Goal: Task Accomplishment & Management: Manage account settings

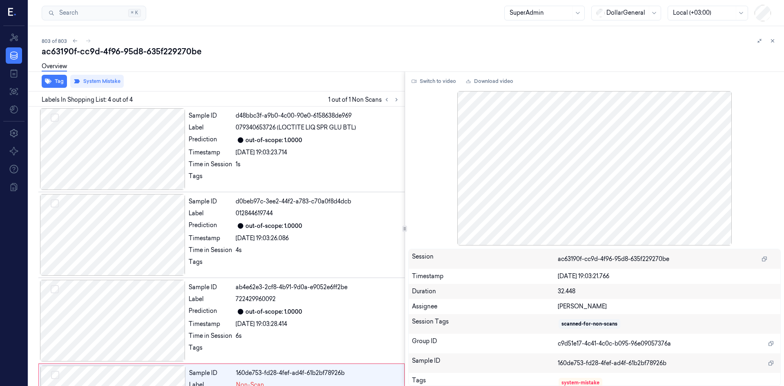
scroll to position [66, 0]
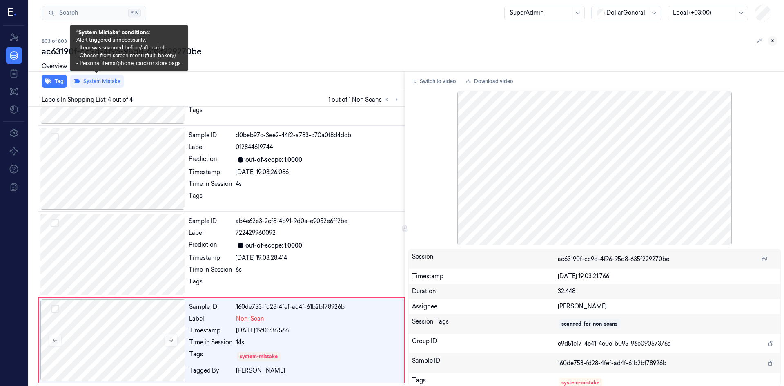
click at [773, 42] on icon at bounding box center [772, 41] width 3 height 3
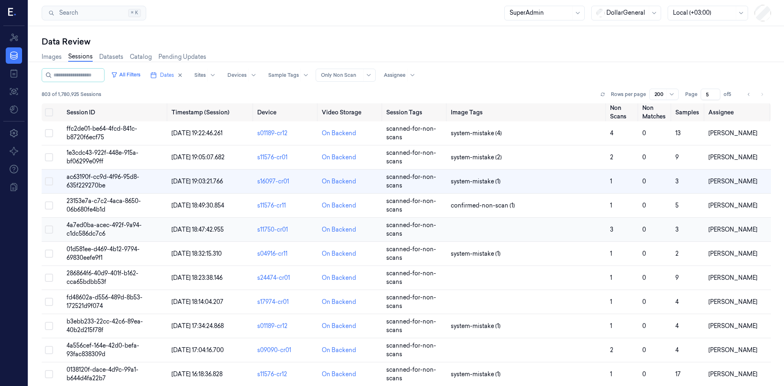
click at [104, 232] on span "4a7ed0ba-acec-492f-9a94-c1dc586dc7c6" at bounding box center [104, 229] width 75 height 16
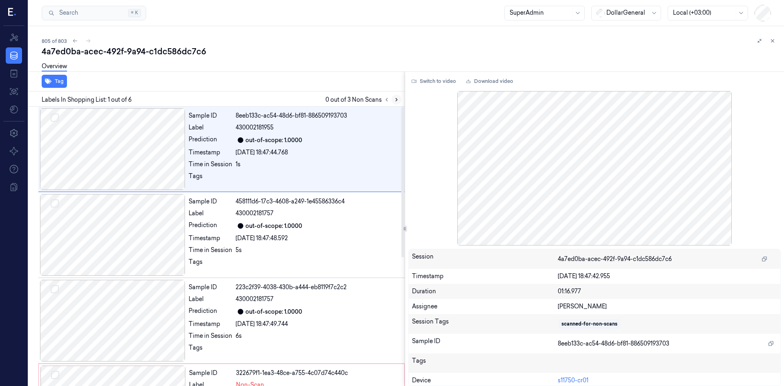
click at [394, 95] on div at bounding box center [392, 100] width 20 height 10
click at [396, 100] on icon at bounding box center [397, 99] width 2 height 3
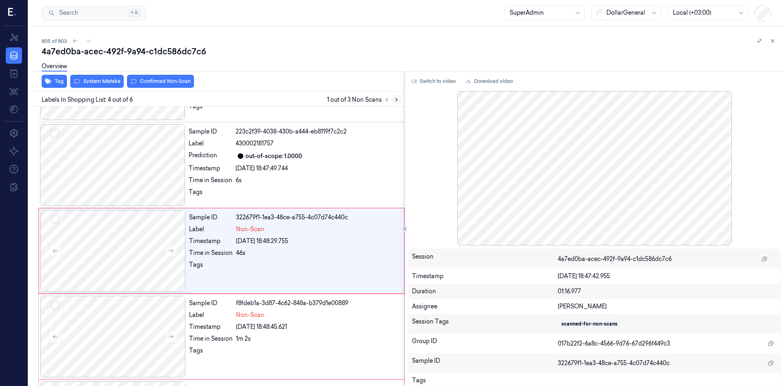
scroll to position [160, 0]
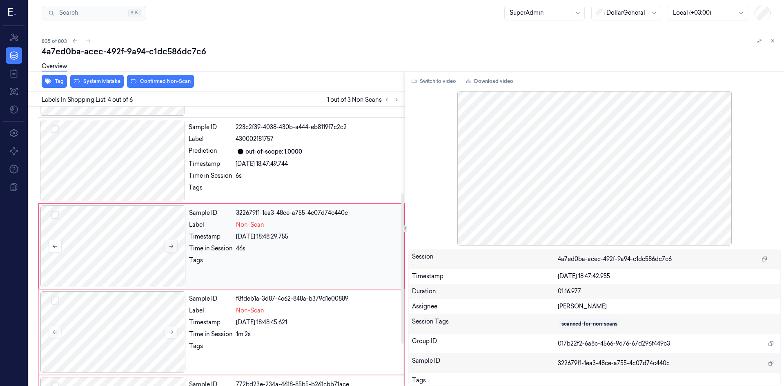
click at [165, 248] on button at bounding box center [171, 246] width 13 height 13
click at [165, 185] on div at bounding box center [112, 161] width 145 height 82
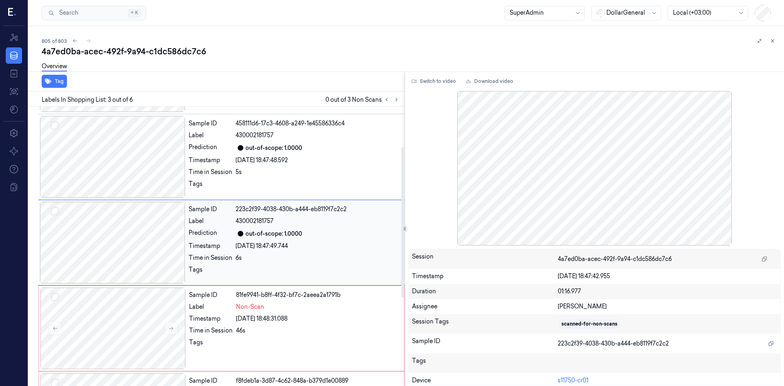
scroll to position [74, 0]
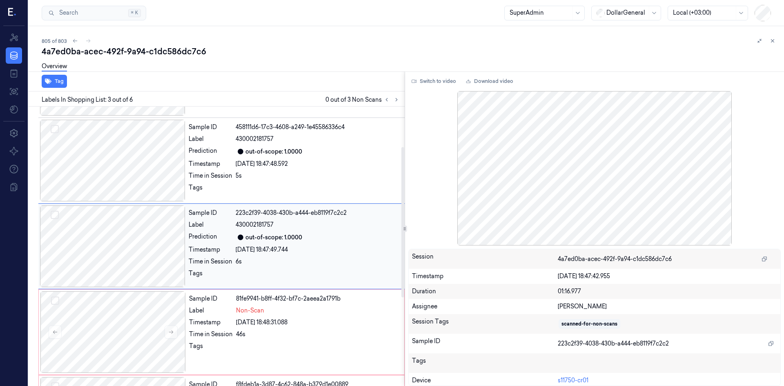
click at [176, 249] on div at bounding box center [112, 246] width 145 height 82
click at [166, 333] on button at bounding box center [171, 331] width 13 height 13
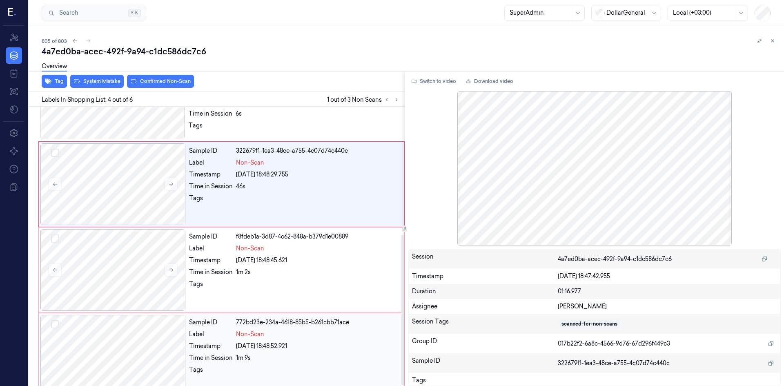
scroll to position [238, 0]
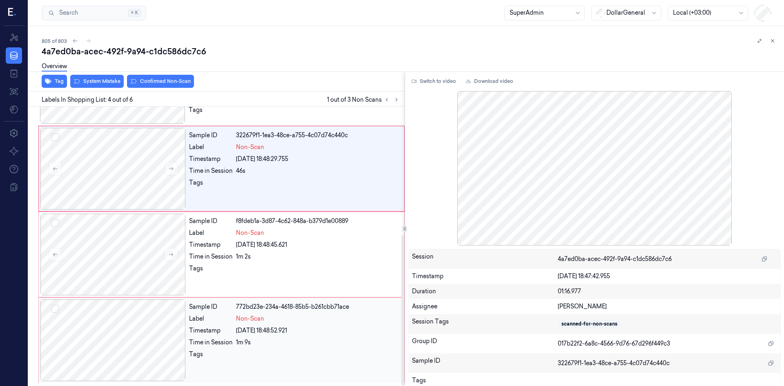
click at [167, 324] on div at bounding box center [112, 340] width 145 height 82
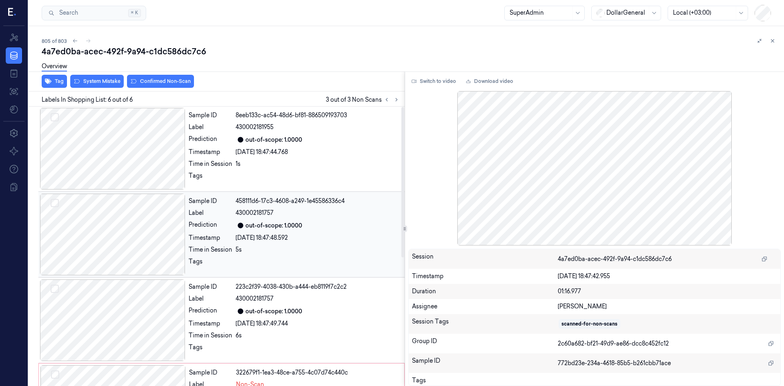
scroll to position [0, 0]
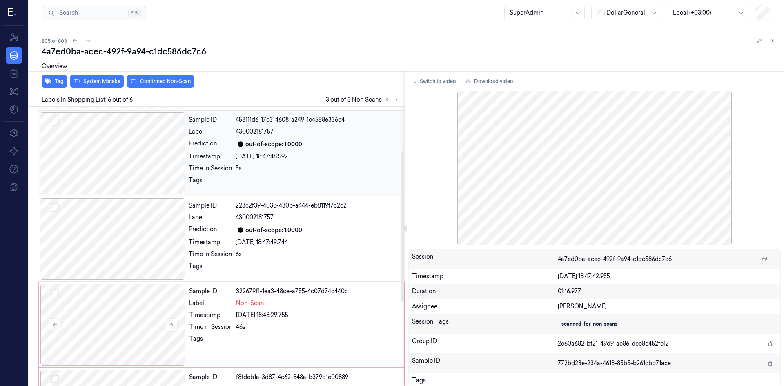
click at [154, 155] on div at bounding box center [112, 153] width 145 height 82
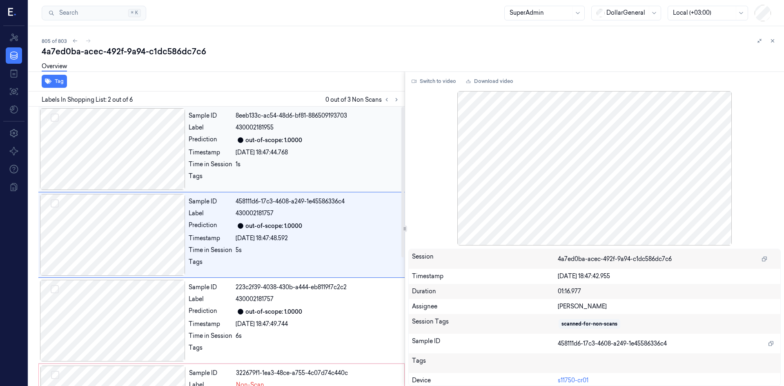
click at [158, 130] on div at bounding box center [112, 149] width 145 height 82
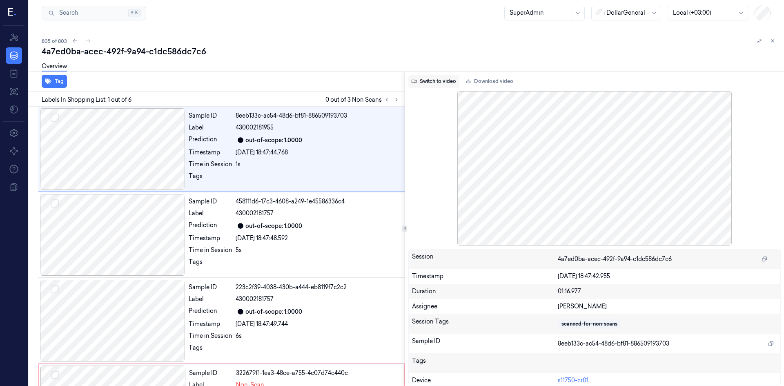
click at [439, 81] on button "Switch to video" at bounding box center [433, 81] width 51 height 13
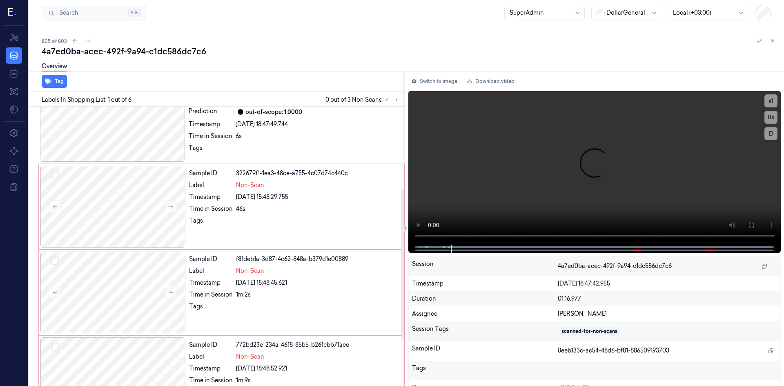
scroll to position [238, 0]
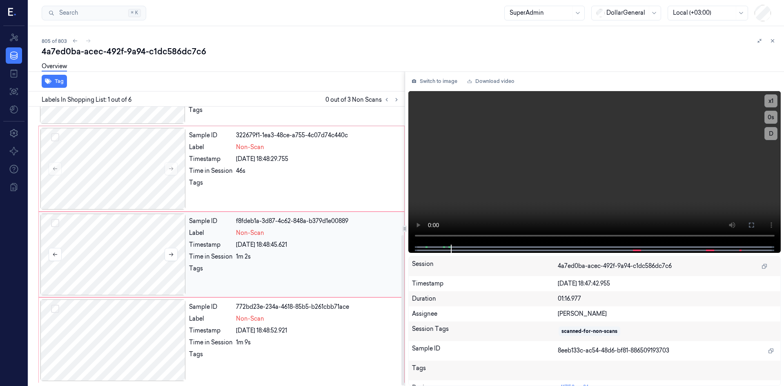
click at [139, 246] on div at bounding box center [112, 255] width 145 height 82
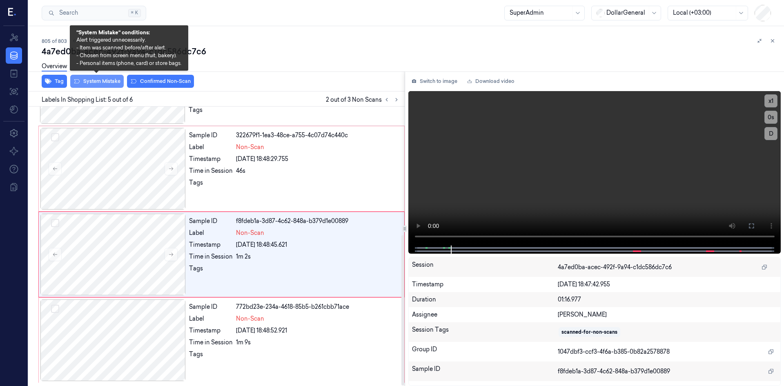
click at [104, 84] on button "System Mistake" at bounding box center [96, 81] width 53 height 13
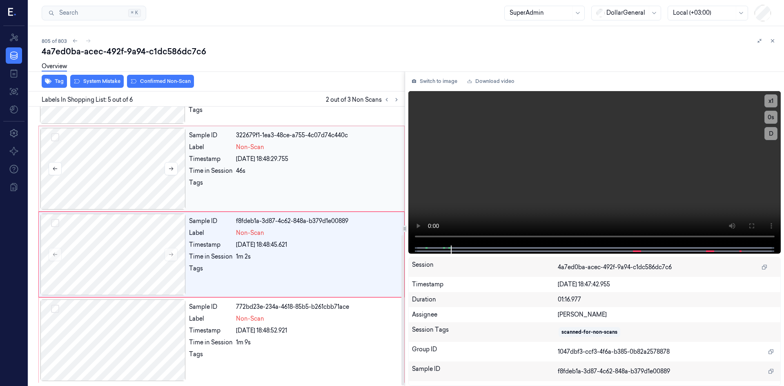
click at [148, 166] on div at bounding box center [112, 169] width 145 height 82
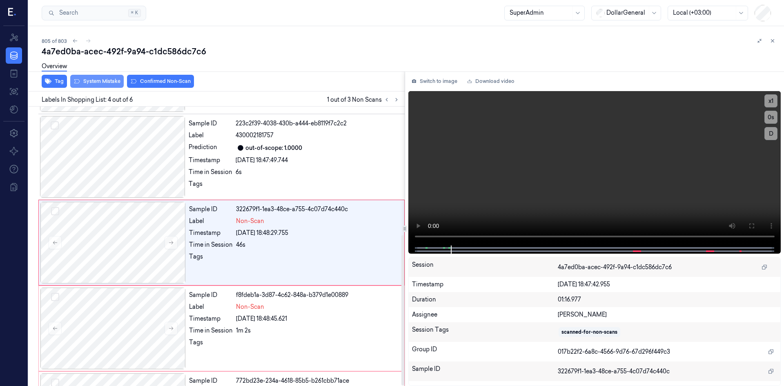
scroll to position [160, 0]
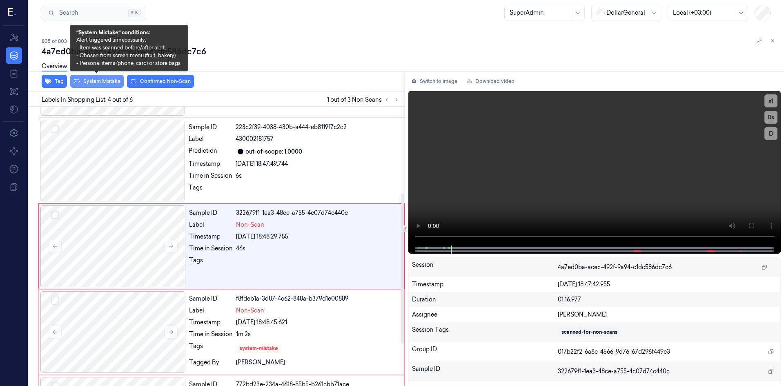
drag, startPoint x: 90, startPoint y: 81, endPoint x: 96, endPoint y: 81, distance: 5.7
click at [91, 81] on button "System Mistake" at bounding box center [96, 81] width 53 height 13
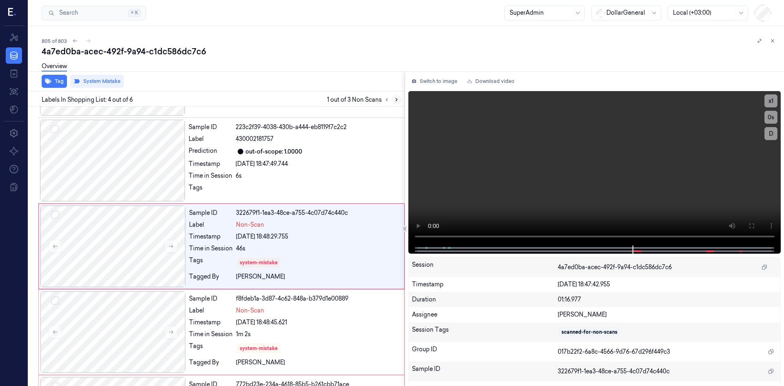
click at [398, 100] on icon at bounding box center [397, 100] width 6 height 6
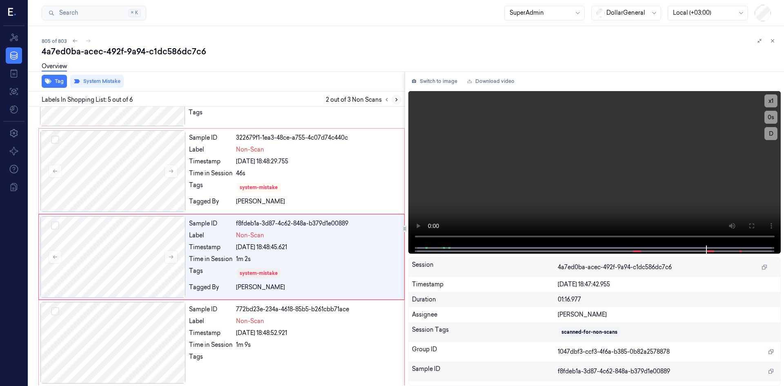
scroll to position [238, 0]
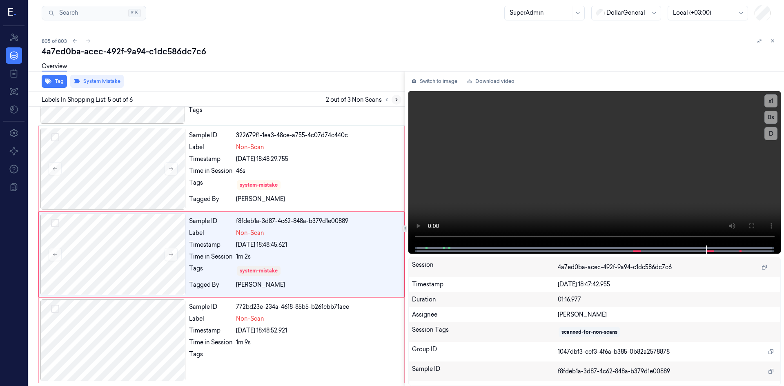
click at [398, 100] on icon at bounding box center [397, 100] width 6 height 6
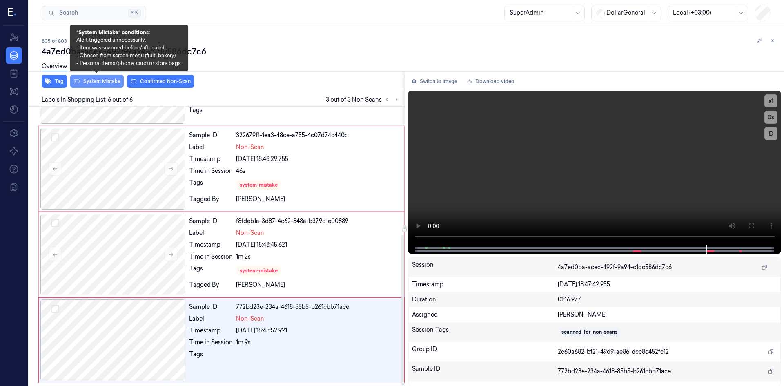
click at [118, 87] on button "System Mistake" at bounding box center [96, 81] width 53 height 13
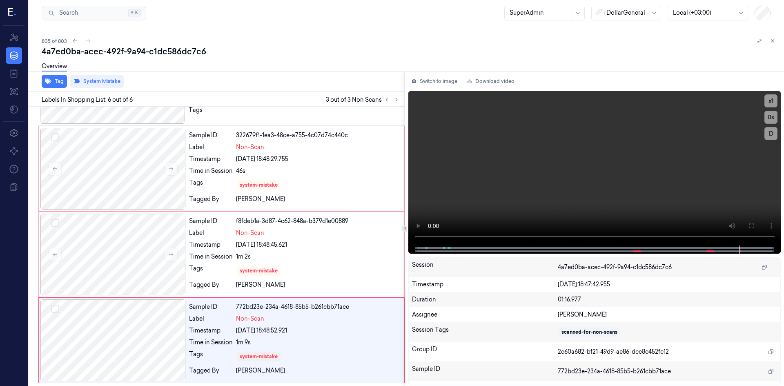
click at [604, 54] on div "4a7ed0ba-acec-492f-9a94-c1dc586dc7c6" at bounding box center [410, 51] width 736 height 11
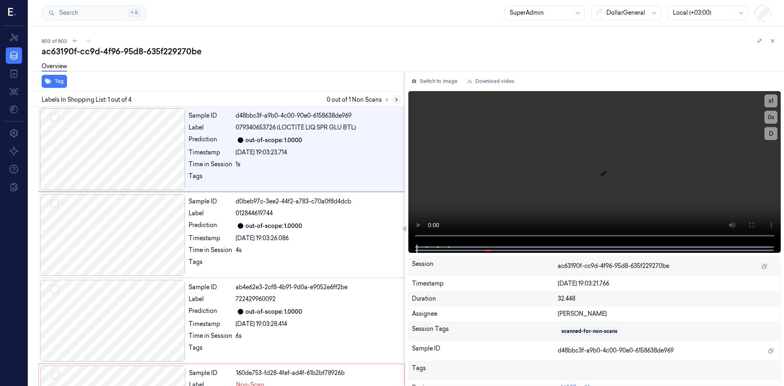
click at [394, 100] on icon at bounding box center [397, 100] width 6 height 6
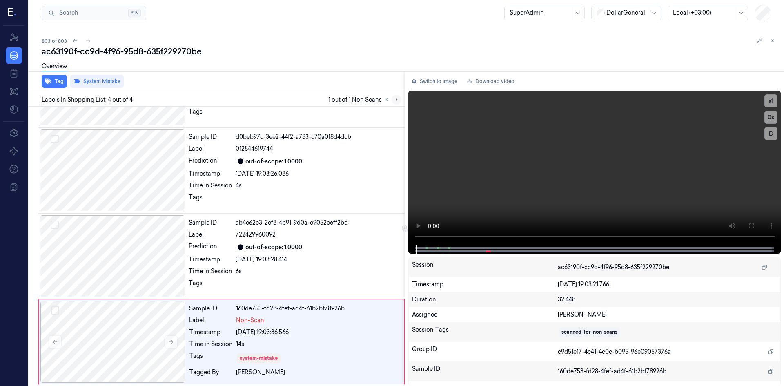
scroll to position [66, 0]
click at [384, 56] on div "ac63190f-cc9d-4f96-95d8-635f229270be" at bounding box center [410, 51] width 736 height 11
drag, startPoint x: 772, startPoint y: 42, endPoint x: 704, endPoint y: 89, distance: 83.3
click at [772, 42] on icon at bounding box center [773, 41] width 6 height 6
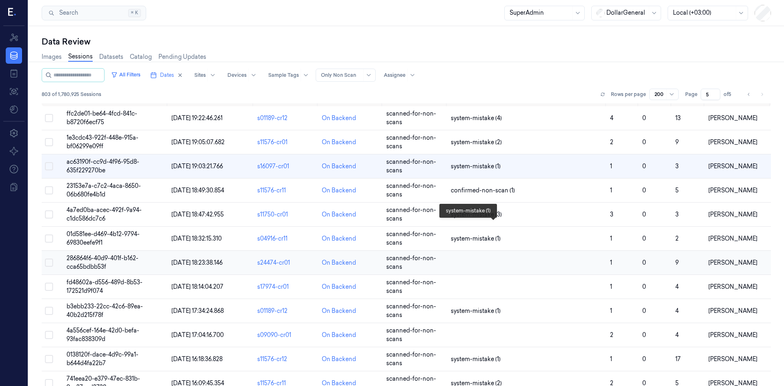
scroll to position [41, 0]
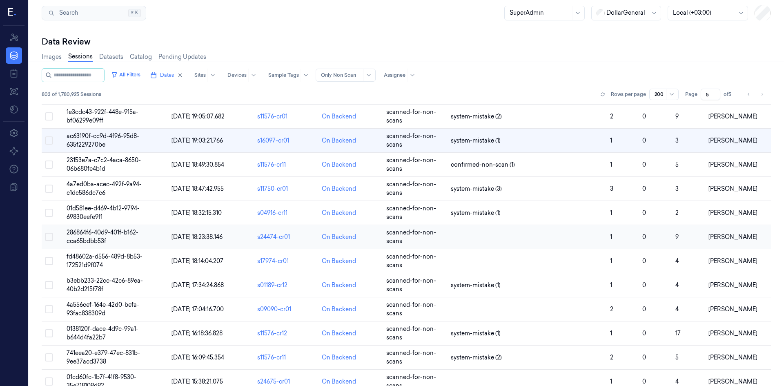
click at [89, 238] on span "286864f6-40d9-401f-b162-cca65bdbb53f" at bounding box center [103, 237] width 72 height 16
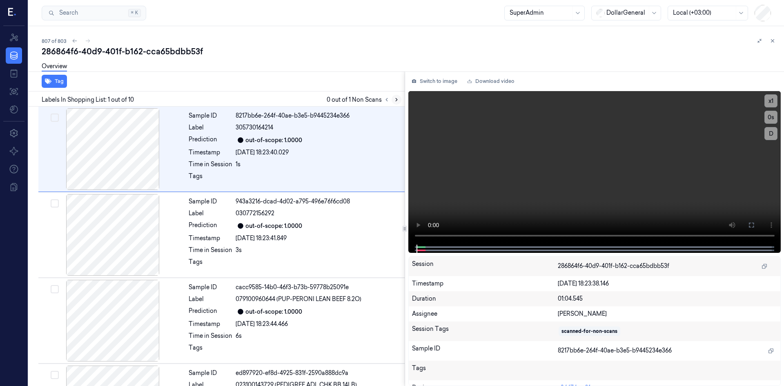
click at [395, 100] on icon at bounding box center [397, 100] width 6 height 6
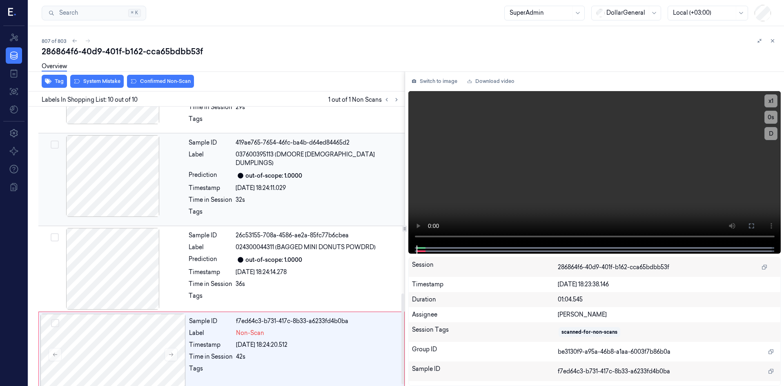
scroll to position [581, 0]
click at [168, 351] on icon at bounding box center [171, 354] width 6 height 6
click at [169, 351] on icon at bounding box center [171, 354] width 6 height 6
click at [97, 336] on div at bounding box center [112, 354] width 145 height 82
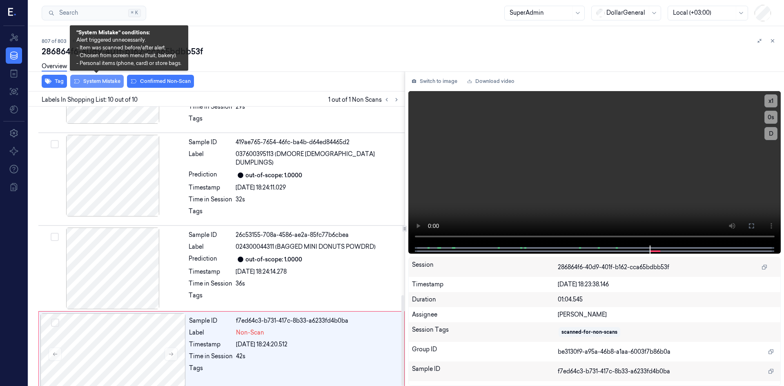
click at [97, 81] on button "System Mistake" at bounding box center [96, 81] width 53 height 13
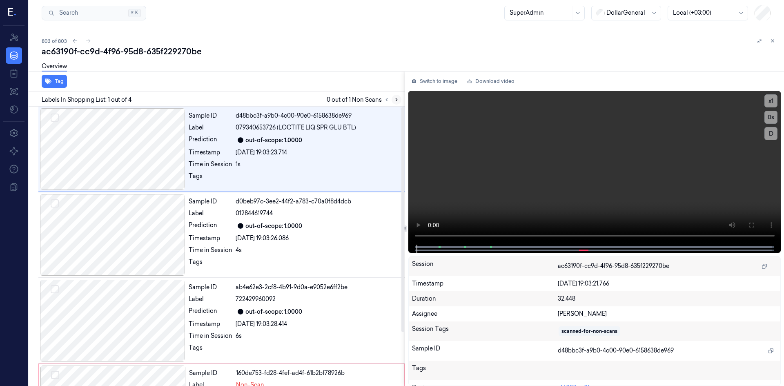
click at [397, 99] on icon at bounding box center [397, 100] width 6 height 6
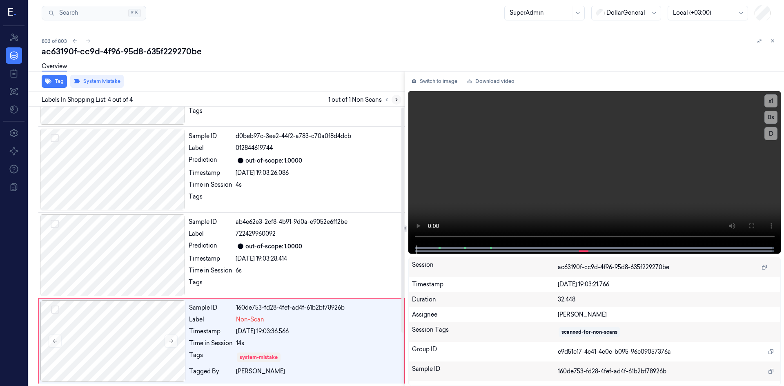
scroll to position [66, 0]
click at [772, 42] on icon at bounding box center [773, 41] width 6 height 6
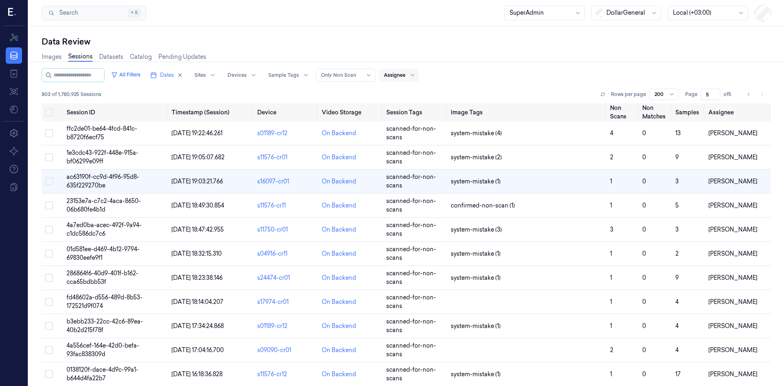
click at [405, 74] on div at bounding box center [395, 74] width 22 height 7
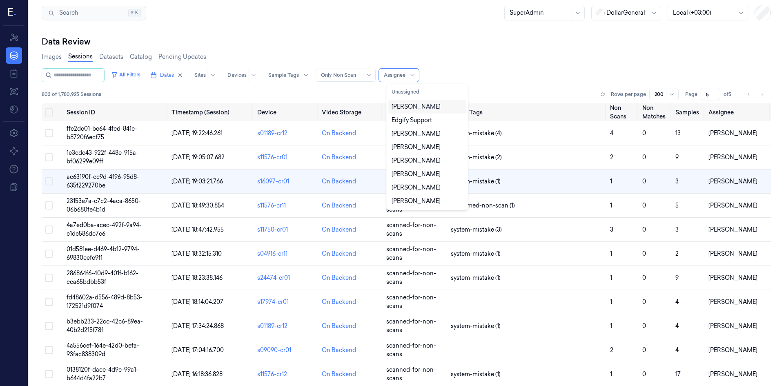
click at [419, 105] on div "[PERSON_NAME]" at bounding box center [416, 106] width 49 height 9
type input "1"
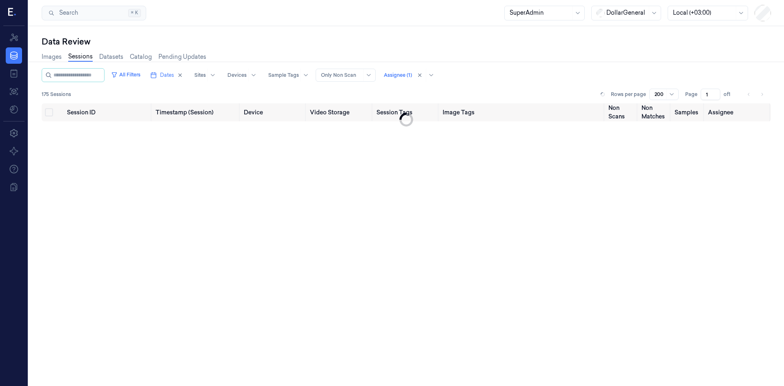
click at [516, 77] on div "All Filters Dates Sites Devices Sample Tags Alert Type Only Non Scan Assignee (…" at bounding box center [406, 75] width 729 height 14
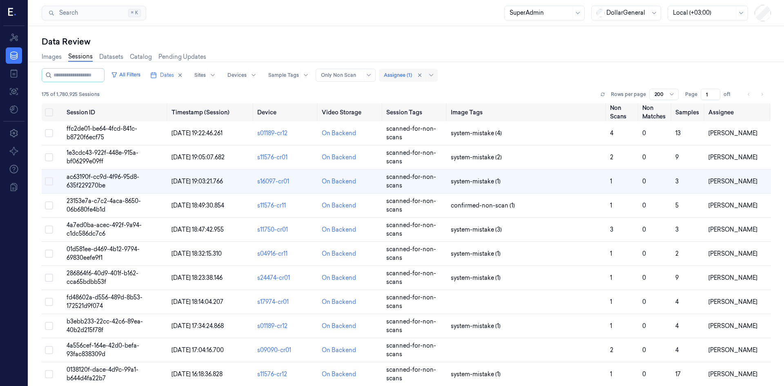
click at [412, 75] on div at bounding box center [398, 74] width 28 height 7
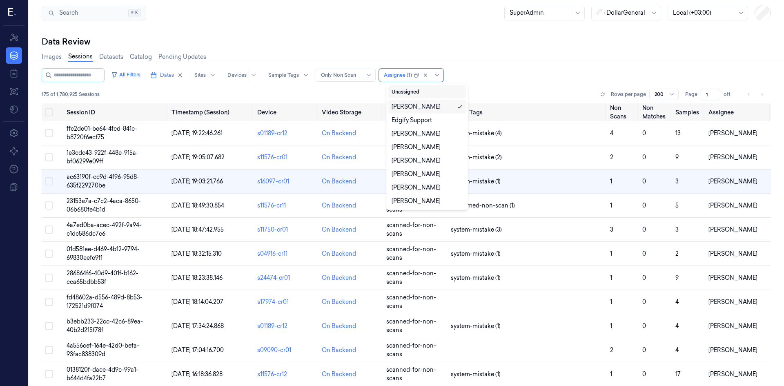
click at [413, 94] on button "Unassigned" at bounding box center [427, 91] width 78 height 13
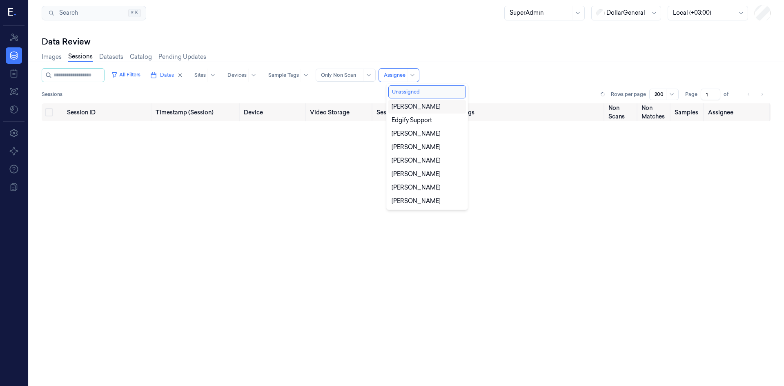
click at [421, 106] on div "[PERSON_NAME]" at bounding box center [416, 106] width 49 height 9
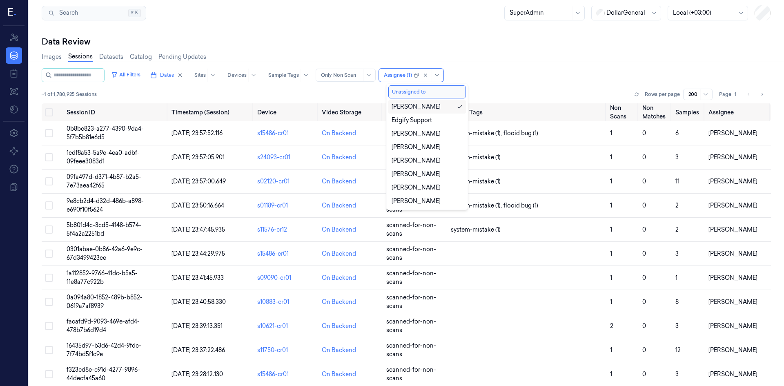
click at [446, 109] on div "[PERSON_NAME]" at bounding box center [427, 106] width 71 height 9
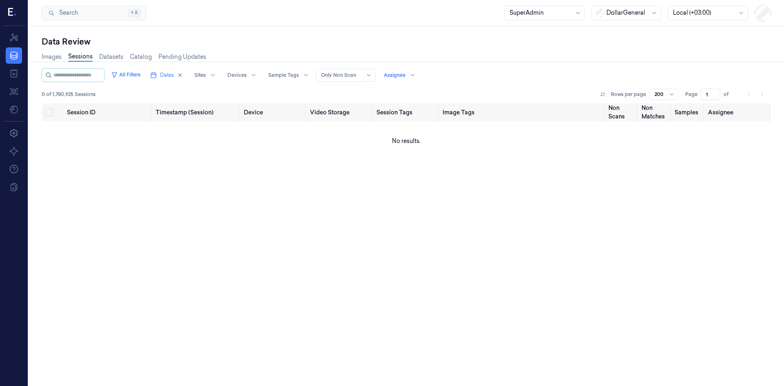
click at [505, 87] on div "All Filters Dates Sites Devices Sample Tags Alert Type Only Non Scan Assignee 0…" at bounding box center [406, 85] width 729 height 35
click at [417, 78] on div at bounding box center [412, 75] width 10 height 13
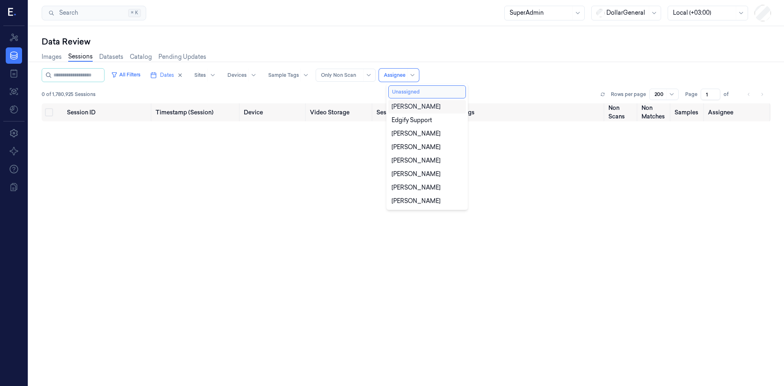
drag, startPoint x: 421, startPoint y: 105, endPoint x: 422, endPoint y: 93, distance: 11.9
click at [421, 105] on div "[PERSON_NAME]" at bounding box center [416, 106] width 49 height 9
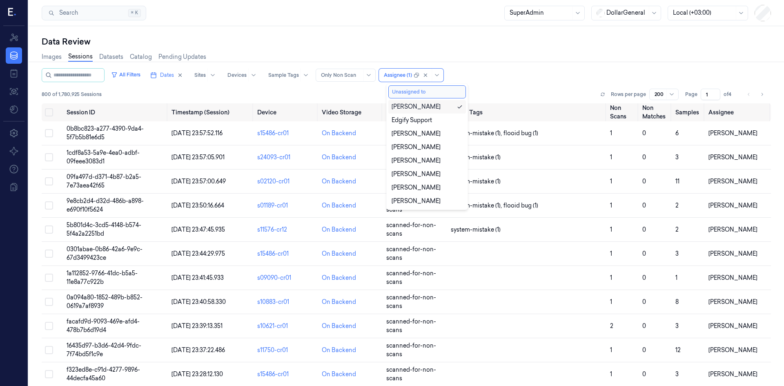
click at [422, 93] on button "Unassigned to" at bounding box center [427, 91] width 78 height 13
click at [436, 110] on div "[PERSON_NAME]" at bounding box center [427, 106] width 71 height 9
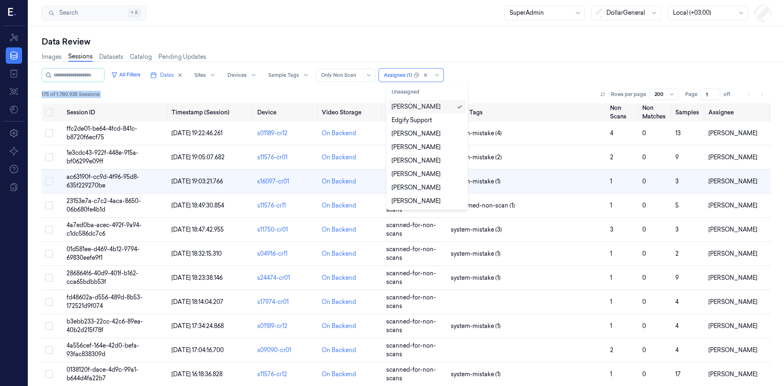
click at [499, 85] on div "All Filters Dates Sites Devices Sample Tags Alert Type Only Non Scan option [PE…" at bounding box center [406, 85] width 729 height 35
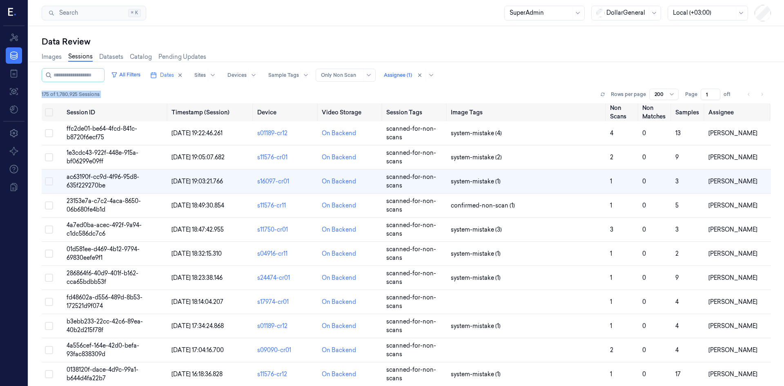
click at [500, 87] on div "All Filters Dates Sites Devices Sample Tags Alert Type Only Non Scan Assignee (…" at bounding box center [406, 85] width 729 height 35
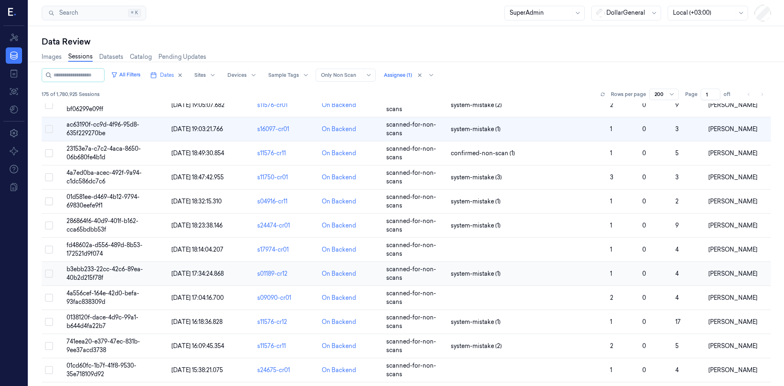
scroll to position [82, 0]
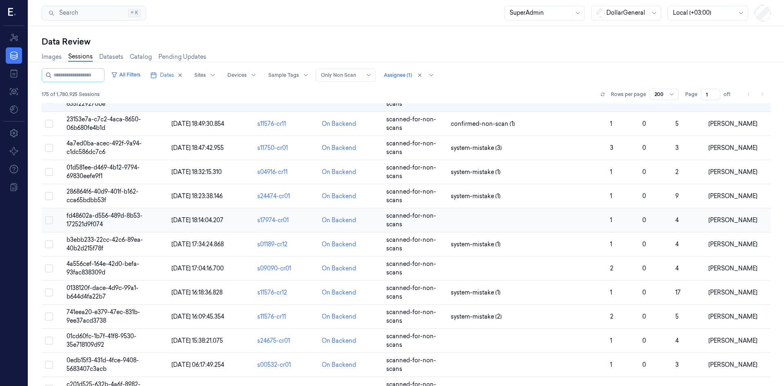
drag, startPoint x: 91, startPoint y: 213, endPoint x: 98, endPoint y: 214, distance: 7.9
click at [91, 213] on span "fd48602a-d556-489d-8b53-172521d9f074" at bounding box center [105, 220] width 76 height 16
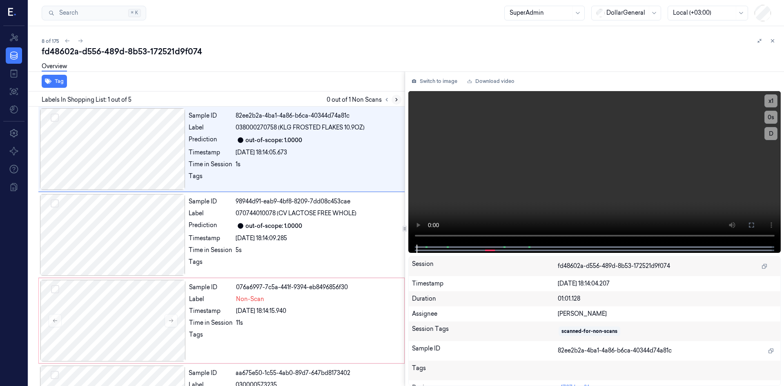
click at [395, 99] on icon at bounding box center [397, 100] width 6 height 6
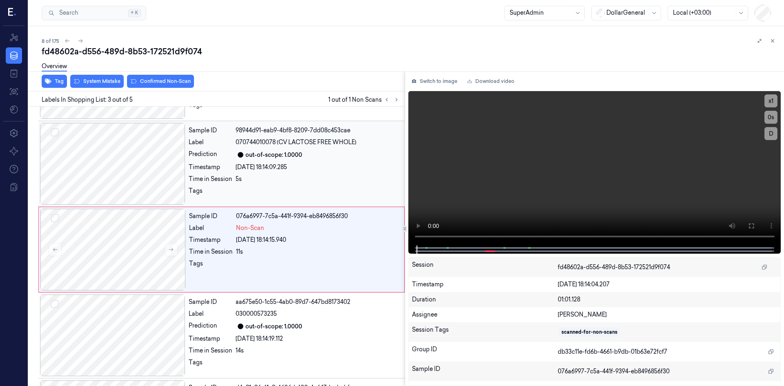
scroll to position [74, 0]
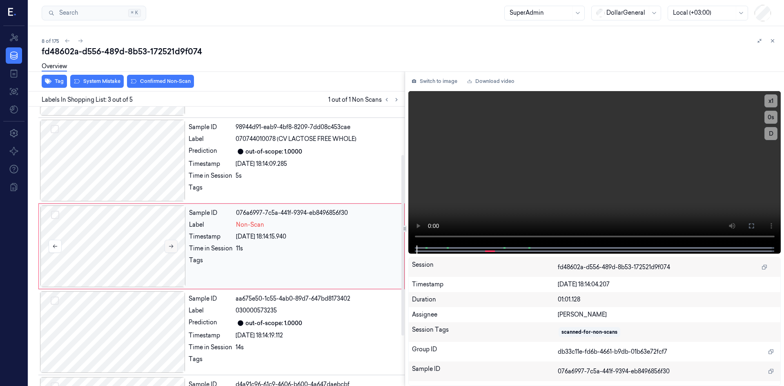
click at [174, 246] on button at bounding box center [171, 246] width 13 height 13
click at [173, 248] on icon at bounding box center [171, 246] width 6 height 6
click at [174, 248] on button at bounding box center [171, 246] width 13 height 13
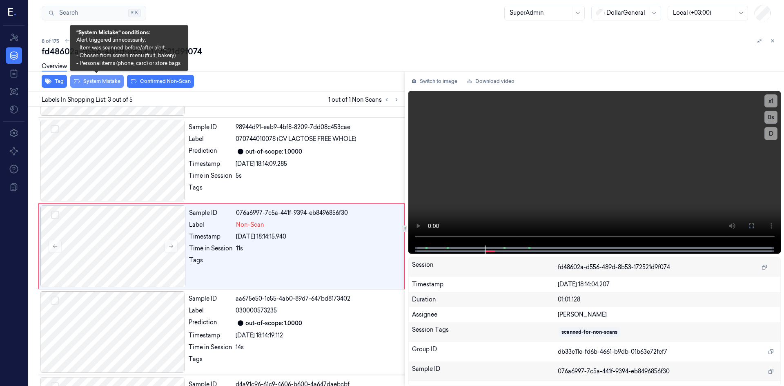
click at [94, 83] on button "System Mistake" at bounding box center [96, 81] width 53 height 13
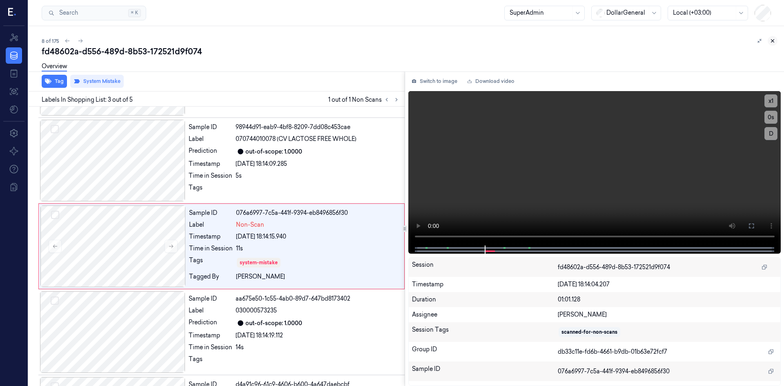
click at [771, 43] on icon at bounding box center [773, 41] width 6 height 6
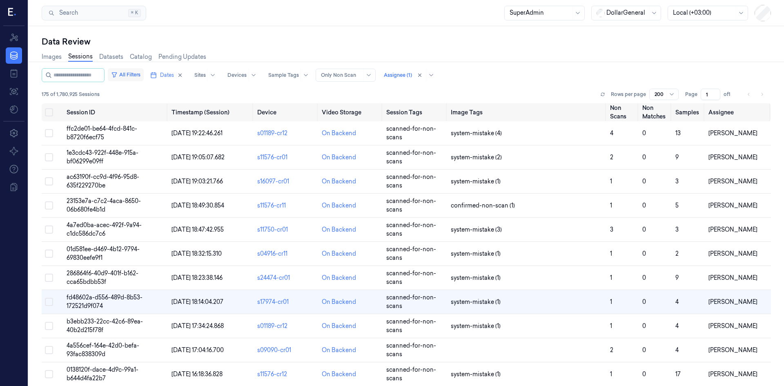
click at [144, 78] on button "All Filters" at bounding box center [126, 74] width 36 height 13
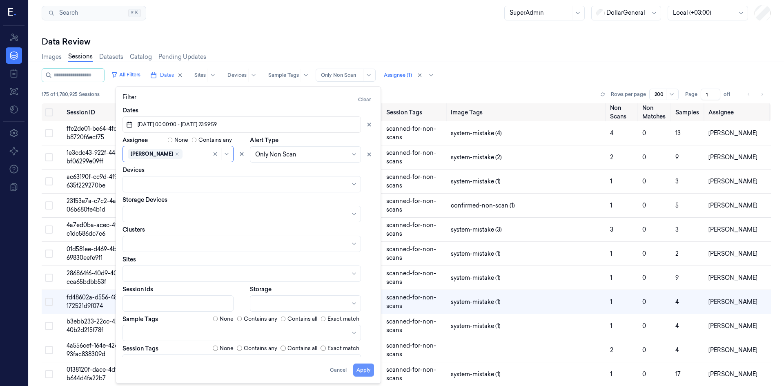
click at [364, 369] on button "Apply" at bounding box center [363, 369] width 21 height 13
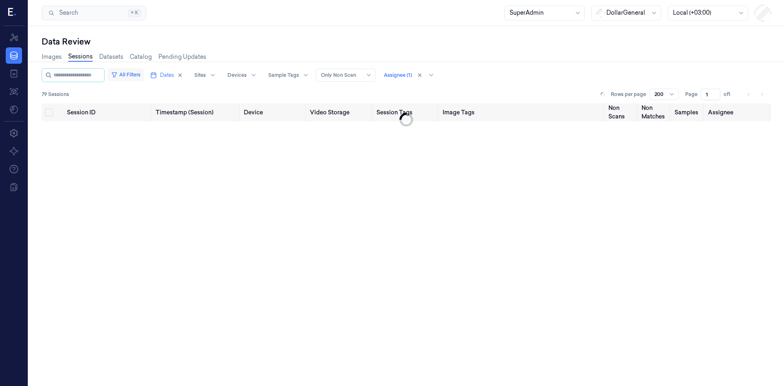
click at [144, 76] on button "All Filters" at bounding box center [126, 74] width 36 height 13
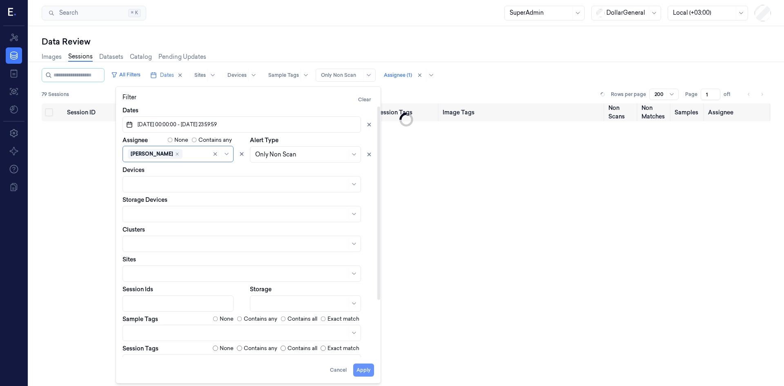
click at [368, 370] on button "Apply" at bounding box center [363, 369] width 21 height 13
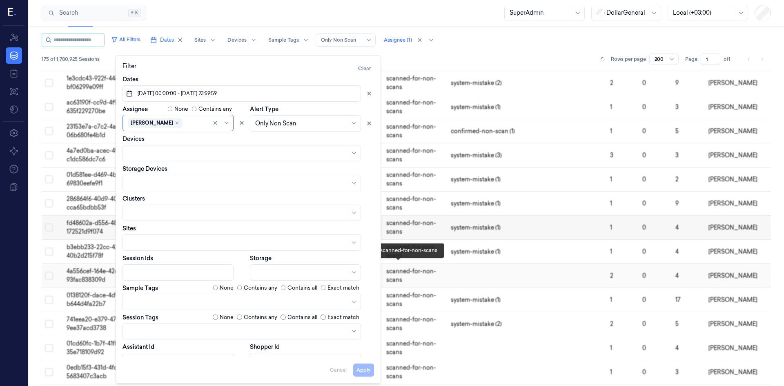
scroll to position [40, 0]
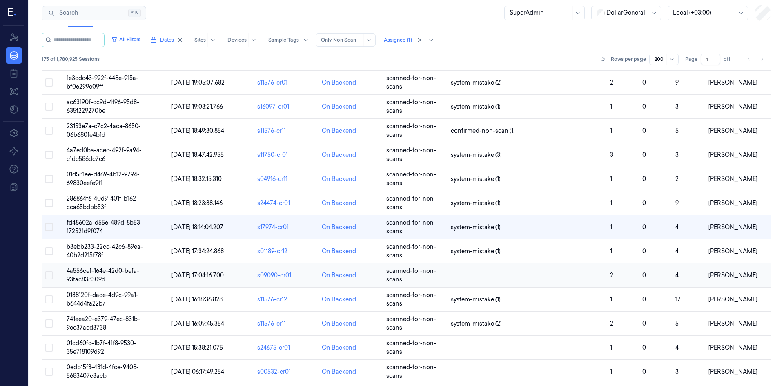
click at [112, 275] on td "4a556cef-164e-42d0-befa-93fac838309d" at bounding box center [115, 275] width 105 height 24
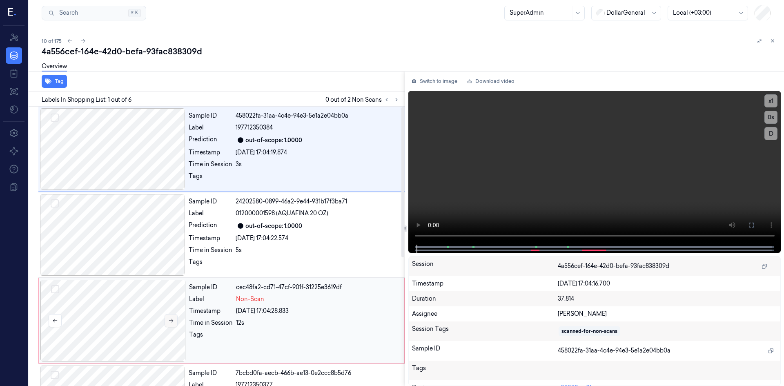
click at [170, 324] on button at bounding box center [171, 320] width 13 height 13
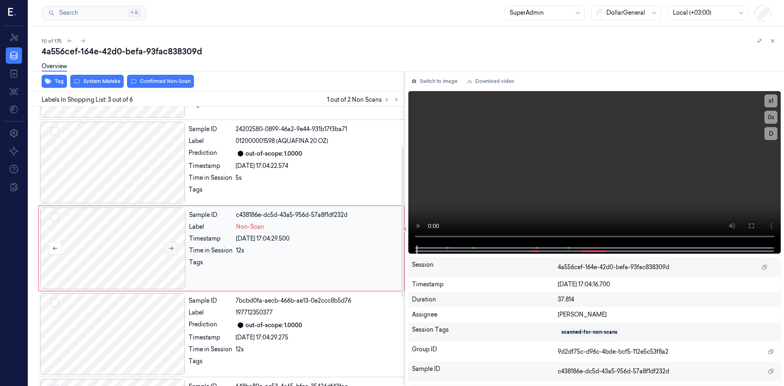
scroll to position [74, 0]
click at [169, 247] on icon at bounding box center [171, 246] width 6 height 6
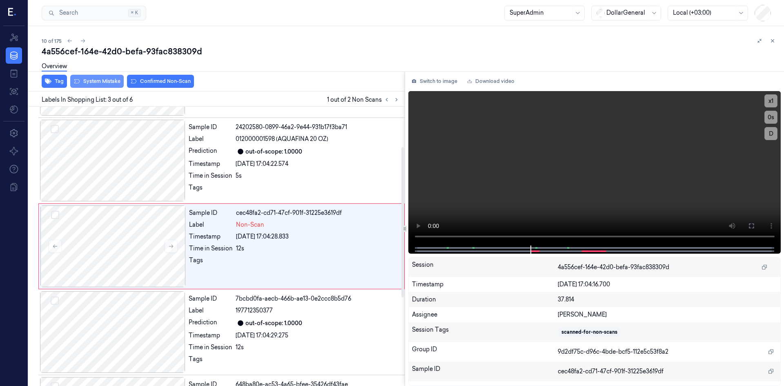
click at [116, 79] on button "System Mistake" at bounding box center [96, 81] width 53 height 13
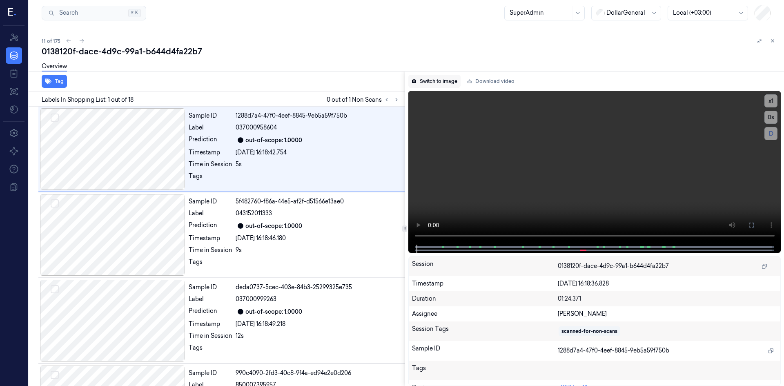
click at [436, 82] on button "Switch to image" at bounding box center [434, 81] width 52 height 13
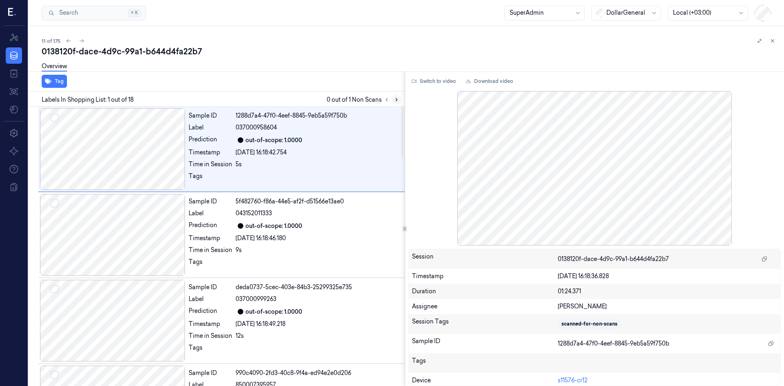
click at [392, 101] on button at bounding box center [397, 100] width 10 height 10
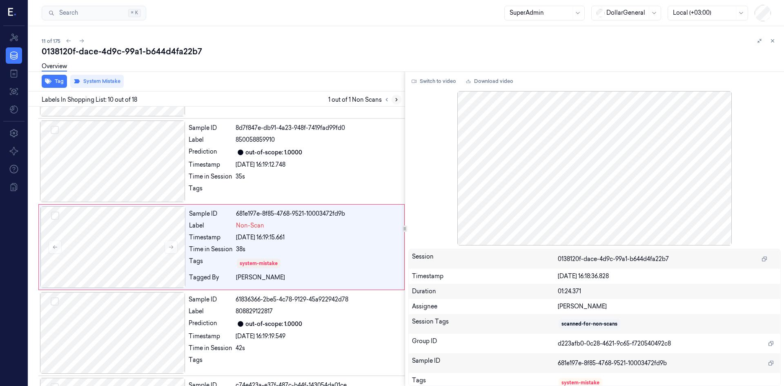
scroll to position [675, 0]
click at [370, 53] on div "0138120f-dace-4d9c-99a1-b644d4fa22b7" at bounding box center [410, 51] width 736 height 11
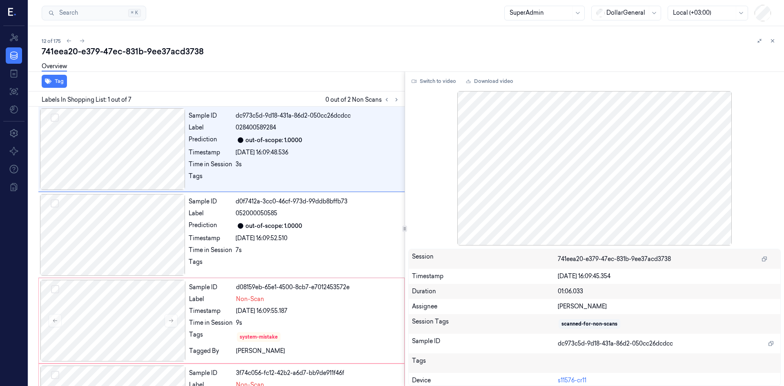
drag, startPoint x: 770, startPoint y: 40, endPoint x: 702, endPoint y: 87, distance: 82.4
click at [770, 40] on icon at bounding box center [773, 41] width 6 height 6
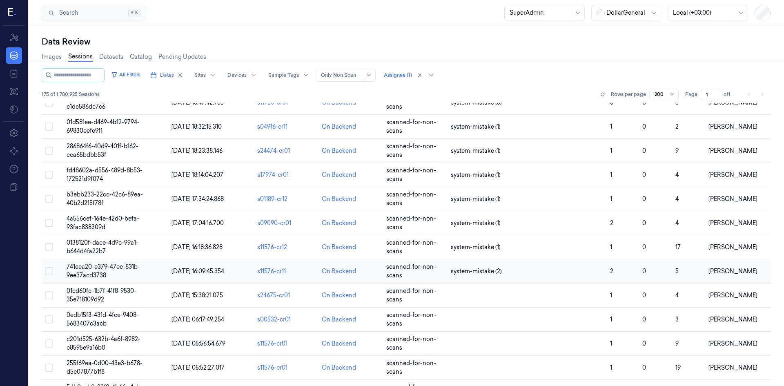
scroll to position [163, 0]
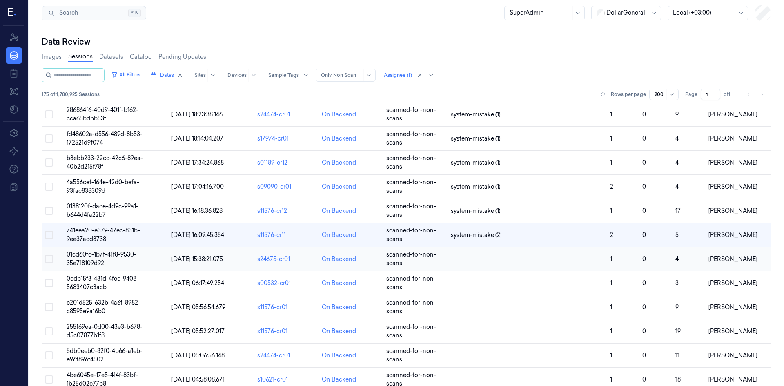
click at [100, 256] on span "01cd60fc-1b7f-41f8-9530-35e718109d92" at bounding box center [102, 259] width 70 height 16
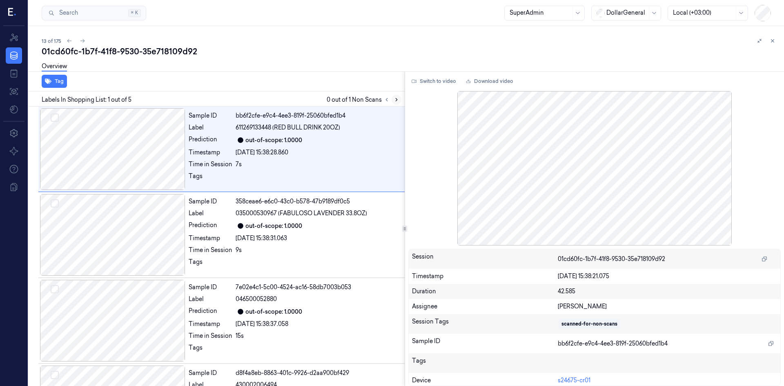
click at [401, 97] on button at bounding box center [397, 100] width 10 height 10
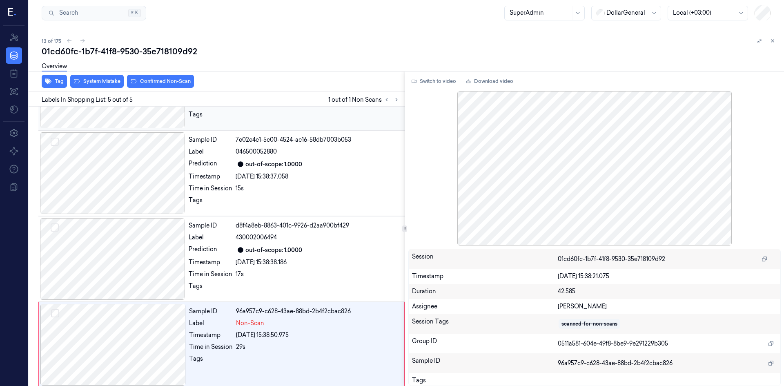
scroll to position [152, 0]
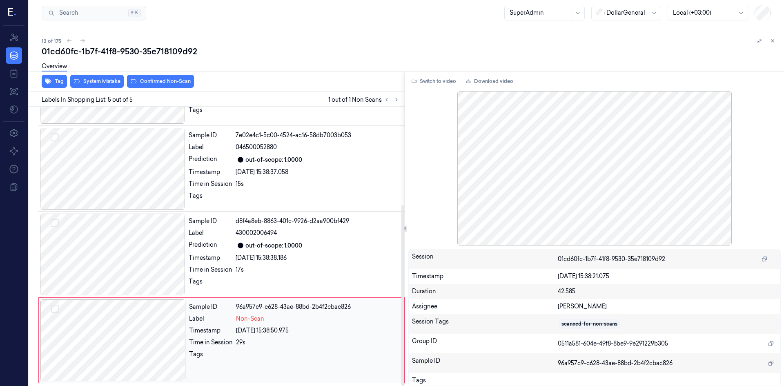
click at [163, 344] on div at bounding box center [112, 340] width 145 height 82
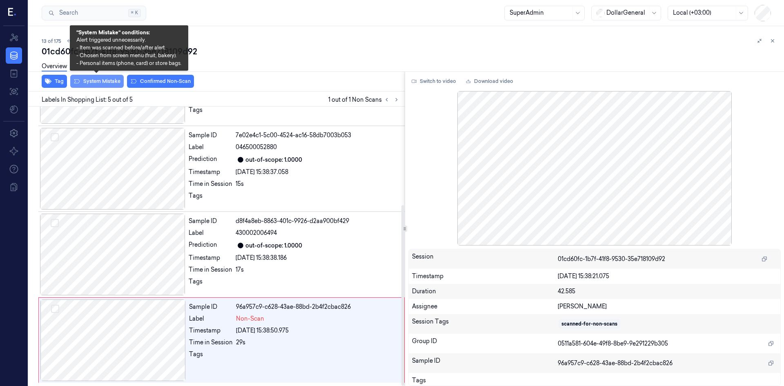
click at [106, 83] on button "System Mistake" at bounding box center [96, 81] width 53 height 13
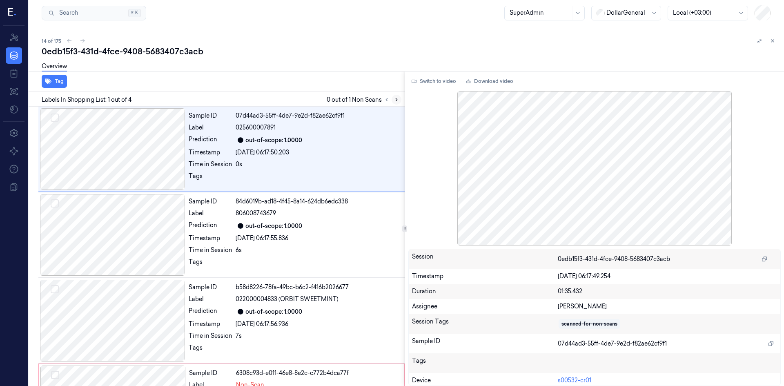
click at [398, 100] on icon at bounding box center [397, 100] width 6 height 6
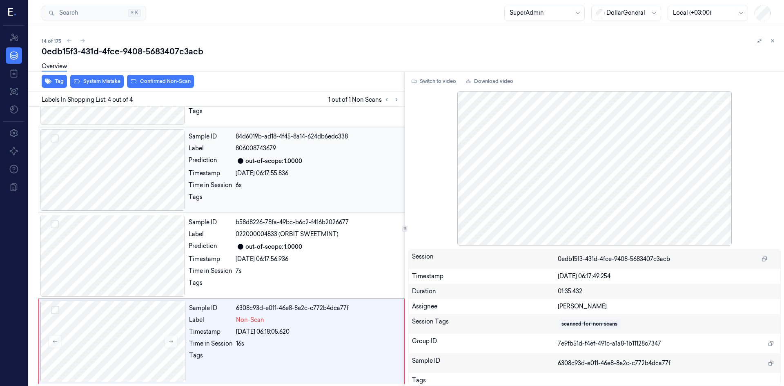
scroll to position [66, 0]
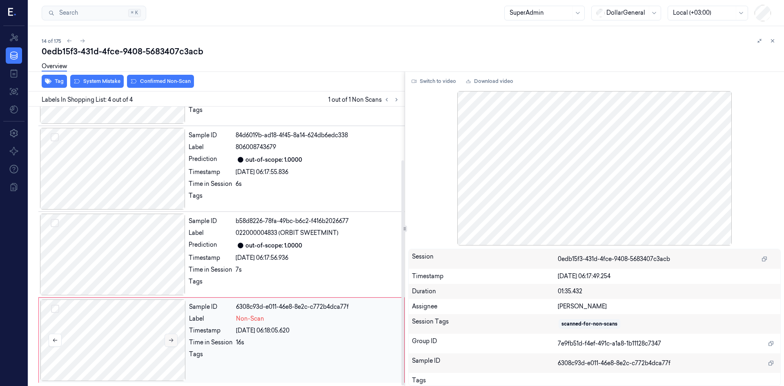
click at [170, 342] on icon at bounding box center [171, 340] width 6 height 6
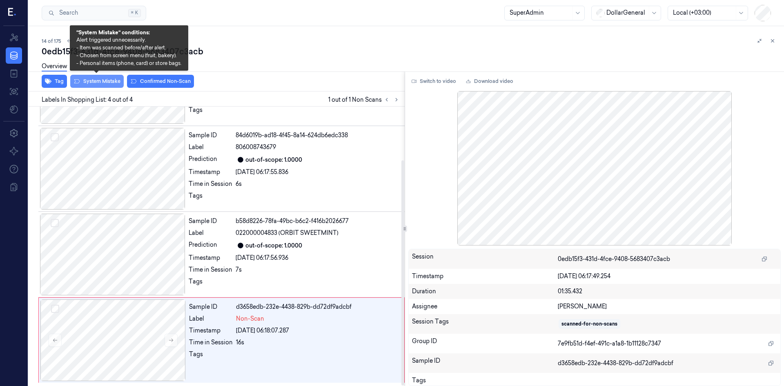
click at [90, 78] on button "System Mistake" at bounding box center [96, 81] width 53 height 13
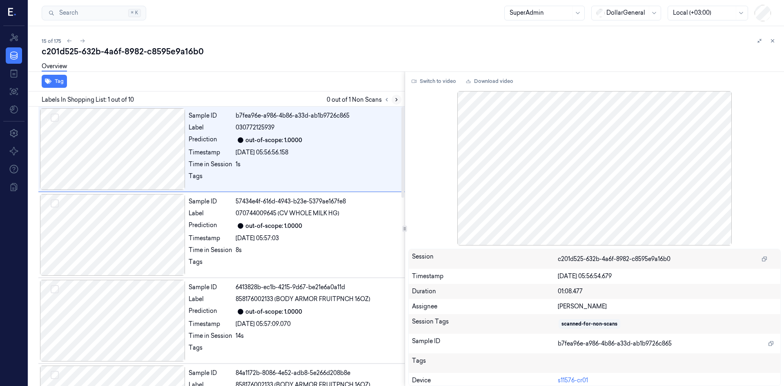
click at [394, 101] on icon at bounding box center [397, 100] width 6 height 6
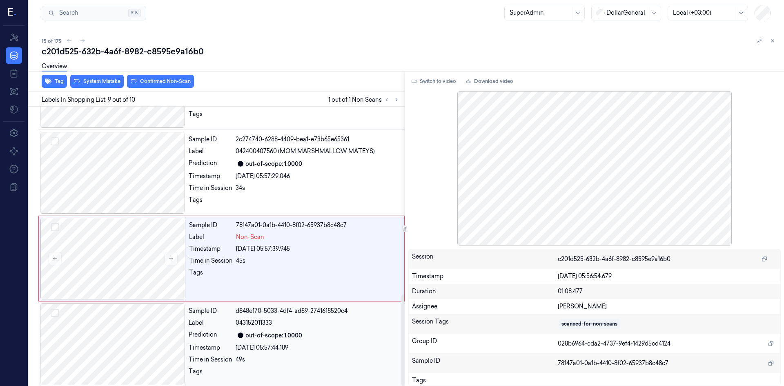
scroll to position [581, 0]
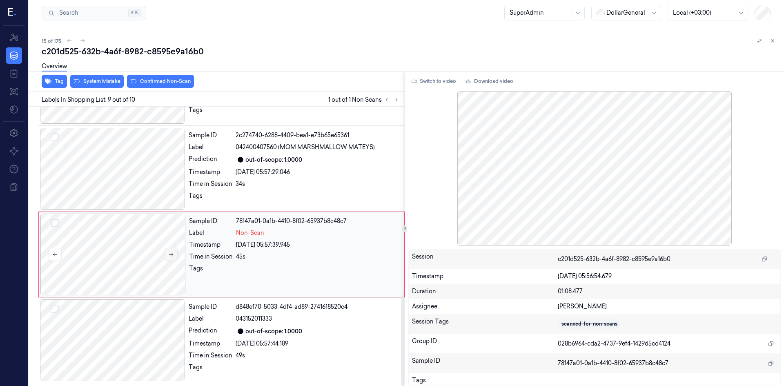
click at [167, 258] on button at bounding box center [171, 254] width 13 height 13
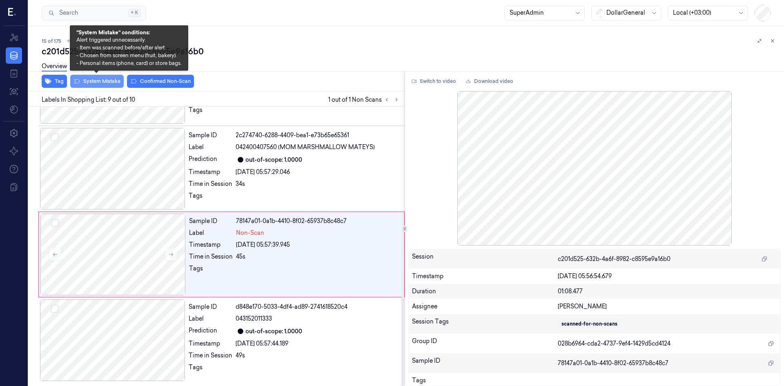
click at [99, 80] on button "System Mistake" at bounding box center [96, 81] width 53 height 13
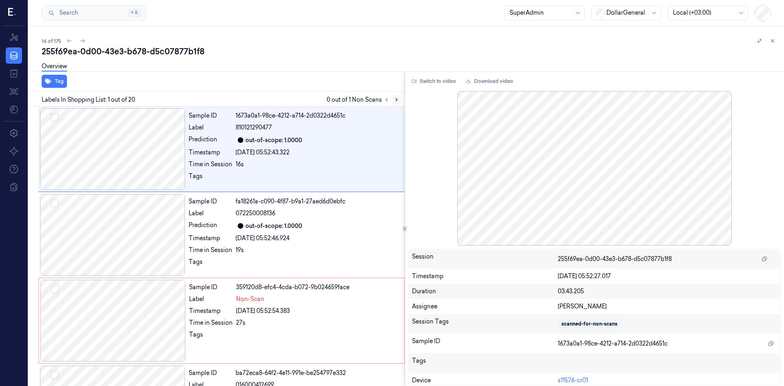
click at [398, 102] on button at bounding box center [397, 100] width 10 height 10
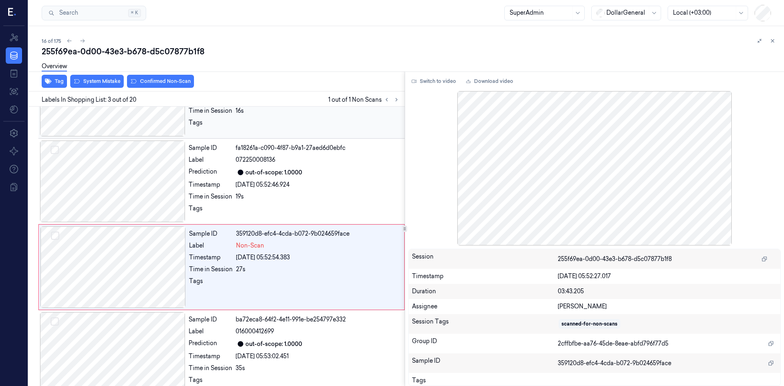
scroll to position [74, 0]
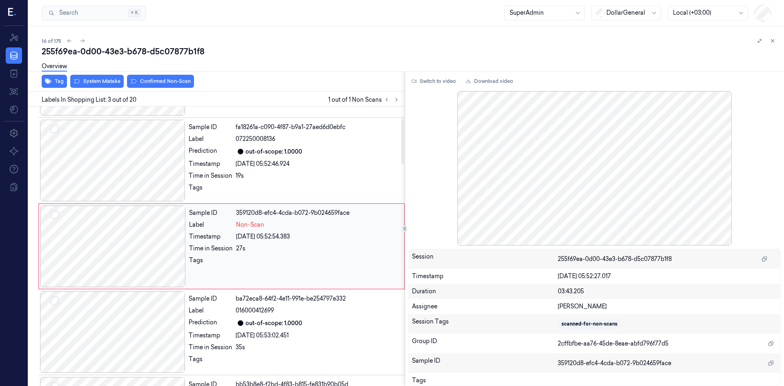
click at [159, 252] on div at bounding box center [112, 246] width 145 height 82
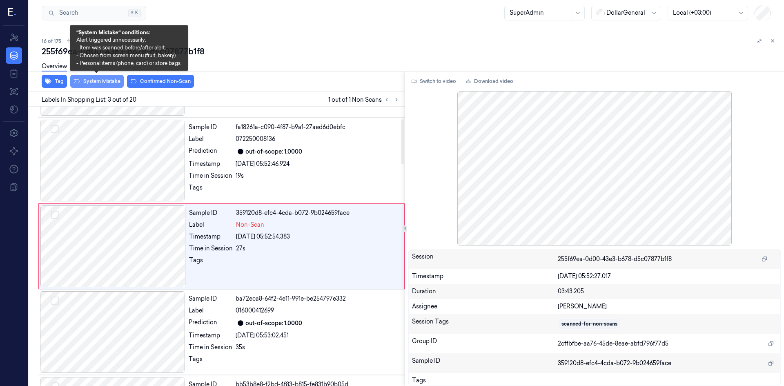
click at [103, 86] on button "System Mistake" at bounding box center [96, 81] width 53 height 13
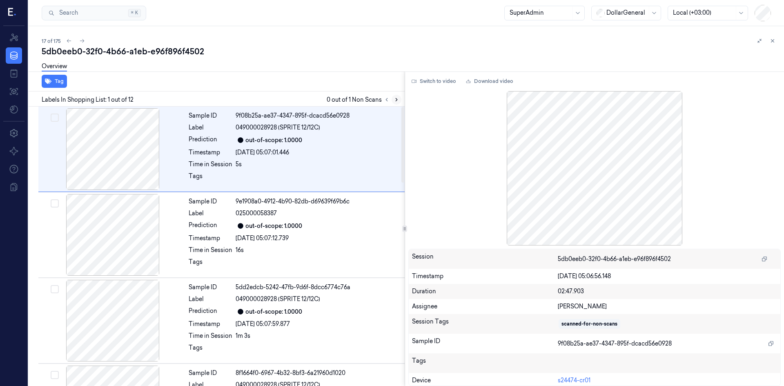
click at [396, 103] on button at bounding box center [397, 100] width 10 height 10
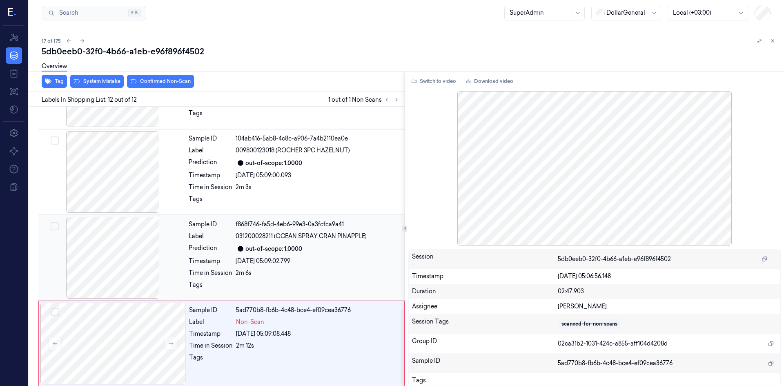
scroll to position [752, 0]
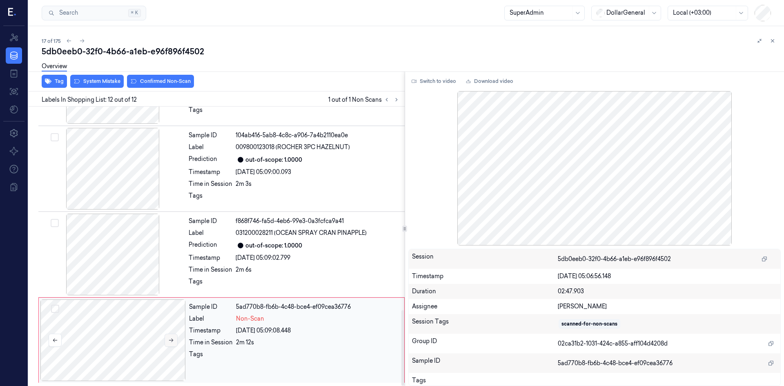
click at [172, 344] on button at bounding box center [171, 340] width 13 height 13
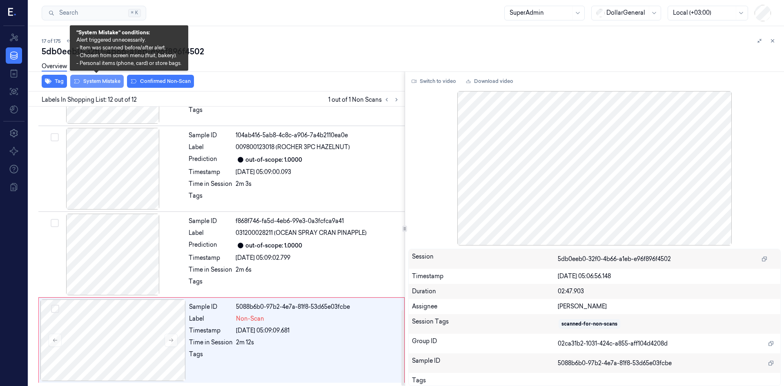
click at [94, 78] on button "System Mistake" at bounding box center [96, 81] width 53 height 13
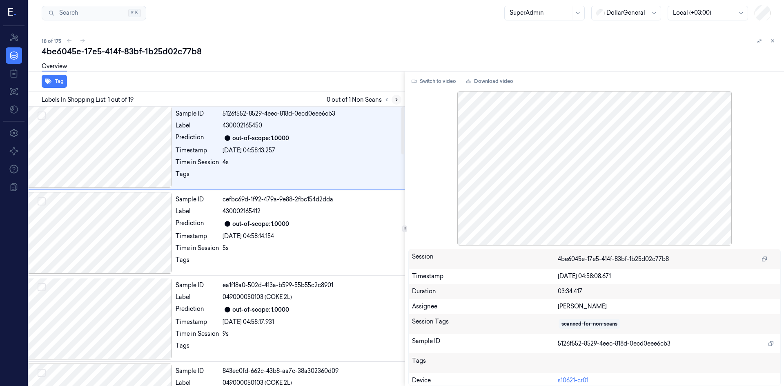
scroll to position [0, 13]
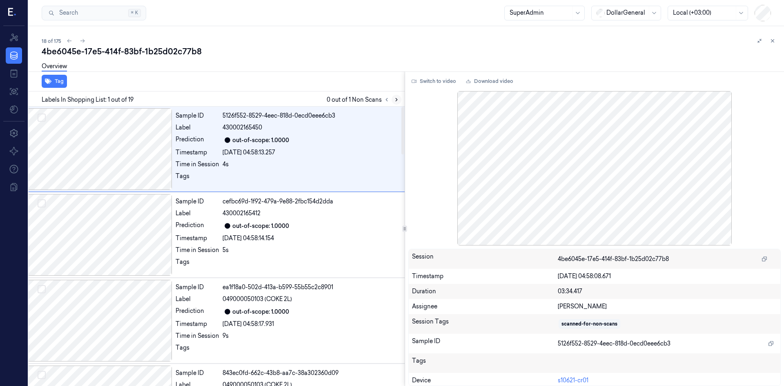
click at [396, 100] on icon at bounding box center [397, 100] width 6 height 6
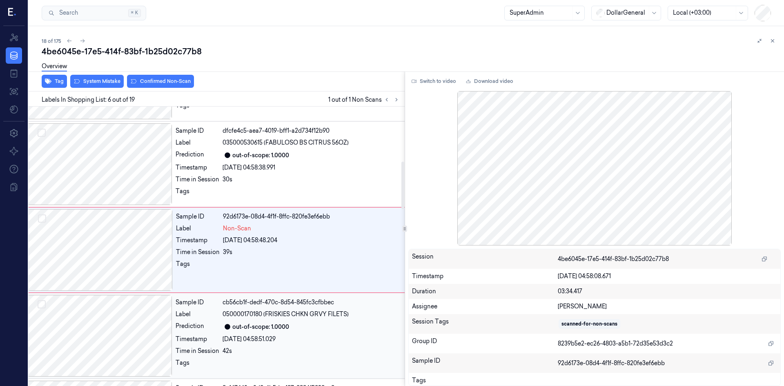
scroll to position [332, 13]
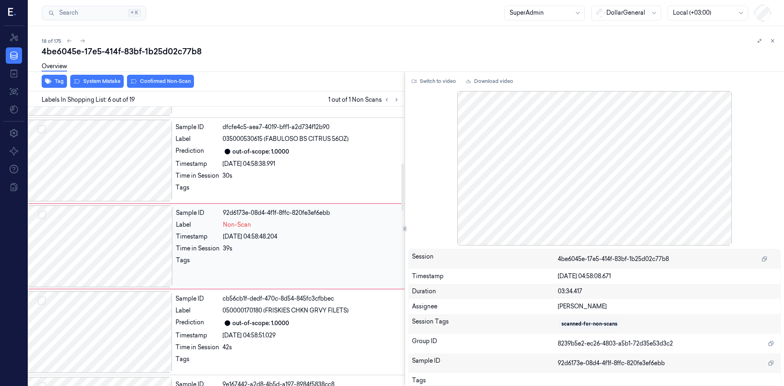
click at [154, 248] on div at bounding box center [99, 246] width 145 height 82
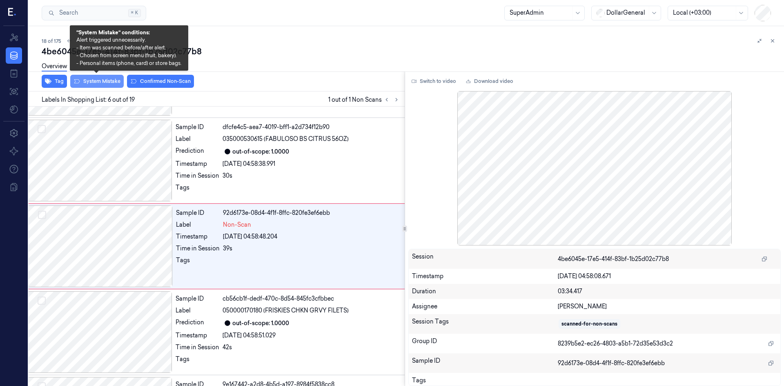
click at [105, 87] on button "System Mistake" at bounding box center [96, 81] width 53 height 13
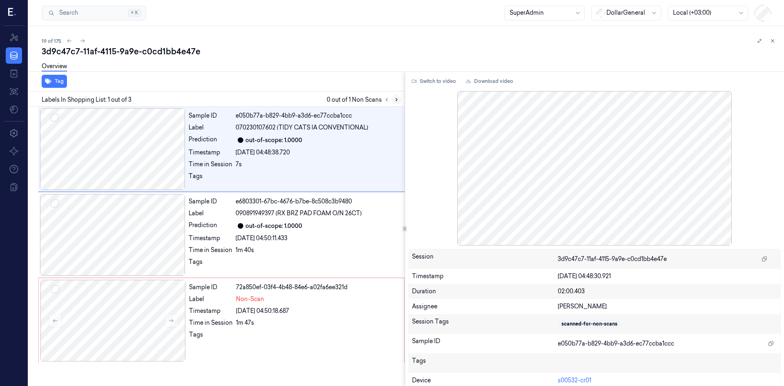
click at [393, 99] on button at bounding box center [397, 100] width 10 height 10
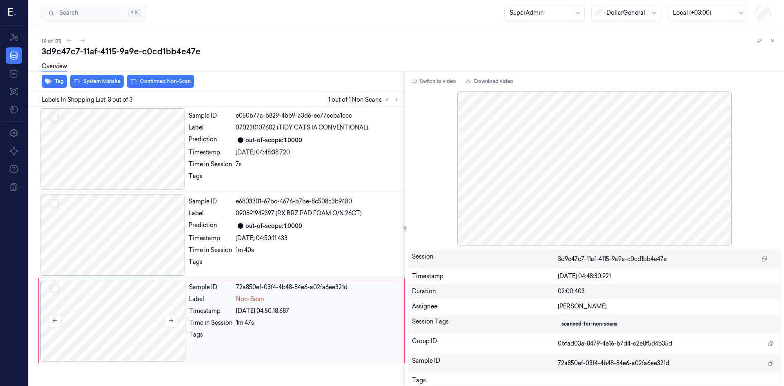
click at [179, 321] on div at bounding box center [112, 321] width 145 height 82
click at [170, 323] on icon at bounding box center [171, 321] width 6 height 6
click at [100, 78] on div "Overview" at bounding box center [410, 67] width 736 height 21
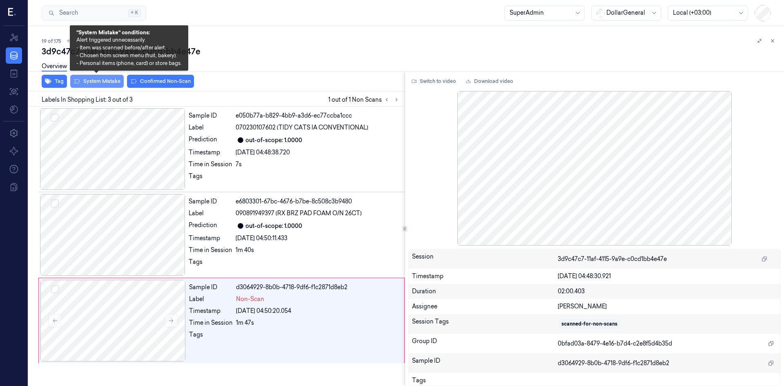
click at [109, 83] on button "System Mistake" at bounding box center [96, 81] width 53 height 13
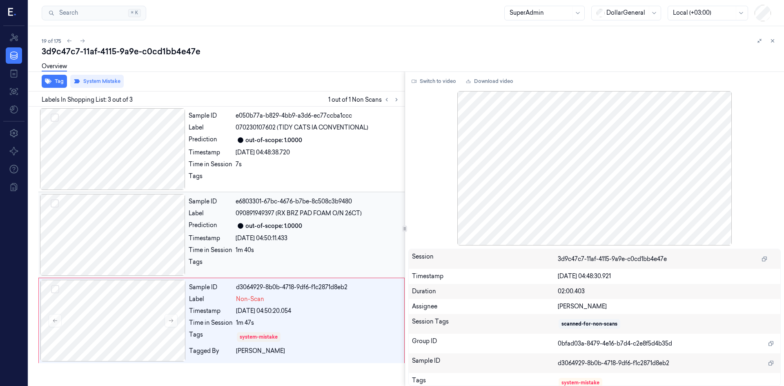
scroll to position [7, 0]
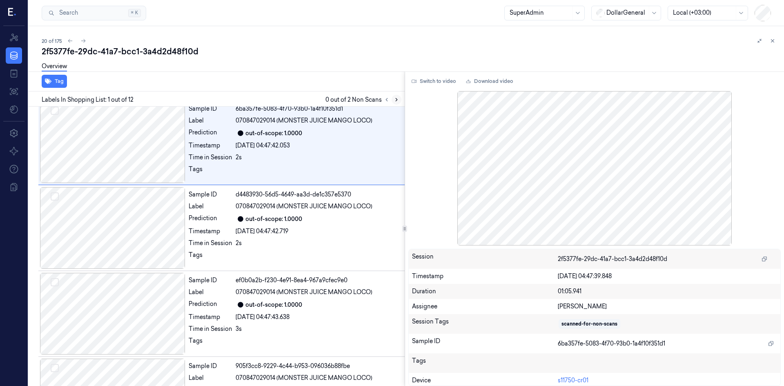
click at [392, 100] on button at bounding box center [397, 100] width 10 height 10
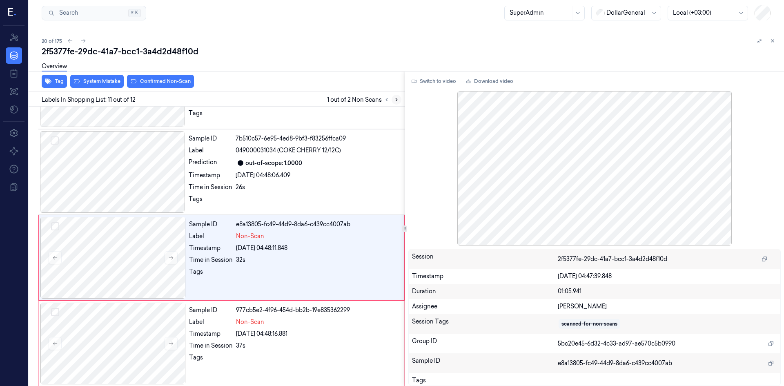
scroll to position [752, 0]
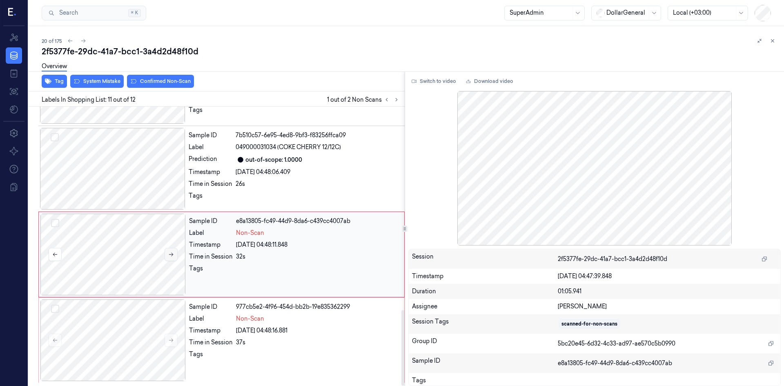
click at [171, 257] on icon at bounding box center [171, 255] width 6 height 6
click at [169, 254] on icon at bounding box center [171, 255] width 6 height 6
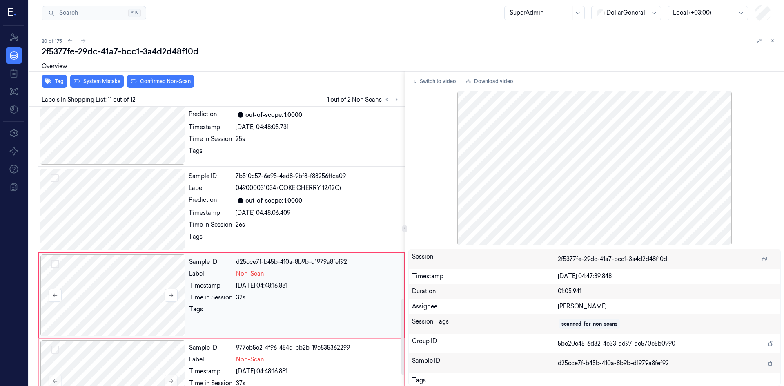
click at [120, 279] on div at bounding box center [112, 295] width 145 height 82
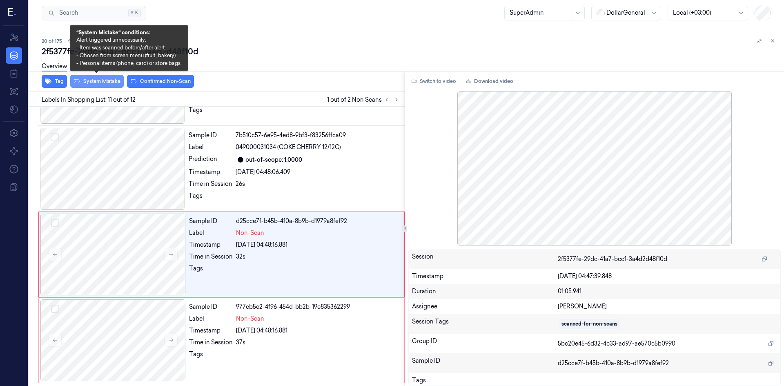
click at [96, 84] on button "System Mistake" at bounding box center [96, 81] width 53 height 13
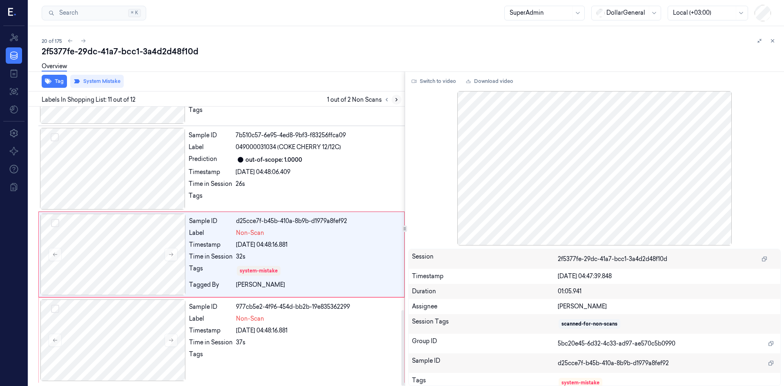
click at [394, 102] on button at bounding box center [397, 100] width 10 height 10
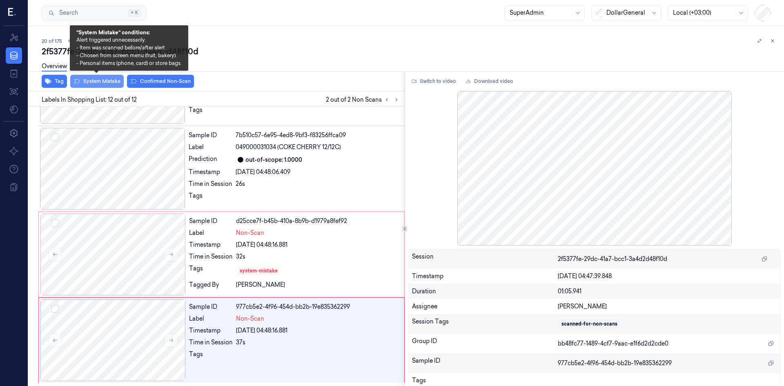
click at [112, 79] on button "System Mistake" at bounding box center [96, 81] width 53 height 13
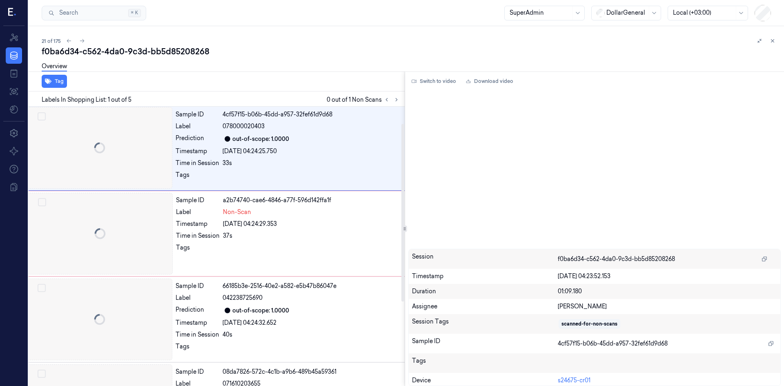
scroll to position [0, 13]
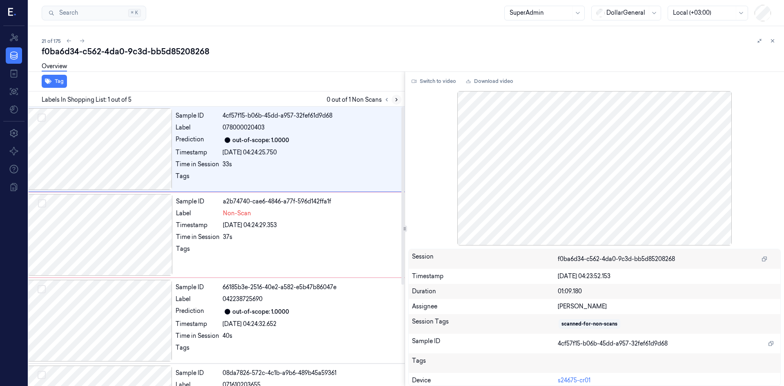
click at [393, 101] on button at bounding box center [397, 100] width 10 height 10
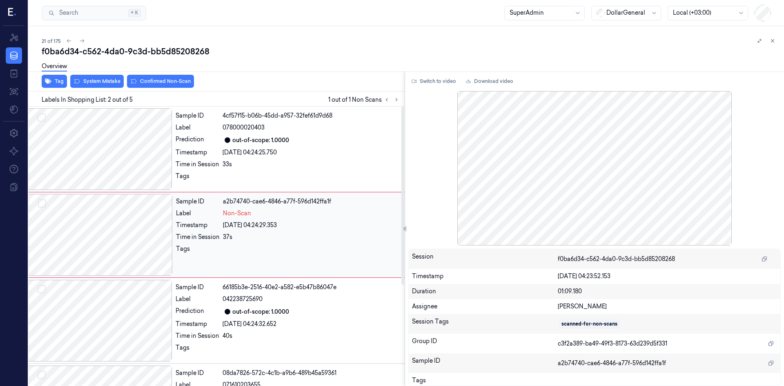
click at [147, 242] on div at bounding box center [99, 235] width 145 height 82
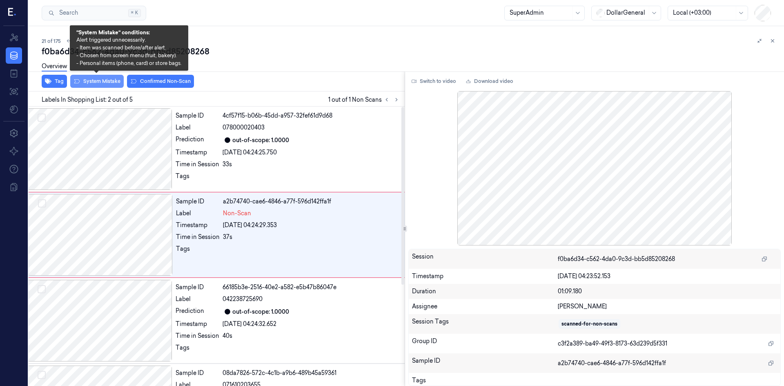
click at [89, 82] on button "System Mistake" at bounding box center [96, 81] width 53 height 13
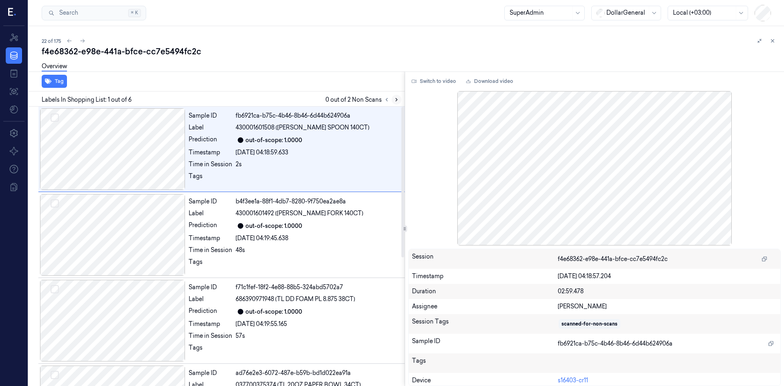
click at [400, 102] on button at bounding box center [397, 100] width 10 height 10
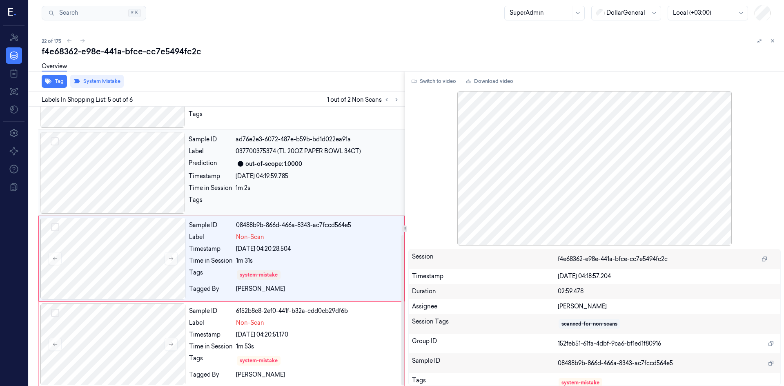
scroll to position [238, 0]
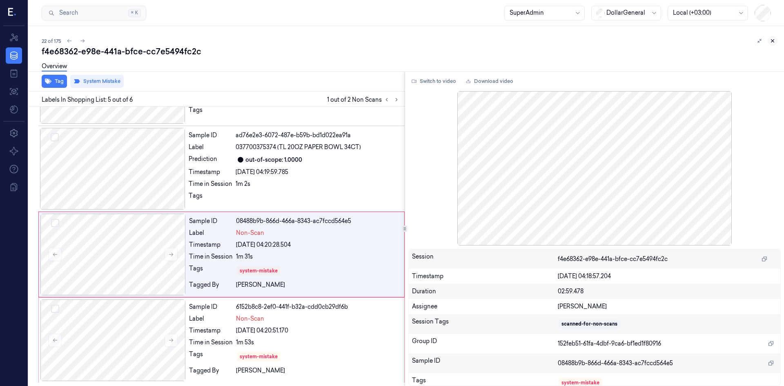
click at [773, 42] on icon at bounding box center [773, 41] width 6 height 6
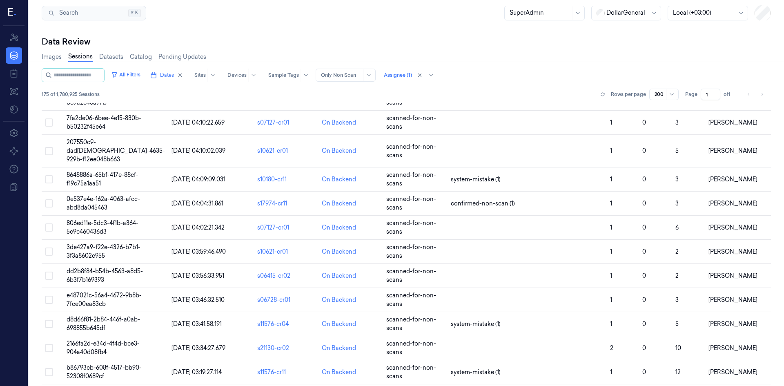
scroll to position [531, 0]
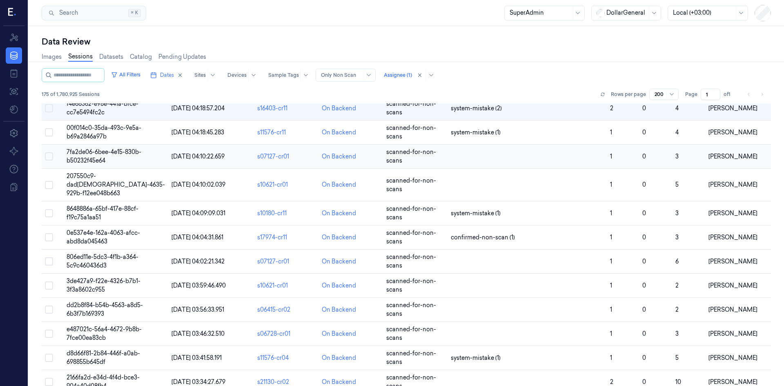
click at [106, 152] on span "7fa2de06-6bee-4e15-830b-b50232f45e64" at bounding box center [104, 156] width 75 height 16
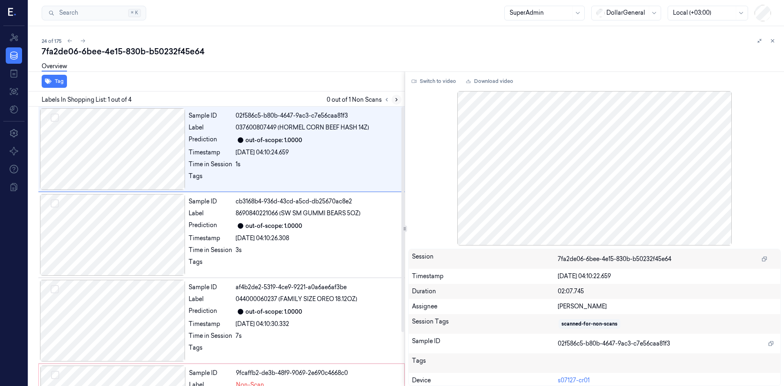
click at [396, 102] on icon at bounding box center [397, 100] width 6 height 6
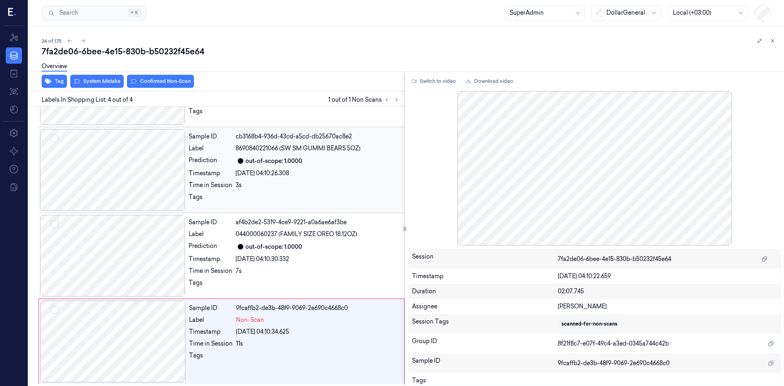
scroll to position [66, 0]
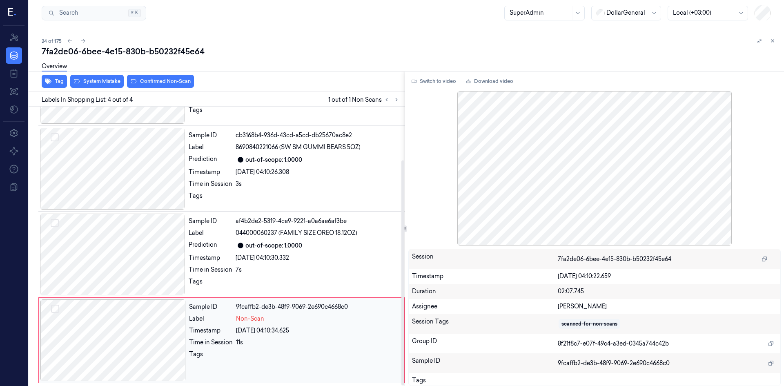
click at [158, 342] on div at bounding box center [112, 340] width 145 height 82
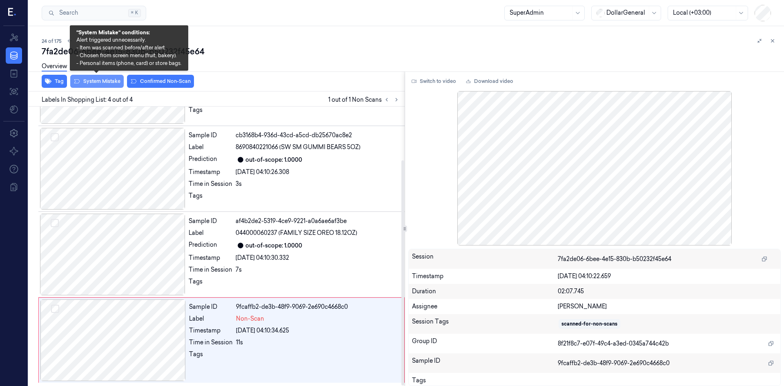
click at [118, 86] on button "System Mistake" at bounding box center [96, 81] width 53 height 13
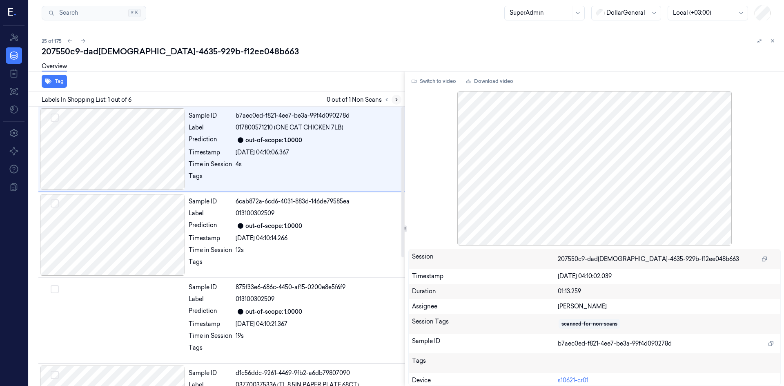
click at [395, 100] on icon at bounding box center [397, 100] width 6 height 6
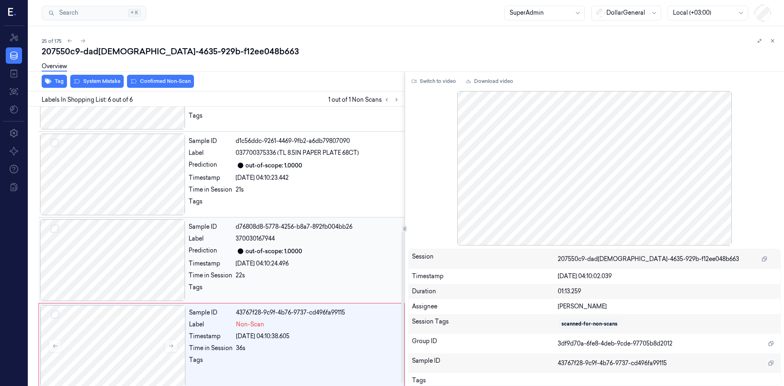
scroll to position [238, 0]
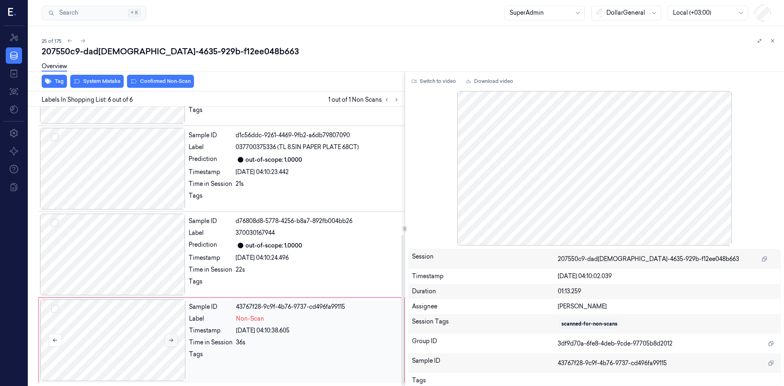
click at [167, 339] on button at bounding box center [171, 340] width 13 height 13
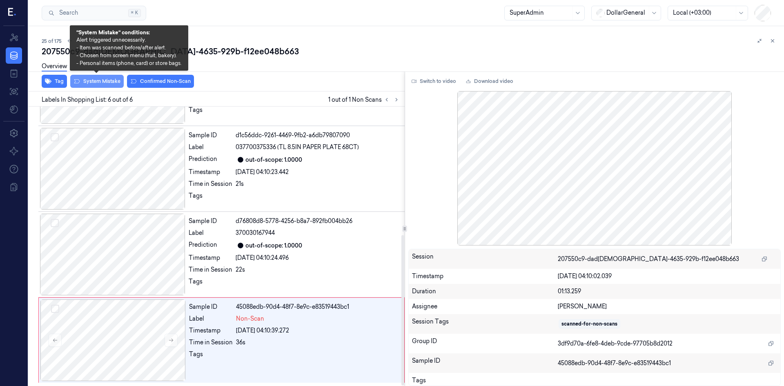
click at [105, 82] on button "System Mistake" at bounding box center [96, 81] width 53 height 13
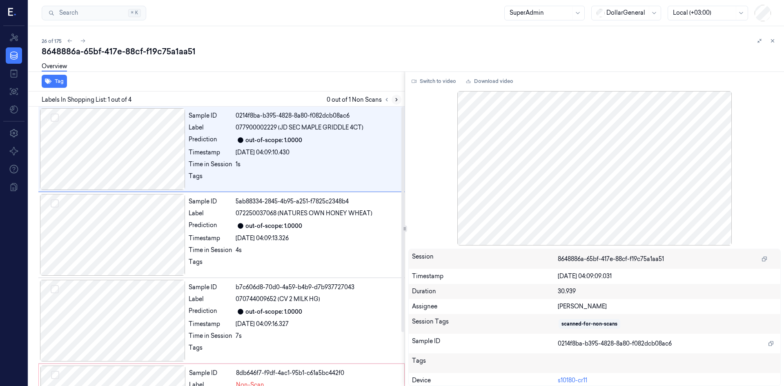
click at [395, 101] on icon at bounding box center [397, 100] width 6 height 6
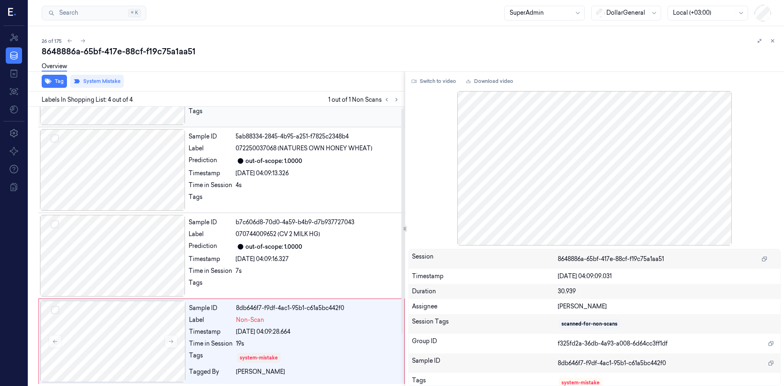
scroll to position [66, 0]
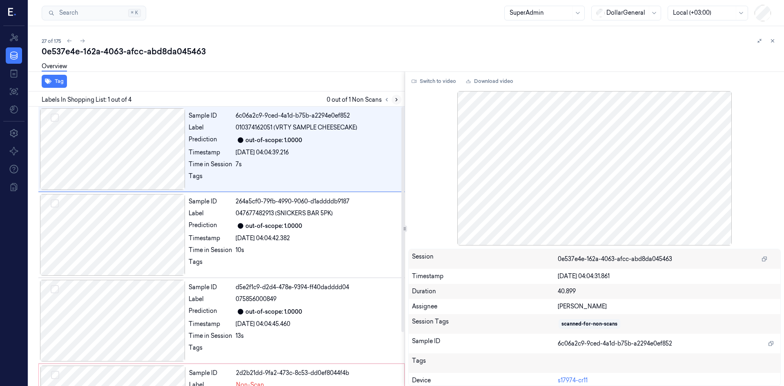
click at [396, 97] on icon at bounding box center [397, 100] width 6 height 6
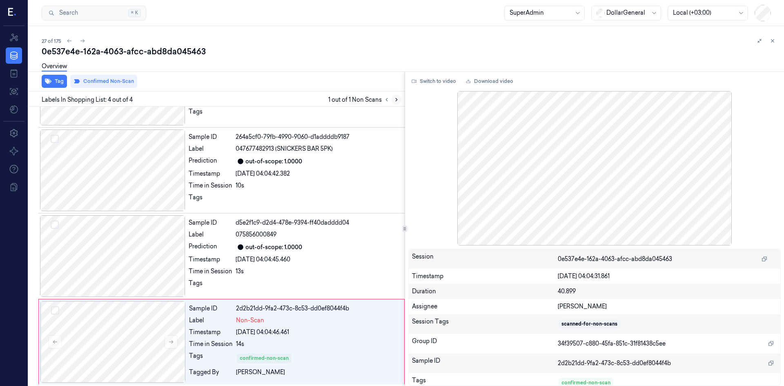
scroll to position [66, 0]
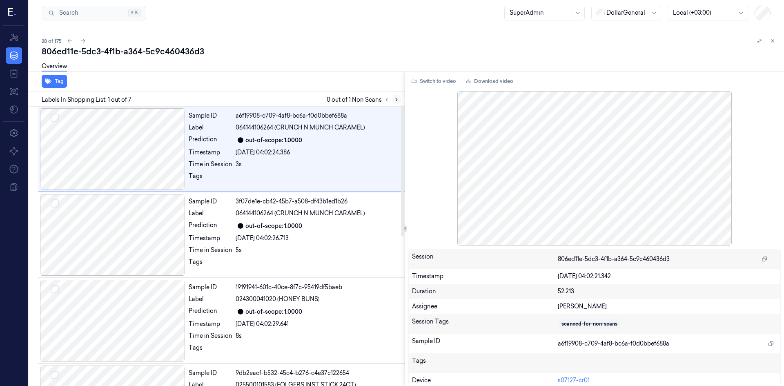
click at [394, 98] on icon at bounding box center [397, 100] width 6 height 6
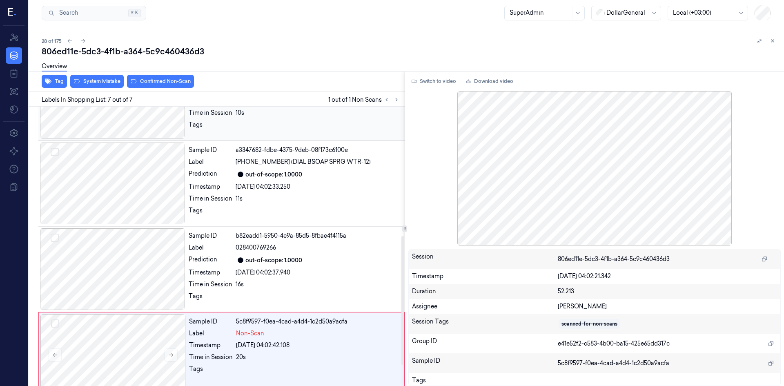
scroll to position [323, 0]
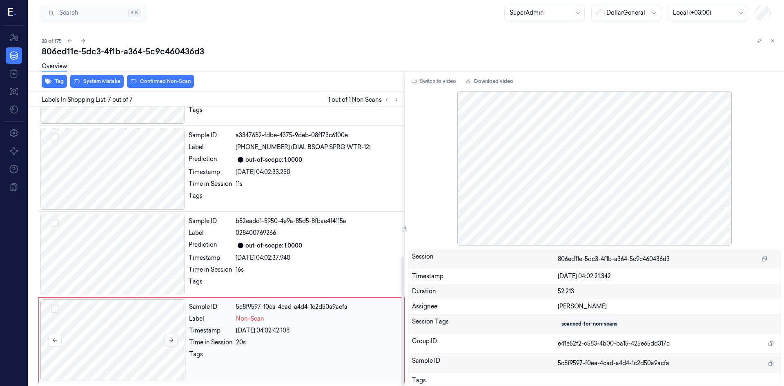
click at [174, 343] on button at bounding box center [171, 340] width 13 height 13
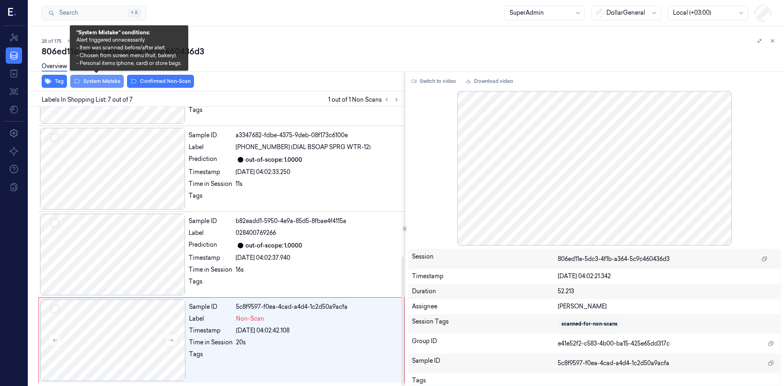
click at [100, 83] on button "System Mistake" at bounding box center [96, 81] width 53 height 13
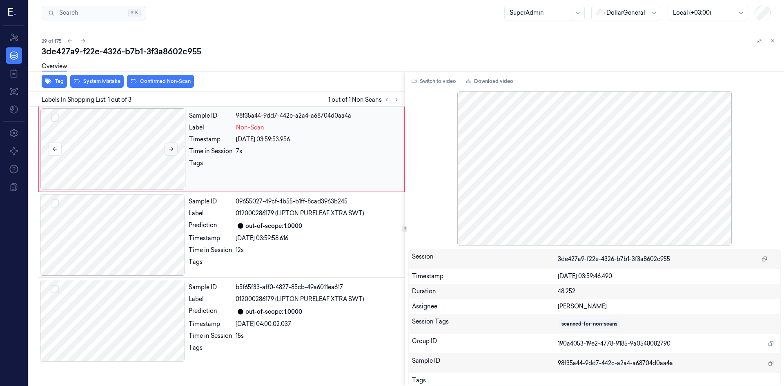
click at [169, 151] on icon at bounding box center [171, 149] width 6 height 6
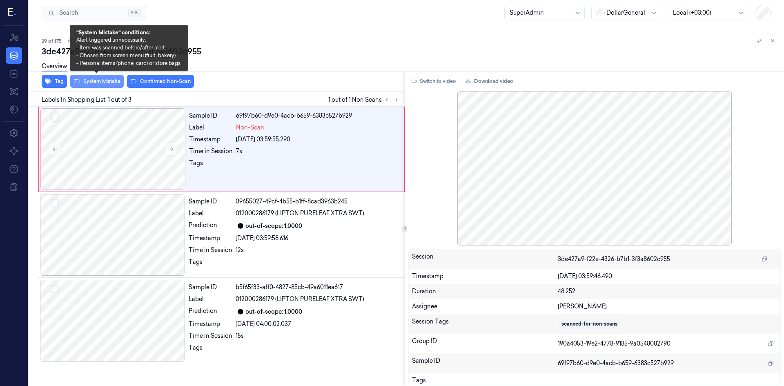
click at [102, 81] on button "System Mistake" at bounding box center [96, 81] width 53 height 13
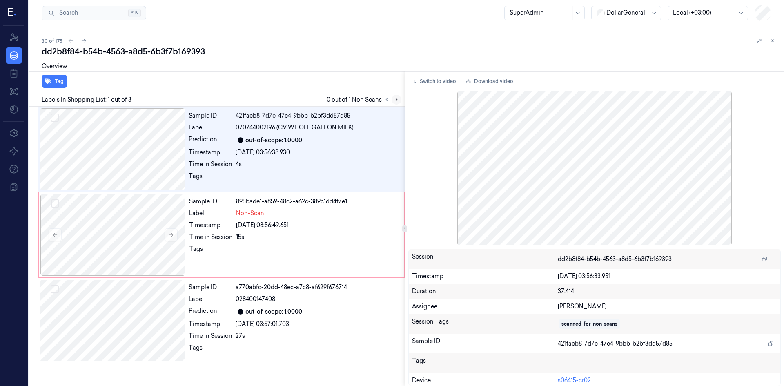
click at [400, 101] on button at bounding box center [397, 100] width 10 height 10
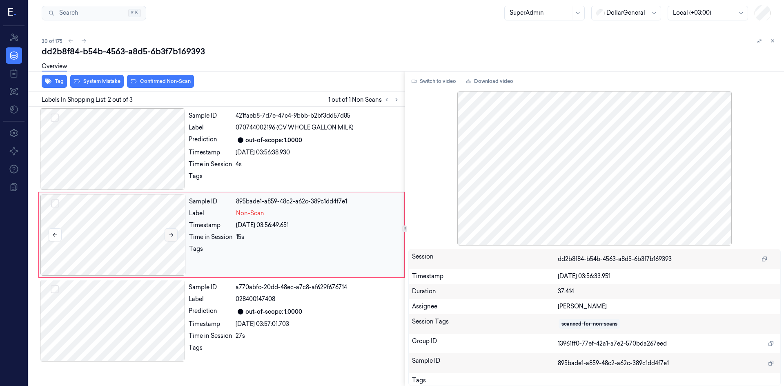
click at [170, 236] on icon at bounding box center [171, 235] width 6 height 6
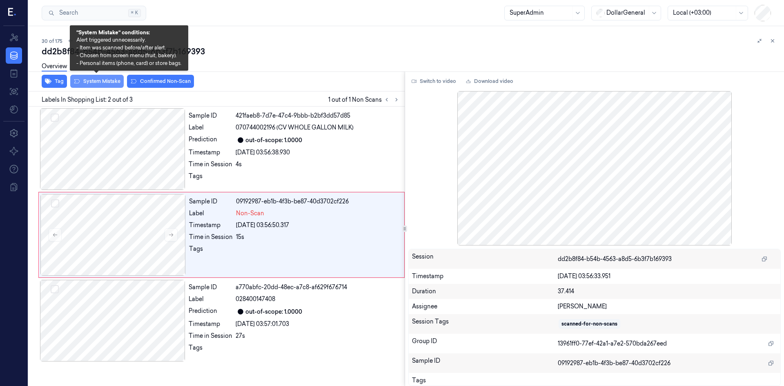
click at [106, 78] on button "System Mistake" at bounding box center [96, 81] width 53 height 13
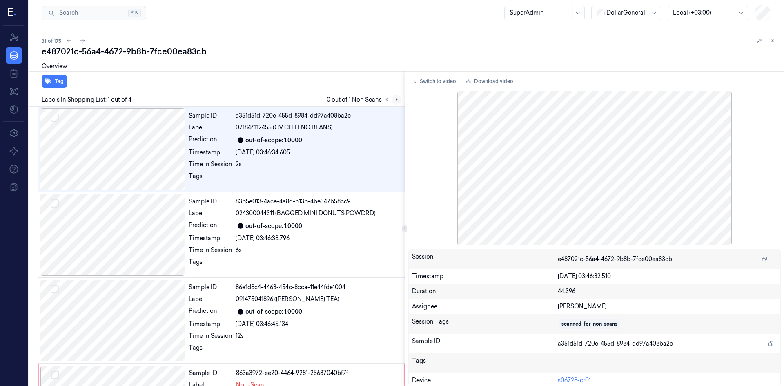
click at [394, 97] on icon at bounding box center [397, 100] width 6 height 6
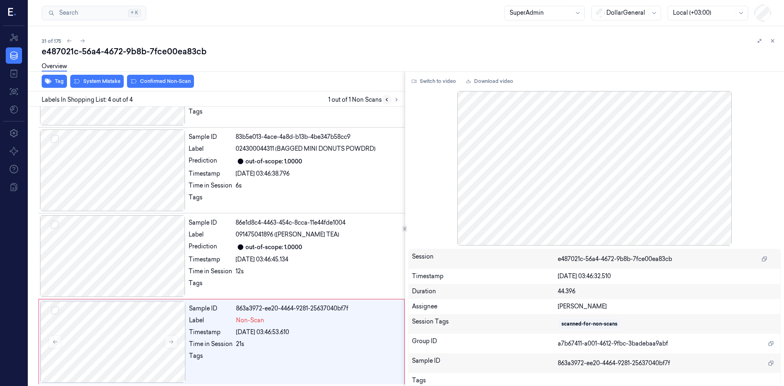
scroll to position [66, 0]
click at [170, 342] on icon at bounding box center [171, 340] width 6 height 6
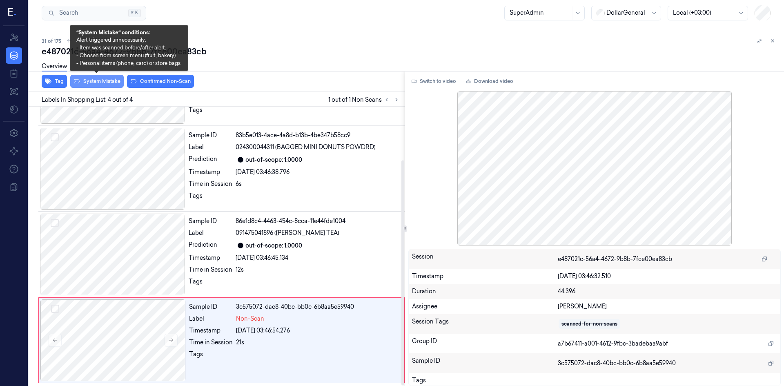
click at [100, 86] on button "System Mistake" at bounding box center [96, 81] width 53 height 13
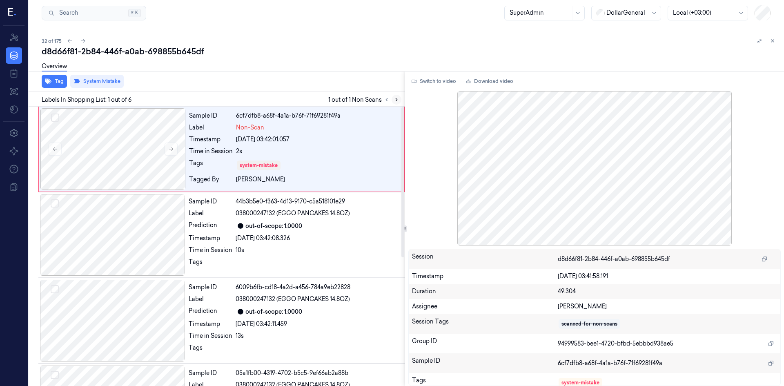
click at [397, 100] on icon at bounding box center [397, 100] width 6 height 6
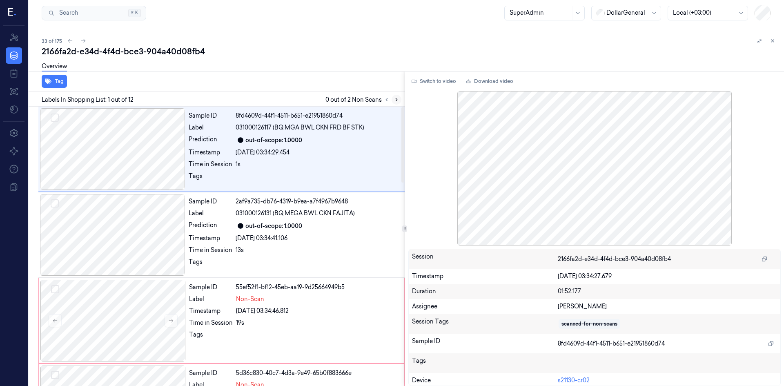
click at [396, 99] on icon at bounding box center [397, 100] width 6 height 6
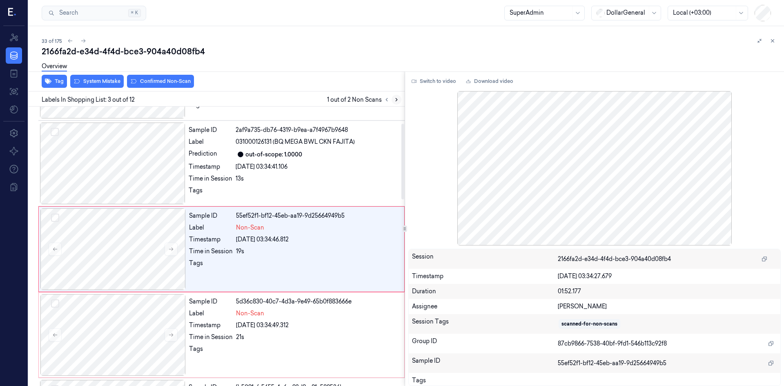
scroll to position [74, 0]
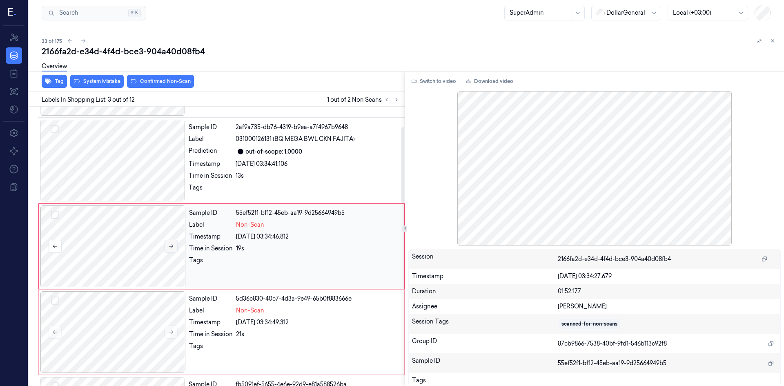
click at [172, 247] on icon at bounding box center [171, 246] width 6 height 6
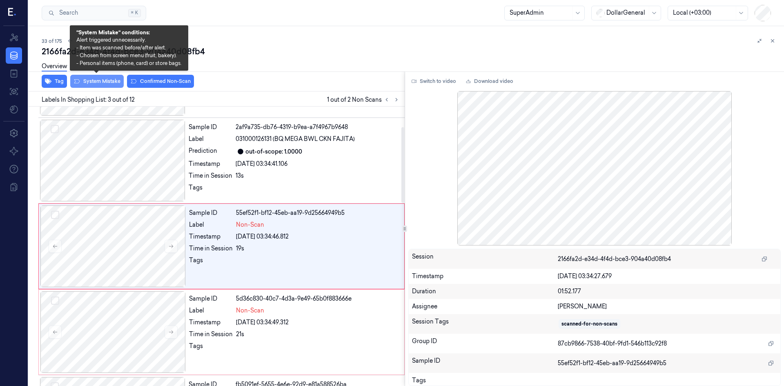
click at [93, 84] on button "System Mistake" at bounding box center [96, 81] width 53 height 13
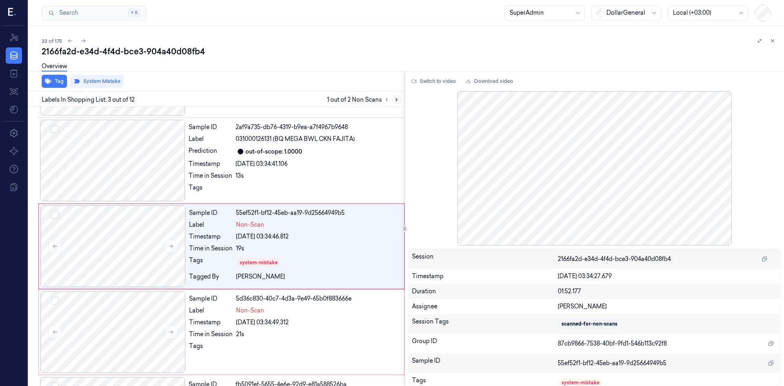
click at [398, 100] on icon at bounding box center [397, 100] width 6 height 6
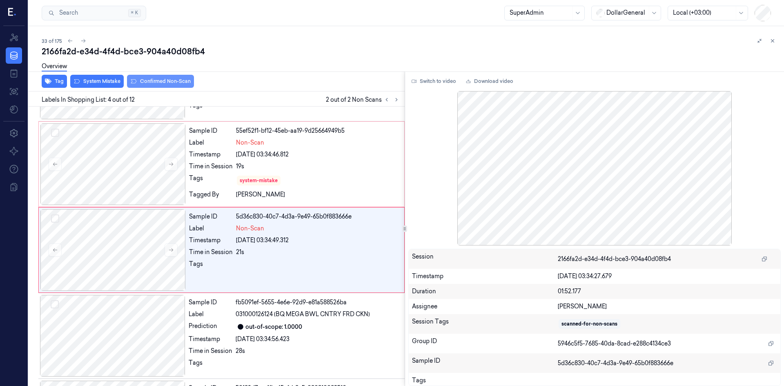
scroll to position [160, 0]
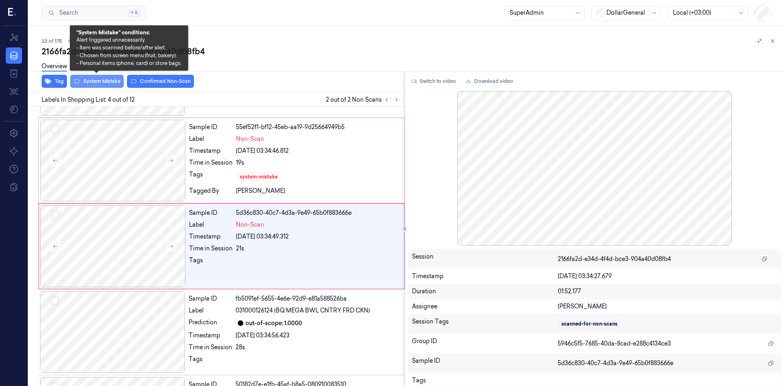
click at [104, 82] on button "System Mistake" at bounding box center [96, 81] width 53 height 13
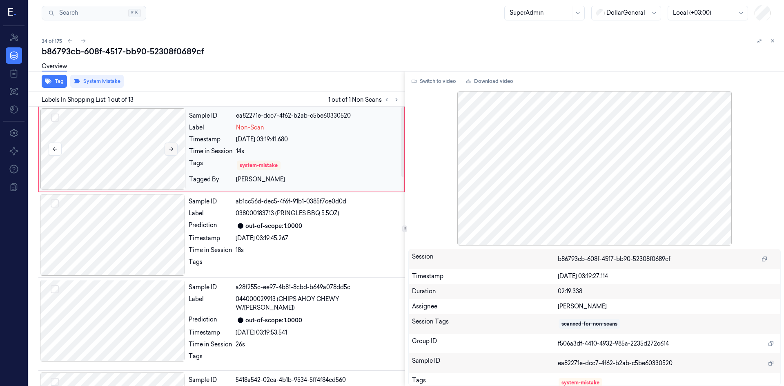
click at [170, 144] on button at bounding box center [171, 149] width 13 height 13
click at [102, 85] on button "System Mistake" at bounding box center [96, 81] width 53 height 13
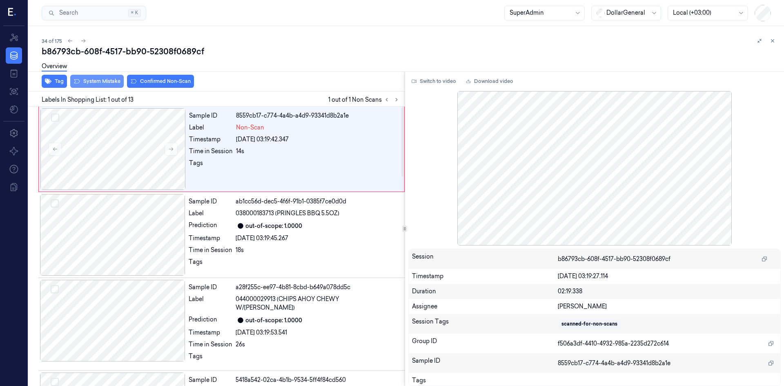
click at [102, 80] on button "System Mistake" at bounding box center [96, 81] width 53 height 13
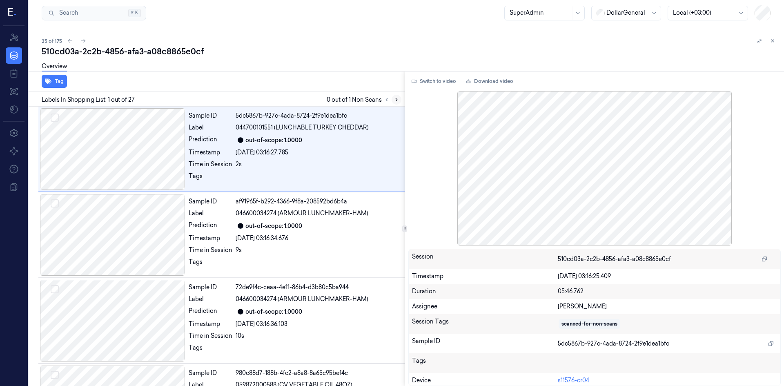
click at [399, 99] on icon at bounding box center [397, 100] width 6 height 6
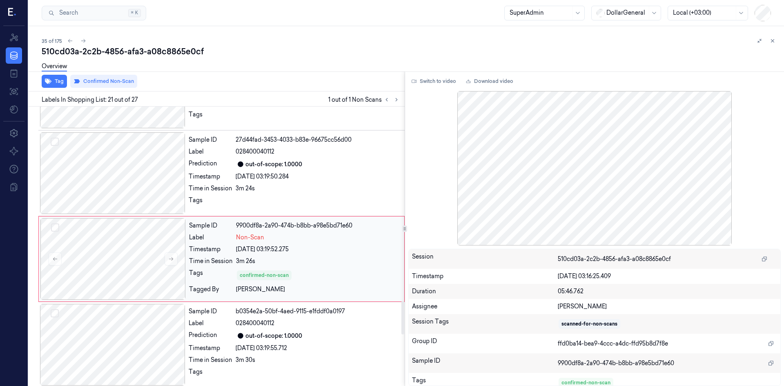
scroll to position [1618, 0]
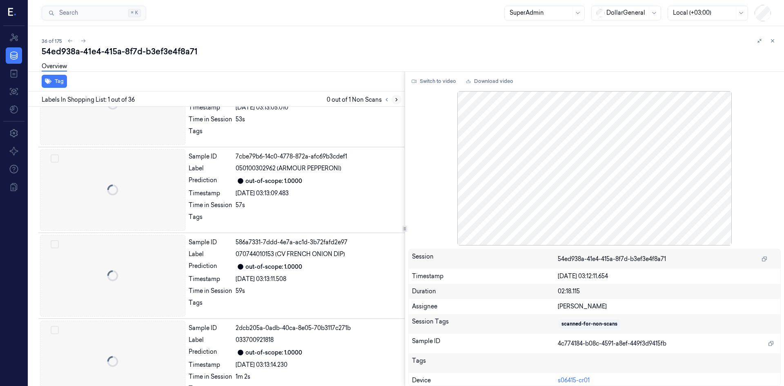
click at [399, 102] on icon at bounding box center [397, 100] width 6 height 6
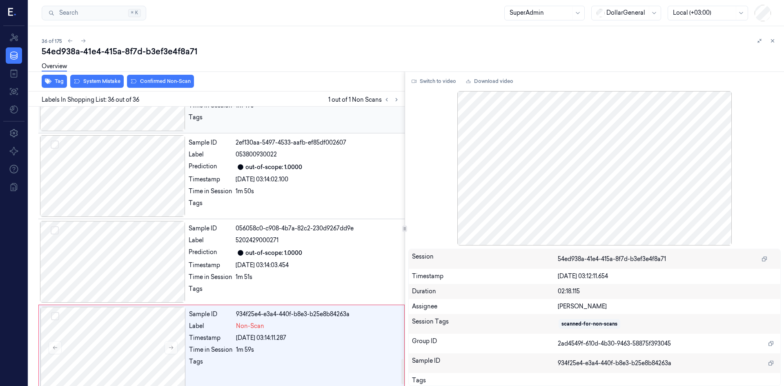
scroll to position [2810, 0]
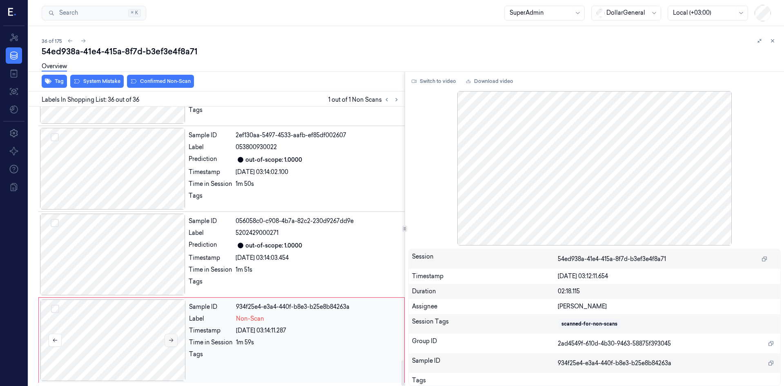
click at [174, 339] on icon at bounding box center [171, 340] width 6 height 6
click at [173, 339] on icon at bounding box center [171, 340] width 6 height 6
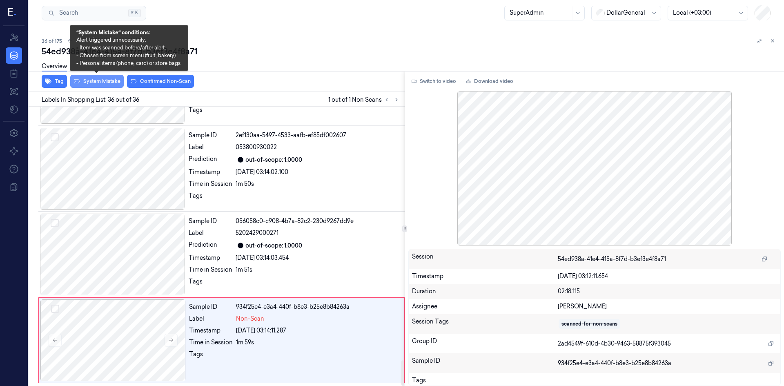
click at [104, 81] on button "System Mistake" at bounding box center [96, 81] width 53 height 13
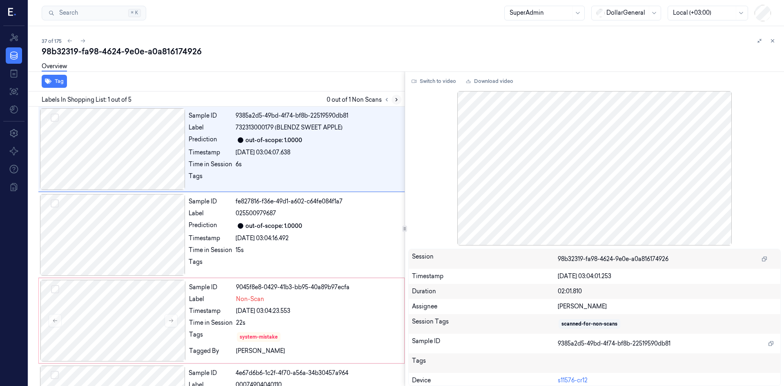
click at [396, 97] on icon at bounding box center [397, 100] width 6 height 6
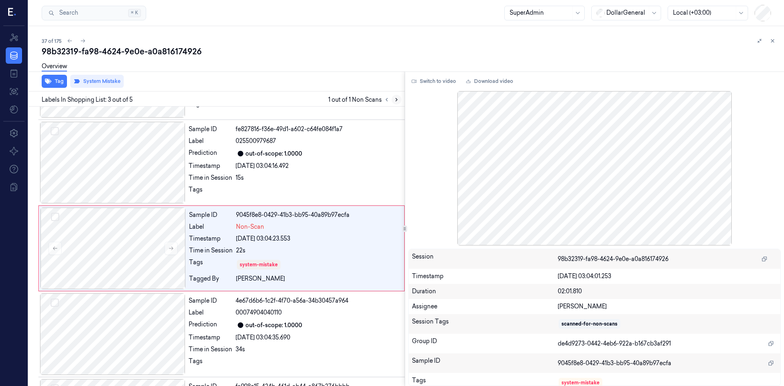
scroll to position [74, 0]
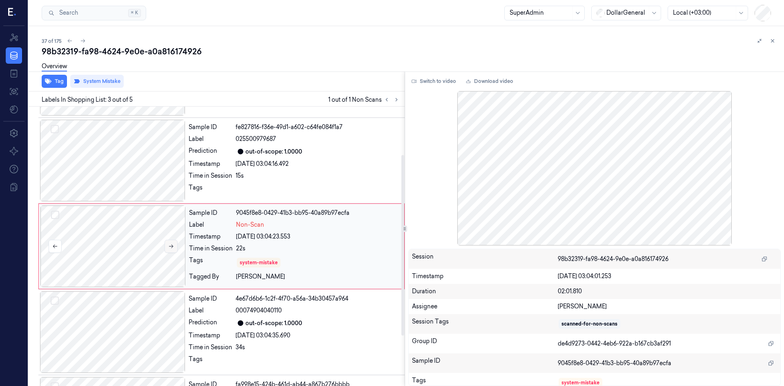
click at [167, 245] on button at bounding box center [171, 246] width 13 height 13
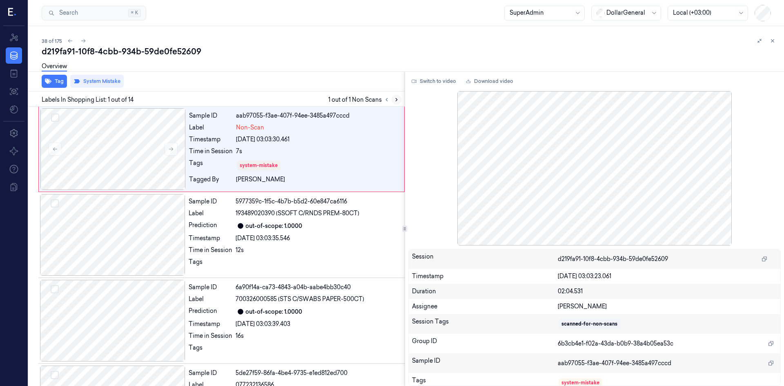
click at [394, 97] on icon at bounding box center [397, 100] width 6 height 6
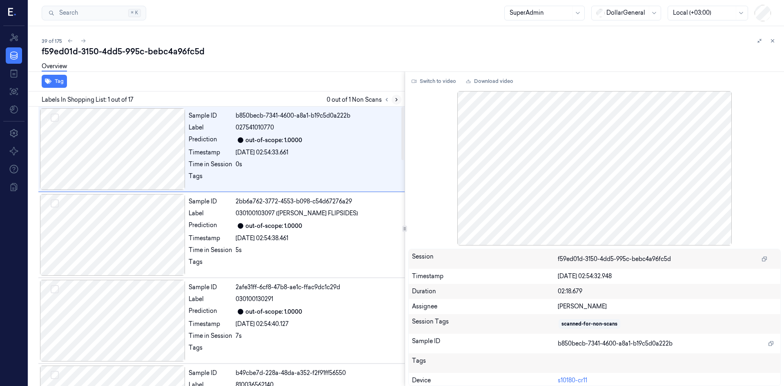
click at [395, 99] on icon at bounding box center [397, 100] width 6 height 6
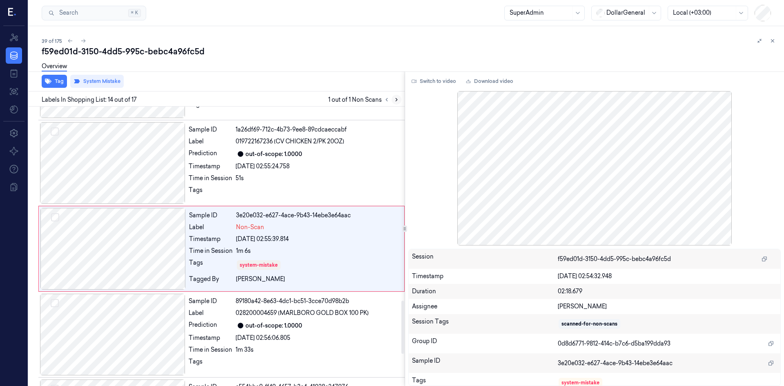
scroll to position [1018, 0]
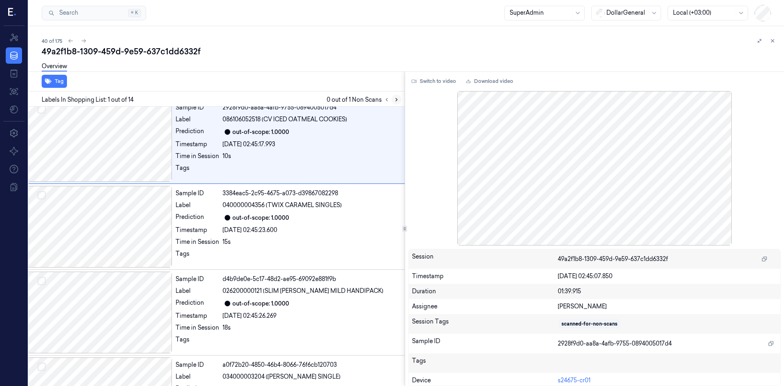
click at [395, 102] on button at bounding box center [397, 100] width 10 height 10
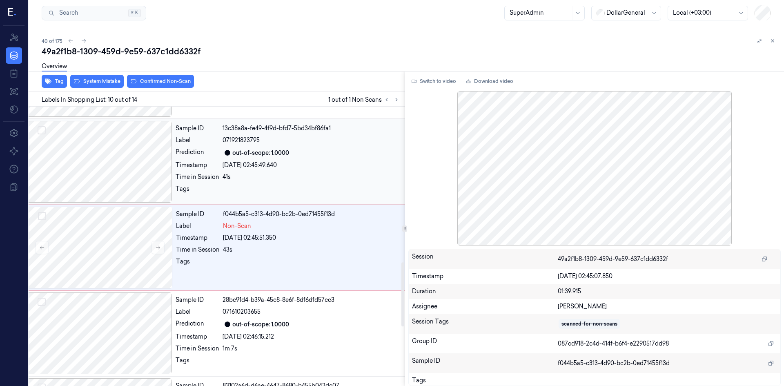
scroll to position [675, 13]
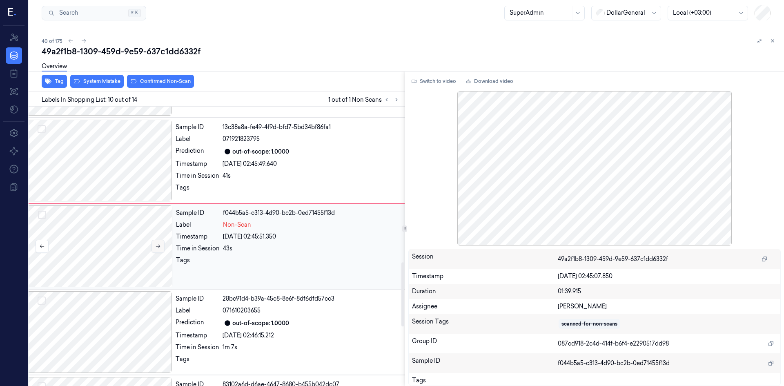
click at [157, 249] on button at bounding box center [157, 246] width 13 height 13
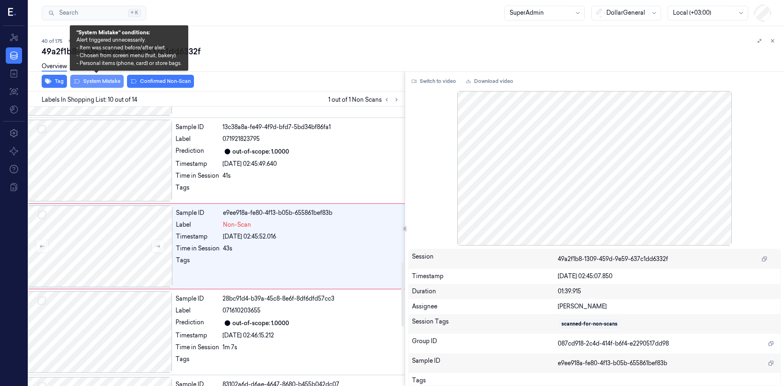
click at [101, 83] on button "System Mistake" at bounding box center [96, 81] width 53 height 13
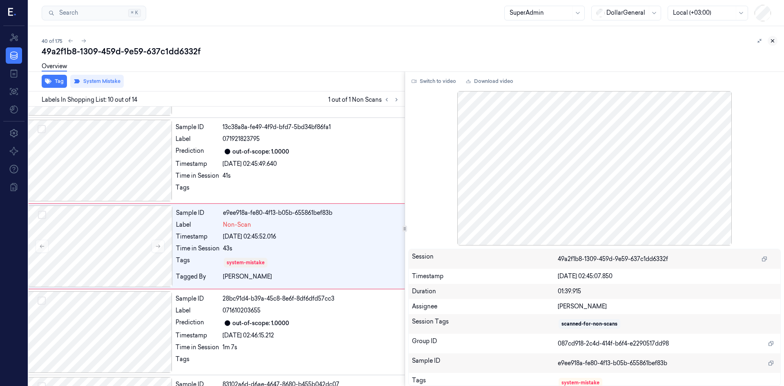
click at [773, 42] on icon at bounding box center [773, 41] width 6 height 6
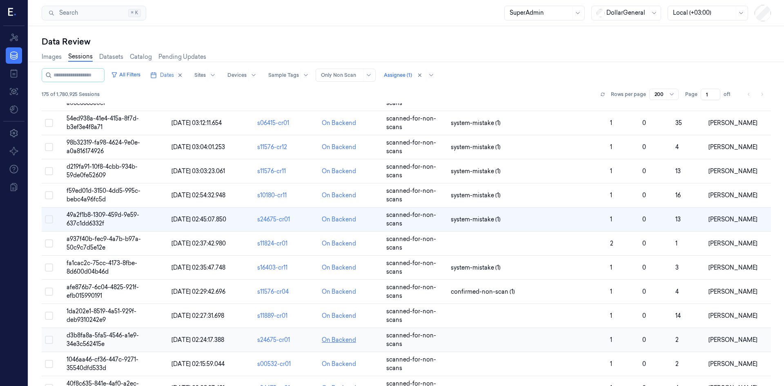
scroll to position [857, 0]
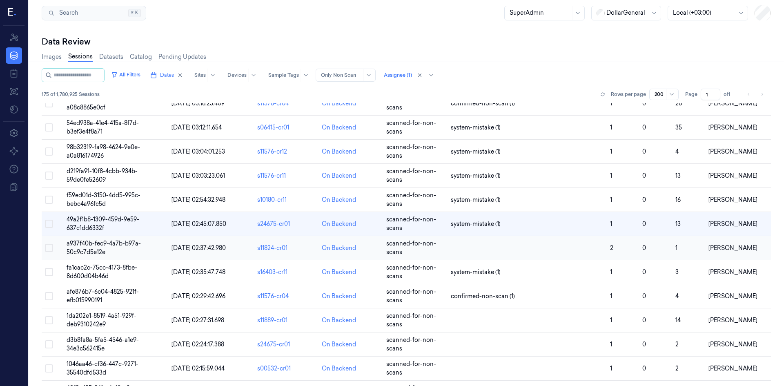
click at [85, 241] on span "a937f40b-fec9-4a7b-b97a-50c9c7d5e12e" at bounding box center [104, 248] width 74 height 16
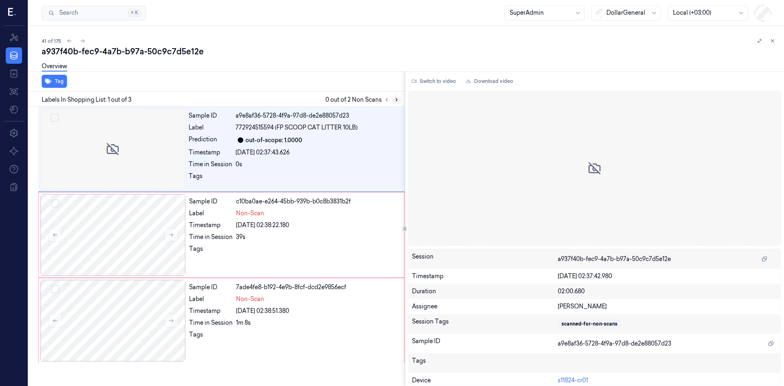
click at [393, 100] on button at bounding box center [397, 100] width 10 height 10
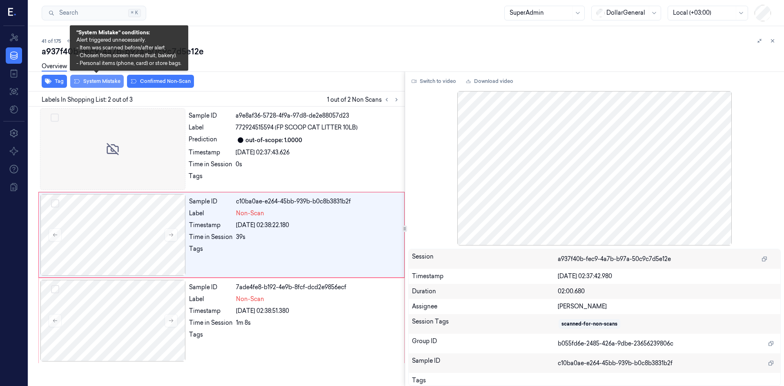
click at [113, 83] on button "System Mistake" at bounding box center [96, 81] width 53 height 13
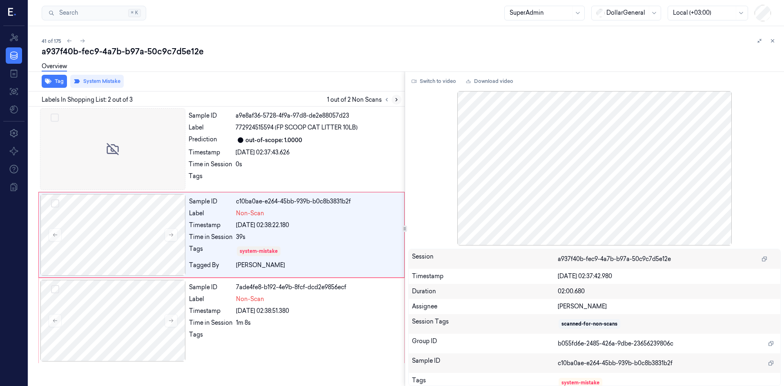
click at [393, 100] on button at bounding box center [397, 100] width 10 height 10
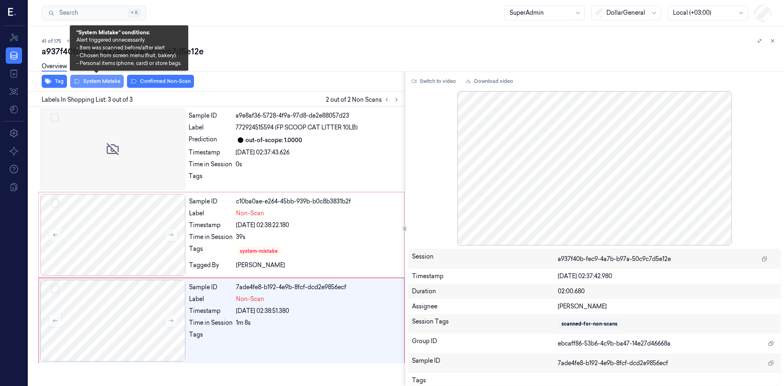
click at [105, 83] on button "System Mistake" at bounding box center [96, 81] width 53 height 13
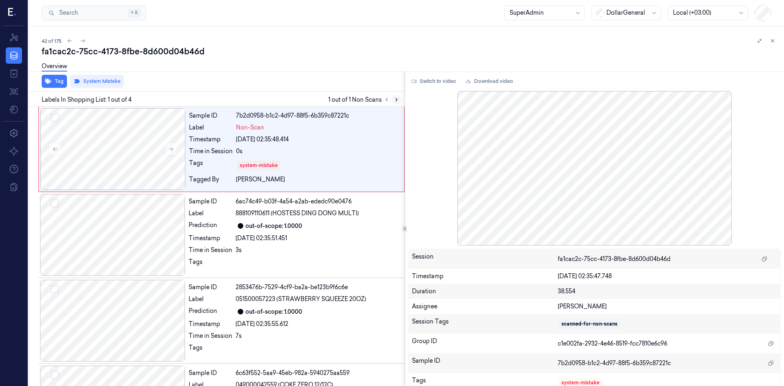
click at [394, 102] on icon at bounding box center [397, 100] width 6 height 6
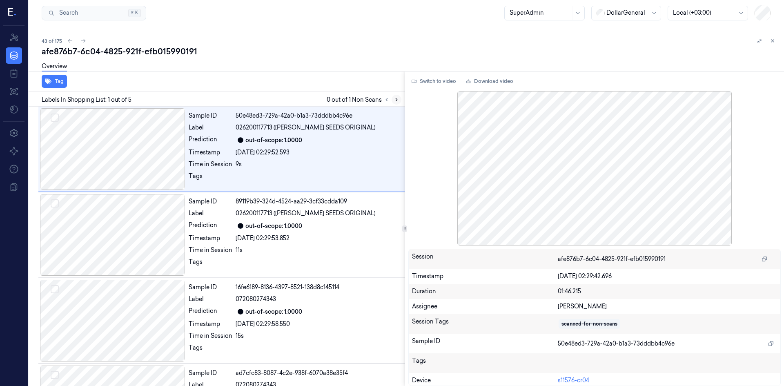
click at [396, 100] on icon at bounding box center [397, 100] width 6 height 6
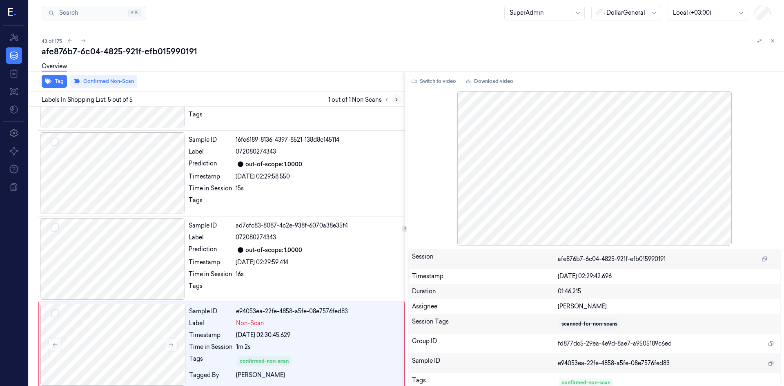
scroll to position [152, 0]
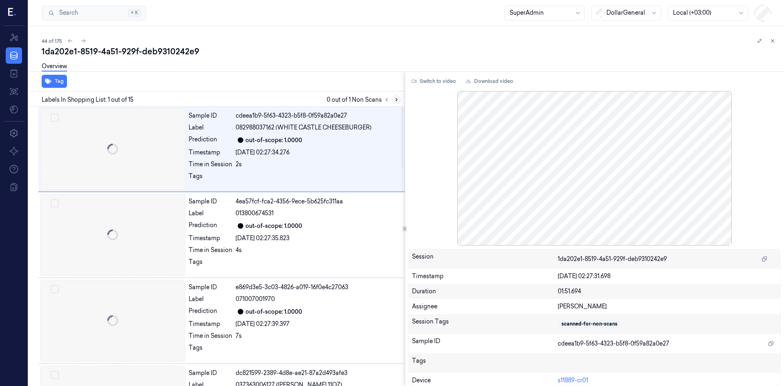
click at [399, 100] on icon at bounding box center [397, 100] width 6 height 6
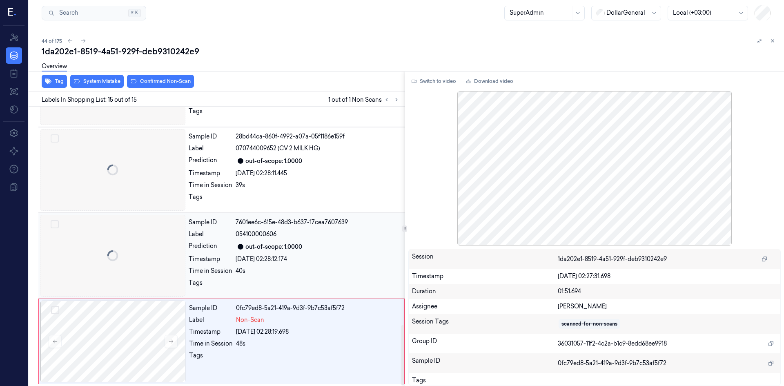
scroll to position [1009, 0]
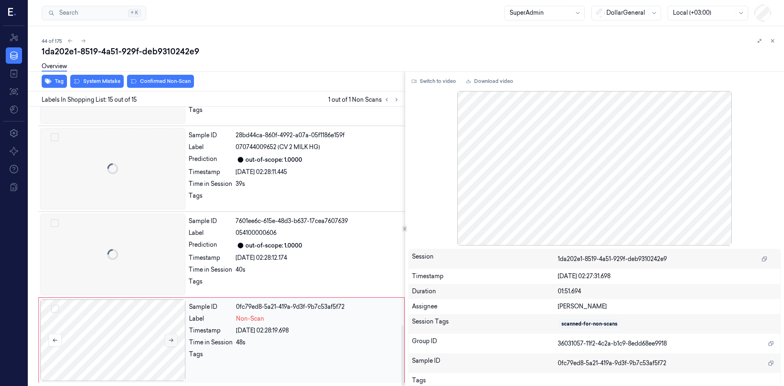
click at [172, 341] on icon at bounding box center [171, 340] width 6 height 6
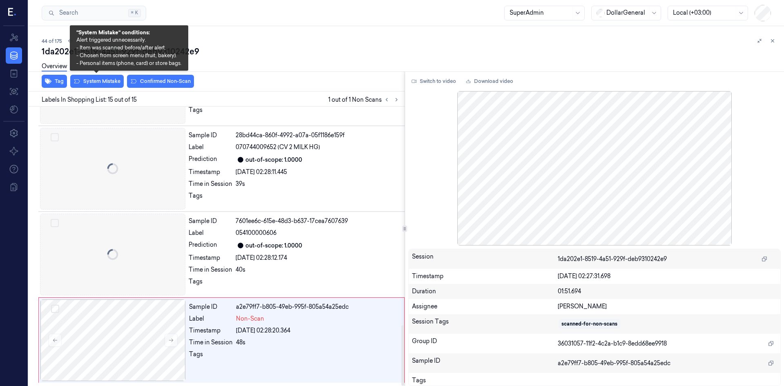
drag, startPoint x: 103, startPoint y: 82, endPoint x: 169, endPoint y: 88, distance: 66.8
click at [103, 82] on button "System Mistake" at bounding box center [96, 81] width 53 height 13
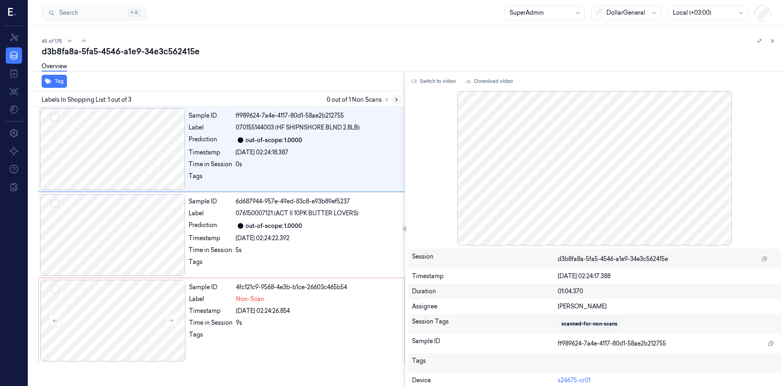
click at [399, 97] on icon at bounding box center [397, 100] width 6 height 6
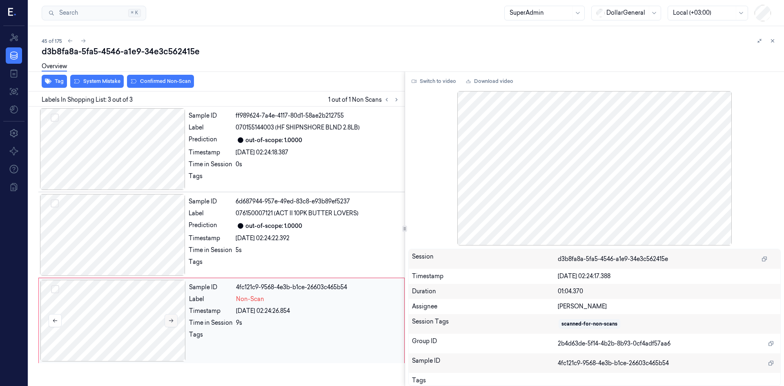
click at [175, 321] on button at bounding box center [171, 320] width 13 height 13
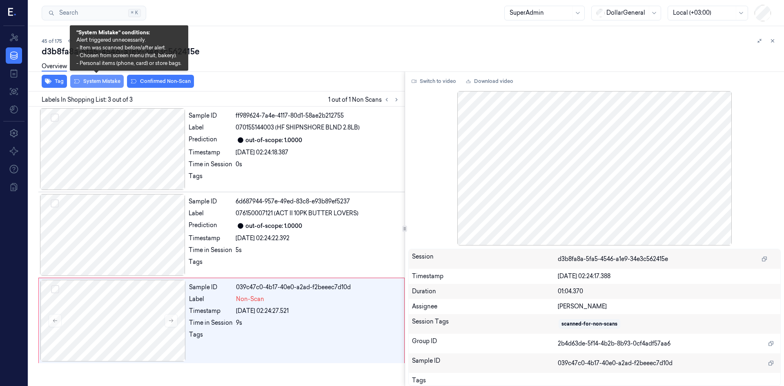
click at [102, 80] on button "System Mistake" at bounding box center [96, 81] width 53 height 13
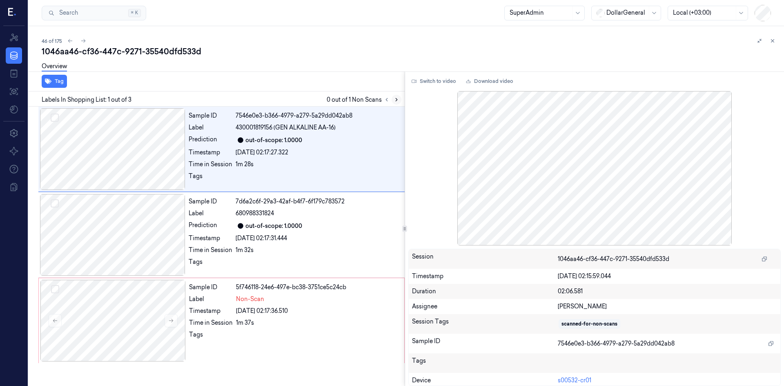
click at [397, 103] on button at bounding box center [397, 100] width 10 height 10
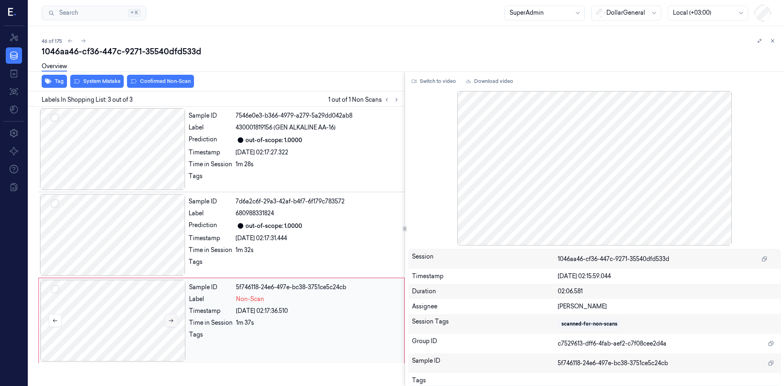
click at [166, 321] on button at bounding box center [171, 320] width 13 height 13
click at [167, 321] on button at bounding box center [171, 320] width 13 height 13
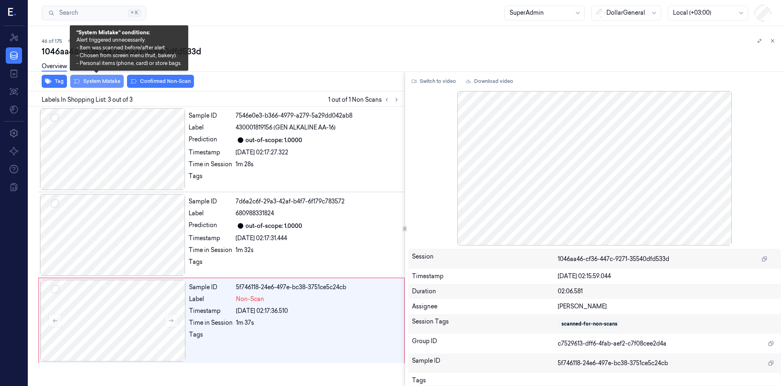
click at [96, 79] on button "System Mistake" at bounding box center [96, 81] width 53 height 13
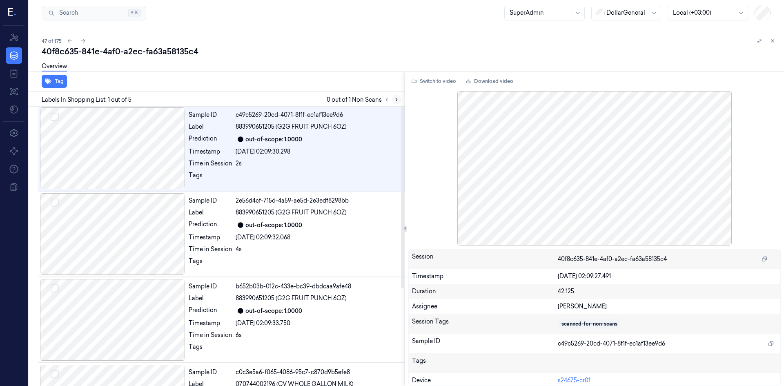
click at [397, 102] on button at bounding box center [397, 100] width 10 height 10
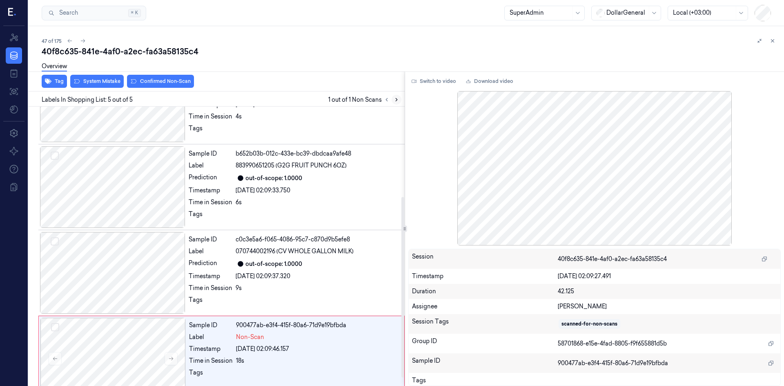
scroll to position [152, 0]
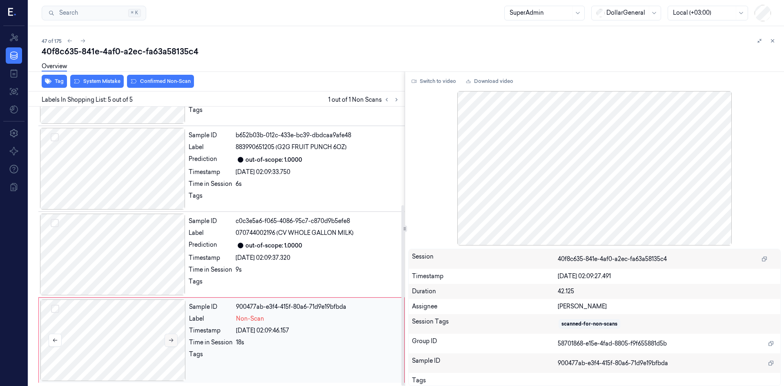
click at [173, 340] on icon at bounding box center [171, 341] width 4 height 4
click at [166, 254] on div at bounding box center [112, 255] width 145 height 82
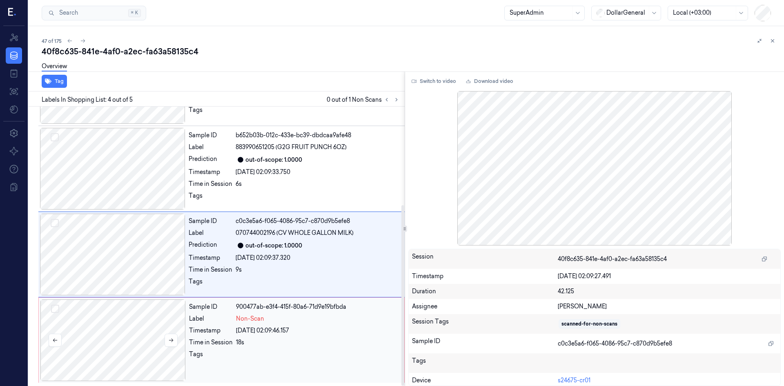
click at [153, 327] on div at bounding box center [112, 340] width 145 height 82
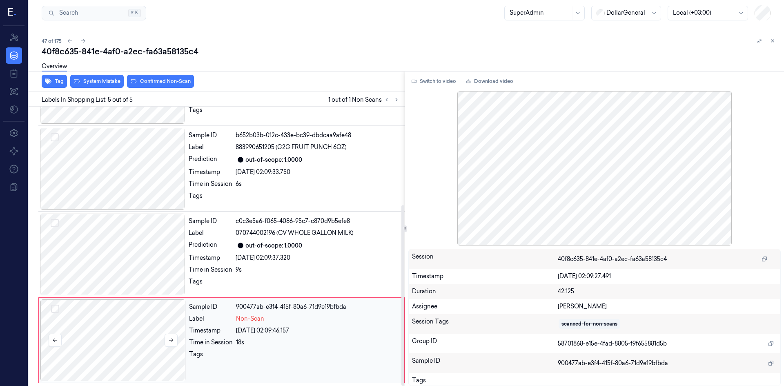
click at [143, 337] on div at bounding box center [112, 340] width 145 height 82
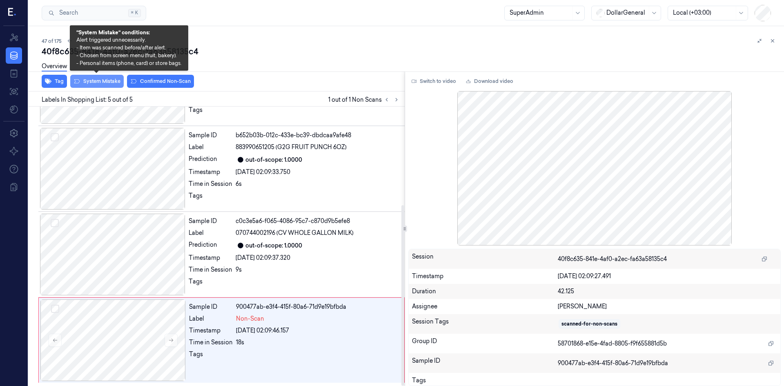
click at [112, 84] on button "System Mistake" at bounding box center [96, 81] width 53 height 13
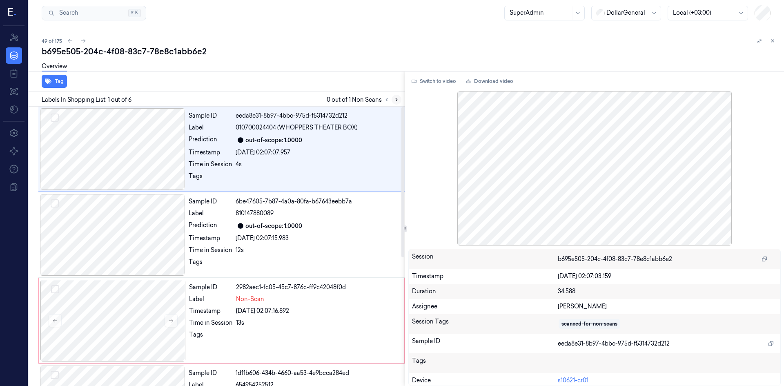
click at [396, 101] on icon at bounding box center [397, 100] width 6 height 6
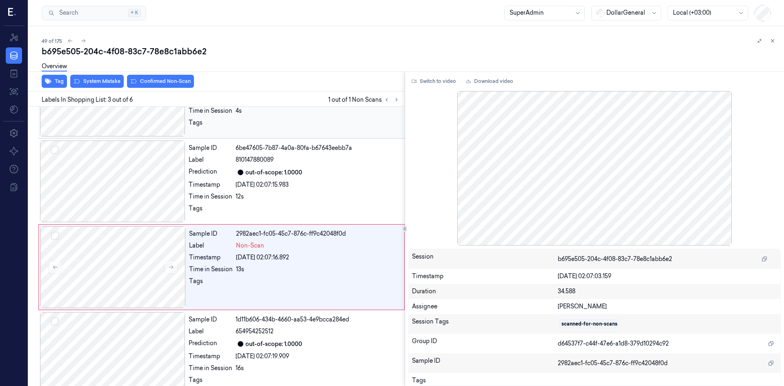
scroll to position [74, 0]
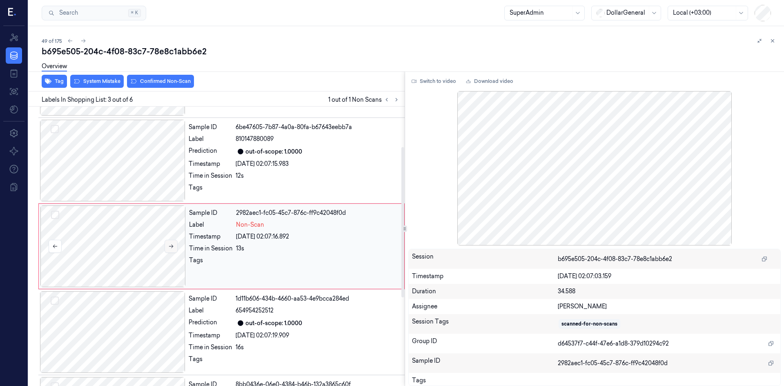
click at [172, 249] on icon at bounding box center [171, 246] width 6 height 6
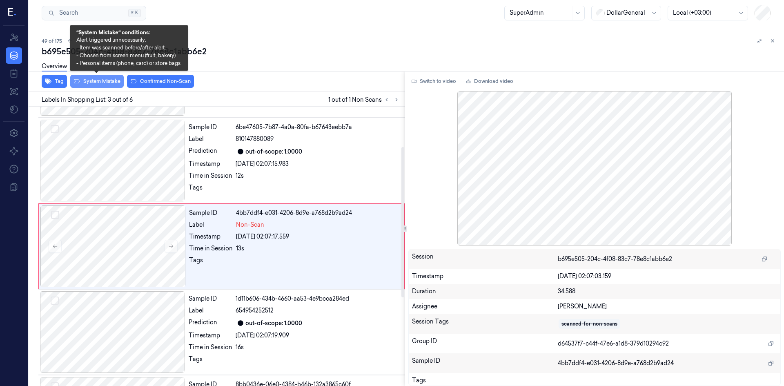
click at [113, 78] on button "System Mistake" at bounding box center [96, 81] width 53 height 13
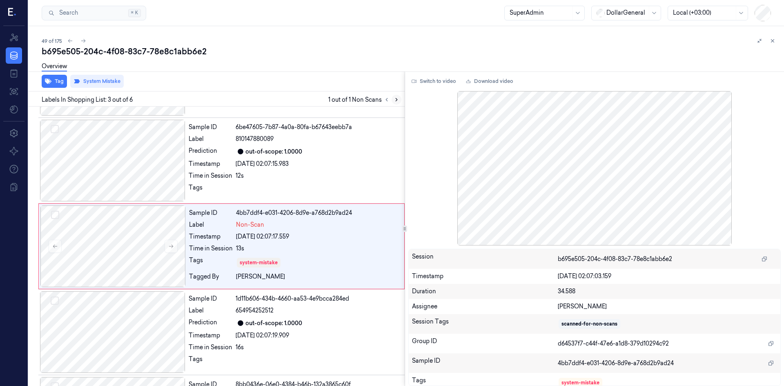
click at [400, 100] on button at bounding box center [397, 100] width 10 height 10
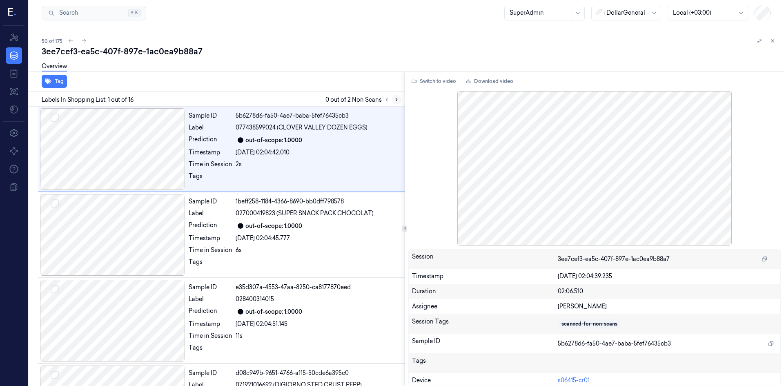
click at [396, 101] on icon at bounding box center [397, 100] width 6 height 6
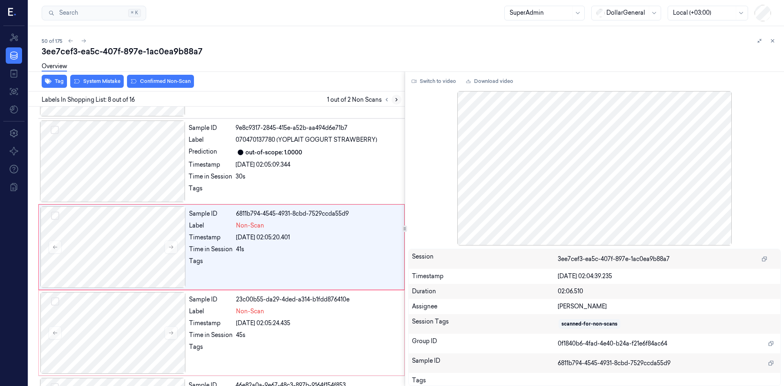
scroll to position [503, 0]
click at [166, 247] on button at bounding box center [171, 246] width 13 height 13
click at [166, 248] on button at bounding box center [171, 246] width 13 height 13
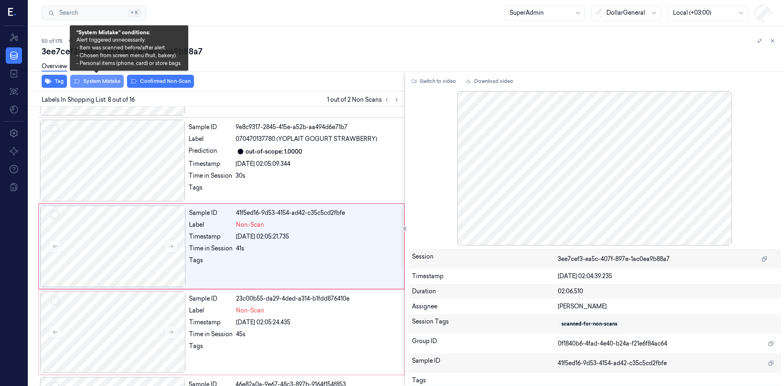
click at [96, 85] on button "System Mistake" at bounding box center [96, 81] width 53 height 13
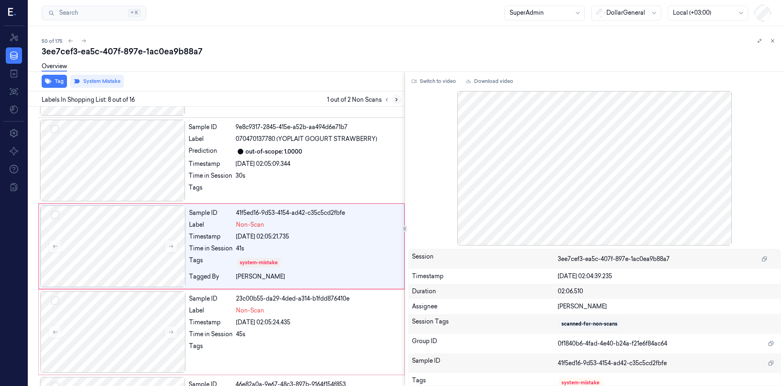
click at [401, 100] on button at bounding box center [397, 100] width 10 height 10
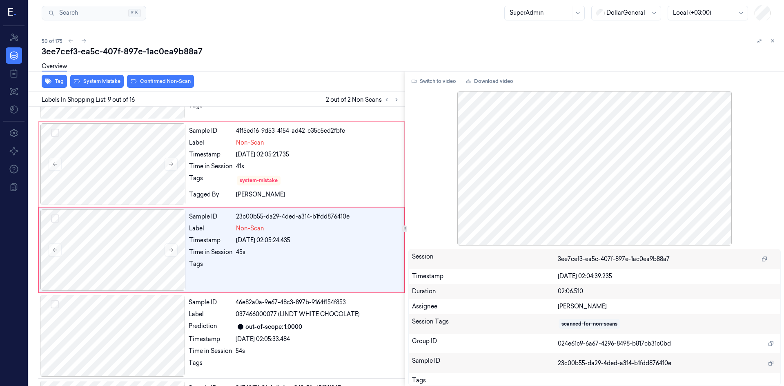
scroll to position [589, 0]
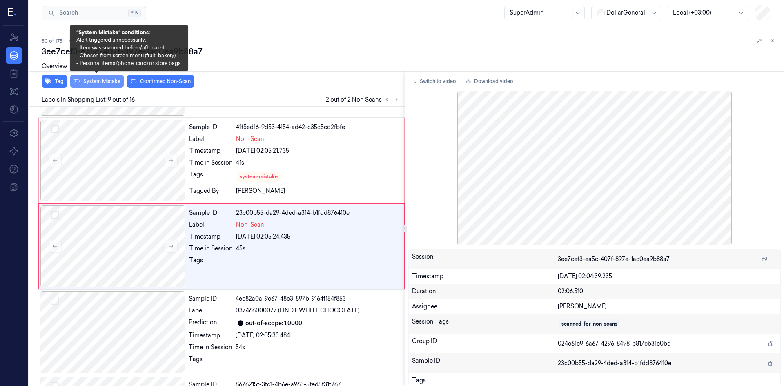
click at [109, 82] on button "System Mistake" at bounding box center [96, 81] width 53 height 13
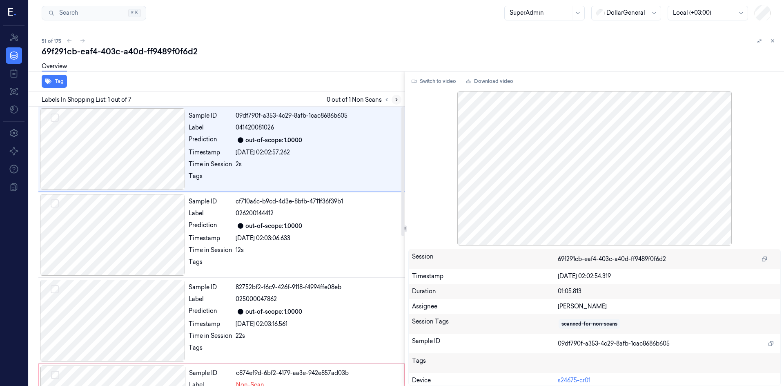
click at [395, 99] on icon at bounding box center [397, 100] width 6 height 6
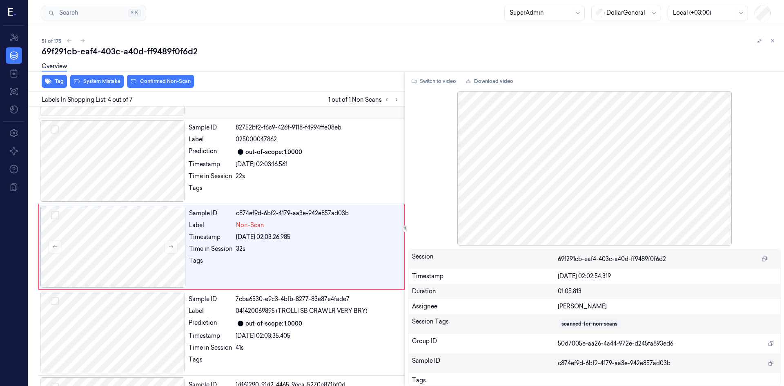
scroll to position [160, 0]
click at [171, 246] on icon at bounding box center [171, 247] width 4 height 4
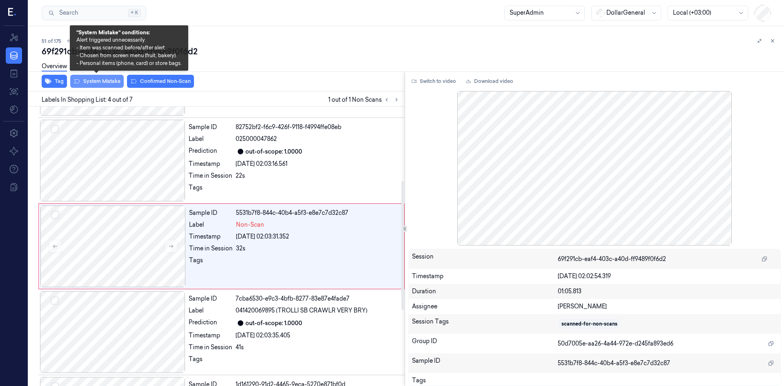
click at [95, 79] on button "System Mistake" at bounding box center [96, 81] width 53 height 13
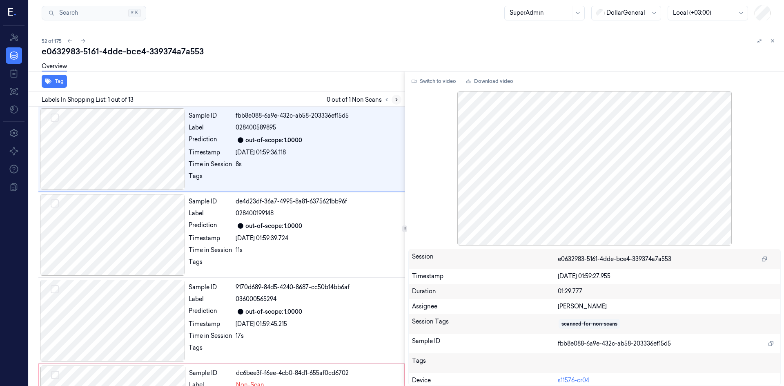
click at [394, 99] on icon at bounding box center [397, 100] width 6 height 6
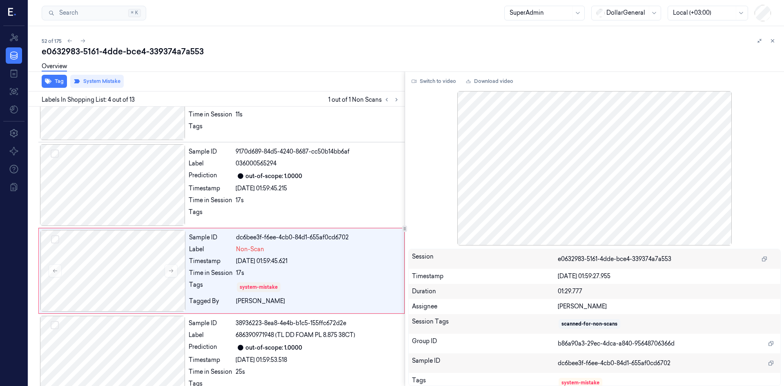
scroll to position [160, 0]
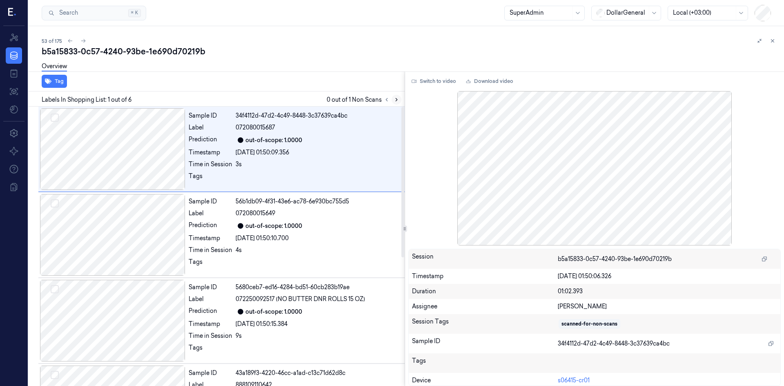
click at [396, 98] on icon at bounding box center [397, 100] width 6 height 6
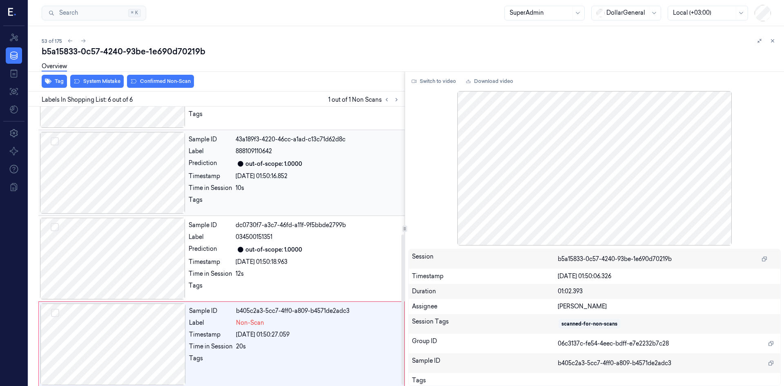
scroll to position [238, 0]
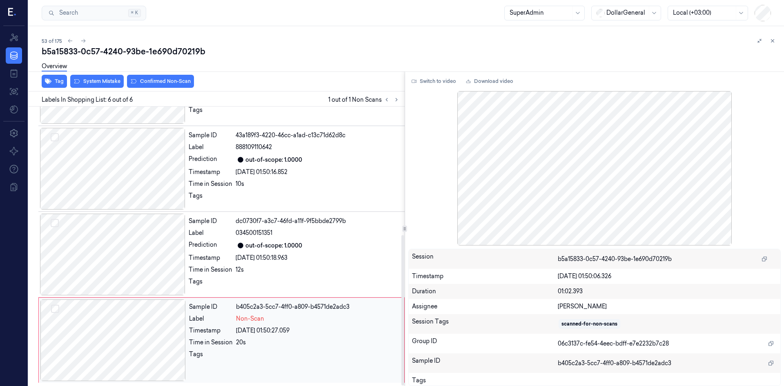
click at [150, 336] on div at bounding box center [112, 340] width 145 height 82
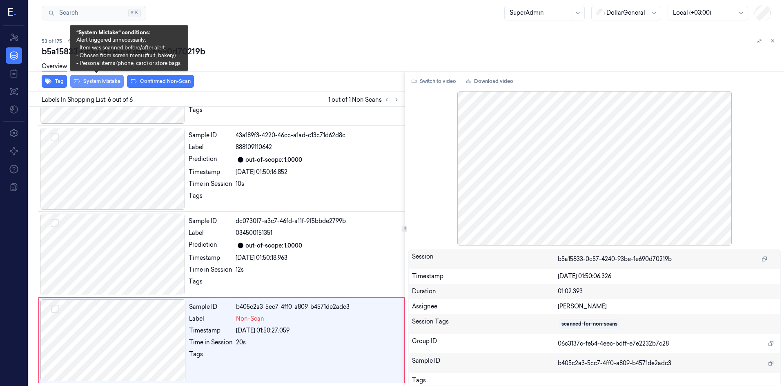
click at [91, 82] on button "System Mistake" at bounding box center [96, 81] width 53 height 13
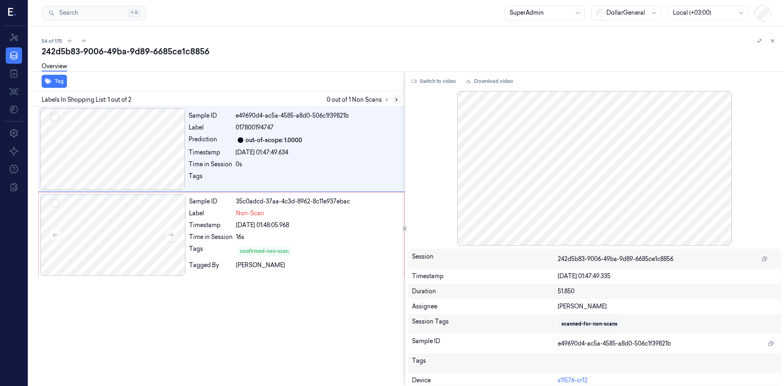
click at [397, 102] on icon at bounding box center [397, 100] width 6 height 6
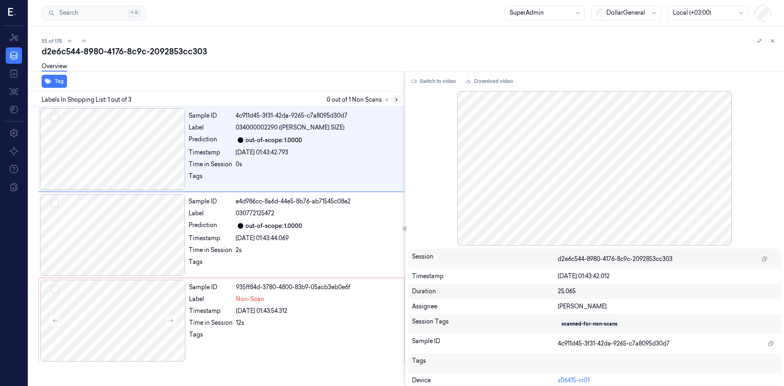
click at [395, 99] on icon at bounding box center [397, 100] width 6 height 6
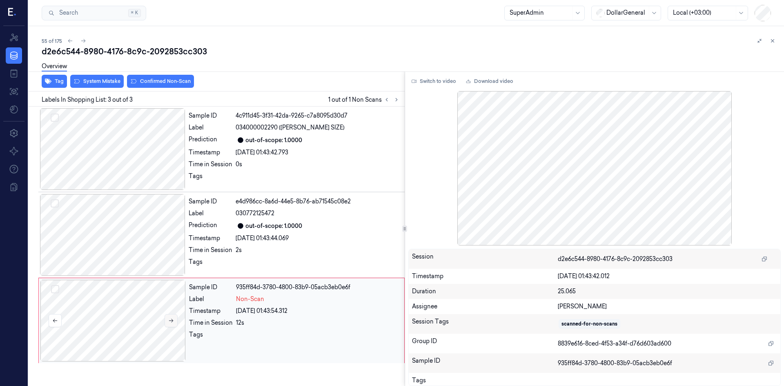
click at [169, 324] on button at bounding box center [171, 320] width 13 height 13
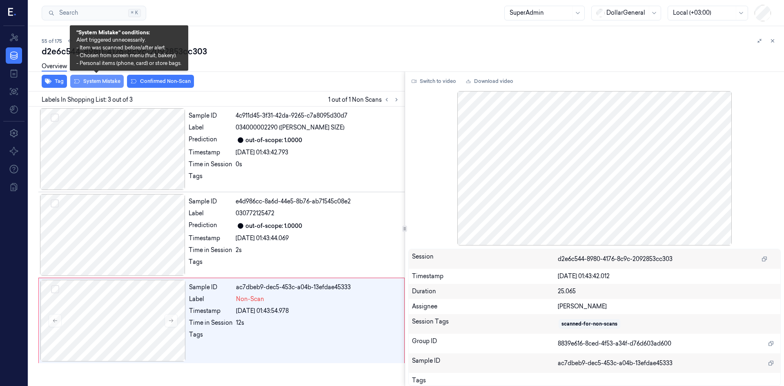
click at [92, 80] on button "System Mistake" at bounding box center [96, 81] width 53 height 13
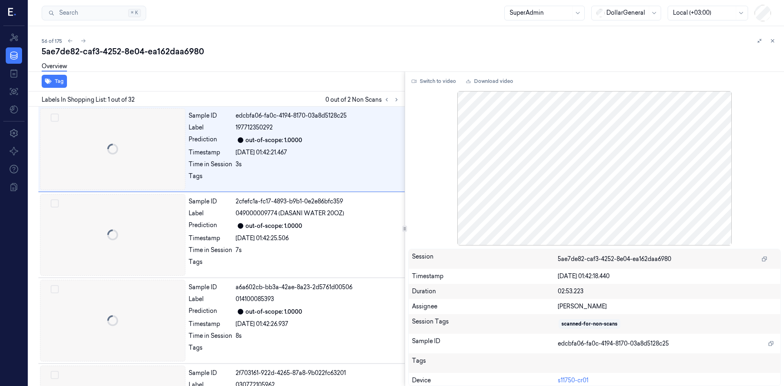
scroll to position [0, 13]
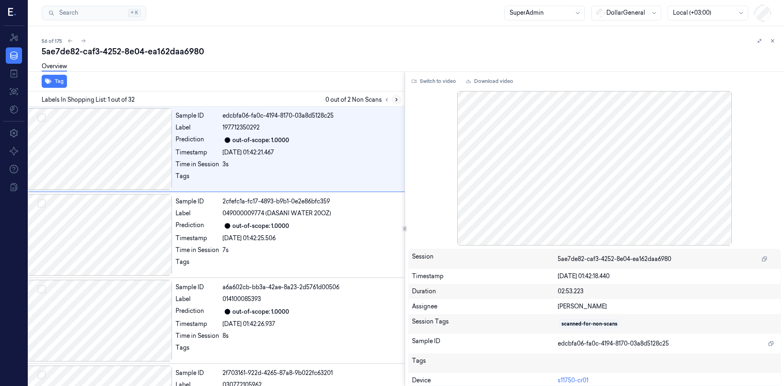
click at [398, 98] on icon at bounding box center [397, 100] width 6 height 6
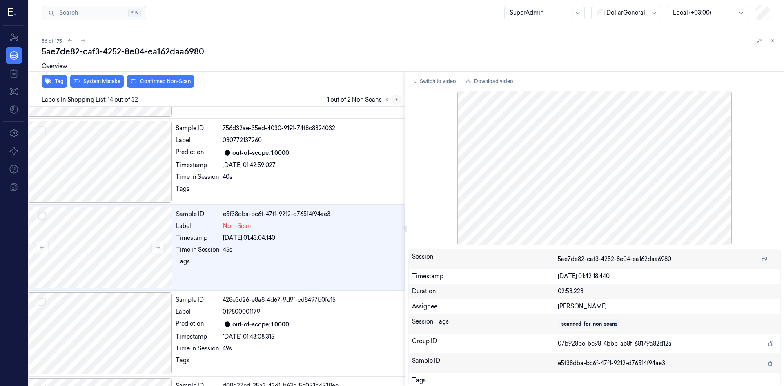
scroll to position [1018, 13]
click at [160, 250] on button at bounding box center [157, 246] width 13 height 13
click at [95, 80] on button "System Mistake" at bounding box center [96, 81] width 53 height 13
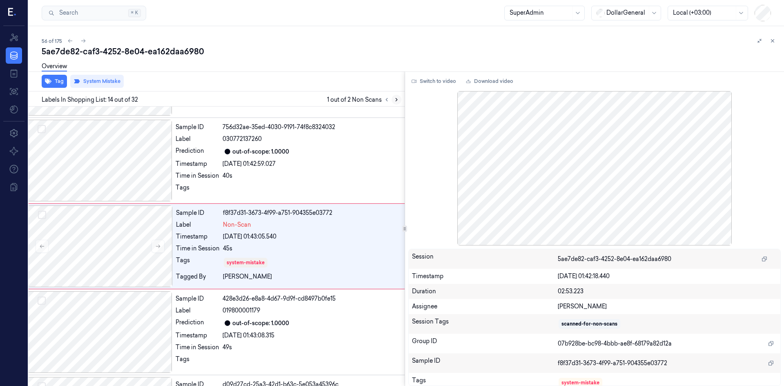
click at [394, 102] on button at bounding box center [397, 100] width 10 height 10
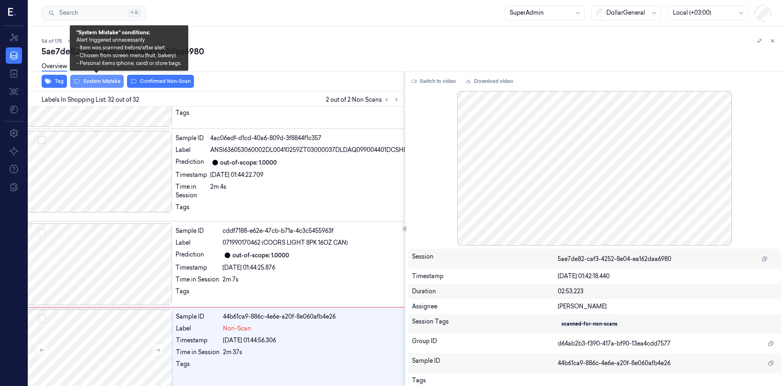
scroll to position [2474, 13]
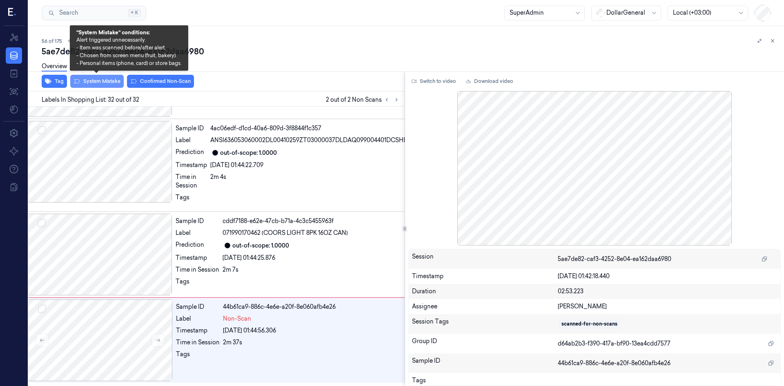
click at [109, 83] on button "System Mistake" at bounding box center [96, 81] width 53 height 13
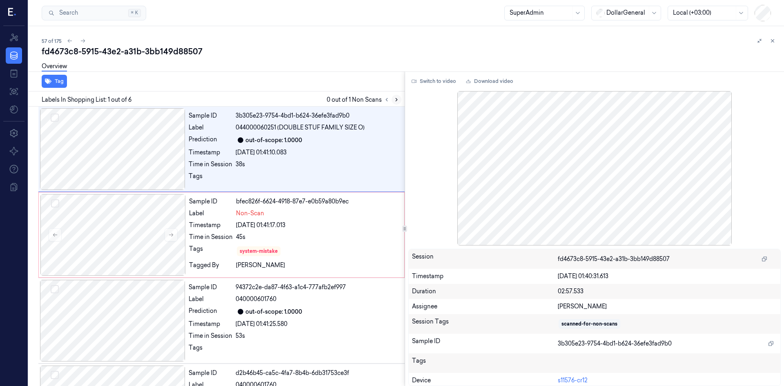
click at [399, 99] on button at bounding box center [397, 100] width 10 height 10
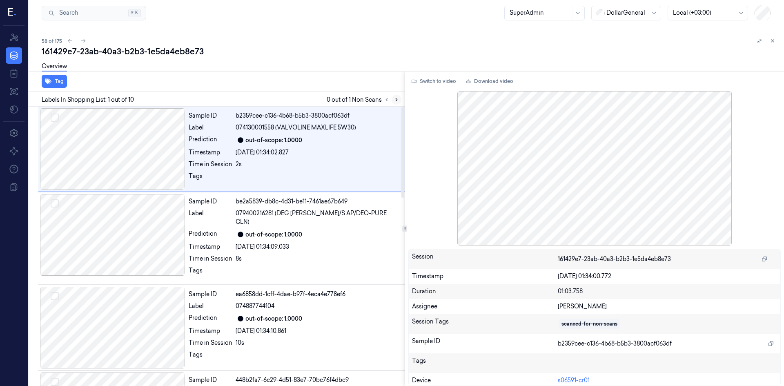
click at [396, 101] on icon at bounding box center [397, 99] width 2 height 3
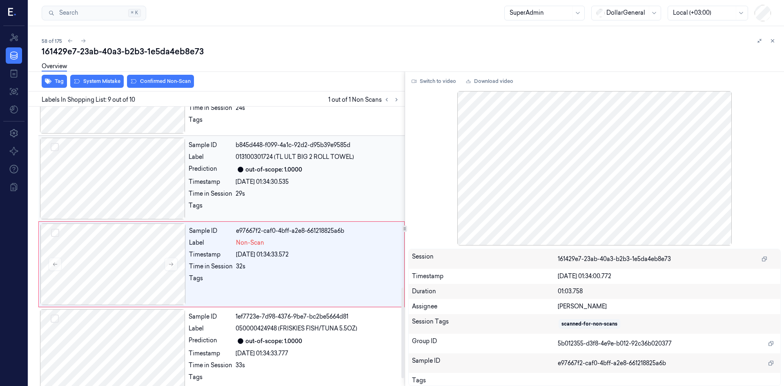
scroll to position [581, 0]
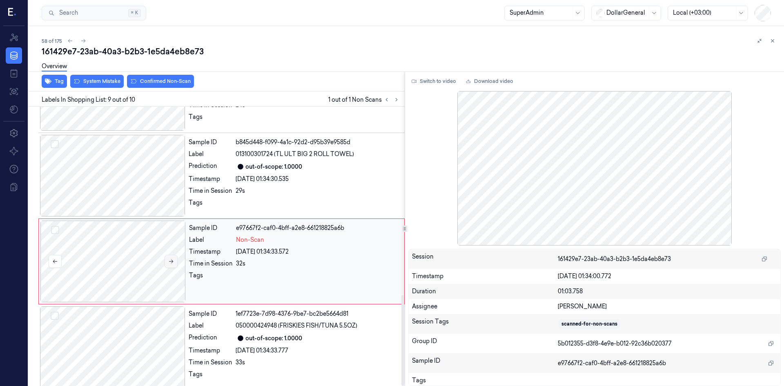
click at [172, 259] on button at bounding box center [171, 261] width 13 height 13
click at [171, 258] on icon at bounding box center [171, 261] width 6 height 6
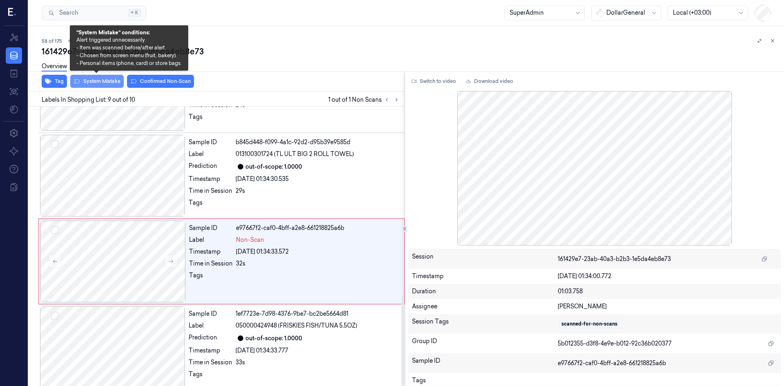
click at [92, 82] on button "System Mistake" at bounding box center [96, 81] width 53 height 13
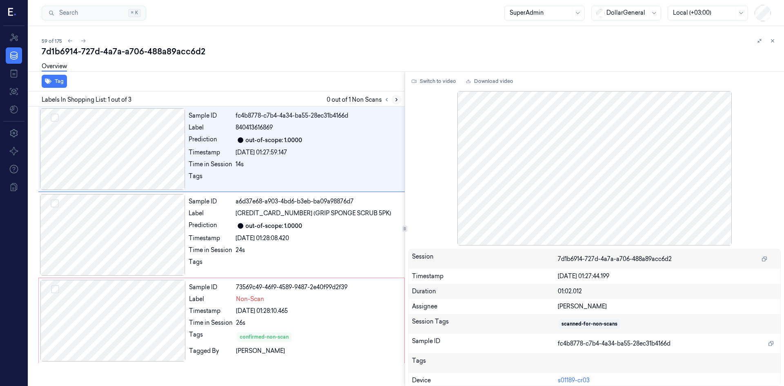
click at [397, 99] on icon at bounding box center [397, 100] width 6 height 6
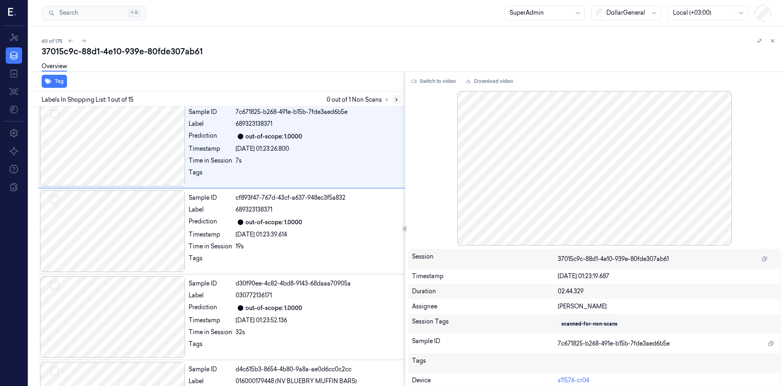
click at [397, 97] on icon at bounding box center [397, 100] width 6 height 6
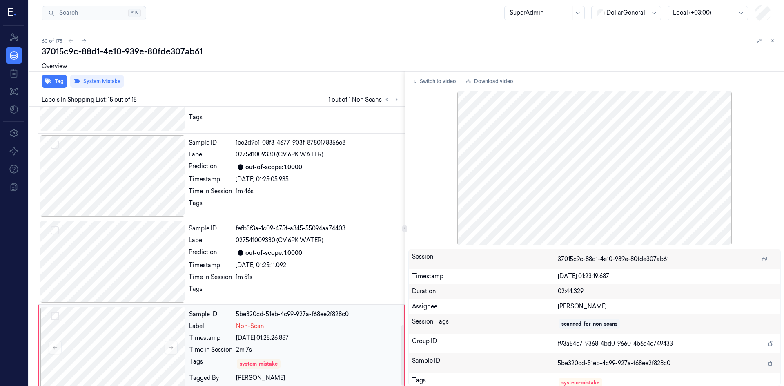
scroll to position [1009, 0]
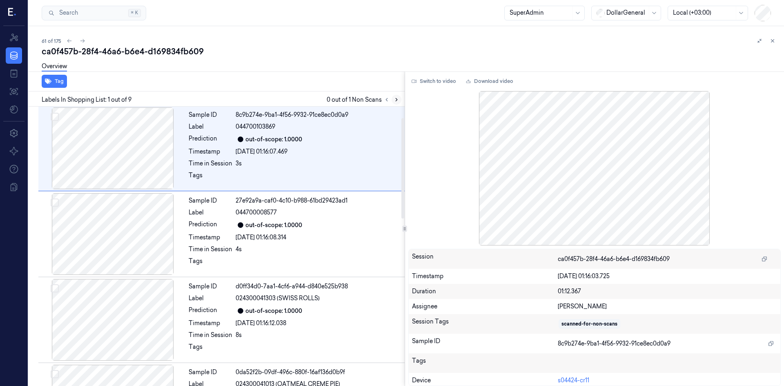
click at [397, 100] on icon at bounding box center [397, 100] width 6 height 6
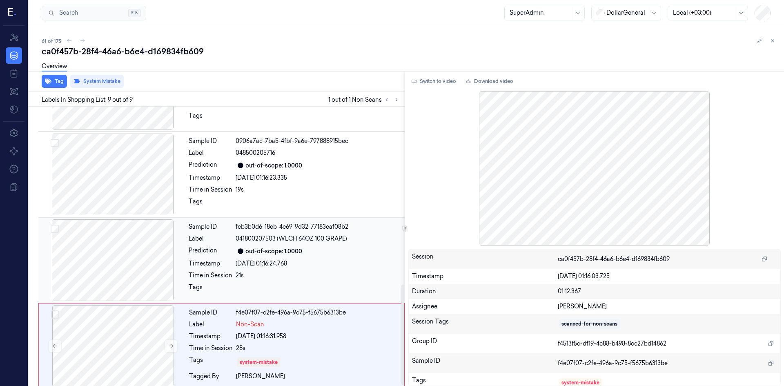
scroll to position [495, 0]
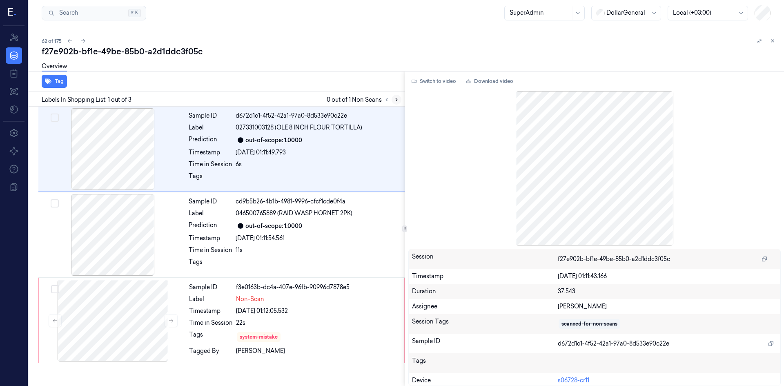
click at [396, 99] on icon at bounding box center [397, 100] width 6 height 6
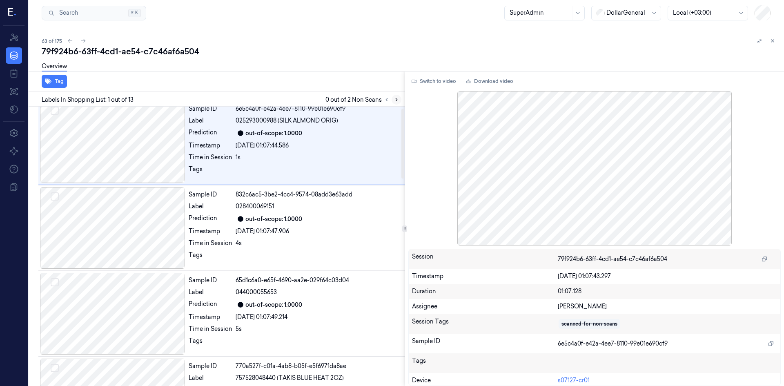
click at [397, 102] on icon at bounding box center [397, 100] width 6 height 6
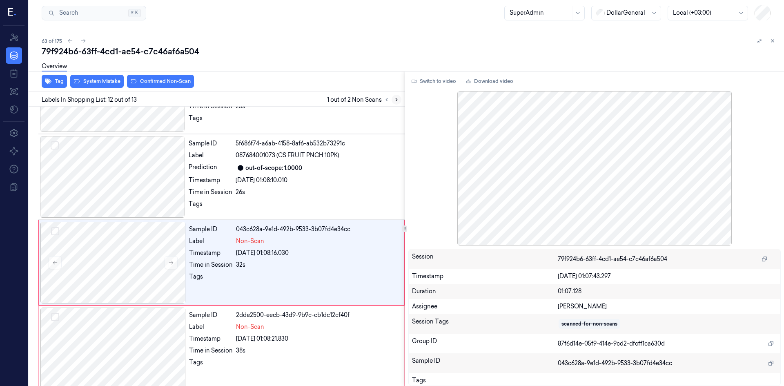
scroll to position [838, 0]
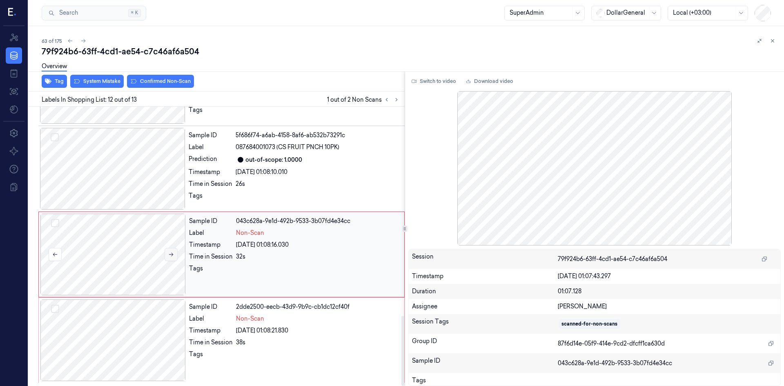
click at [174, 254] on button at bounding box center [171, 254] width 13 height 13
drag, startPoint x: 154, startPoint y: 232, endPoint x: 151, endPoint y: 223, distance: 9.3
click at [154, 233] on div at bounding box center [112, 255] width 145 height 82
click at [100, 74] on div "Overview" at bounding box center [410, 67] width 736 height 21
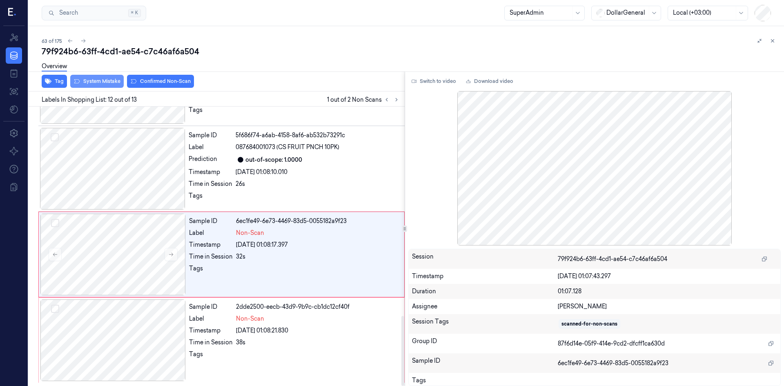
click at [111, 78] on button "System Mistake" at bounding box center [96, 81] width 53 height 13
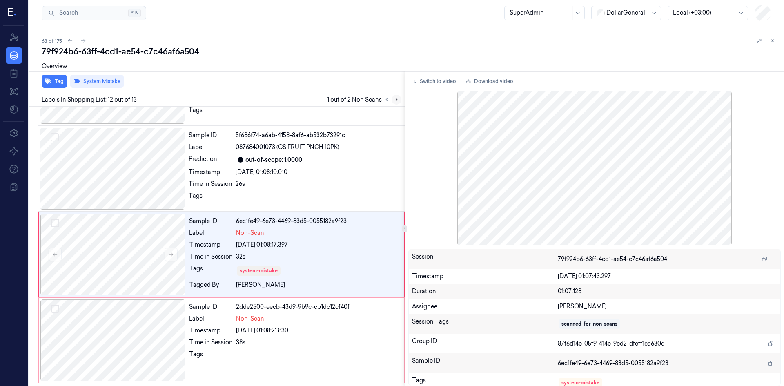
click at [394, 102] on icon at bounding box center [397, 100] width 6 height 6
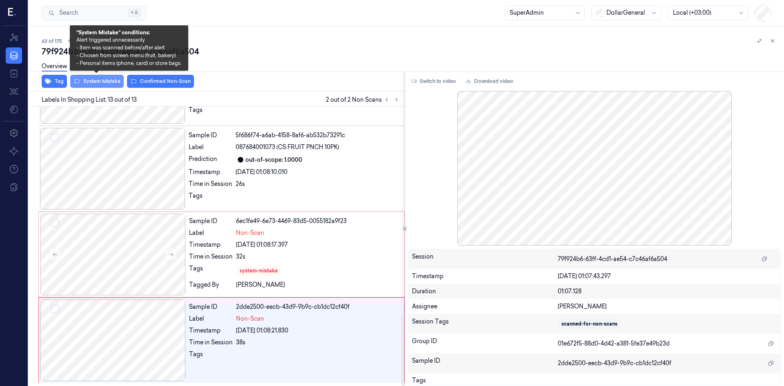
click at [98, 83] on button "System Mistake" at bounding box center [96, 81] width 53 height 13
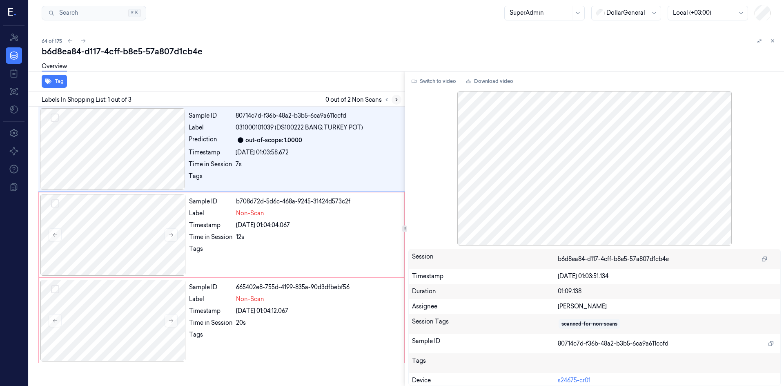
click at [394, 98] on icon at bounding box center [397, 100] width 6 height 6
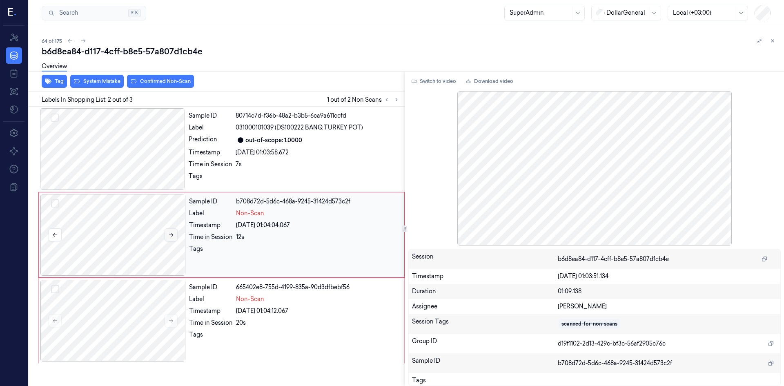
click at [167, 235] on button at bounding box center [171, 234] width 13 height 13
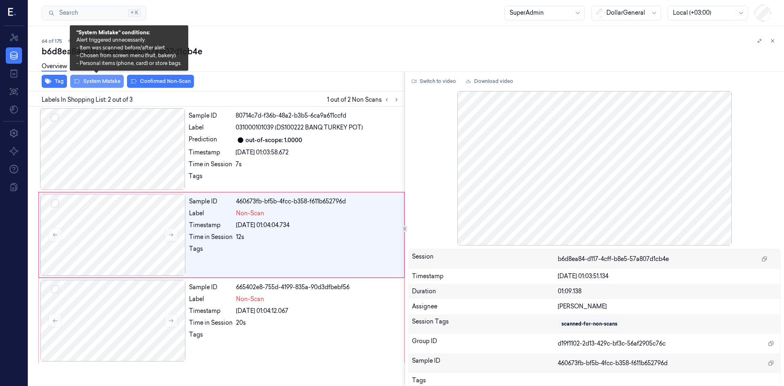
click at [98, 87] on button "System Mistake" at bounding box center [96, 81] width 53 height 13
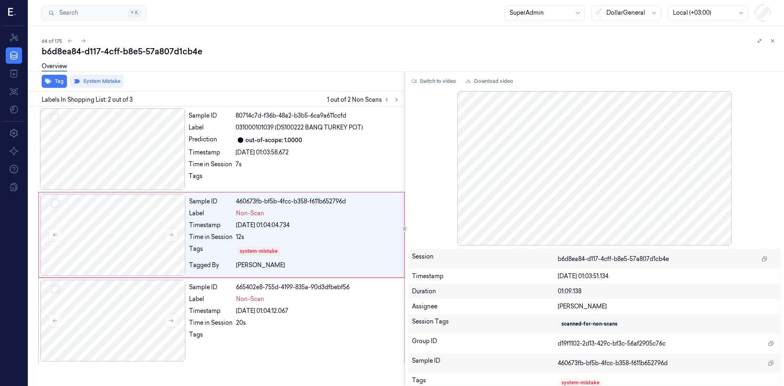
click at [402, 100] on div "Labels In Shopping List: 2 out of 3 1 out of 2 Non Scans" at bounding box center [214, 98] width 379 height 15
click at [390, 99] on button at bounding box center [387, 100] width 10 height 10
click at [392, 99] on button at bounding box center [397, 100] width 10 height 10
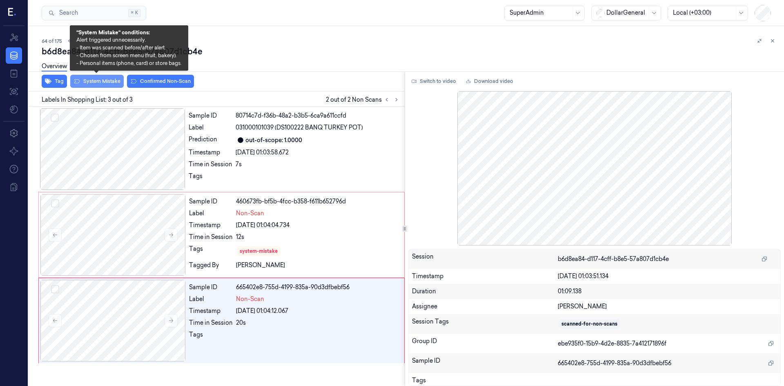
click at [101, 82] on button "System Mistake" at bounding box center [96, 81] width 53 height 13
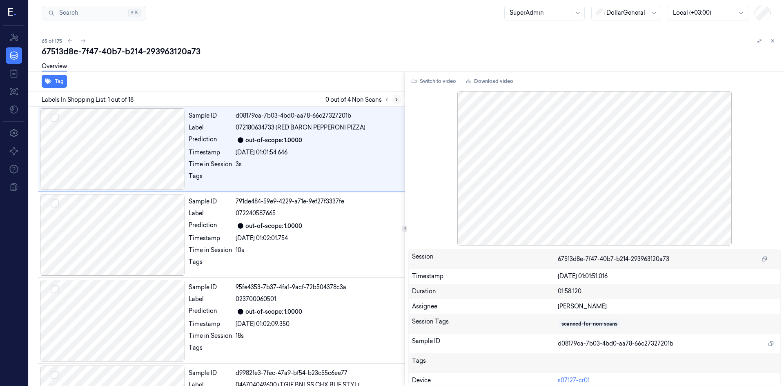
click at [394, 99] on icon at bounding box center [397, 100] width 6 height 6
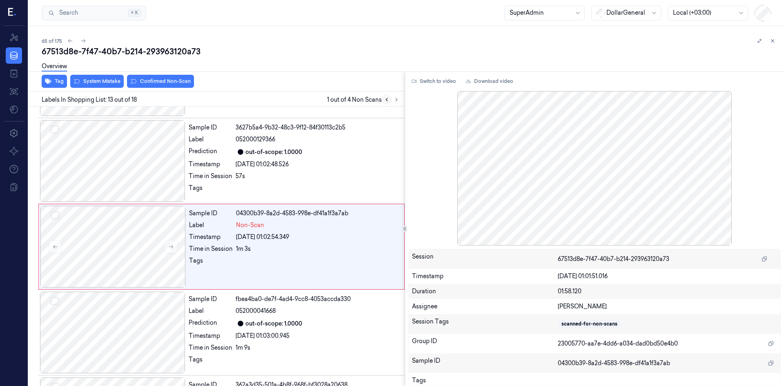
scroll to position [932, 0]
click at [173, 245] on icon at bounding box center [171, 246] width 6 height 6
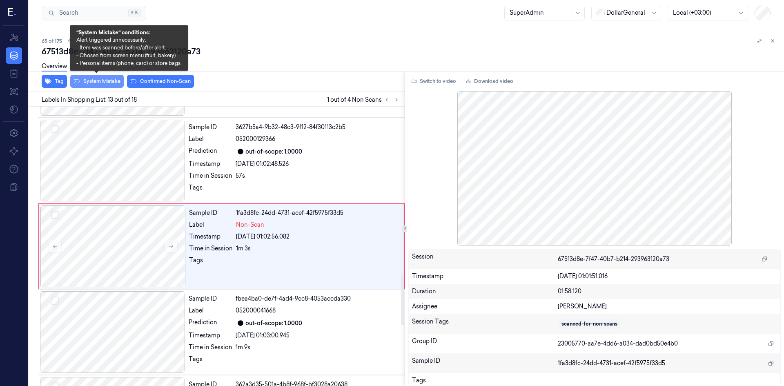
click at [98, 78] on button "System Mistake" at bounding box center [96, 81] width 53 height 13
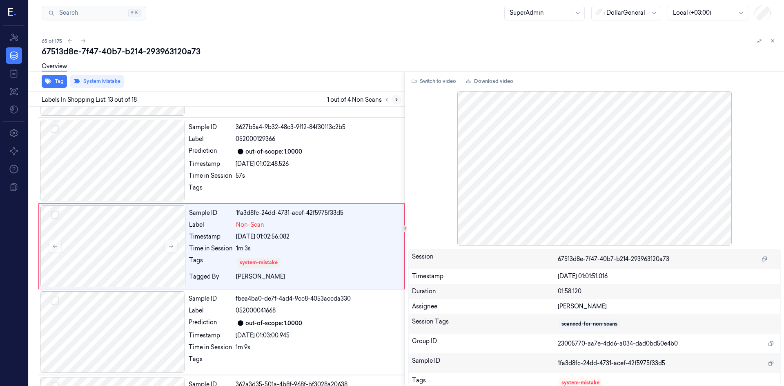
drag, startPoint x: 398, startPoint y: 100, endPoint x: 394, endPoint y: 101, distance: 4.2
click at [397, 101] on icon at bounding box center [397, 100] width 6 height 6
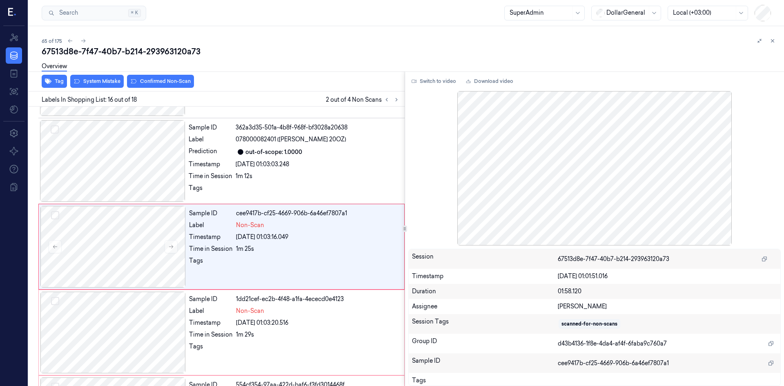
scroll to position [1189, 0]
click at [110, 87] on button "System Mistake" at bounding box center [96, 81] width 53 height 13
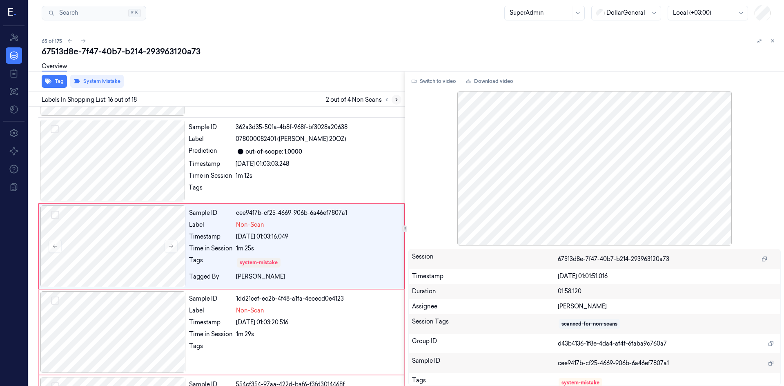
click at [396, 100] on icon at bounding box center [397, 99] width 2 height 3
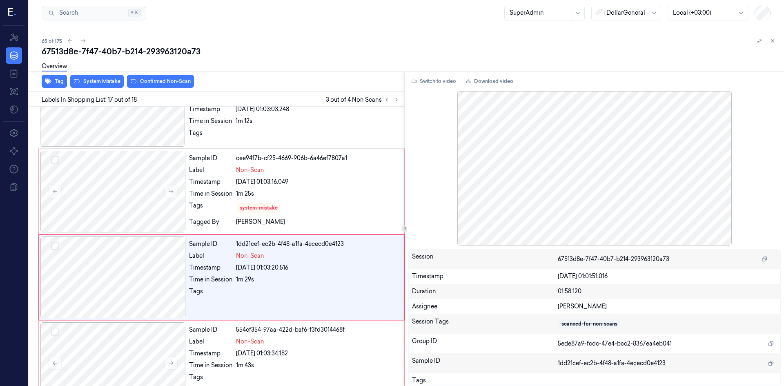
scroll to position [1267, 0]
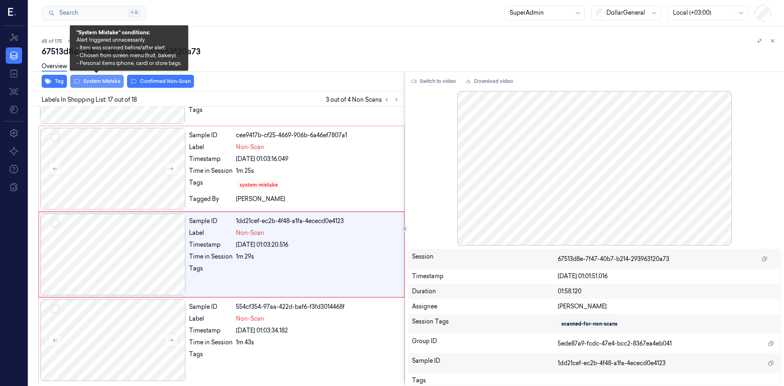
click at [107, 83] on button "System Mistake" at bounding box center [96, 81] width 53 height 13
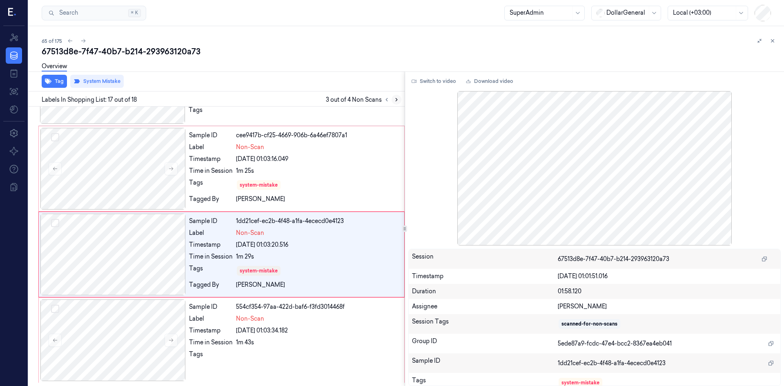
click at [396, 102] on button at bounding box center [397, 100] width 10 height 10
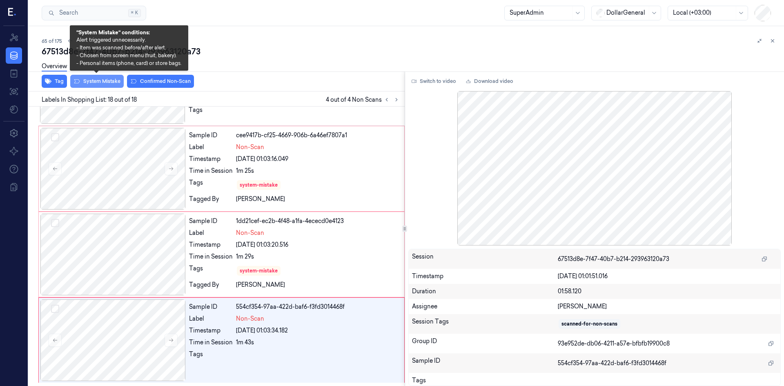
click at [101, 80] on button "System Mistake" at bounding box center [96, 81] width 53 height 13
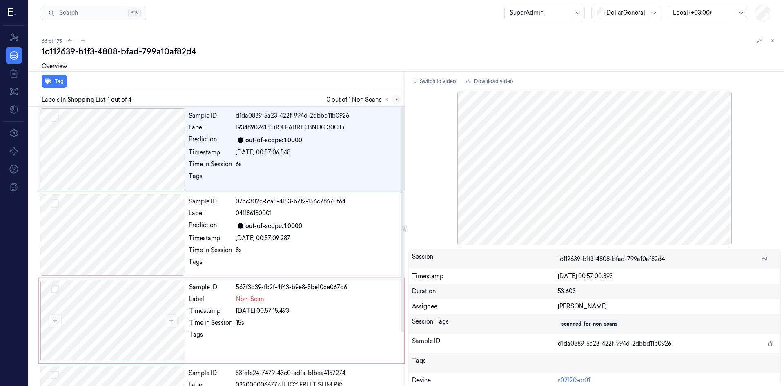
click at [396, 102] on icon at bounding box center [397, 100] width 6 height 6
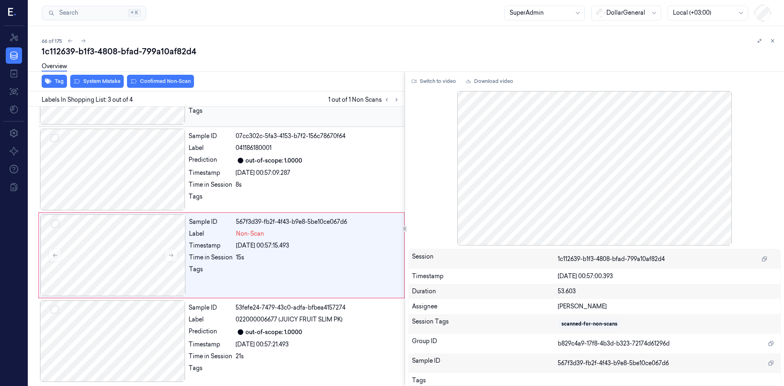
scroll to position [66, 0]
click at [174, 256] on button at bounding box center [171, 254] width 13 height 13
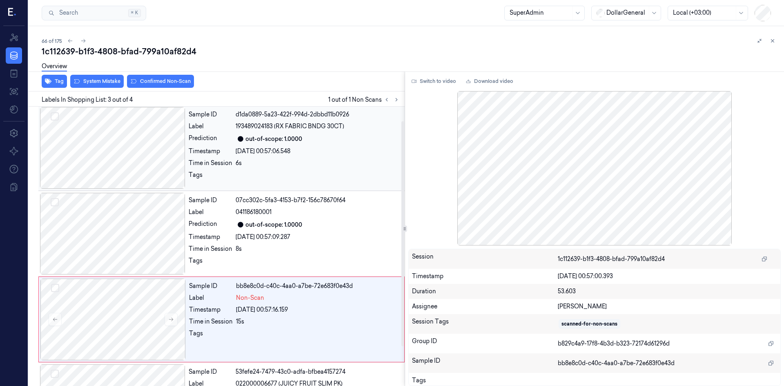
scroll to position [0, 0]
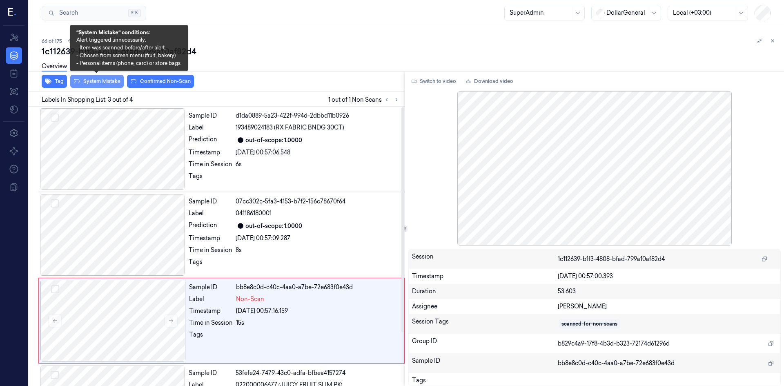
click at [99, 82] on button "System Mistake" at bounding box center [96, 81] width 53 height 13
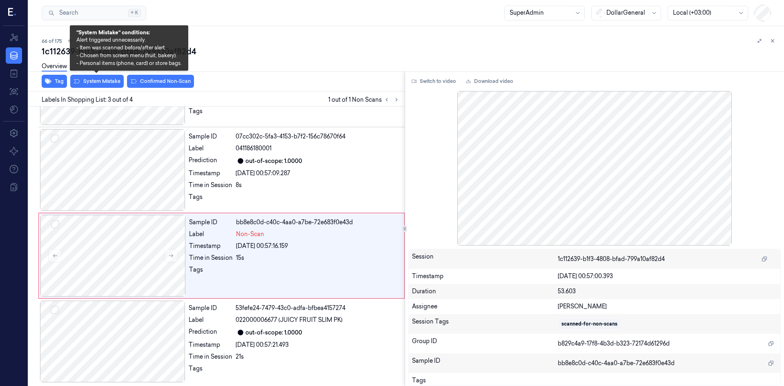
scroll to position [66, 0]
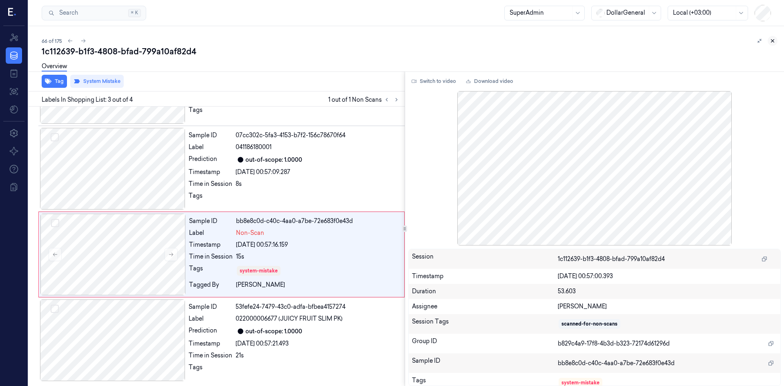
click at [771, 43] on icon at bounding box center [773, 41] width 6 height 6
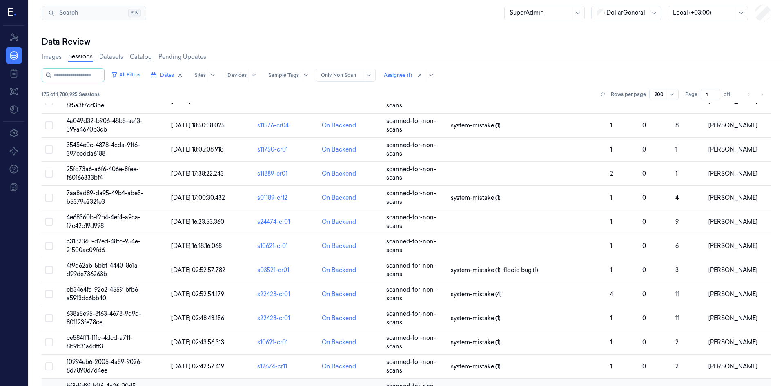
scroll to position [3065, 0]
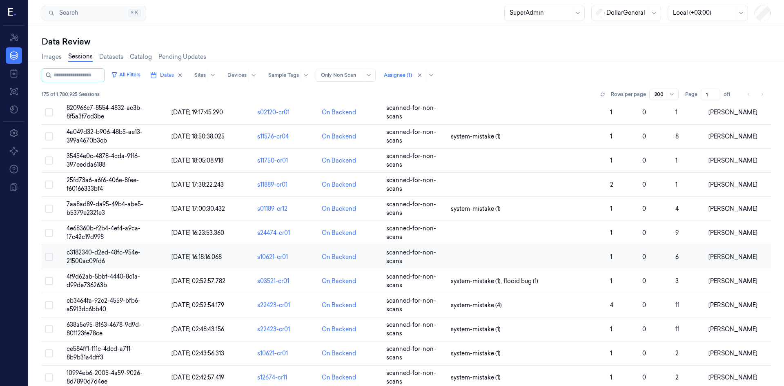
click at [102, 249] on span "c3182340-d2ed-48fc-954e-21500ac09fd6" at bounding box center [104, 257] width 74 height 16
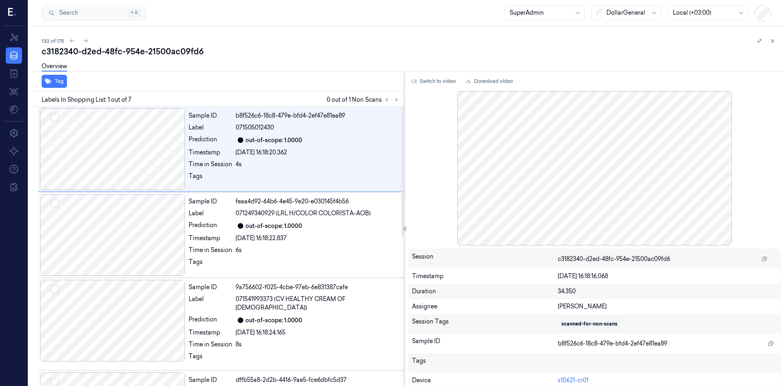
click at [402, 99] on div "Labels In Shopping List: 1 out of 7 0 out of 1 Non Scans" at bounding box center [214, 98] width 379 height 15
click at [399, 99] on button at bounding box center [397, 100] width 10 height 10
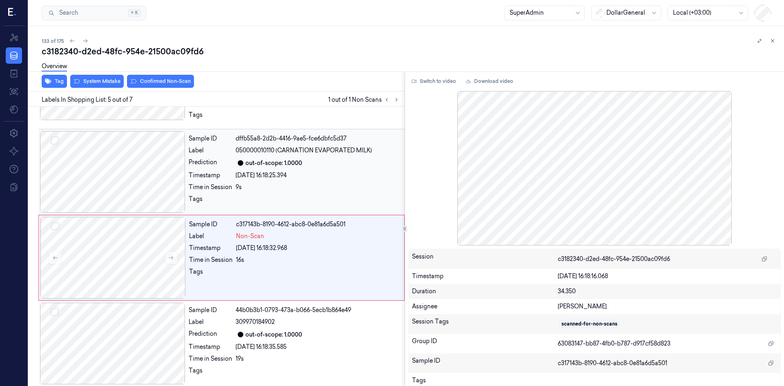
scroll to position [246, 0]
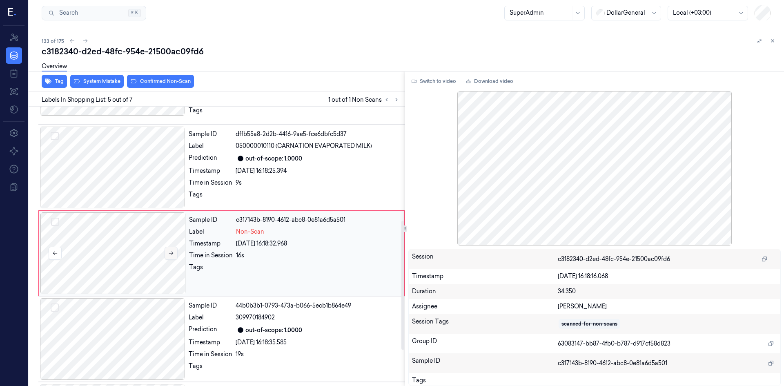
click at [169, 247] on button at bounding box center [171, 253] width 13 height 13
click at [172, 250] on icon at bounding box center [171, 253] width 6 height 6
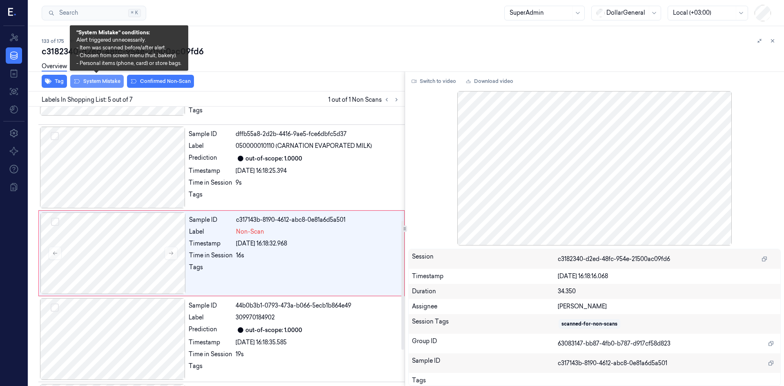
click at [107, 78] on button "System Mistake" at bounding box center [96, 81] width 53 height 13
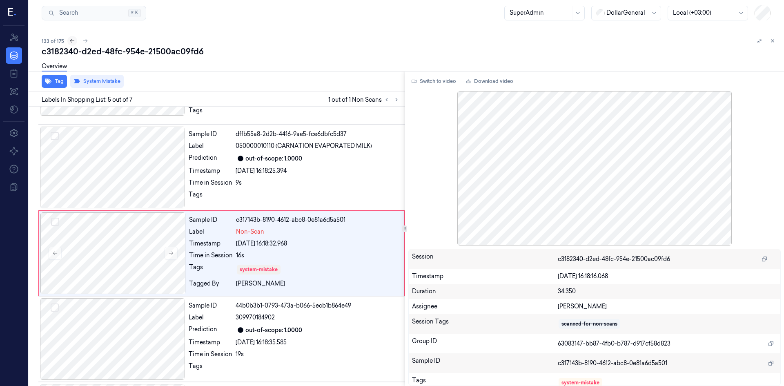
click at [71, 39] on icon at bounding box center [72, 41] width 4 height 4
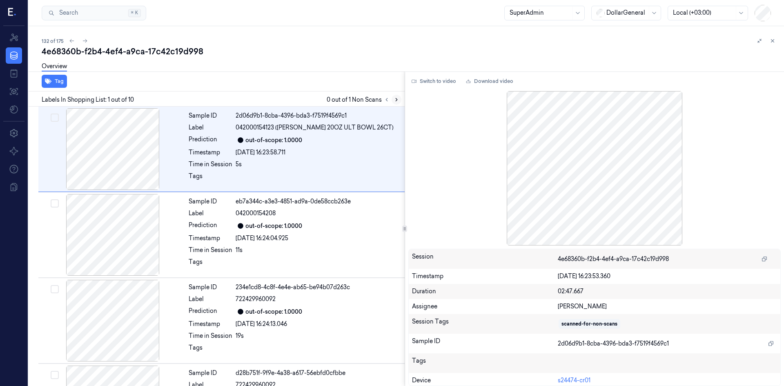
click at [394, 102] on button at bounding box center [397, 100] width 10 height 10
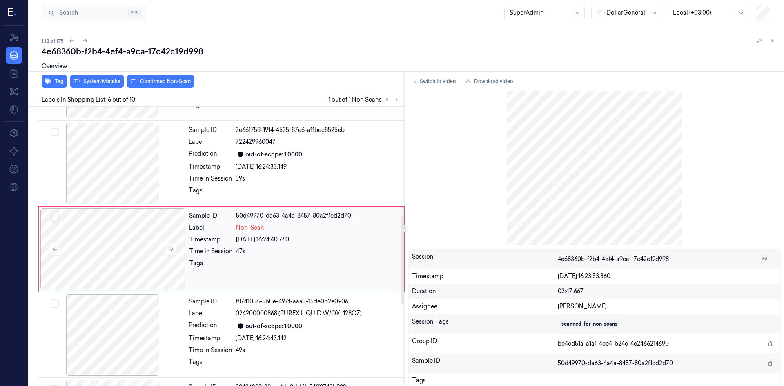
scroll to position [332, 0]
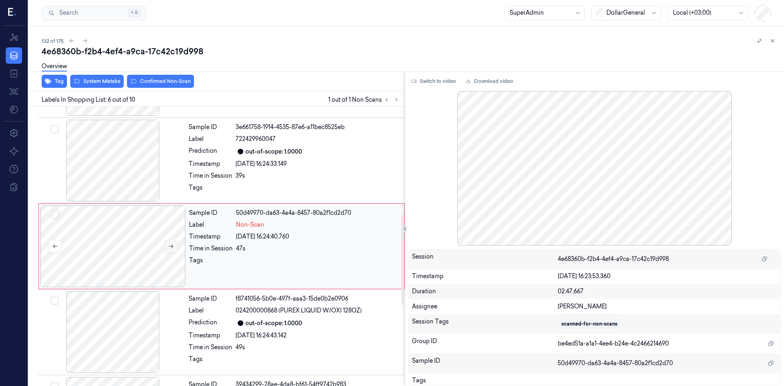
click at [170, 245] on icon at bounding box center [171, 246] width 6 height 6
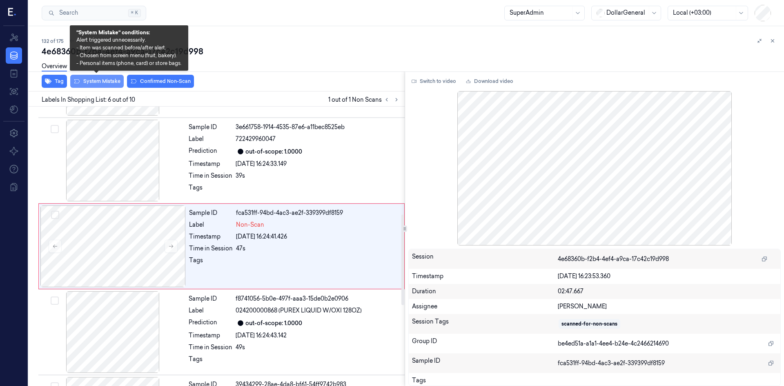
click at [110, 80] on button "System Mistake" at bounding box center [96, 81] width 53 height 13
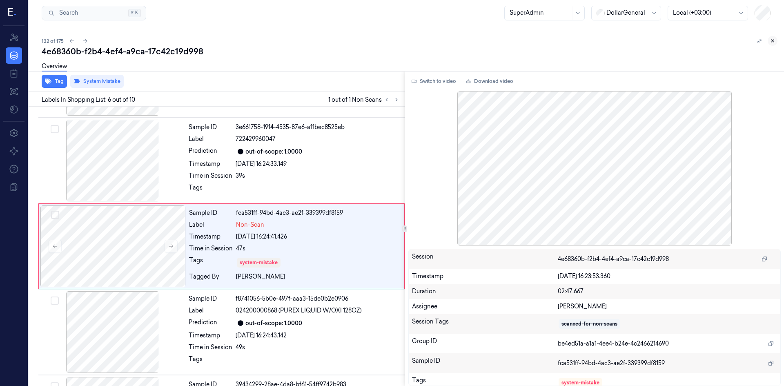
click at [768, 40] on button at bounding box center [773, 41] width 10 height 10
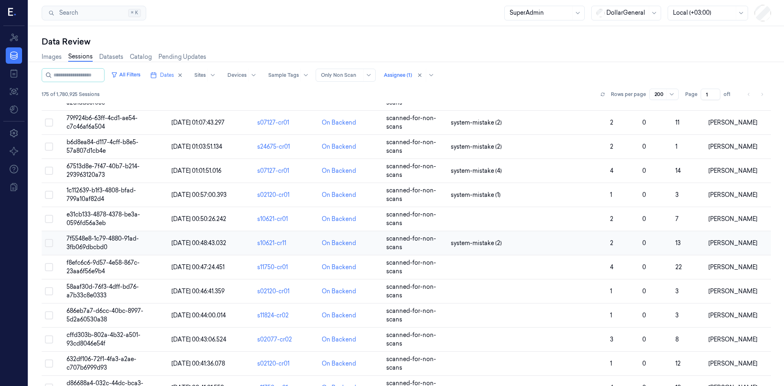
scroll to position [1511, 0]
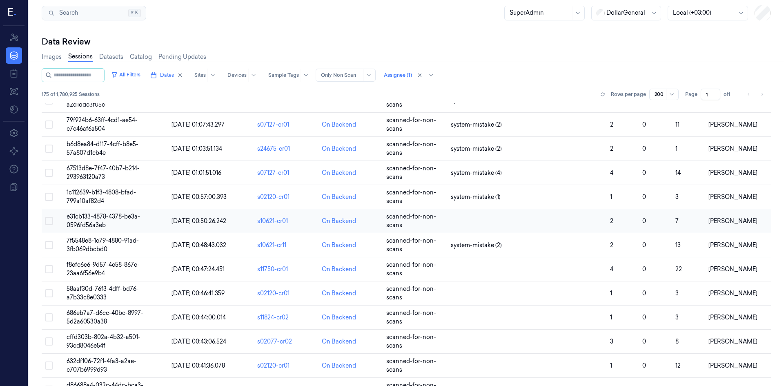
click at [119, 213] on span "e31cb133-4878-4378-be3a-0596fd56a3eb" at bounding box center [103, 221] width 73 height 16
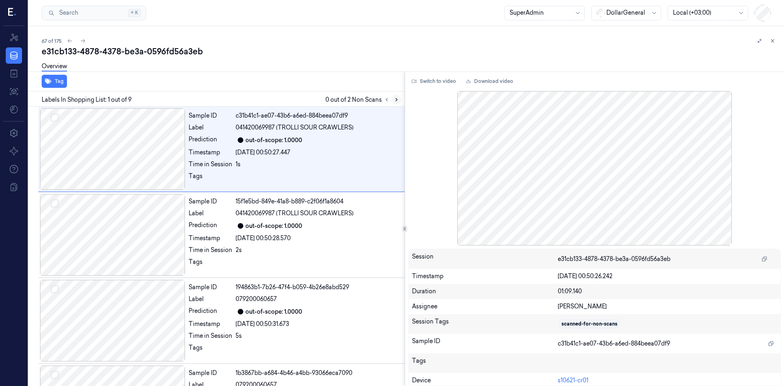
click at [399, 100] on button at bounding box center [397, 100] width 10 height 10
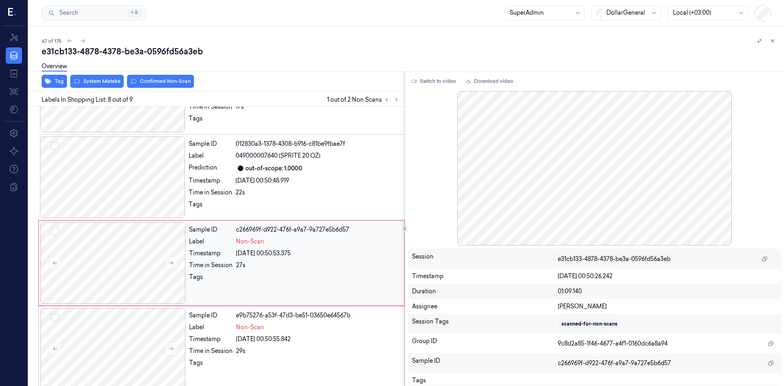
scroll to position [495, 0]
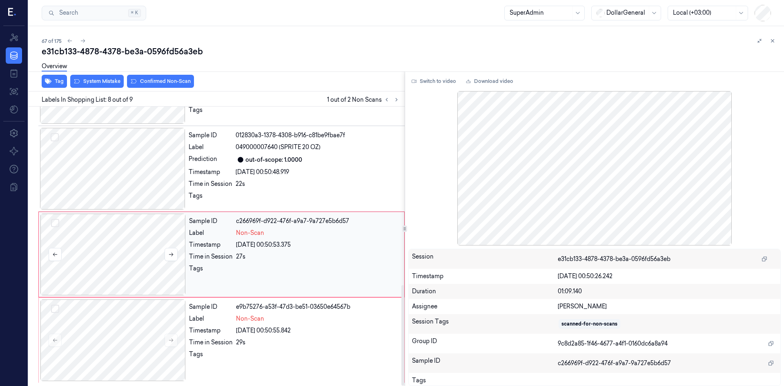
click at [163, 258] on div at bounding box center [112, 255] width 145 height 82
click at [170, 256] on icon at bounding box center [171, 255] width 6 height 6
click at [171, 256] on icon at bounding box center [171, 255] width 6 height 6
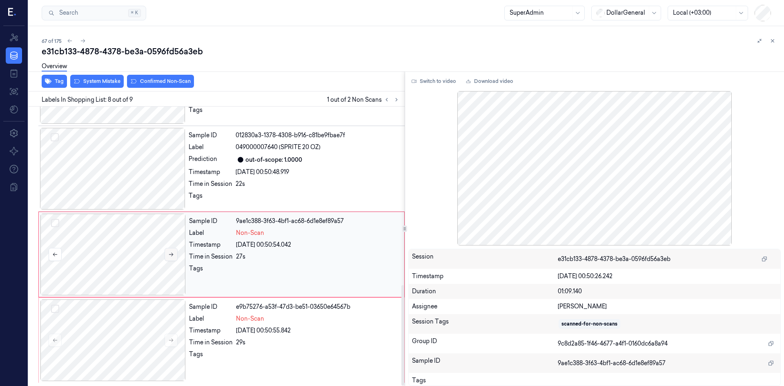
click at [171, 256] on icon at bounding box center [171, 255] width 6 height 6
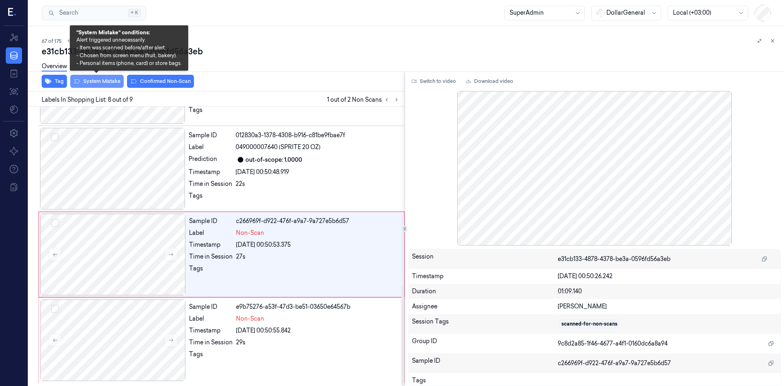
click at [91, 81] on button "System Mistake" at bounding box center [96, 81] width 53 height 13
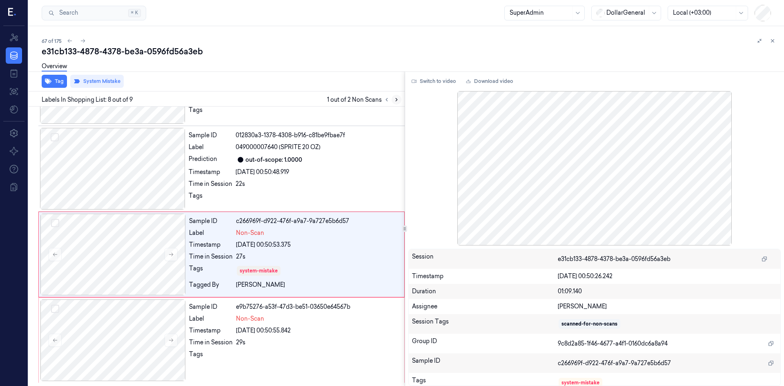
click at [398, 97] on icon at bounding box center [397, 100] width 6 height 6
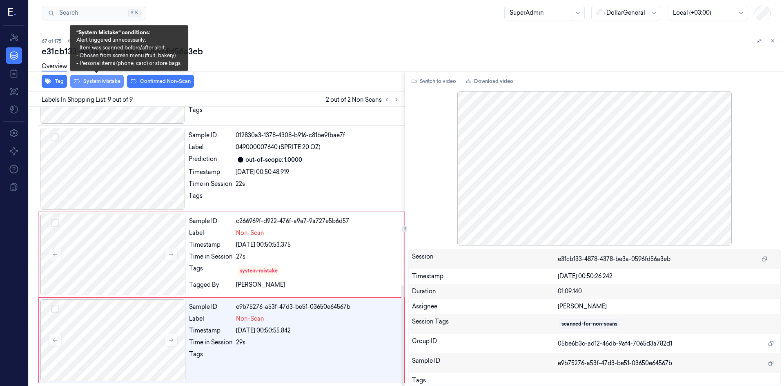
click at [89, 80] on button "System Mistake" at bounding box center [96, 81] width 53 height 13
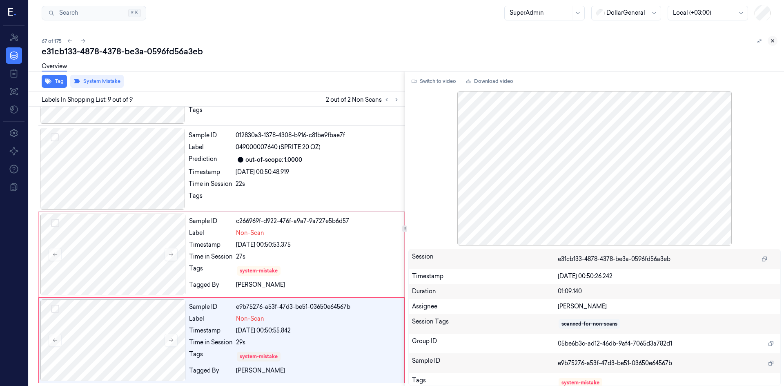
click at [771, 42] on icon at bounding box center [773, 41] width 6 height 6
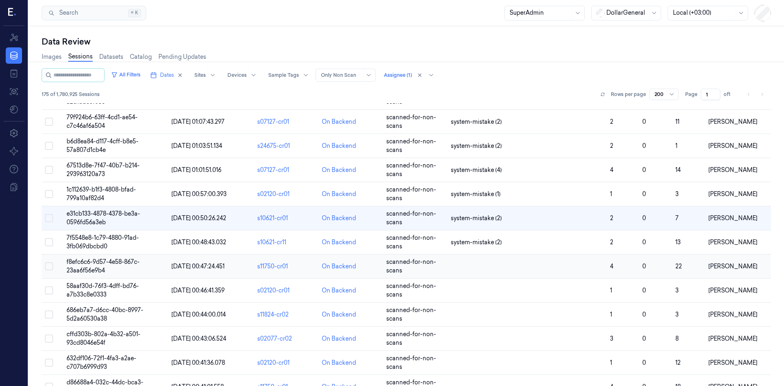
scroll to position [1511, 0]
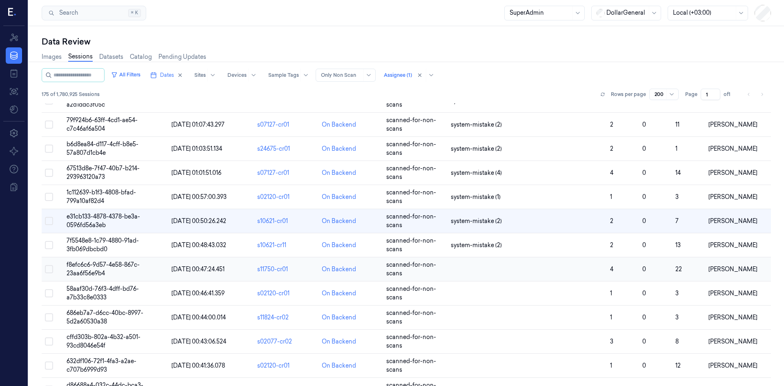
click at [81, 261] on span "f8efc6c6-9d57-4e58-867c-23aa6f56e9b4" at bounding box center [103, 269] width 73 height 16
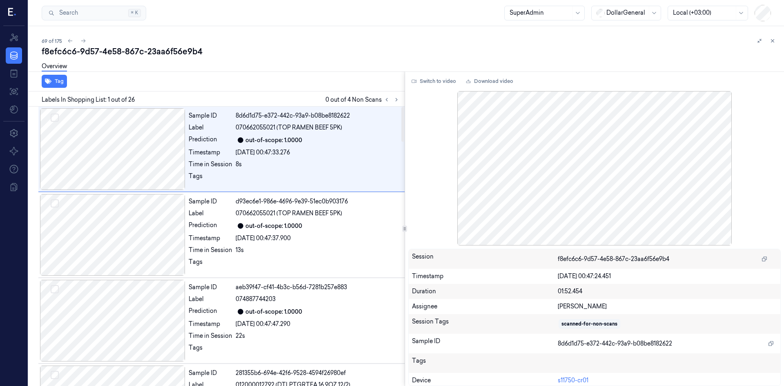
click at [390, 105] on div "Labels In Shopping List: 1 out of 26 0 out of 4 Non Scans" at bounding box center [214, 98] width 379 height 15
click at [392, 97] on button at bounding box center [397, 100] width 10 height 10
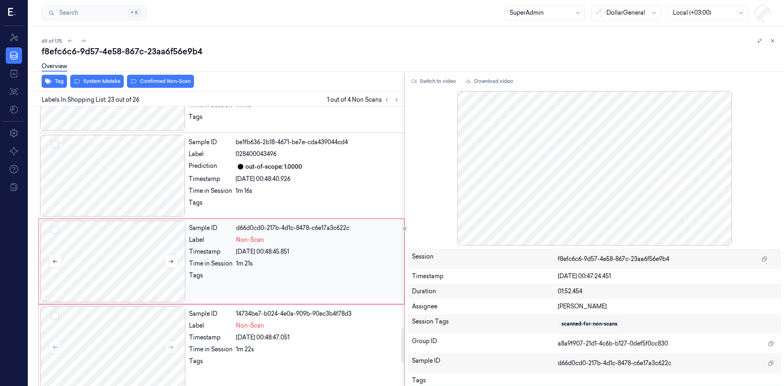
scroll to position [1789, 0]
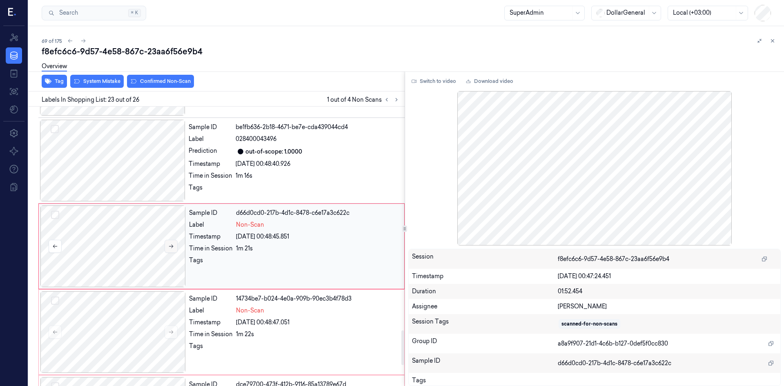
click at [171, 249] on button at bounding box center [171, 246] width 13 height 13
click at [56, 216] on button "Select row" at bounding box center [55, 215] width 8 height 8
click at [56, 302] on button "Select row" at bounding box center [55, 300] width 8 height 8
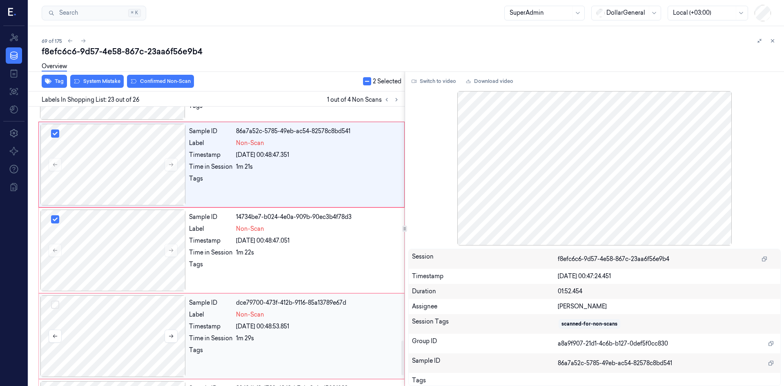
click at [52, 301] on button "Select row" at bounding box center [55, 305] width 8 height 8
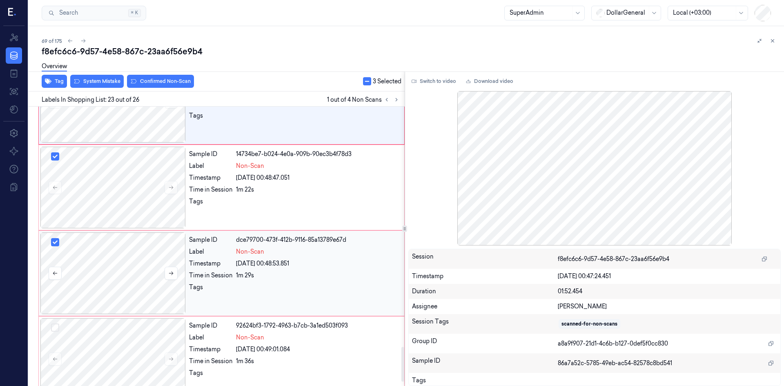
scroll to position [1953, 0]
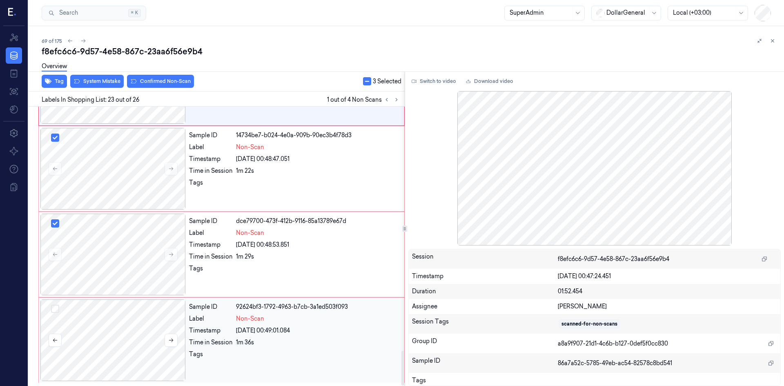
click at [56, 307] on button "Select row" at bounding box center [55, 309] width 8 height 8
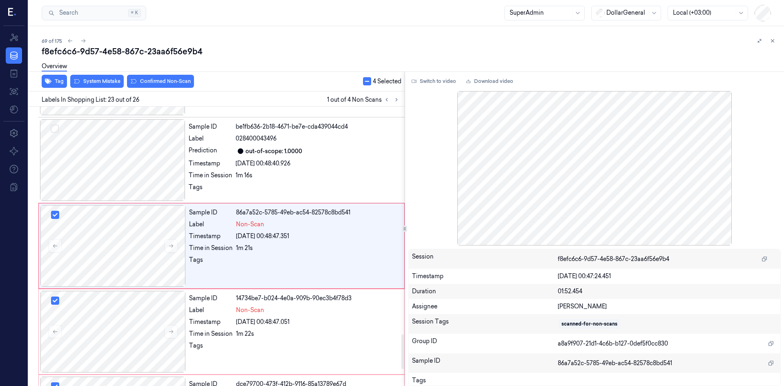
scroll to position [1789, 0]
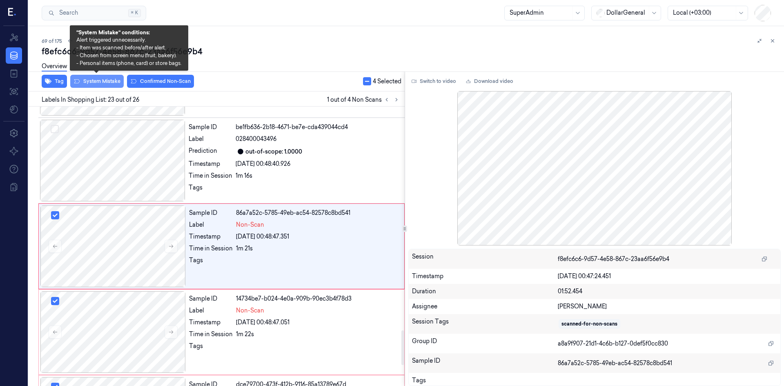
click at [86, 80] on button "System Mistake" at bounding box center [96, 81] width 53 height 13
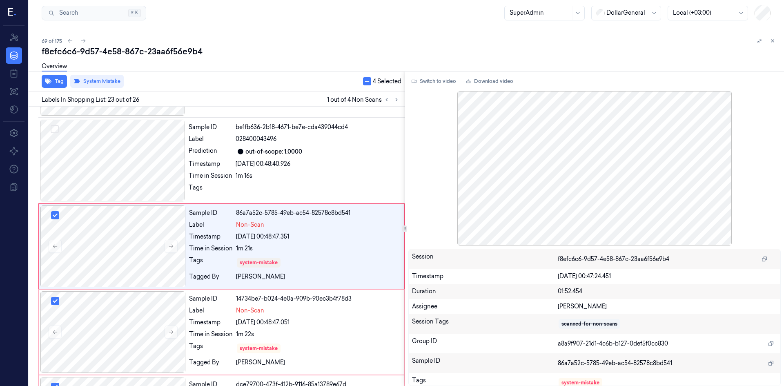
click at [368, 82] on button "button" at bounding box center [367, 81] width 8 height 8
click at [299, 80] on div "Tag System Mistake 26 Selected" at bounding box center [214, 81] width 379 height 20
click at [370, 84] on span "26 Selected" at bounding box center [386, 81] width 32 height 9
click at [365, 82] on button "button" at bounding box center [364, 81] width 8 height 8
click at [330, 71] on div "Overview" at bounding box center [410, 67] width 736 height 21
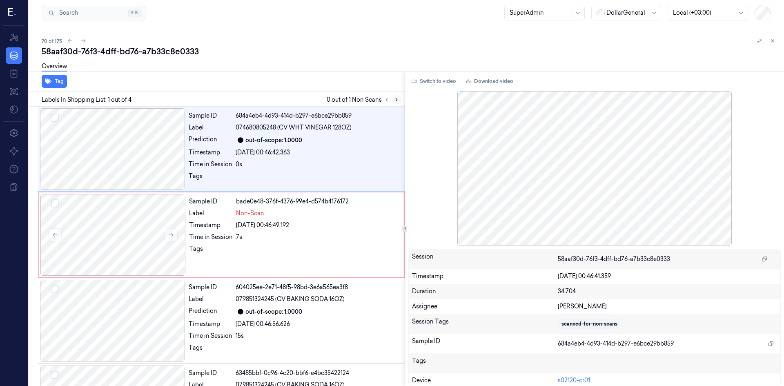
click at [399, 102] on icon at bounding box center [397, 100] width 6 height 6
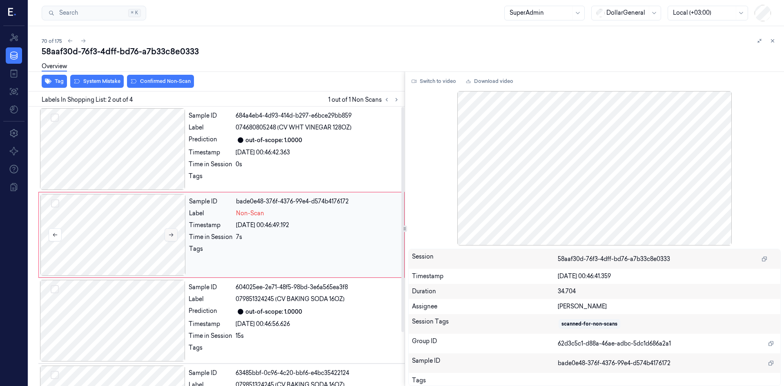
click at [172, 232] on icon at bounding box center [171, 235] width 6 height 6
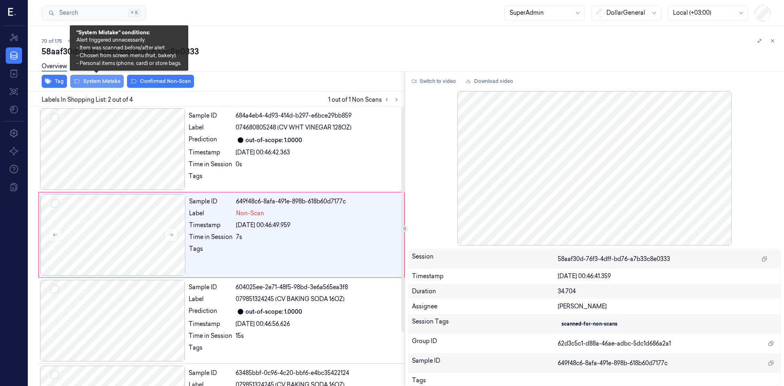
click at [105, 86] on button "System Mistake" at bounding box center [96, 81] width 53 height 13
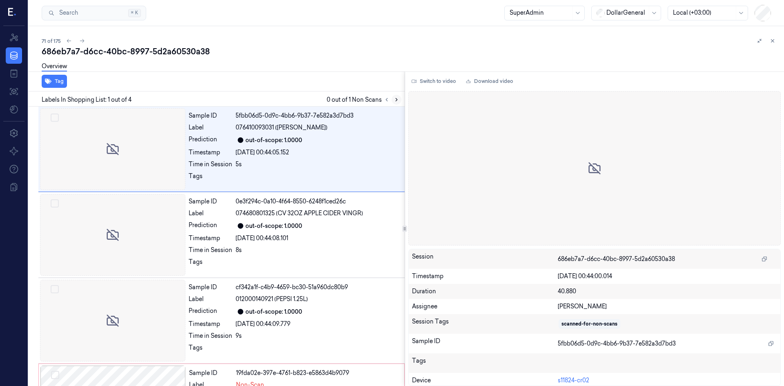
click at [393, 101] on button at bounding box center [397, 100] width 10 height 10
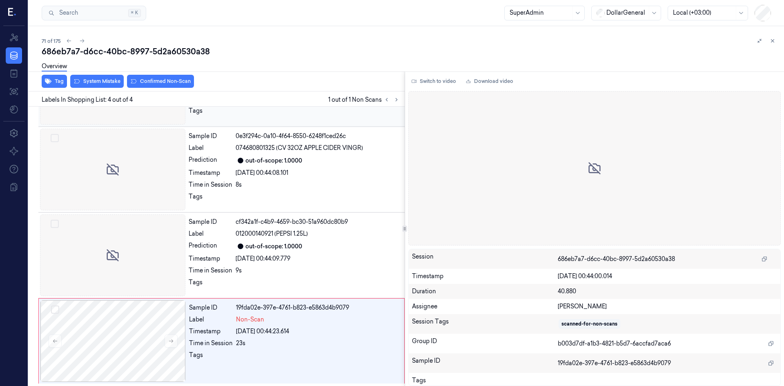
scroll to position [66, 0]
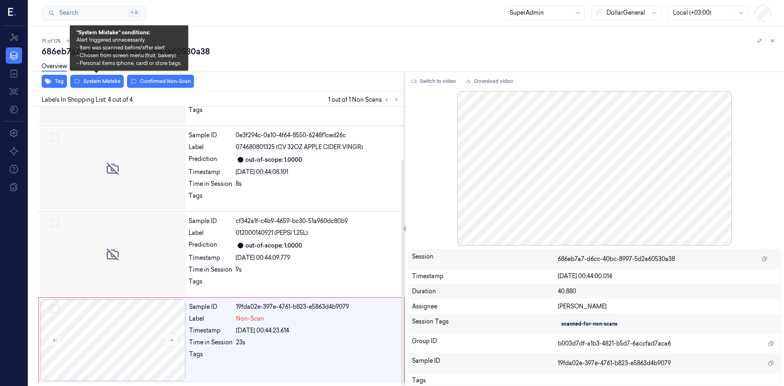
drag, startPoint x: 113, startPoint y: 85, endPoint x: 210, endPoint y: 76, distance: 97.2
click at [113, 84] on button "System Mistake" at bounding box center [96, 81] width 53 height 13
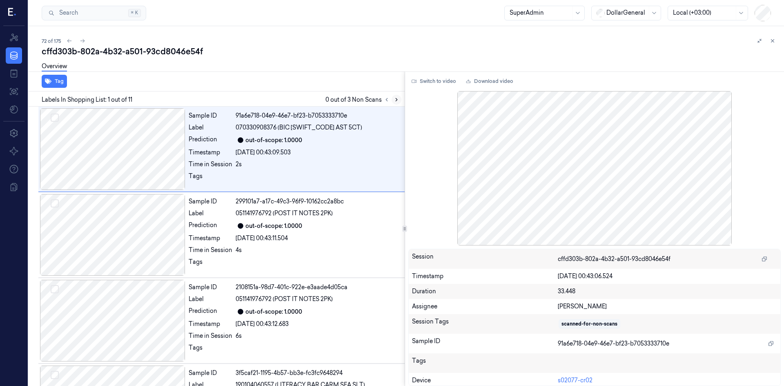
click at [394, 101] on icon at bounding box center [397, 100] width 6 height 6
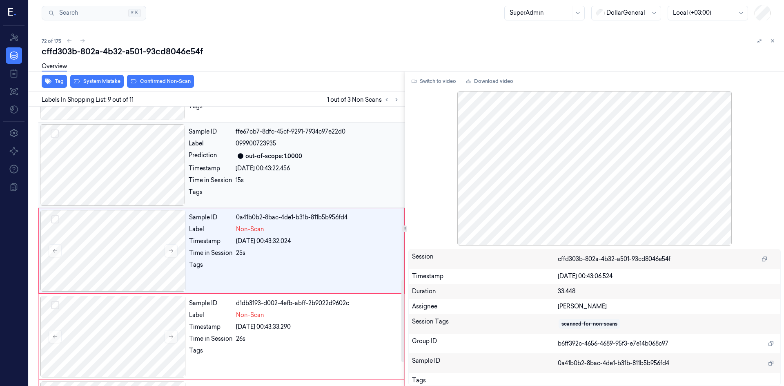
scroll to position [589, 0]
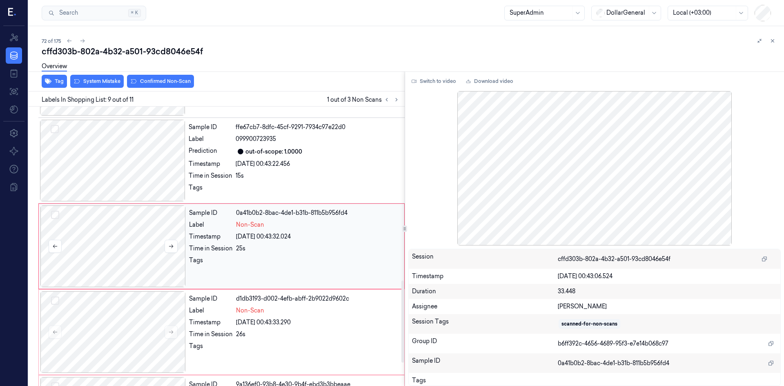
click at [165, 251] on div at bounding box center [171, 246] width 13 height 13
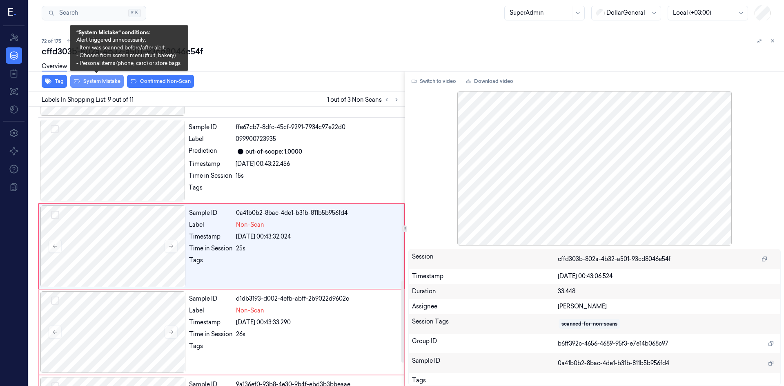
click at [82, 84] on button "System Mistake" at bounding box center [96, 81] width 53 height 13
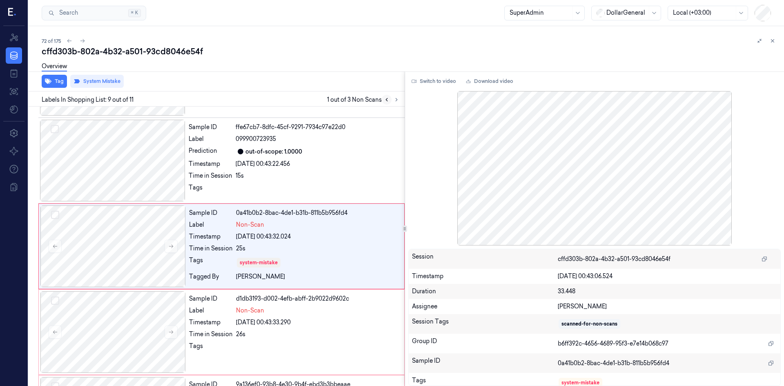
click at [391, 101] on button at bounding box center [387, 100] width 10 height 10
click at [393, 100] on button at bounding box center [397, 100] width 10 height 10
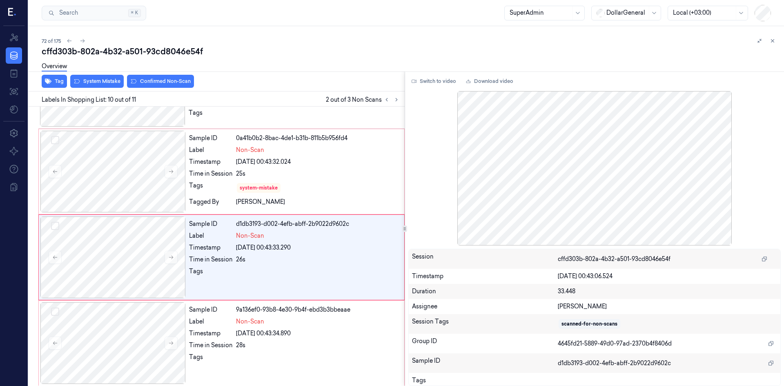
scroll to position [666, 0]
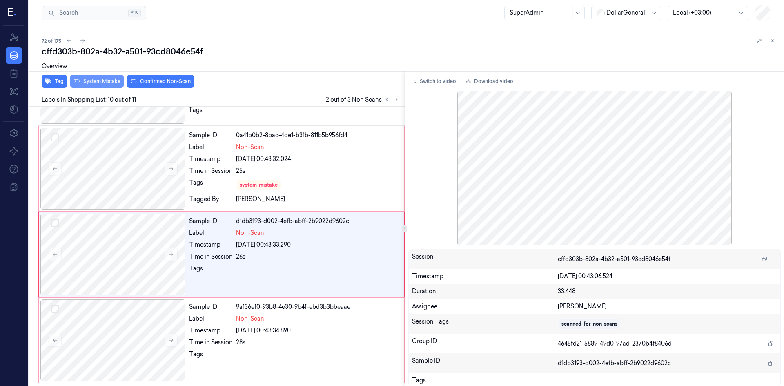
click at [89, 83] on button "System Mistake" at bounding box center [96, 81] width 53 height 13
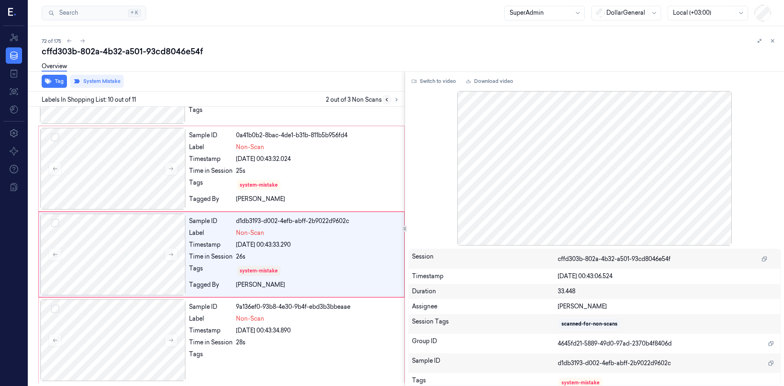
click at [396, 101] on icon at bounding box center [397, 99] width 2 height 3
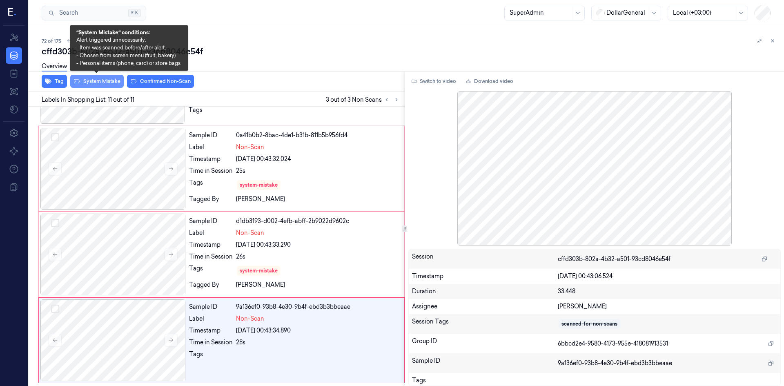
drag, startPoint x: 81, startPoint y: 84, endPoint x: 87, endPoint y: 84, distance: 5.3
click at [82, 84] on button "System Mistake" at bounding box center [96, 81] width 53 height 13
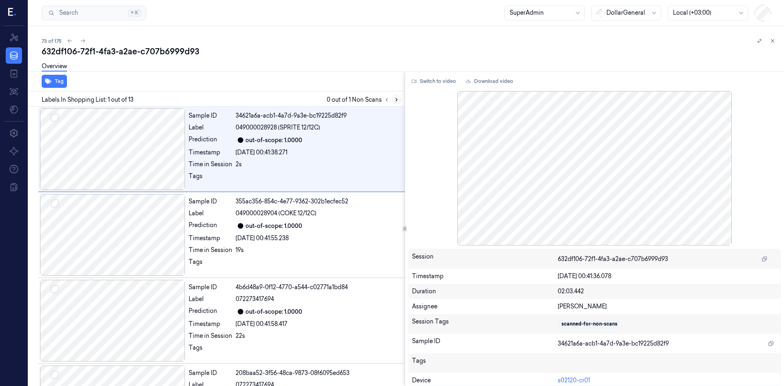
click at [399, 101] on icon at bounding box center [397, 100] width 6 height 6
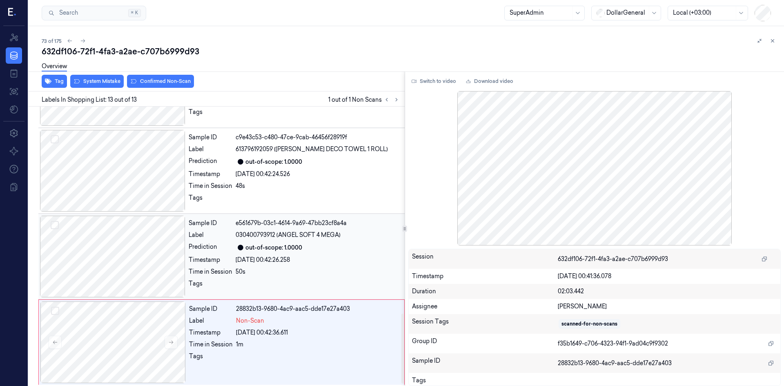
scroll to position [838, 0]
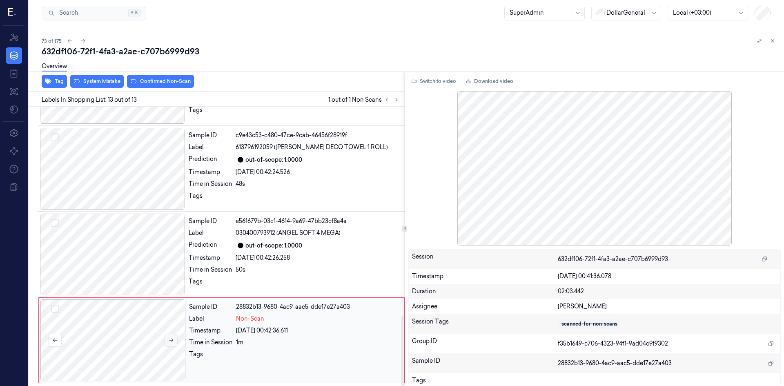
click at [167, 341] on button at bounding box center [171, 340] width 13 height 13
click at [100, 78] on div "Overview" at bounding box center [410, 67] width 736 height 21
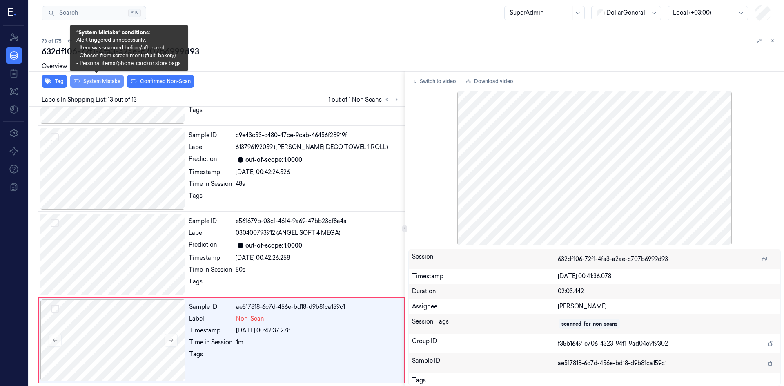
click at [102, 82] on button "System Mistake" at bounding box center [96, 81] width 53 height 13
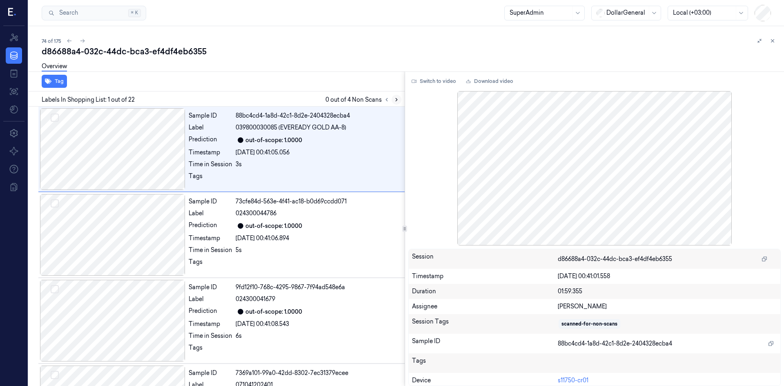
click at [394, 102] on icon at bounding box center [397, 100] width 6 height 6
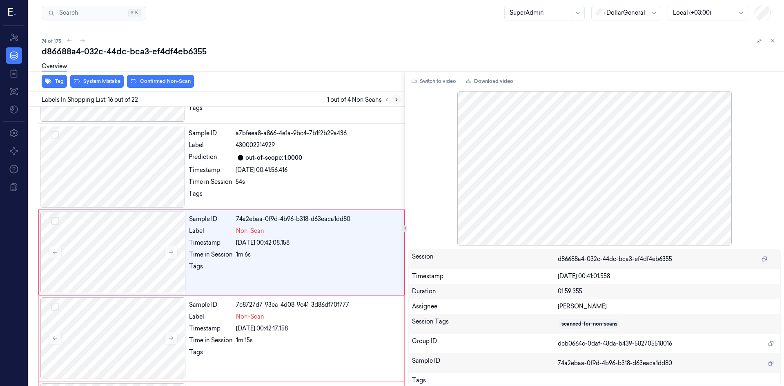
scroll to position [1189, 0]
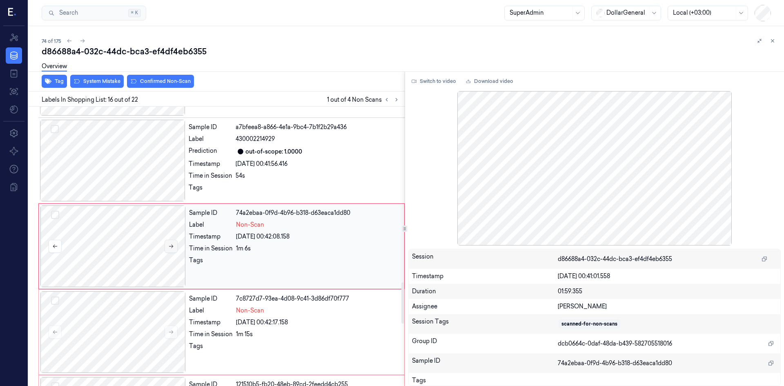
click at [170, 246] on icon at bounding box center [171, 246] width 6 height 6
click at [171, 246] on icon at bounding box center [171, 246] width 6 height 6
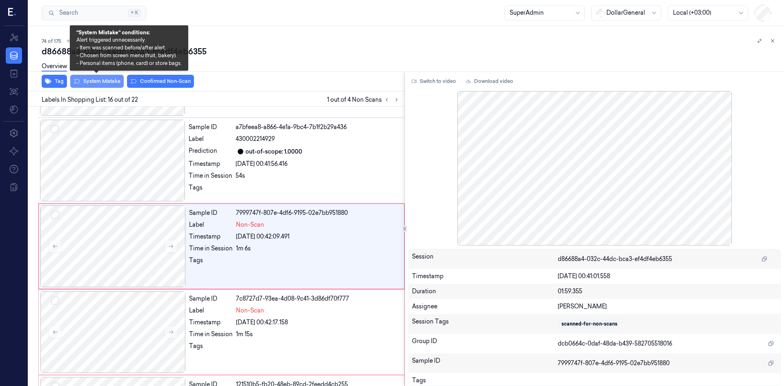
click at [99, 86] on button "System Mistake" at bounding box center [96, 81] width 53 height 13
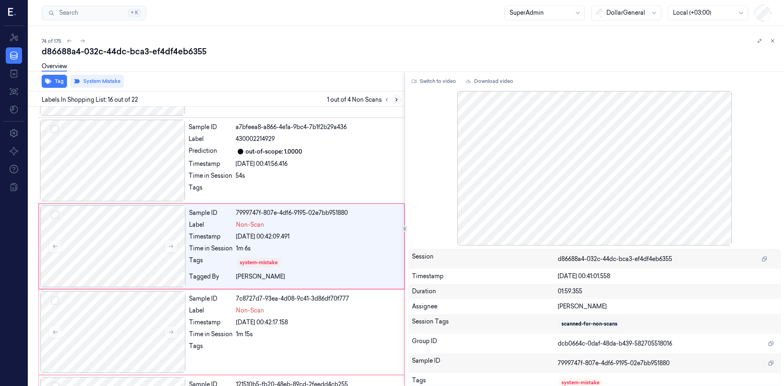
click at [396, 98] on icon at bounding box center [397, 100] width 6 height 6
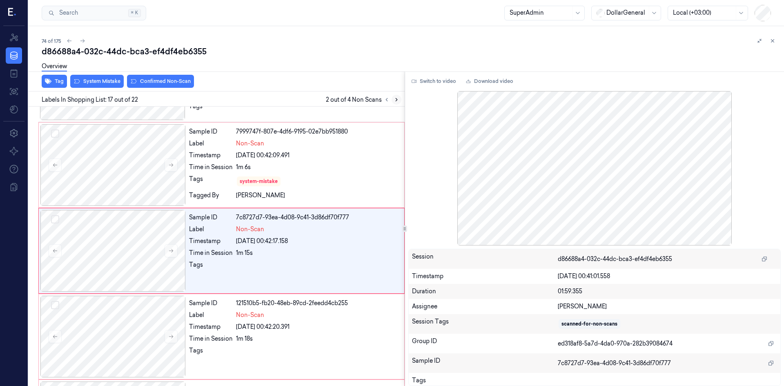
scroll to position [1275, 0]
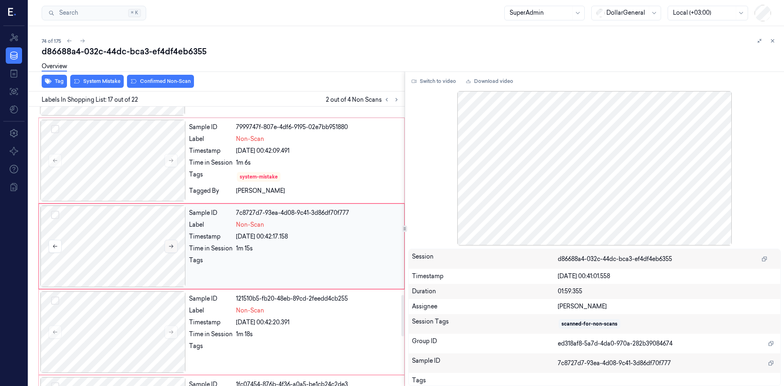
click at [167, 247] on button at bounding box center [171, 246] width 13 height 13
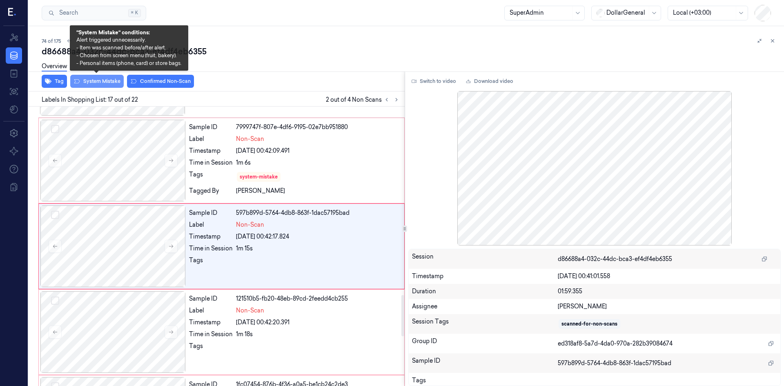
click at [102, 81] on button "System Mistake" at bounding box center [96, 81] width 53 height 13
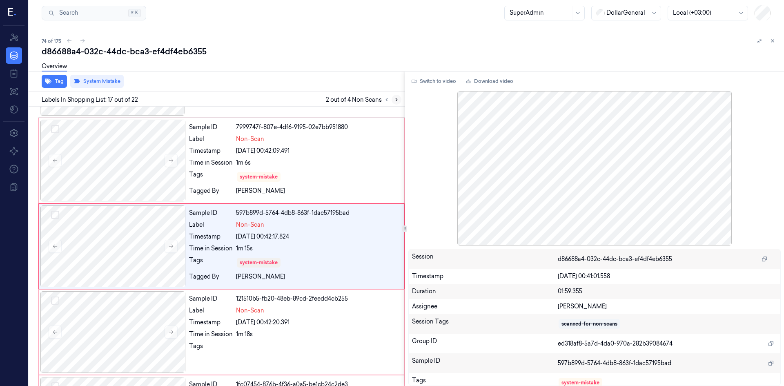
click at [397, 102] on button at bounding box center [397, 100] width 10 height 10
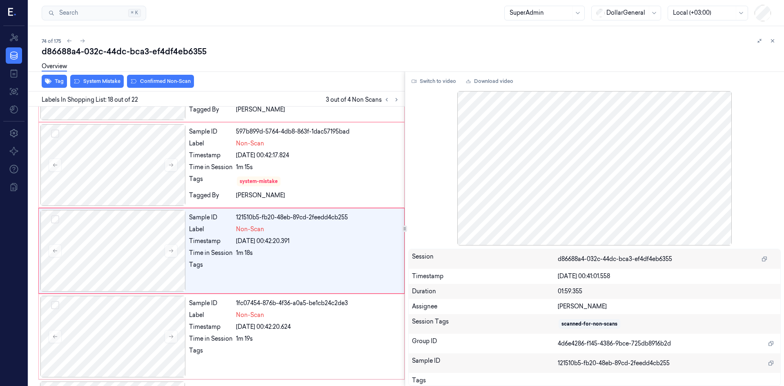
scroll to position [1361, 0]
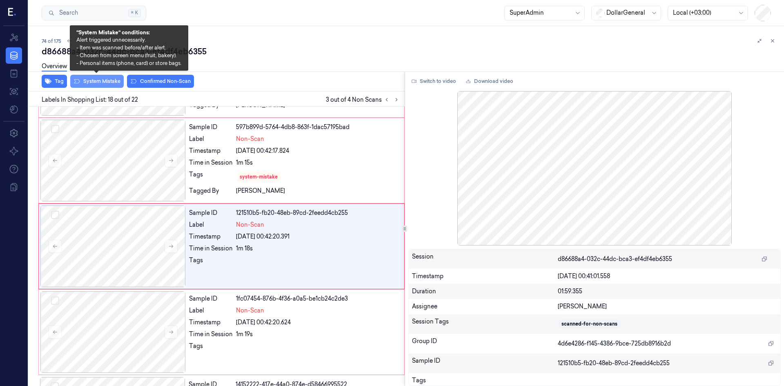
click at [118, 82] on button "System Mistake" at bounding box center [96, 81] width 53 height 13
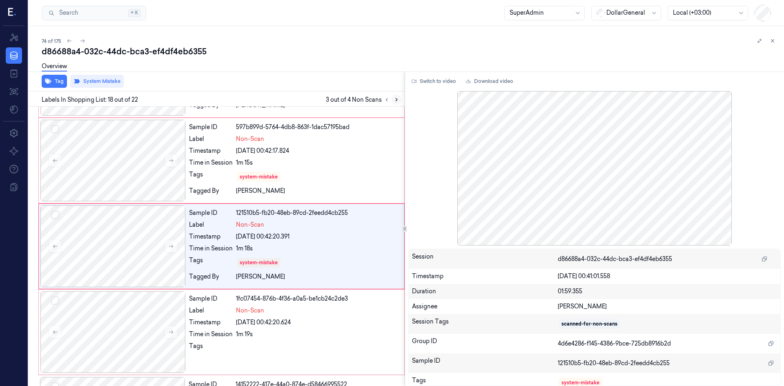
click at [396, 97] on icon at bounding box center [397, 100] width 6 height 6
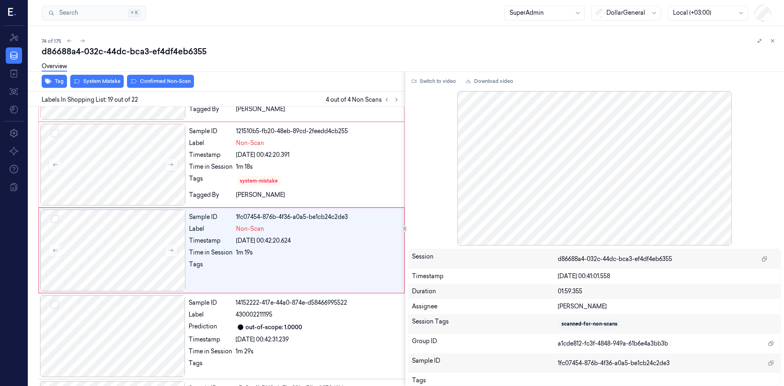
scroll to position [1446, 0]
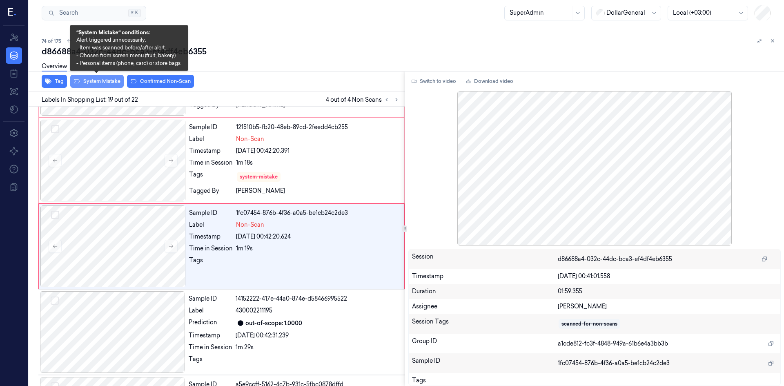
click at [110, 80] on button "System Mistake" at bounding box center [96, 81] width 53 height 13
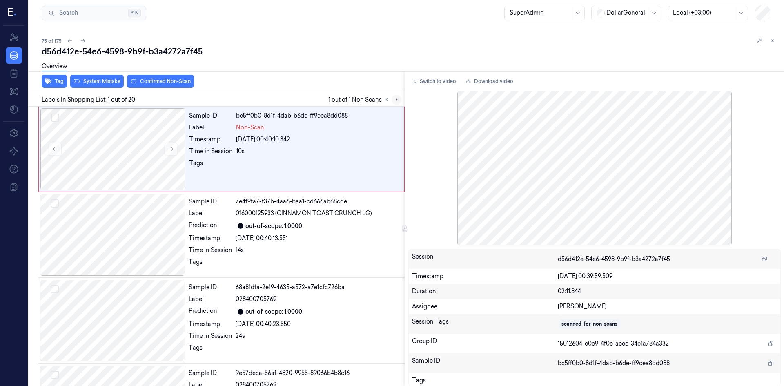
click at [396, 103] on button at bounding box center [397, 100] width 10 height 10
click at [145, 154] on div at bounding box center [112, 149] width 145 height 82
click at [171, 149] on icon at bounding box center [171, 149] width 4 height 4
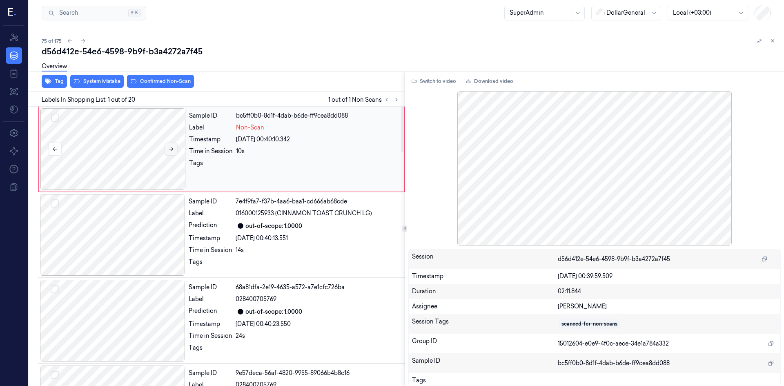
click at [171, 149] on icon at bounding box center [171, 149] width 4 height 4
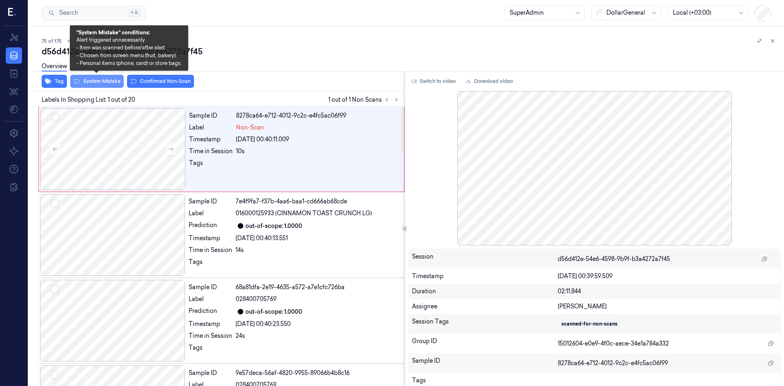
click at [114, 81] on button "System Mistake" at bounding box center [96, 81] width 53 height 13
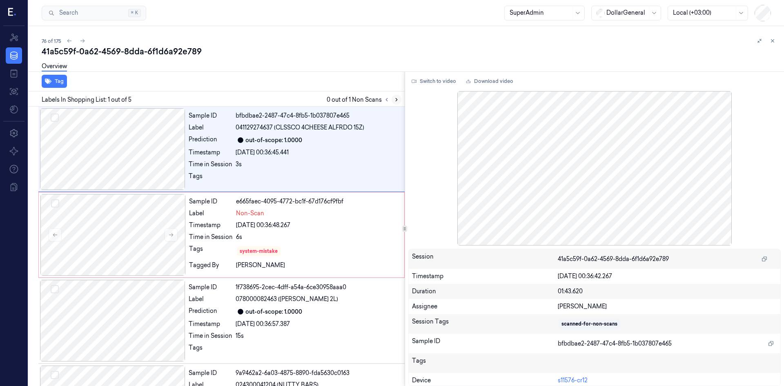
click at [395, 98] on icon at bounding box center [397, 100] width 6 height 6
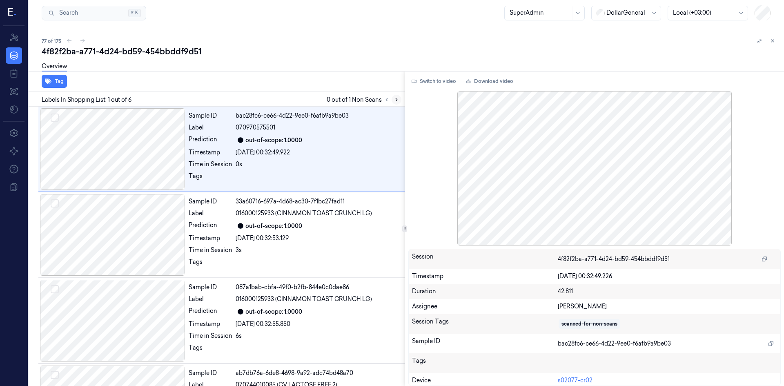
click at [401, 100] on button at bounding box center [397, 100] width 10 height 10
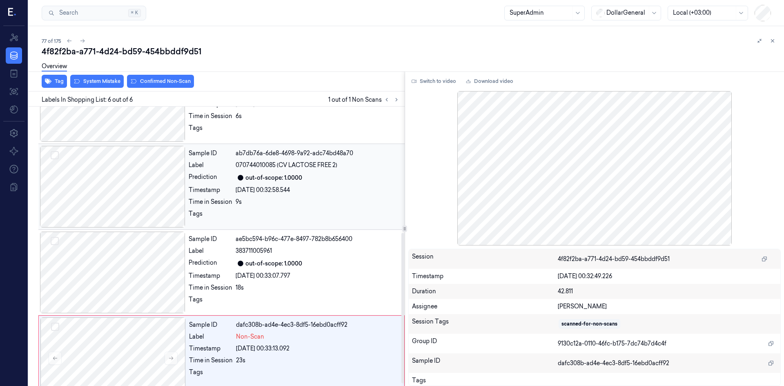
scroll to position [238, 0]
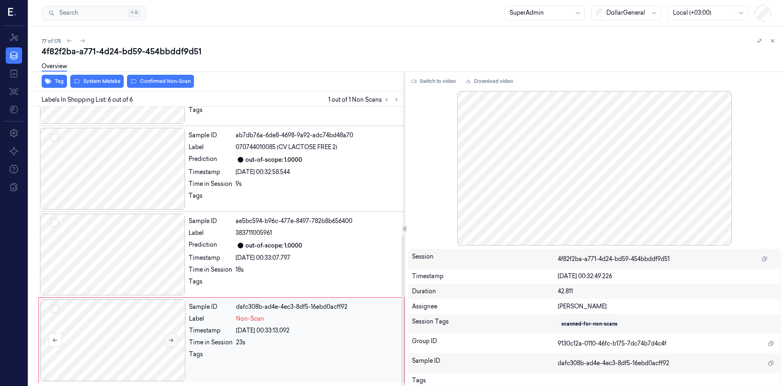
click at [170, 339] on icon at bounding box center [171, 340] width 6 height 6
click at [93, 77] on div "Overview" at bounding box center [410, 67] width 736 height 21
click at [93, 79] on button "System Mistake" at bounding box center [96, 81] width 53 height 13
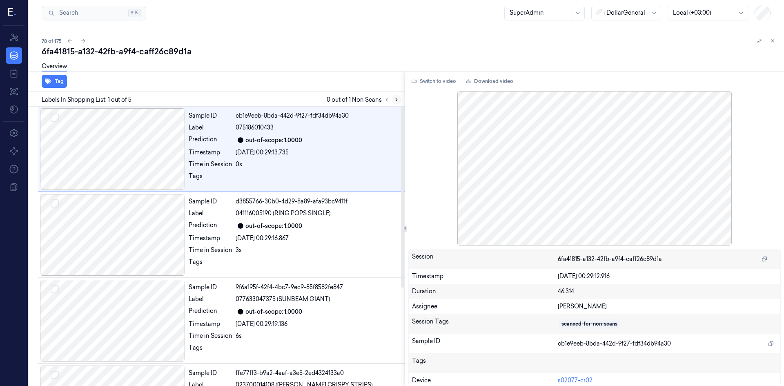
click at [399, 99] on icon at bounding box center [397, 100] width 6 height 6
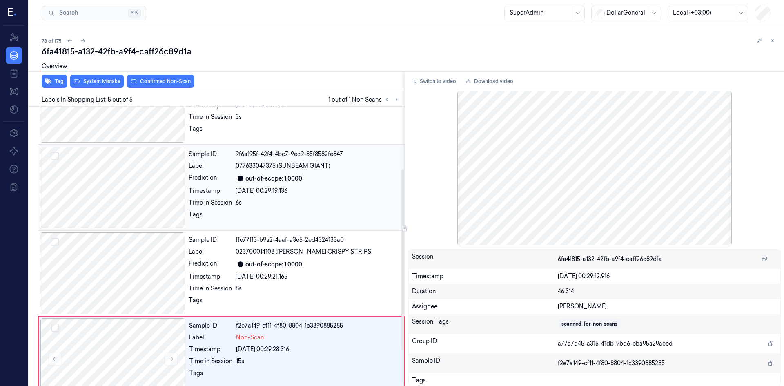
scroll to position [152, 0]
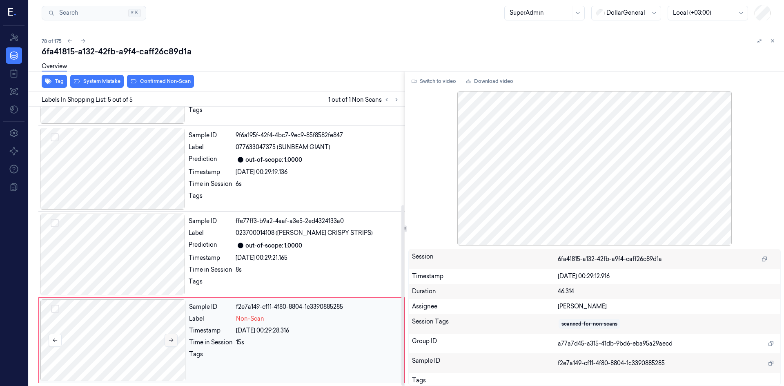
click at [169, 342] on icon at bounding box center [171, 340] width 6 height 6
click at [111, 81] on button "System Mistake" at bounding box center [96, 81] width 53 height 13
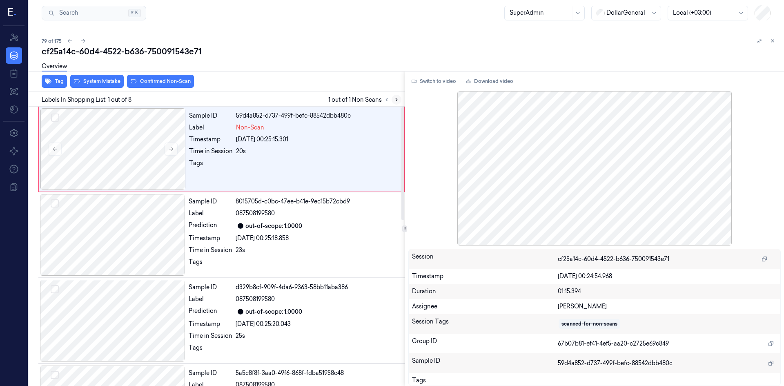
click at [394, 102] on icon at bounding box center [397, 100] width 6 height 6
click at [172, 145] on button at bounding box center [171, 149] width 13 height 13
click at [171, 144] on button at bounding box center [171, 149] width 13 height 13
click at [89, 77] on div "Overview" at bounding box center [410, 67] width 736 height 21
click at [102, 79] on button "System Mistake" at bounding box center [96, 81] width 53 height 13
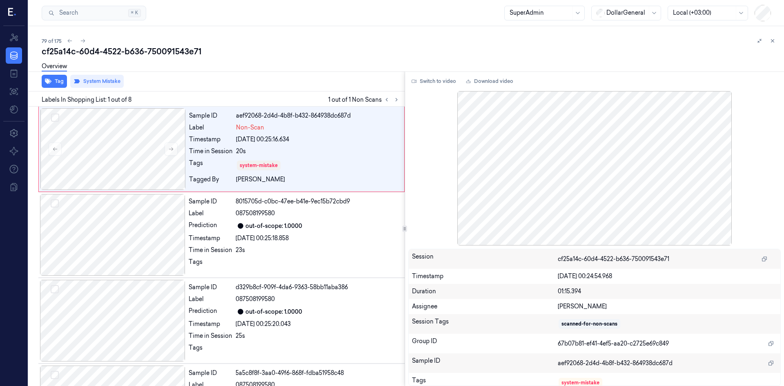
click at [288, 46] on div "cf25a14c-60d4-4522-b636-750091543e71" at bounding box center [410, 51] width 736 height 11
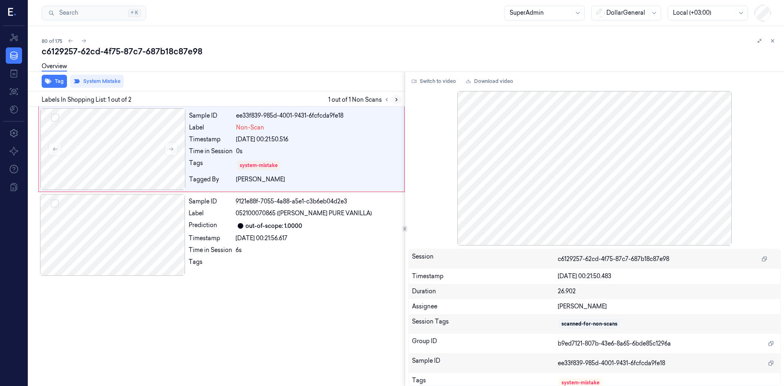
click at [398, 98] on icon at bounding box center [397, 100] width 6 height 6
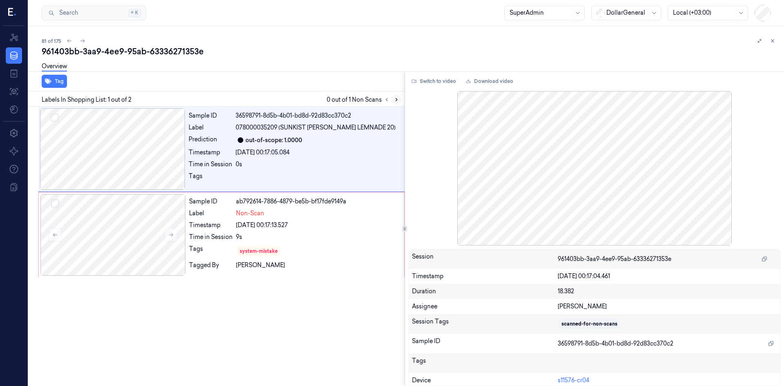
click at [400, 102] on button at bounding box center [397, 100] width 10 height 10
click at [396, 98] on icon at bounding box center [397, 100] width 6 height 6
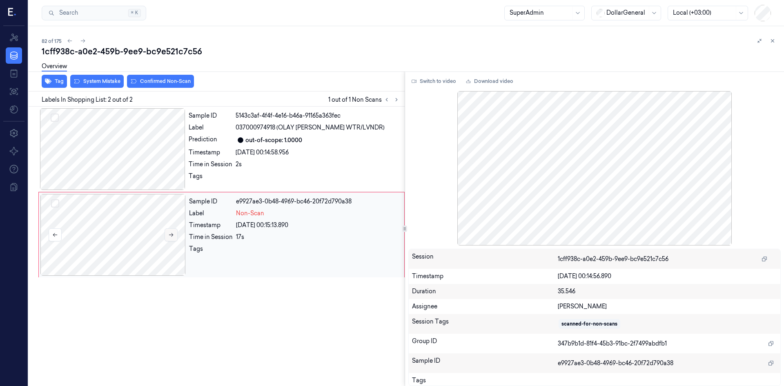
click at [170, 233] on icon at bounding box center [171, 235] width 6 height 6
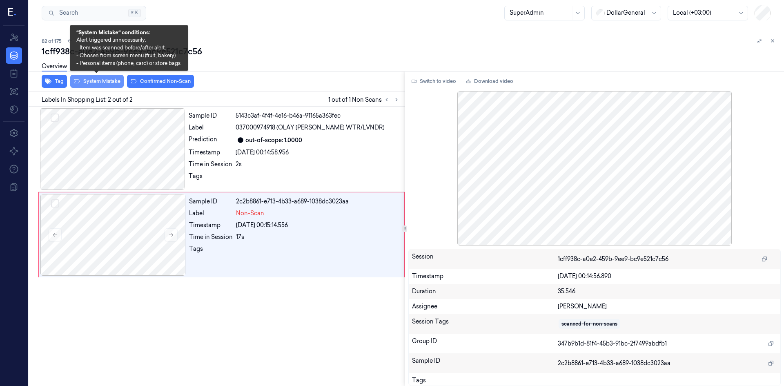
click at [96, 84] on button "System Mistake" at bounding box center [96, 81] width 53 height 13
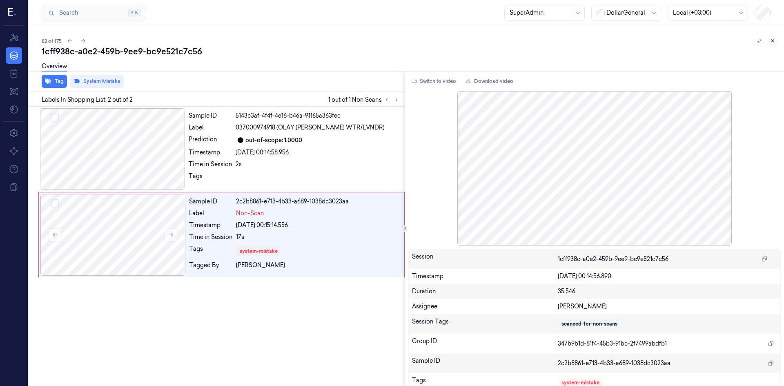
click at [770, 44] on button at bounding box center [773, 41] width 10 height 10
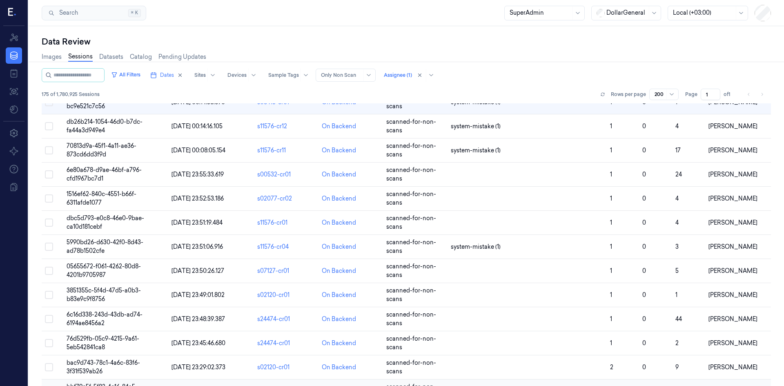
scroll to position [1960, 0]
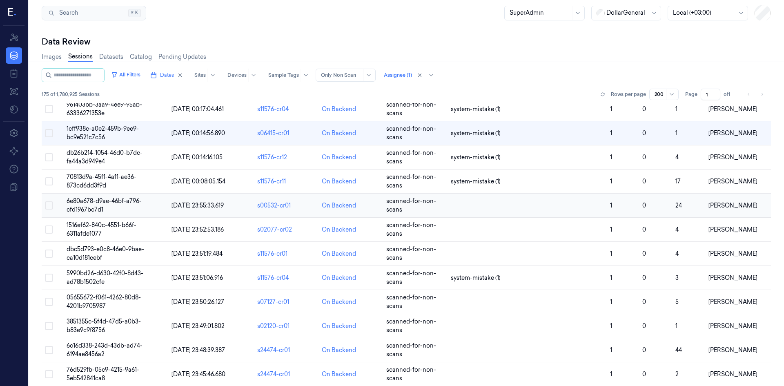
click at [105, 197] on span "6e80a678-d9ae-46bf-a796-cfd1967bc7d1" at bounding box center [104, 205] width 75 height 16
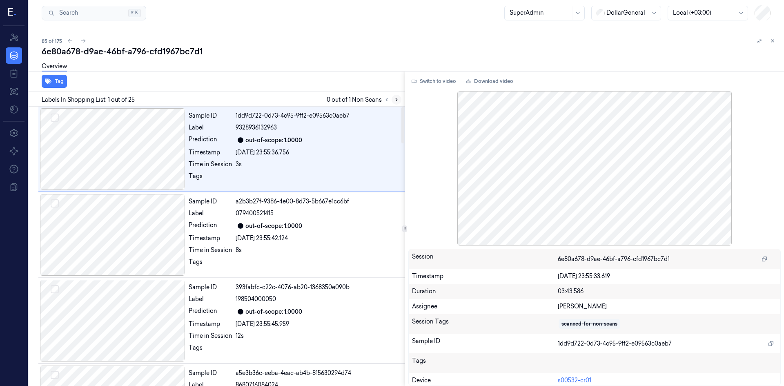
click at [399, 100] on icon at bounding box center [397, 100] width 6 height 6
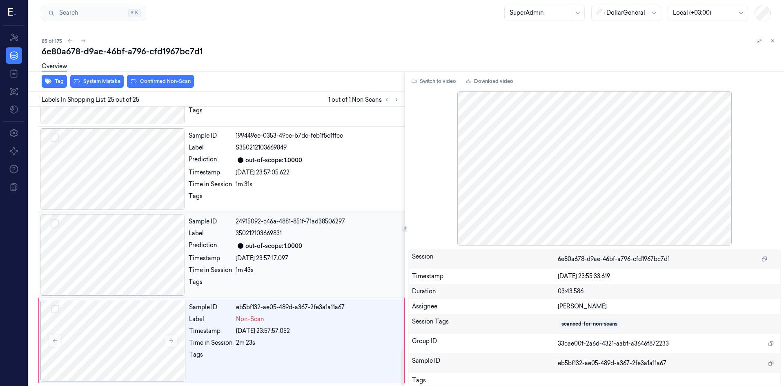
scroll to position [1867, 0]
click at [172, 340] on icon at bounding box center [171, 340] width 6 height 6
click at [169, 345] on button at bounding box center [171, 340] width 13 height 13
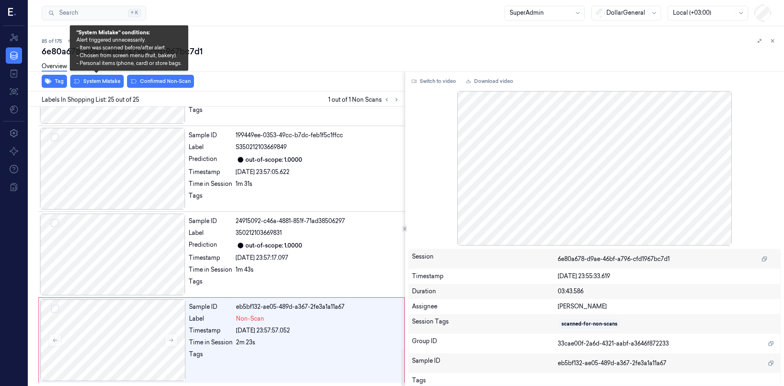
click at [83, 77] on div "6e80a678-d9ae-46bf-a796-cfd1967bc7d1 Overview Tag System Mistake Confirmed Non-…" at bounding box center [410, 216] width 736 height 340
click at [111, 82] on button "System Mistake" at bounding box center [96, 81] width 53 height 13
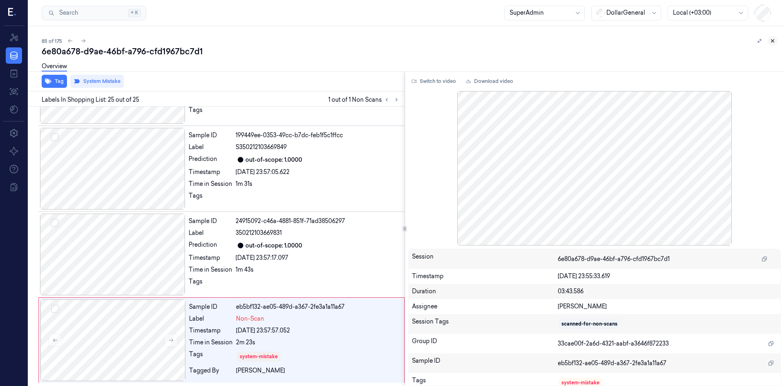
click at [773, 43] on icon at bounding box center [773, 41] width 6 height 6
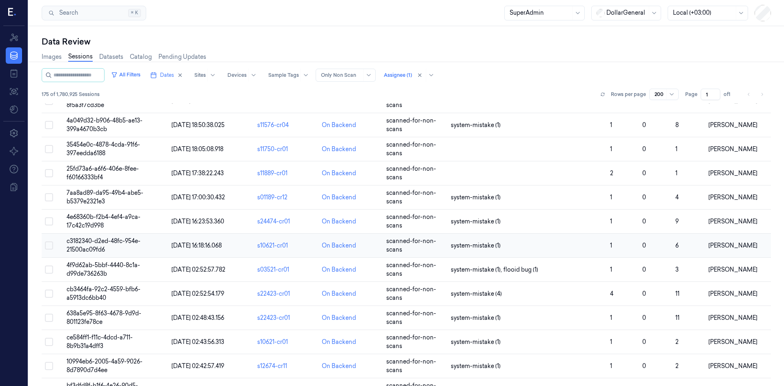
scroll to position [3065, 0]
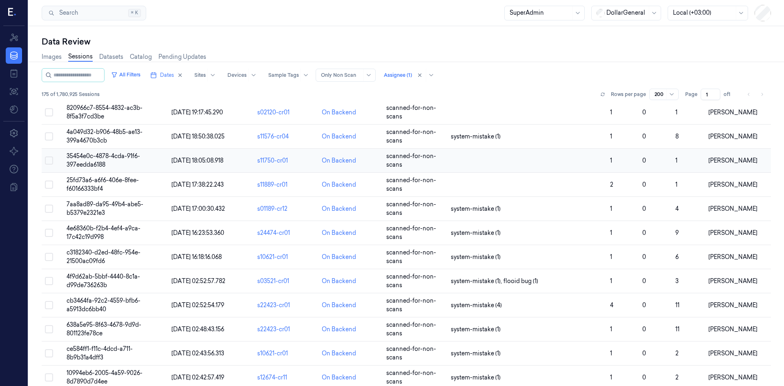
click at [108, 154] on td "35454e0c-4878-4cda-91f6-397eedda6188" at bounding box center [115, 161] width 105 height 24
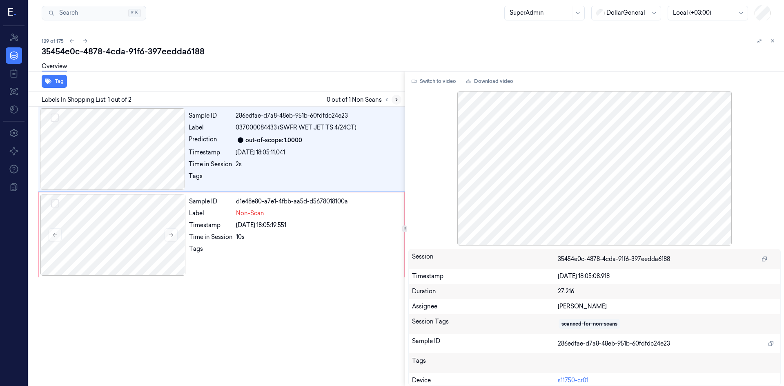
click at [396, 99] on icon at bounding box center [397, 100] width 6 height 6
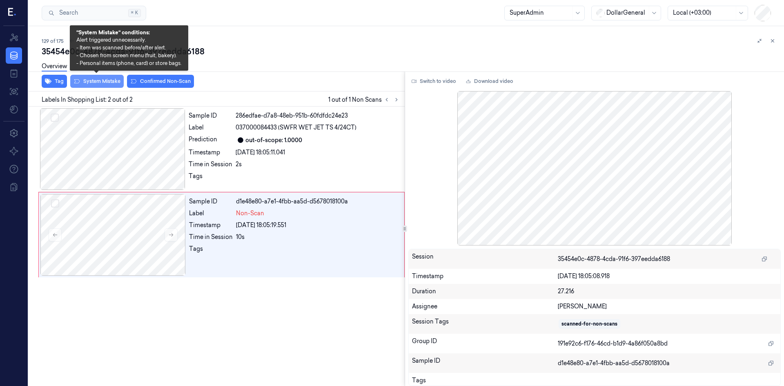
click at [100, 83] on button "System Mistake" at bounding box center [96, 81] width 53 height 13
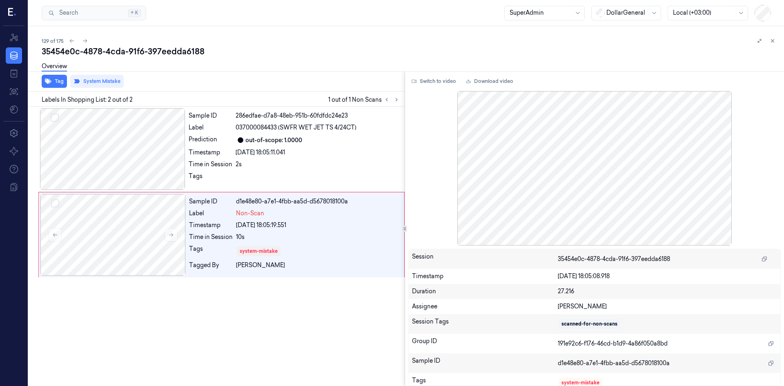
click at [401, 98] on div "Labels In Shopping List: 2 out of 2 1 out of 1 Non Scans" at bounding box center [214, 98] width 379 height 15
click at [388, 99] on icon at bounding box center [387, 100] width 6 height 6
click at [396, 101] on icon at bounding box center [397, 99] width 2 height 3
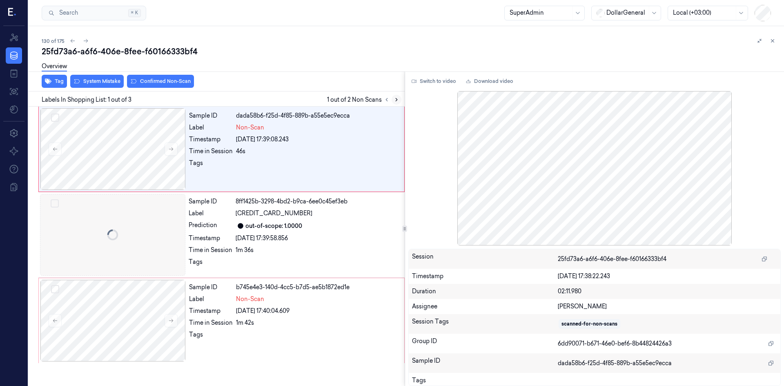
click at [392, 100] on button at bounding box center [397, 100] width 10 height 10
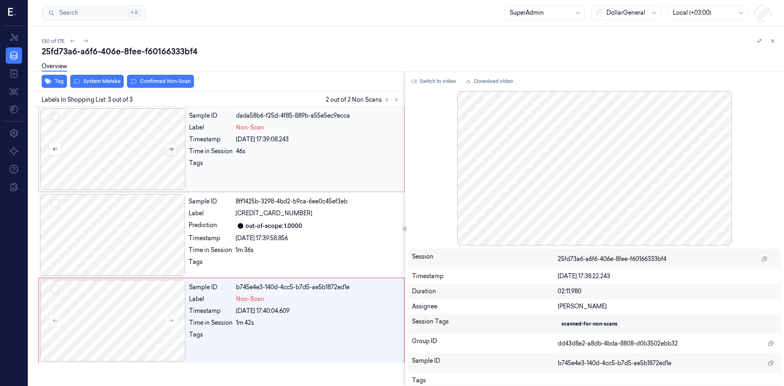
click at [166, 149] on button at bounding box center [171, 149] width 13 height 13
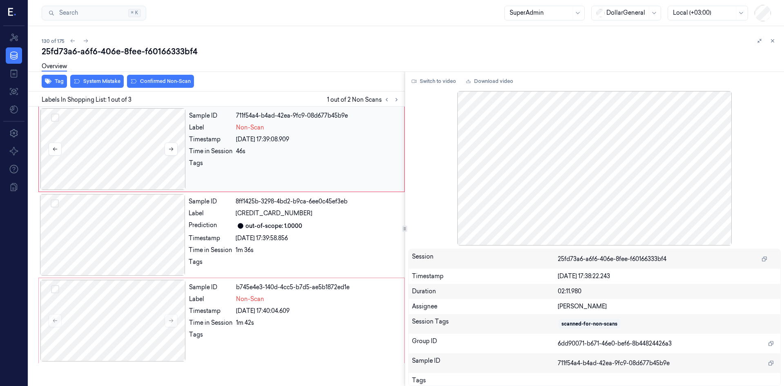
click at [152, 148] on div at bounding box center [112, 149] width 145 height 82
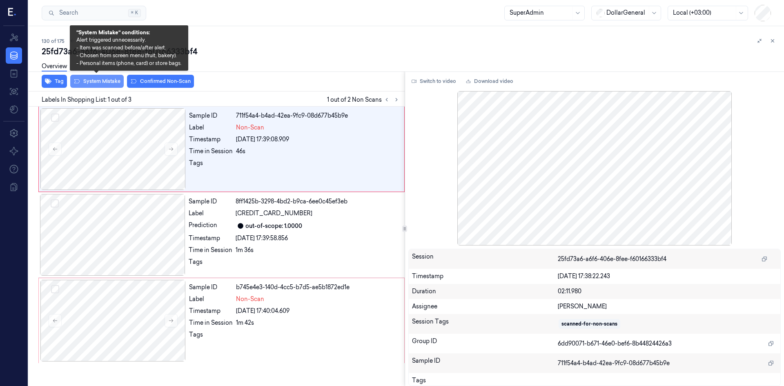
click at [105, 80] on button "System Mistake" at bounding box center [96, 81] width 53 height 13
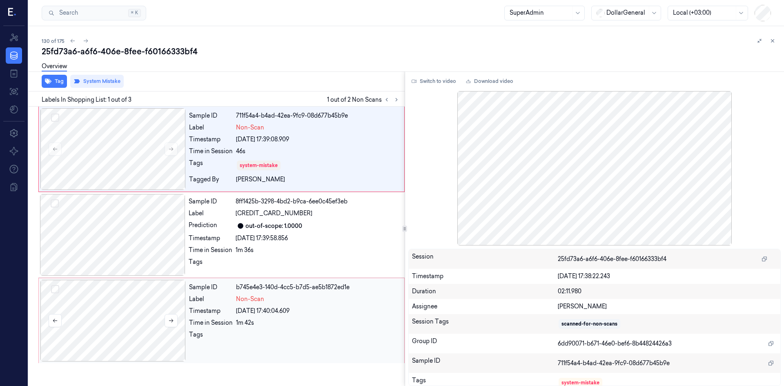
click at [146, 321] on div at bounding box center [112, 321] width 145 height 82
click at [136, 151] on div at bounding box center [112, 149] width 145 height 82
click at [167, 309] on div at bounding box center [112, 321] width 145 height 82
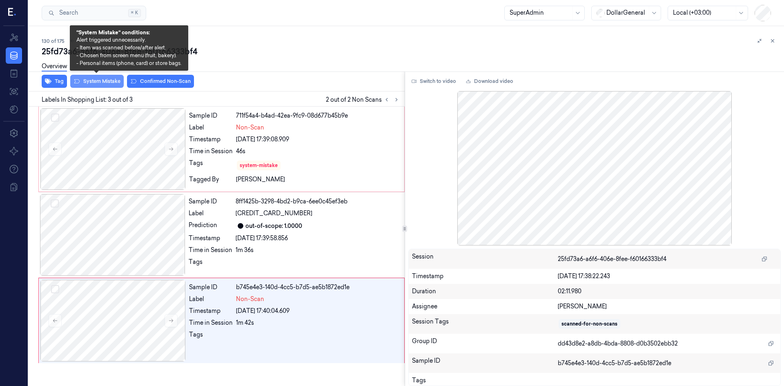
click at [116, 83] on button "System Mistake" at bounding box center [96, 81] width 53 height 13
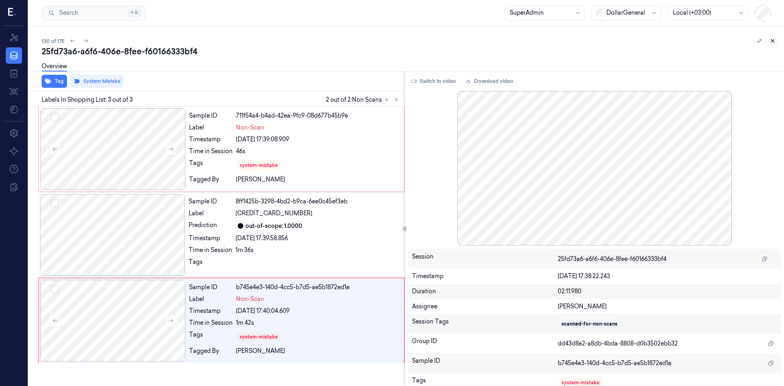
click at [774, 43] on icon at bounding box center [773, 41] width 6 height 6
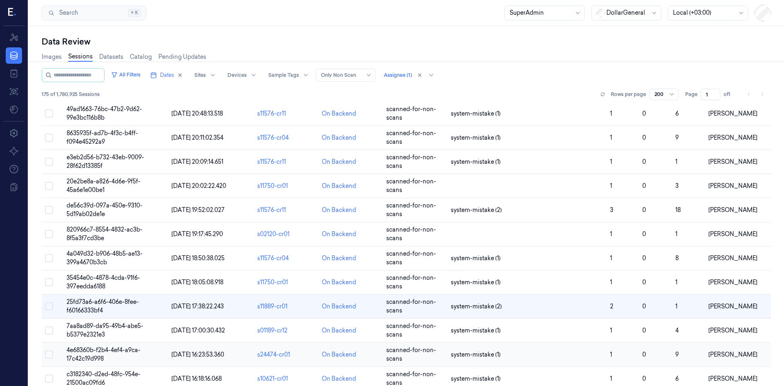
scroll to position [2940, 0]
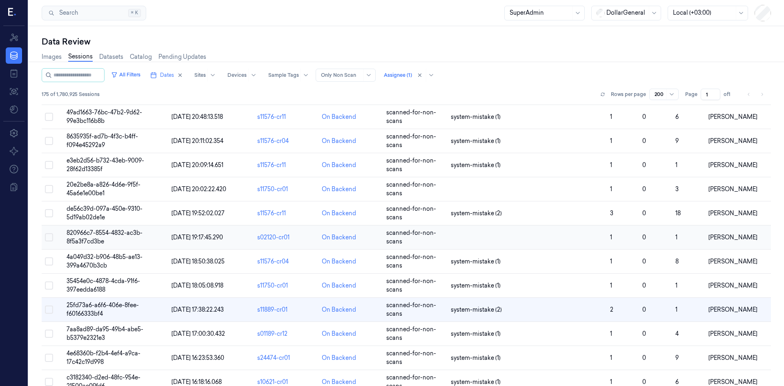
click at [97, 229] on span "820966c7-8554-4832-ac3b-8f5a3f7cd3be" at bounding box center [105, 237] width 76 height 16
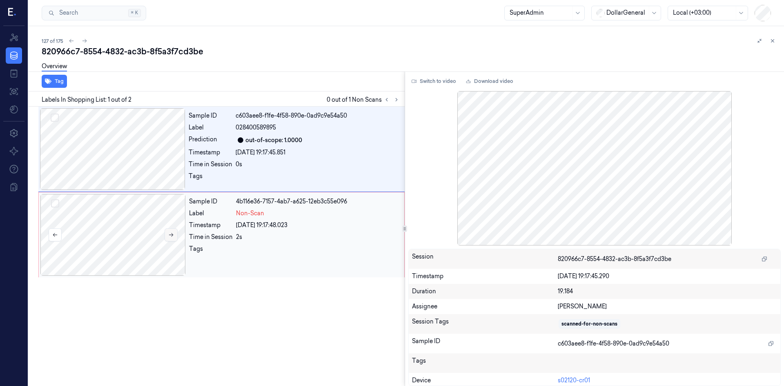
click at [174, 236] on icon at bounding box center [171, 235] width 6 height 6
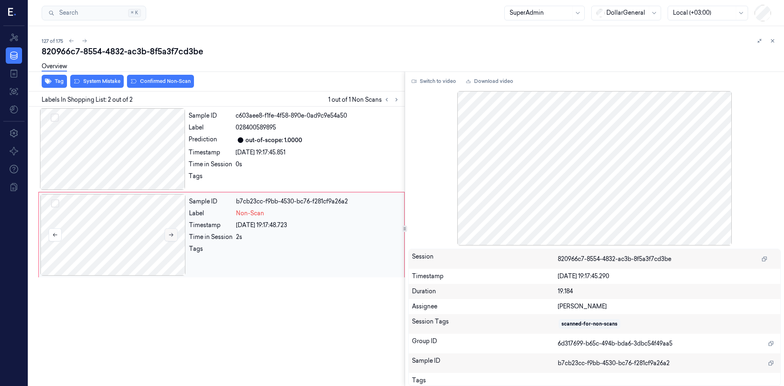
click at [174, 236] on button at bounding box center [171, 234] width 13 height 13
click at [109, 81] on button "System Mistake" at bounding box center [96, 81] width 53 height 13
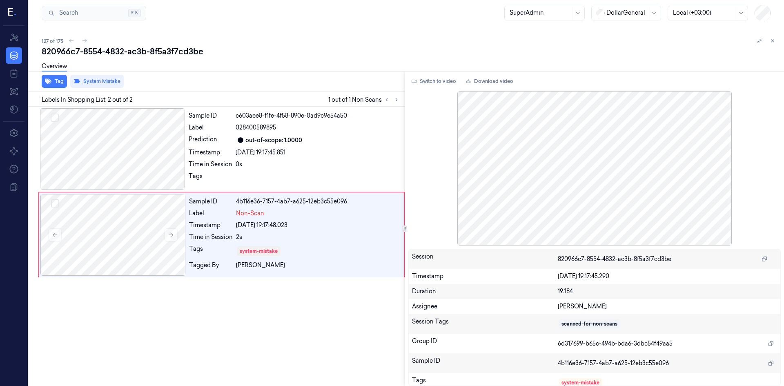
drag, startPoint x: 773, startPoint y: 42, endPoint x: 762, endPoint y: 62, distance: 22.5
click at [773, 42] on icon at bounding box center [773, 41] width 6 height 6
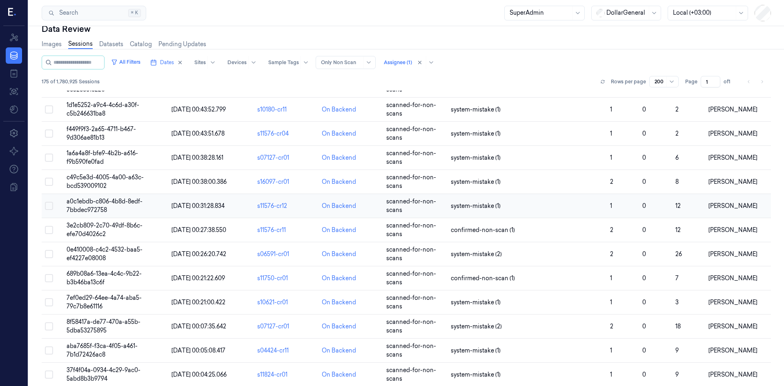
scroll to position [35, 0]
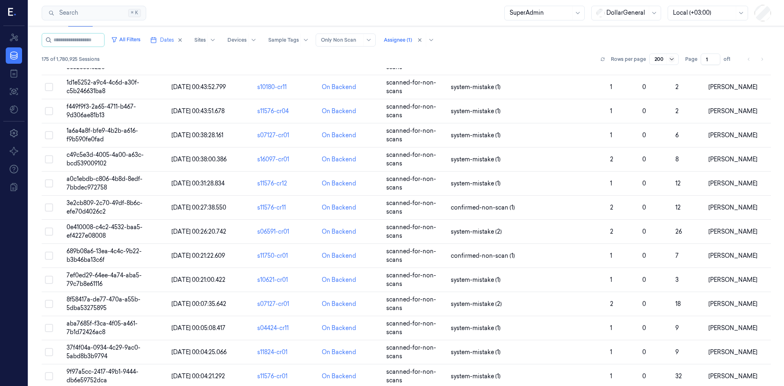
click at [673, 59] on icon at bounding box center [671, 59] width 7 height 7
click at [657, 87] on div "100" at bounding box center [656, 89] width 9 height 9
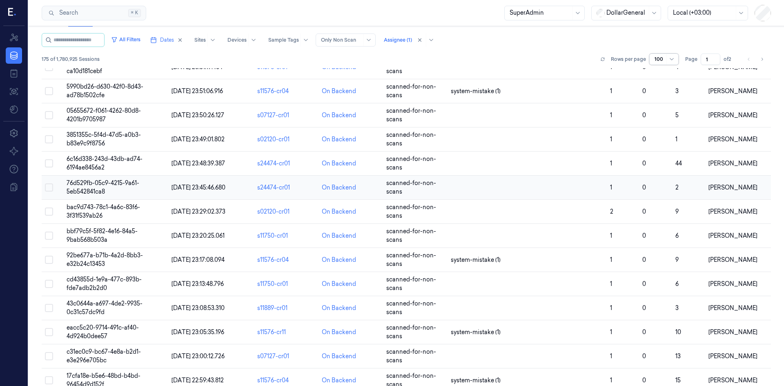
scroll to position [2116, 0]
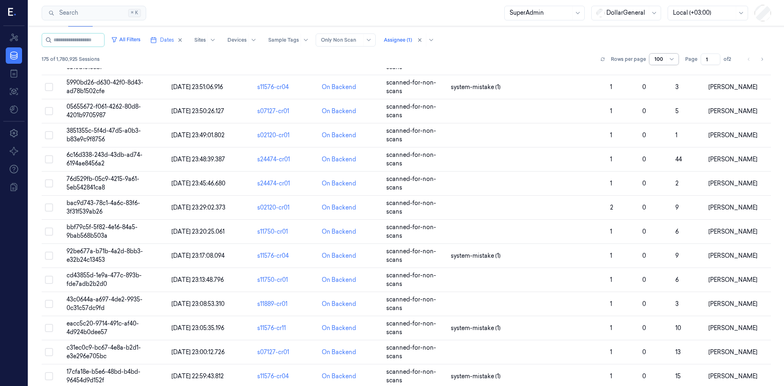
click at [761, 58] on icon "Go to next page" at bounding box center [761, 59] width 5 height 7
type input "2"
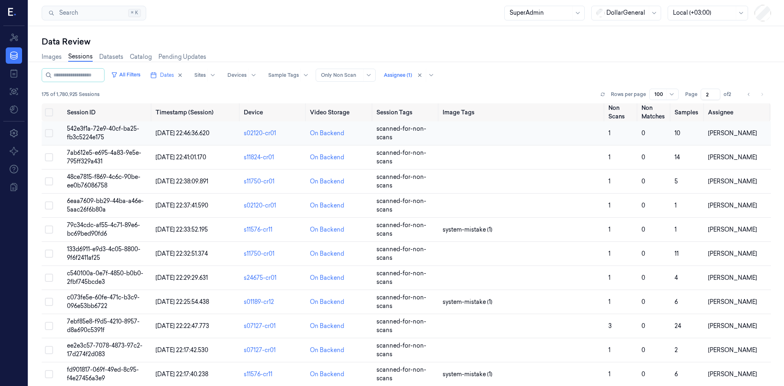
click at [114, 129] on span "542e3f1a-72e9-40cf-ba25-fb3c5224e175" at bounding box center [103, 133] width 72 height 16
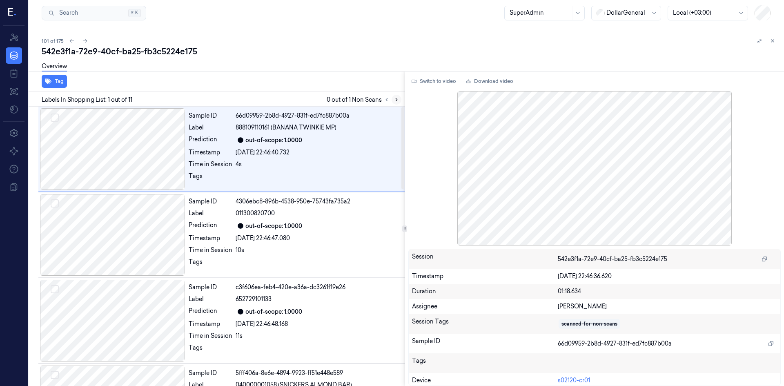
click at [397, 97] on icon at bounding box center [397, 100] width 6 height 6
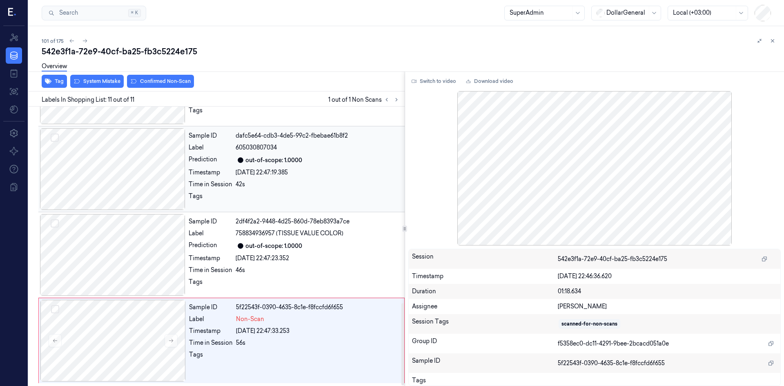
scroll to position [666, 0]
click at [166, 344] on button at bounding box center [171, 340] width 13 height 13
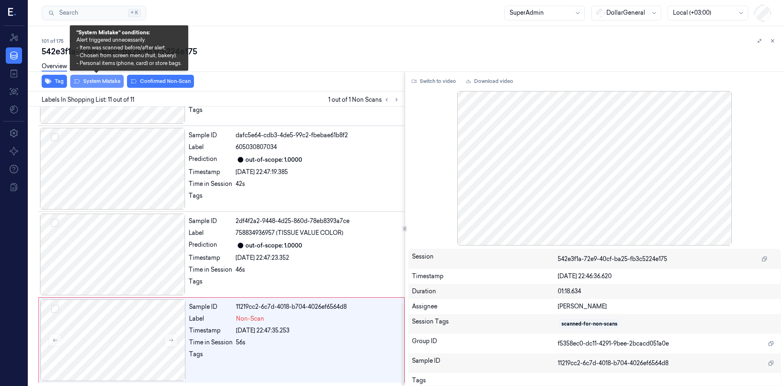
click at [113, 84] on button "System Mistake" at bounding box center [96, 81] width 53 height 13
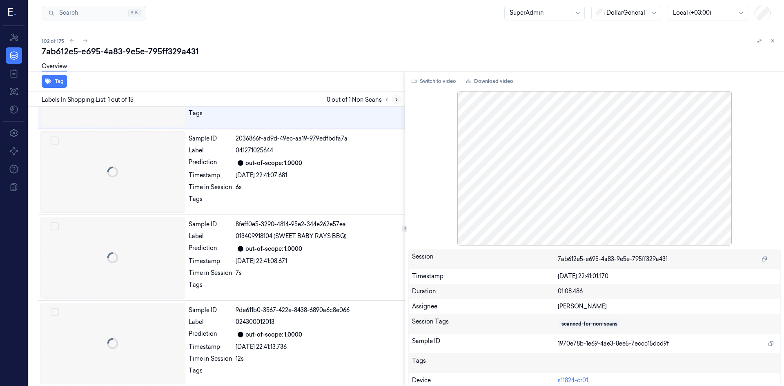
click at [399, 99] on icon at bounding box center [397, 100] width 6 height 6
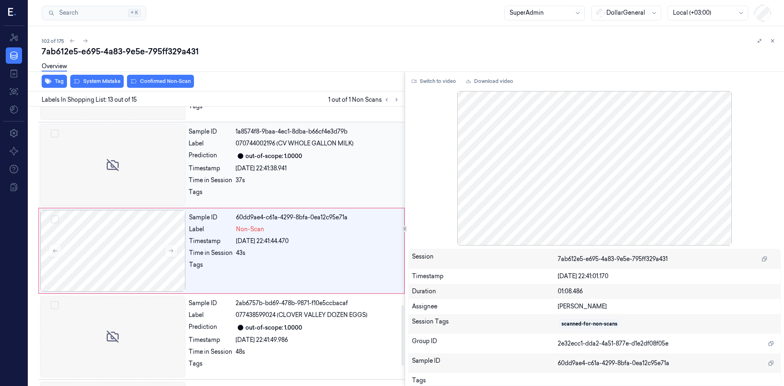
scroll to position [932, 0]
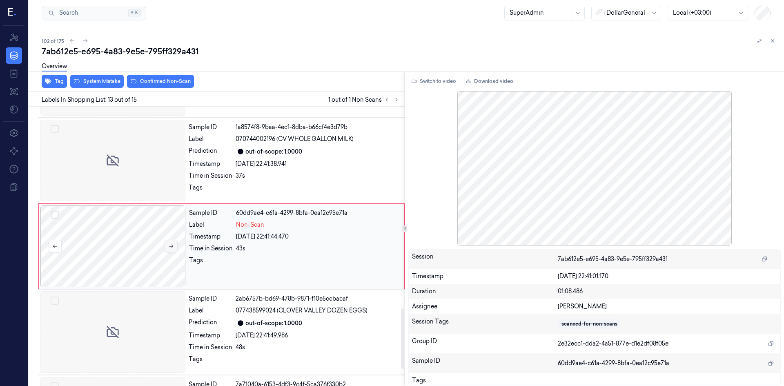
click at [169, 249] on button at bounding box center [171, 246] width 13 height 13
click at [94, 78] on div "Overview" at bounding box center [410, 67] width 736 height 21
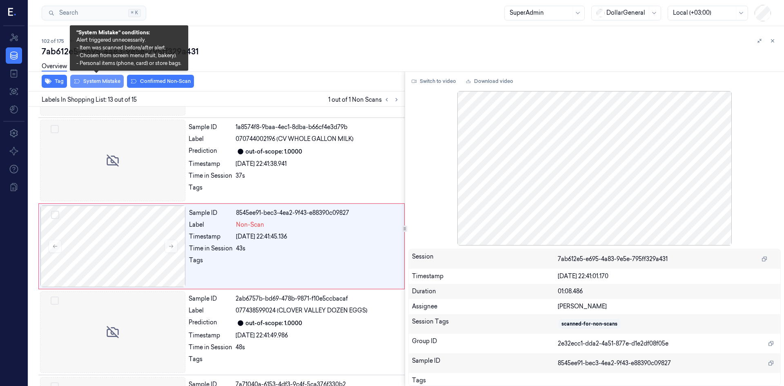
drag, startPoint x: 94, startPoint y: 80, endPoint x: 101, endPoint y: 82, distance: 7.0
click at [95, 80] on button "System Mistake" at bounding box center [96, 81] width 53 height 13
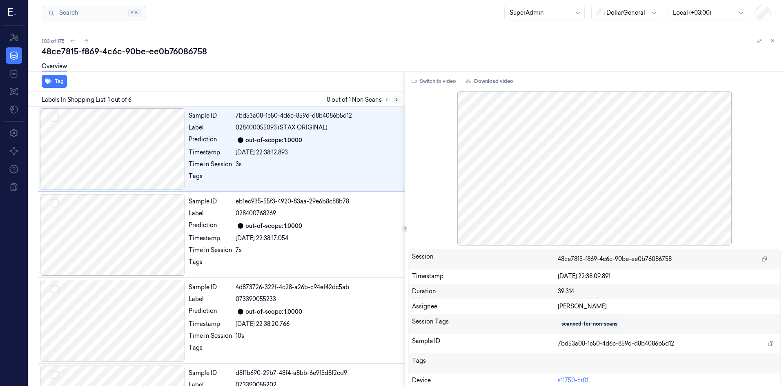
click at [398, 101] on icon at bounding box center [397, 100] width 6 height 6
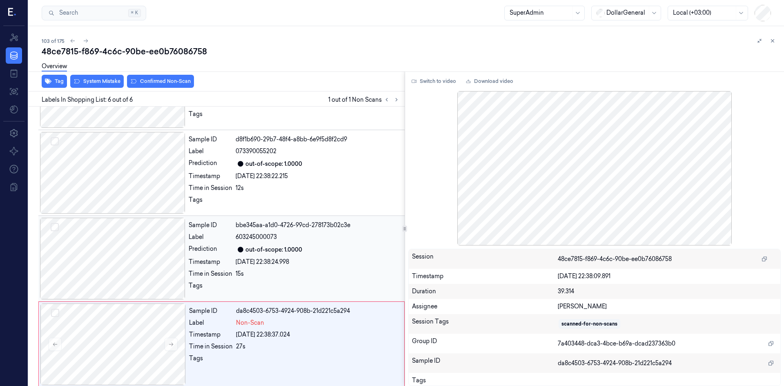
scroll to position [238, 0]
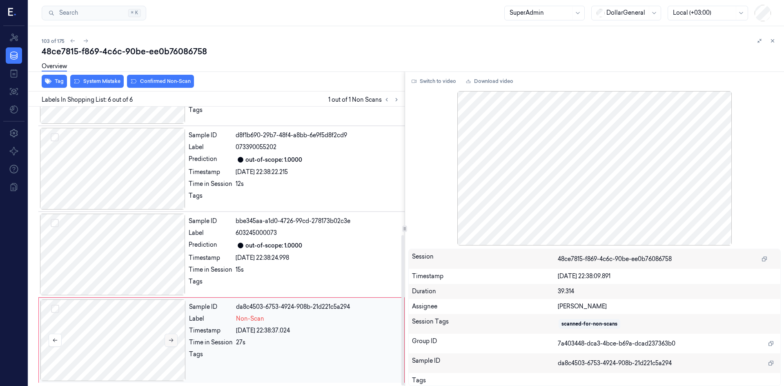
click at [171, 340] on icon at bounding box center [171, 340] width 6 height 6
click at [174, 337] on button at bounding box center [171, 340] width 13 height 13
click at [102, 77] on div "Overview" at bounding box center [410, 67] width 736 height 21
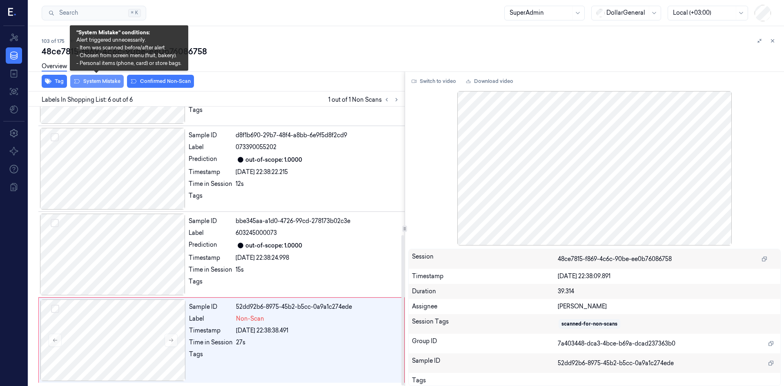
click at [102, 80] on button "System Mistake" at bounding box center [96, 81] width 53 height 13
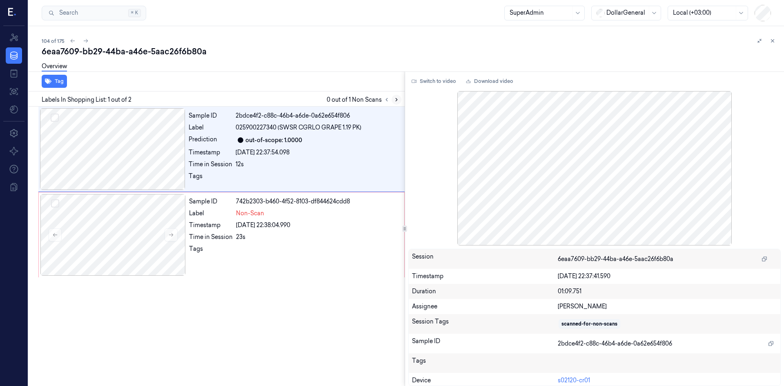
click at [398, 100] on icon at bounding box center [397, 100] width 6 height 6
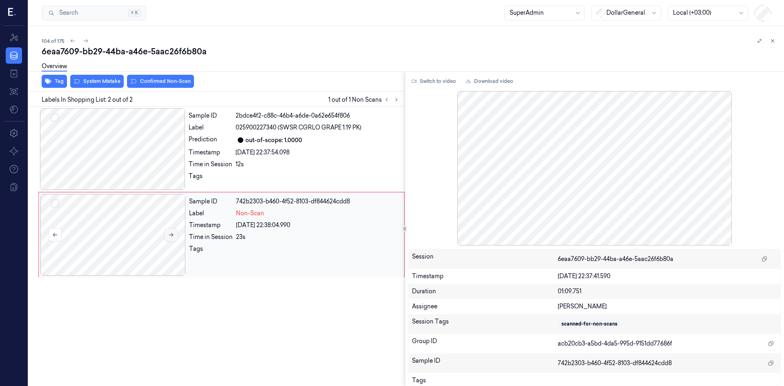
click at [174, 232] on button at bounding box center [171, 234] width 13 height 13
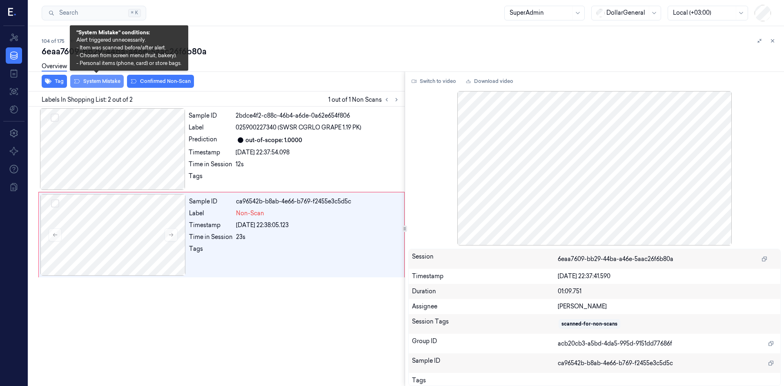
click at [97, 84] on button "System Mistake" at bounding box center [96, 81] width 53 height 13
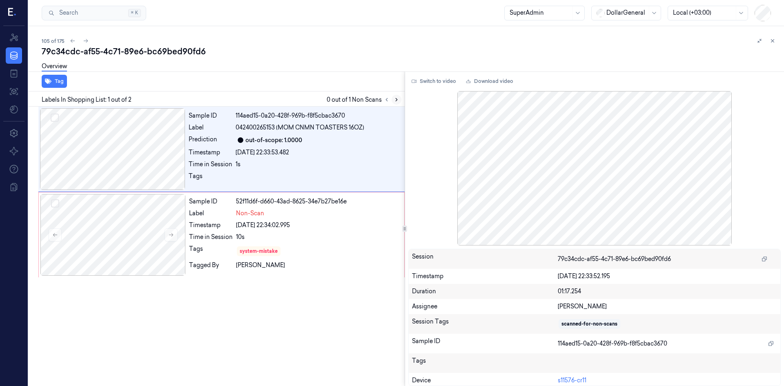
click at [400, 98] on button at bounding box center [397, 100] width 10 height 10
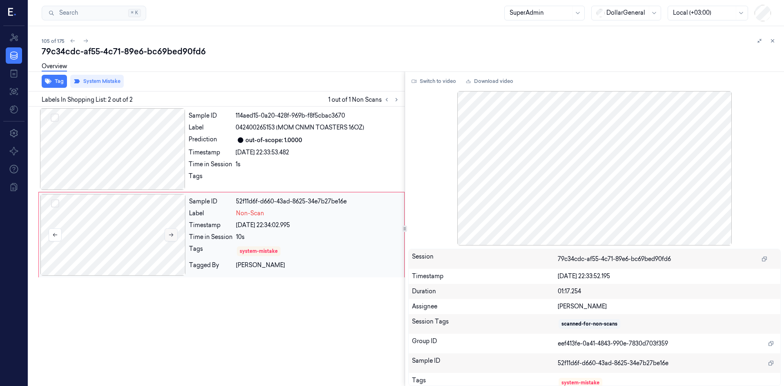
click at [172, 235] on icon at bounding box center [171, 235] width 6 height 6
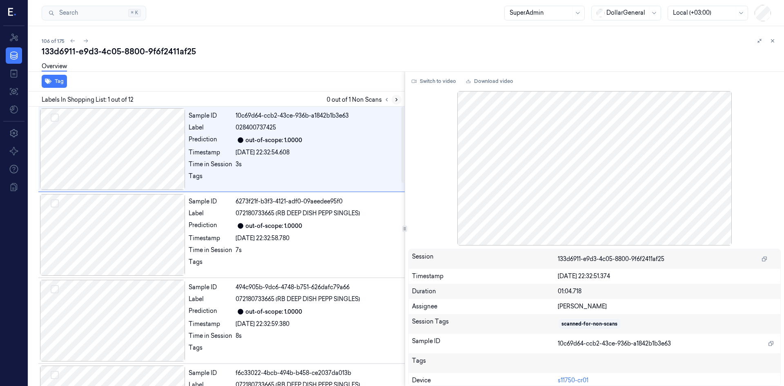
click at [399, 100] on icon at bounding box center [397, 100] width 6 height 6
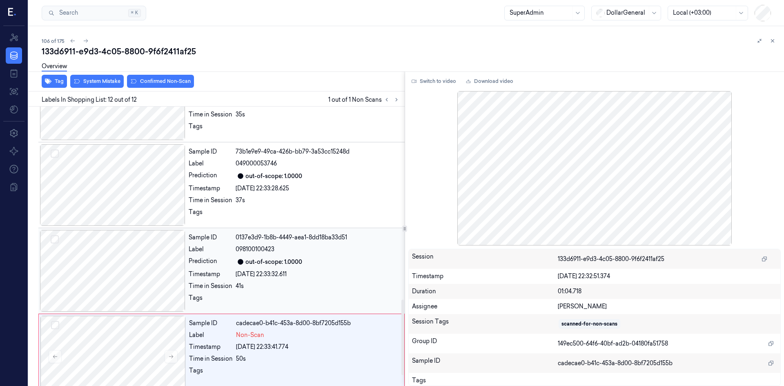
scroll to position [752, 0]
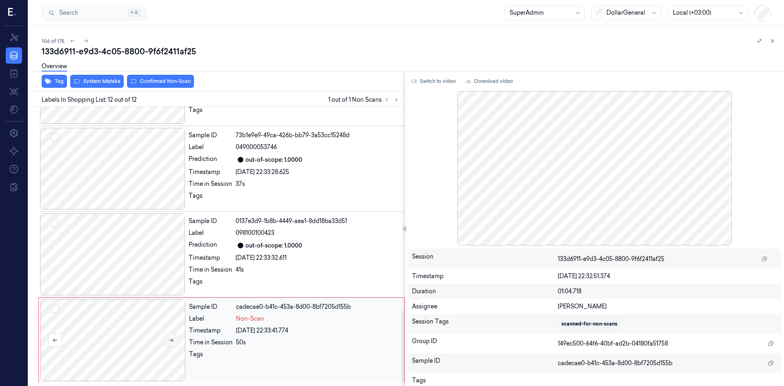
click at [169, 340] on icon at bounding box center [171, 340] width 6 height 6
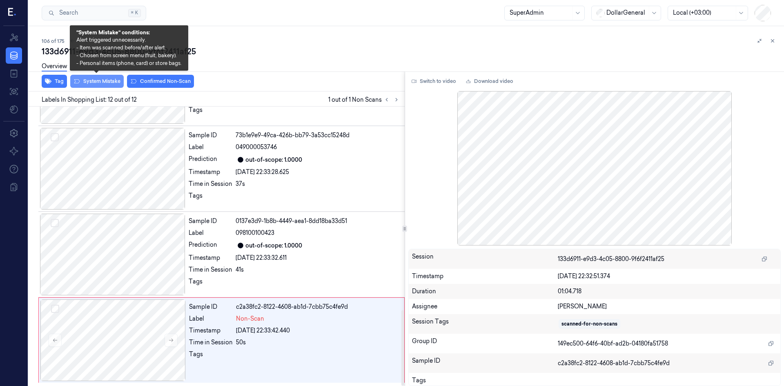
click at [90, 79] on button "System Mistake" at bounding box center [96, 81] width 53 height 13
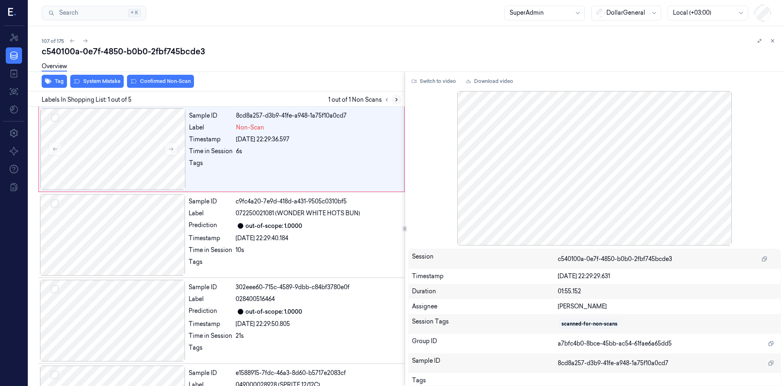
click at [398, 100] on icon at bounding box center [397, 100] width 6 height 6
drag, startPoint x: 114, startPoint y: 144, endPoint x: 124, endPoint y: 146, distance: 10.4
click at [114, 143] on div at bounding box center [112, 149] width 145 height 82
click at [163, 146] on div at bounding box center [112, 149] width 145 height 82
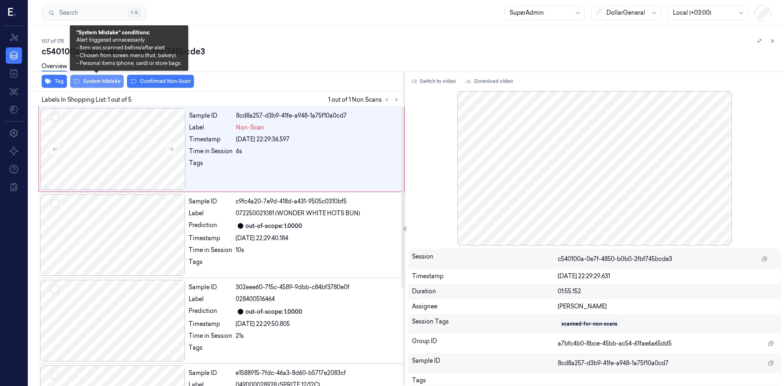
click at [101, 78] on button "System Mistake" at bounding box center [96, 81] width 53 height 13
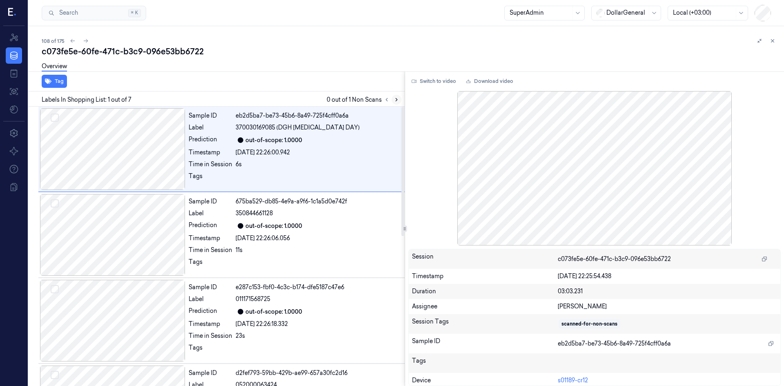
click at [393, 100] on button at bounding box center [397, 100] width 10 height 10
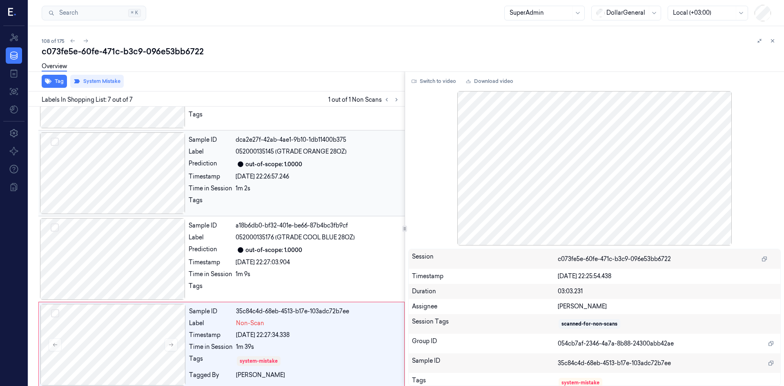
scroll to position [323, 0]
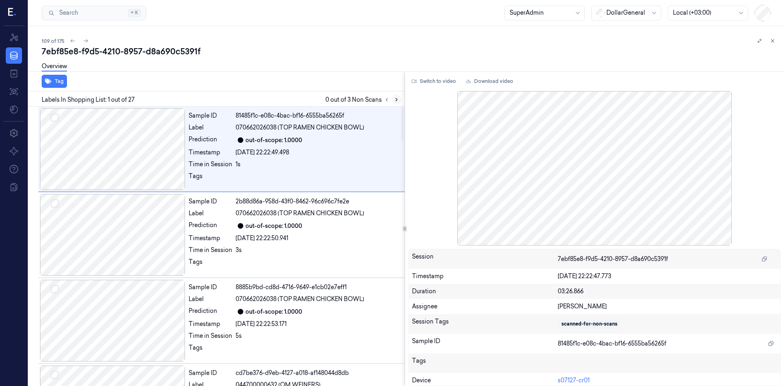
click at [401, 100] on button at bounding box center [397, 100] width 10 height 10
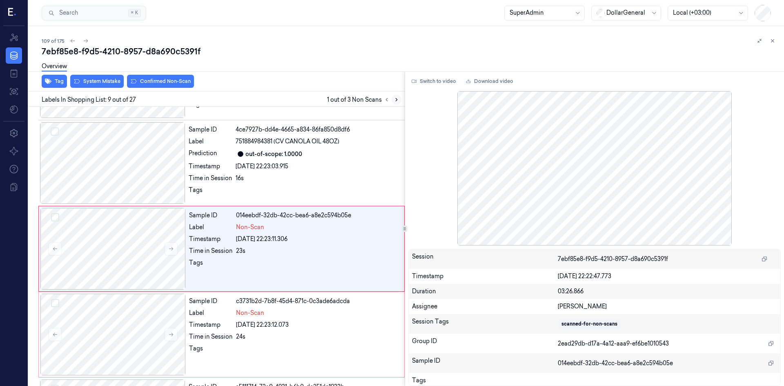
scroll to position [589, 0]
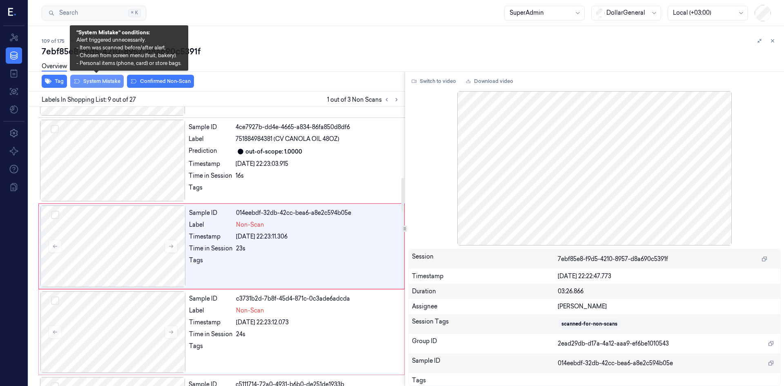
click at [104, 83] on button "System Mistake" at bounding box center [96, 81] width 53 height 13
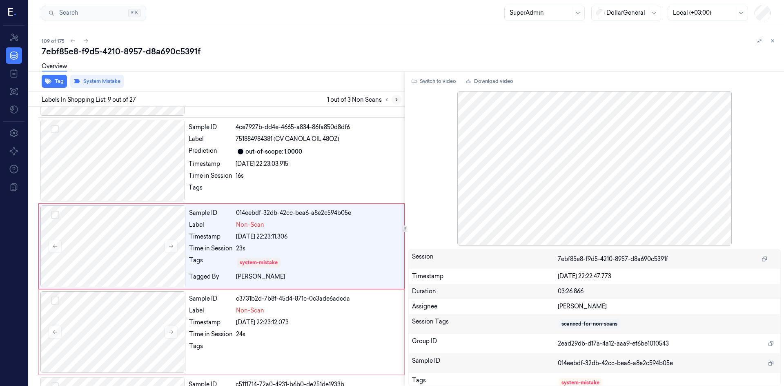
click at [394, 102] on icon at bounding box center [397, 100] width 6 height 6
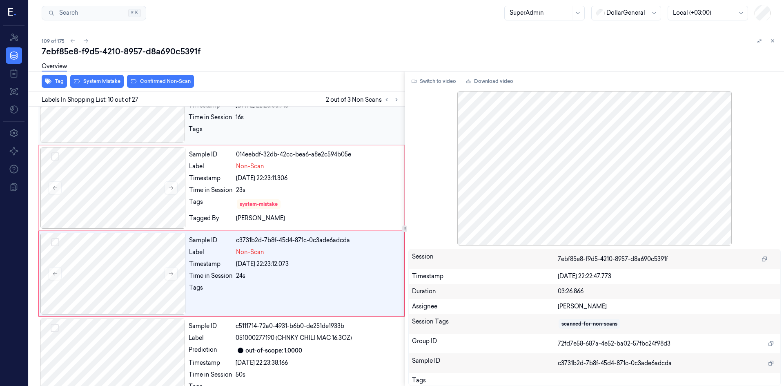
scroll to position [675, 0]
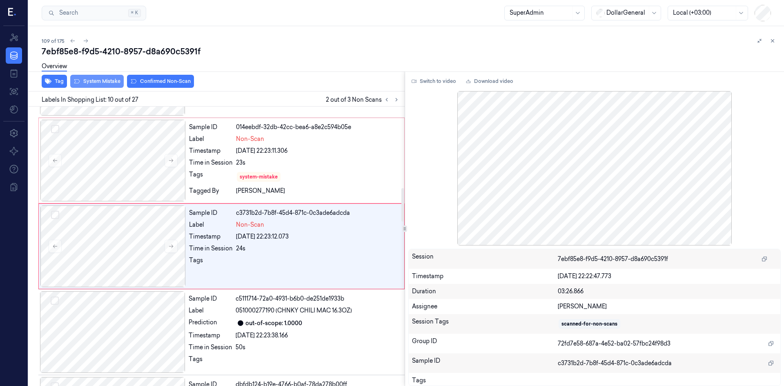
click at [84, 87] on div "Tag System Mistake Confirmed Non-Scan" at bounding box center [214, 81] width 379 height 20
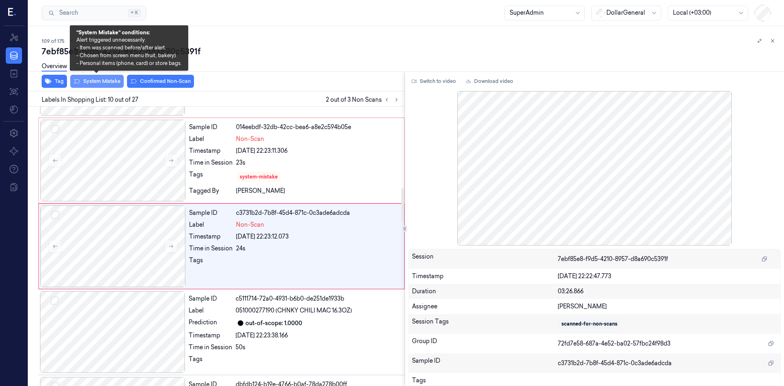
click at [88, 82] on button "System Mistake" at bounding box center [96, 81] width 53 height 13
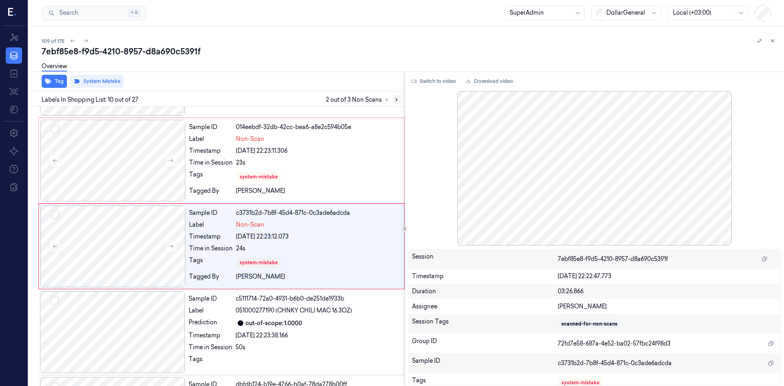
click at [395, 102] on button at bounding box center [397, 100] width 10 height 10
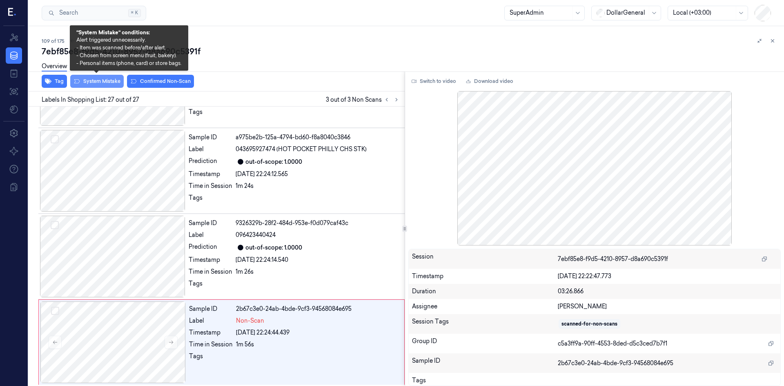
click at [85, 87] on button "System Mistake" at bounding box center [96, 81] width 53 height 13
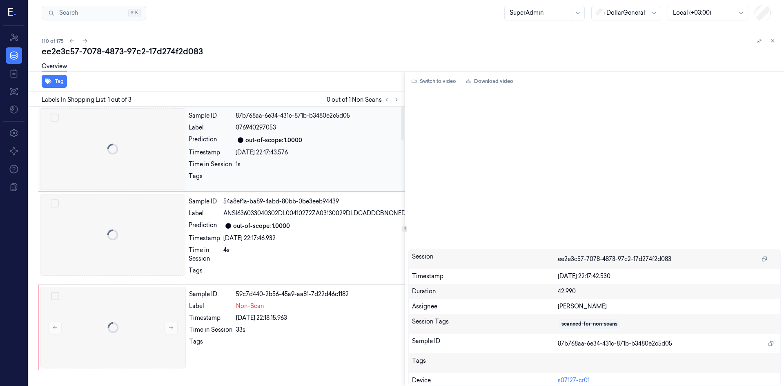
scroll to position [0, 13]
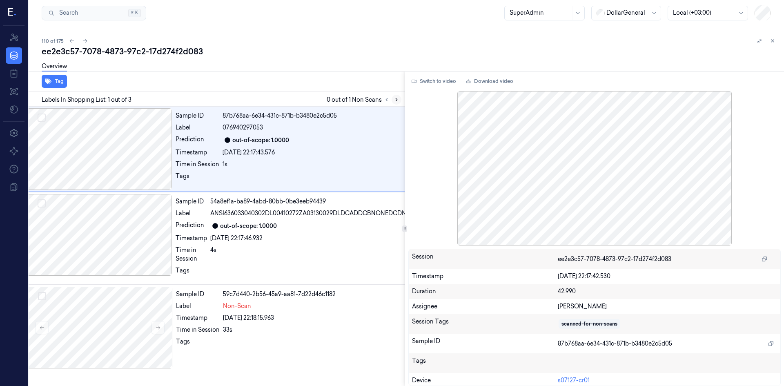
click at [392, 100] on button at bounding box center [397, 100] width 10 height 10
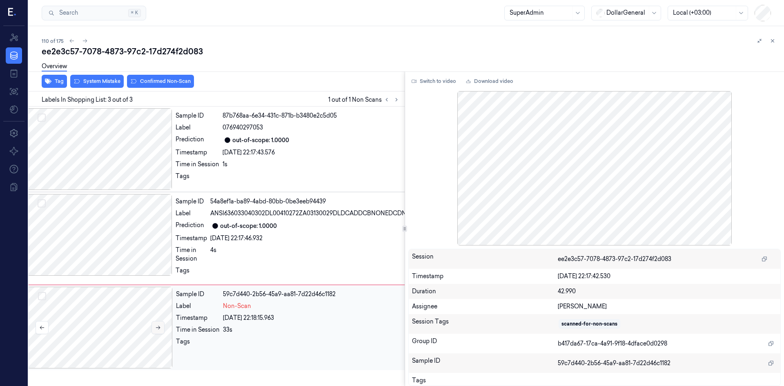
click at [156, 327] on icon at bounding box center [158, 328] width 6 height 6
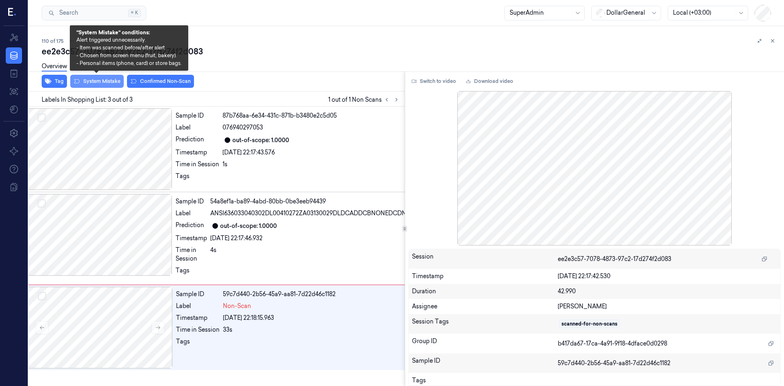
click at [91, 84] on button "System Mistake" at bounding box center [96, 81] width 53 height 13
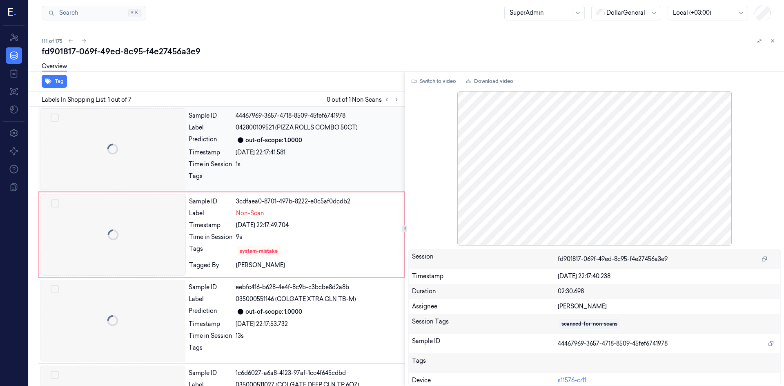
scroll to position [1, 0]
click at [399, 98] on icon at bounding box center [397, 100] width 6 height 6
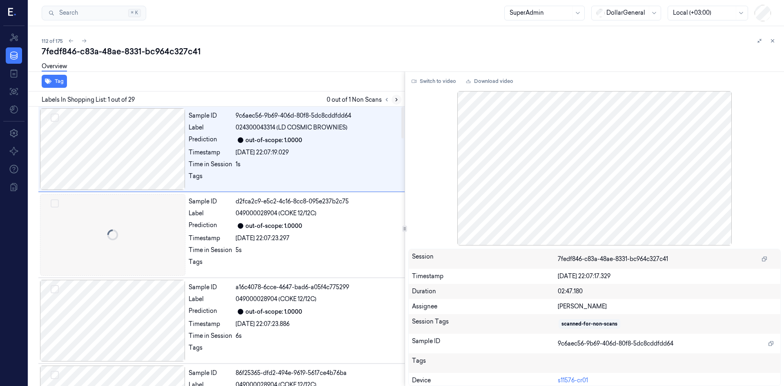
click at [399, 101] on icon at bounding box center [397, 100] width 6 height 6
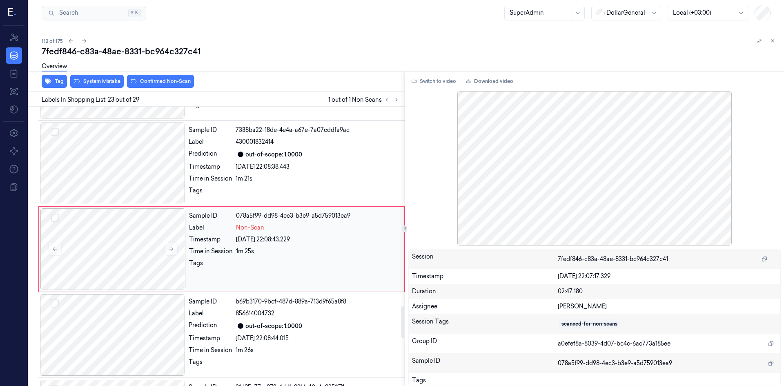
scroll to position [1789, 0]
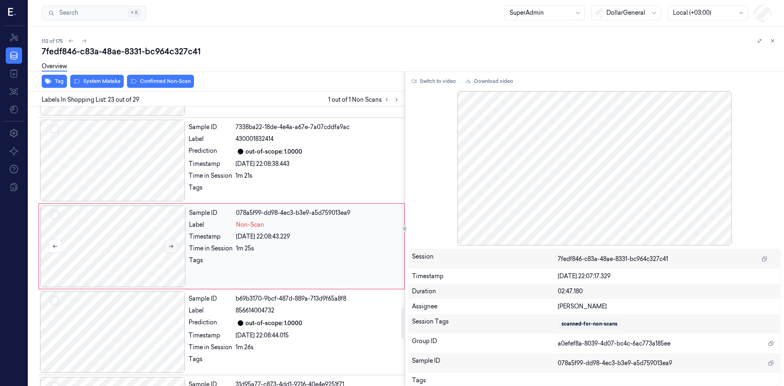
click at [168, 246] on icon at bounding box center [171, 246] width 6 height 6
click at [170, 247] on icon at bounding box center [171, 246] width 6 height 6
click at [170, 248] on icon at bounding box center [171, 246] width 6 height 6
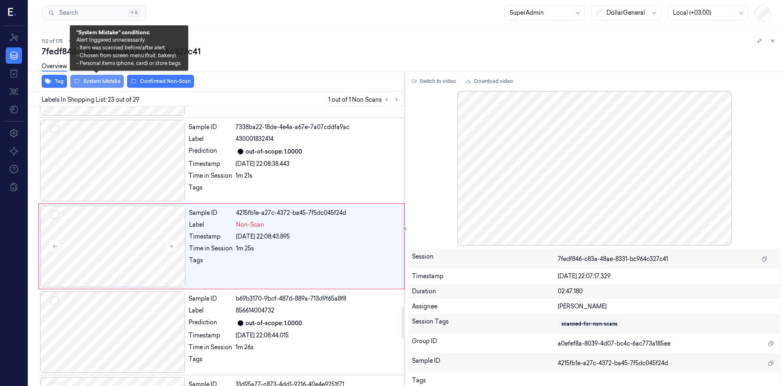
click at [114, 82] on button "System Mistake" at bounding box center [96, 81] width 53 height 13
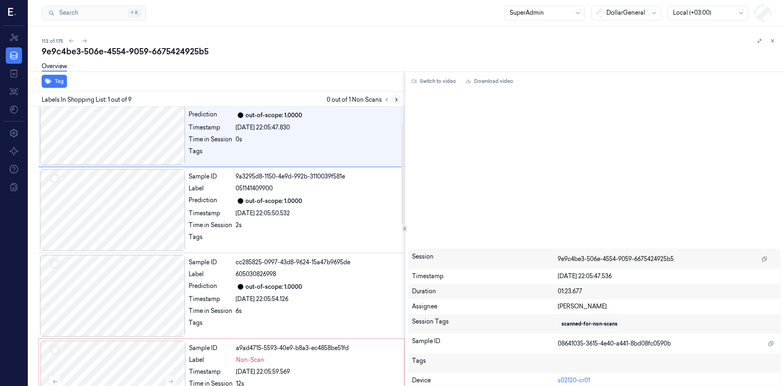
click at [396, 98] on icon at bounding box center [397, 99] width 2 height 3
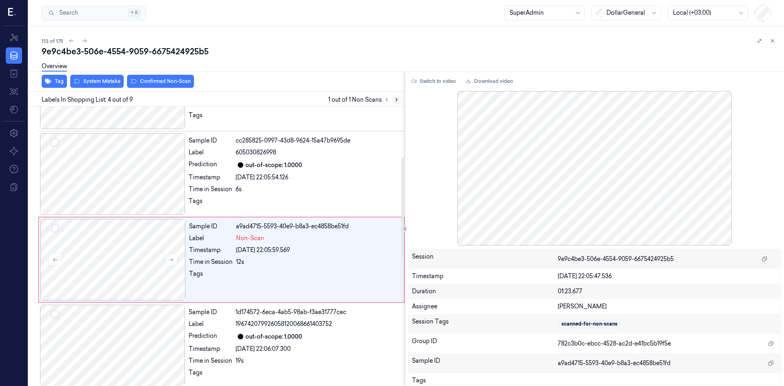
scroll to position [160, 0]
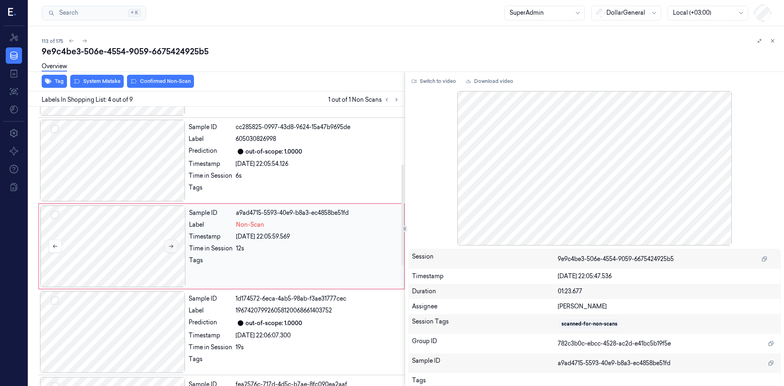
click at [169, 244] on icon at bounding box center [171, 246] width 6 height 6
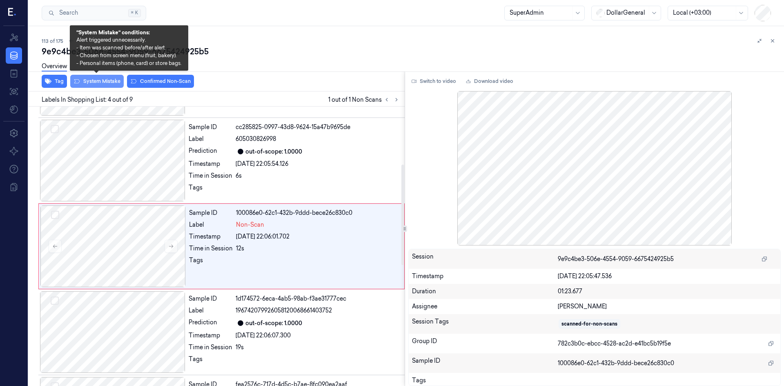
click at [112, 80] on button "System Mistake" at bounding box center [96, 81] width 53 height 13
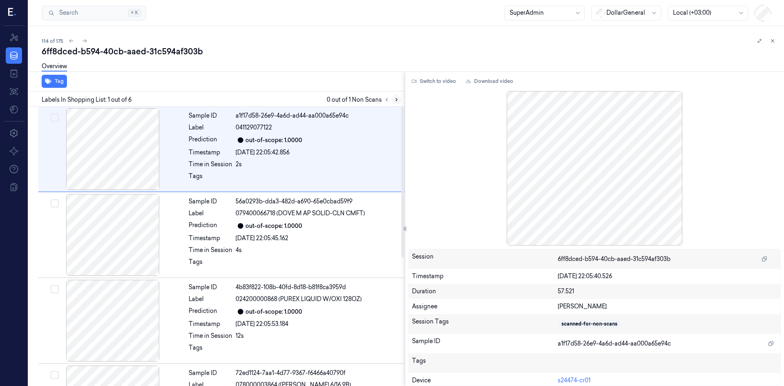
click at [396, 102] on icon at bounding box center [397, 100] width 6 height 6
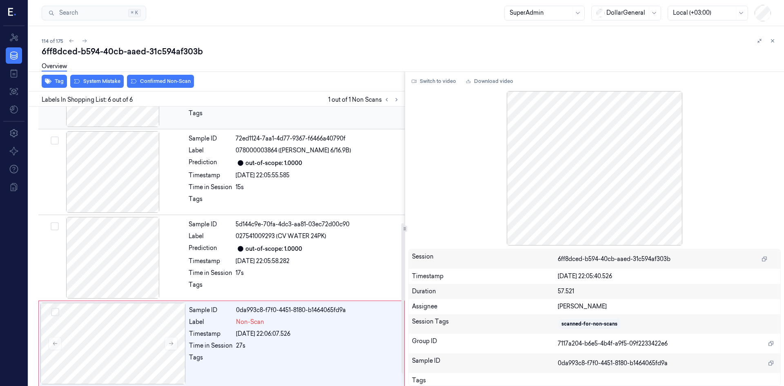
scroll to position [238, 0]
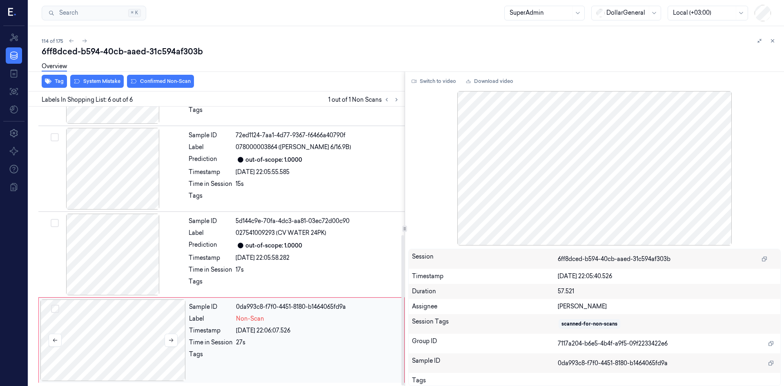
click at [163, 345] on div at bounding box center [112, 340] width 145 height 82
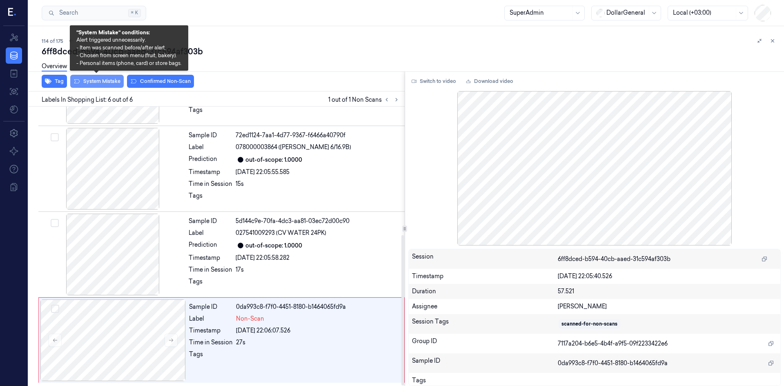
click at [96, 81] on button "System Mistake" at bounding box center [96, 81] width 53 height 13
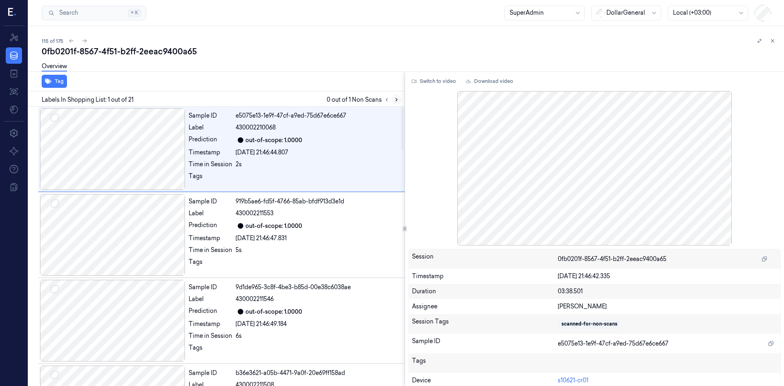
click at [394, 96] on button at bounding box center [397, 100] width 10 height 10
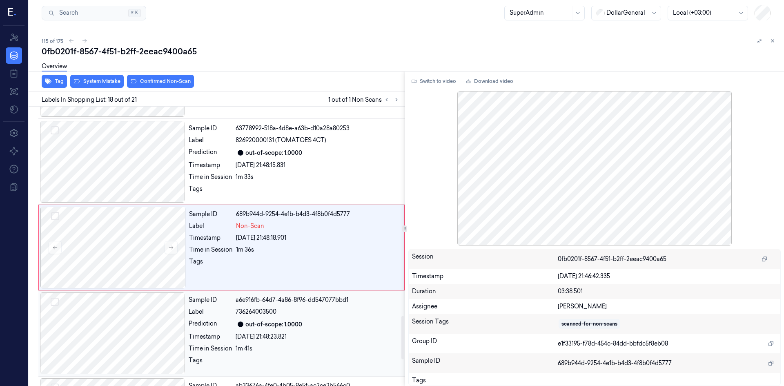
scroll to position [1361, 0]
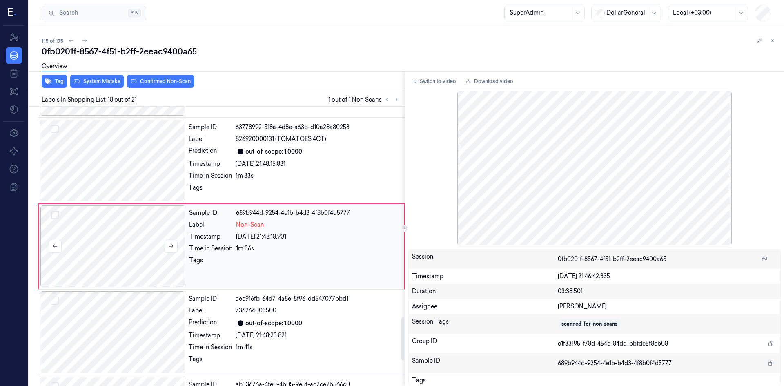
click at [178, 247] on div at bounding box center [112, 246] width 145 height 82
click at [175, 246] on button at bounding box center [171, 246] width 13 height 13
click at [172, 247] on icon at bounding box center [171, 246] width 6 height 6
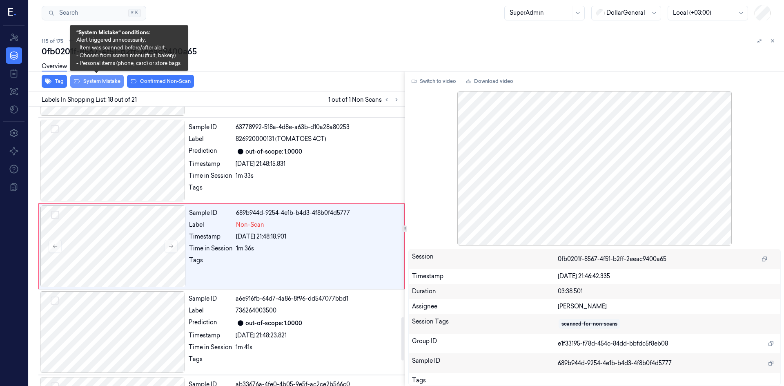
click at [110, 85] on button "System Mistake" at bounding box center [96, 81] width 53 height 13
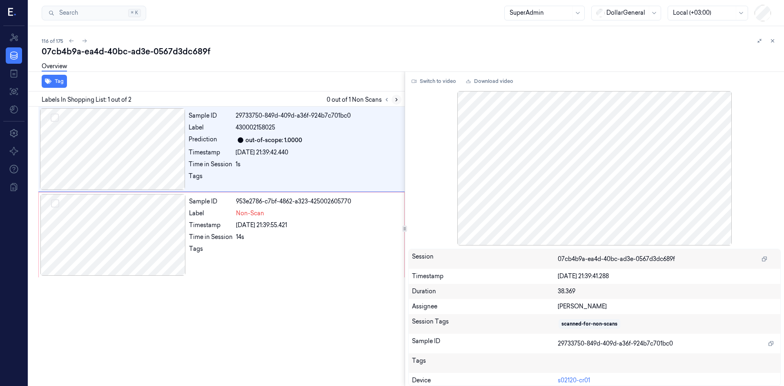
click at [395, 102] on icon at bounding box center [397, 100] width 6 height 6
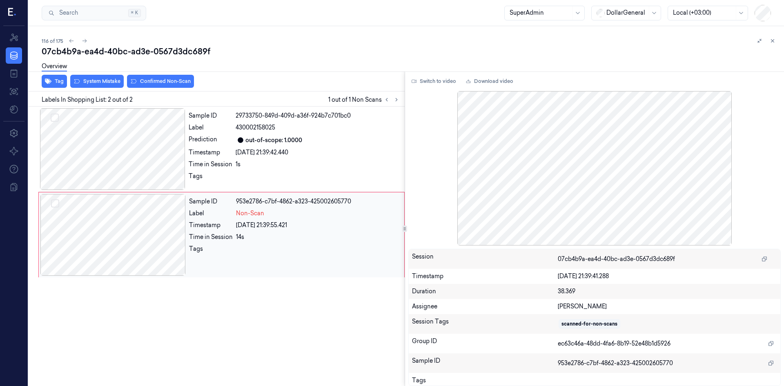
click at [163, 236] on div at bounding box center [112, 235] width 145 height 82
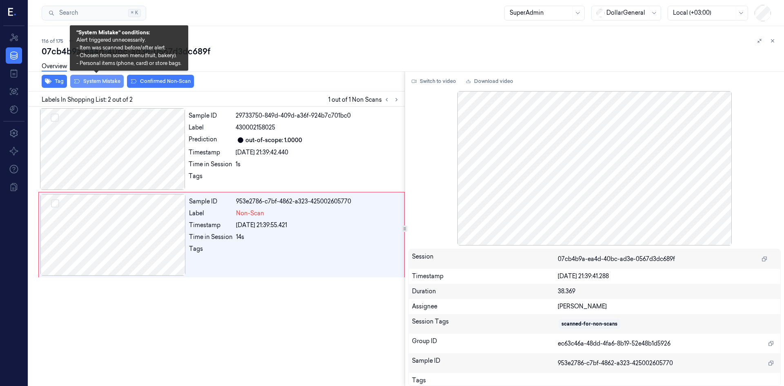
click at [98, 83] on button "System Mistake" at bounding box center [96, 81] width 53 height 13
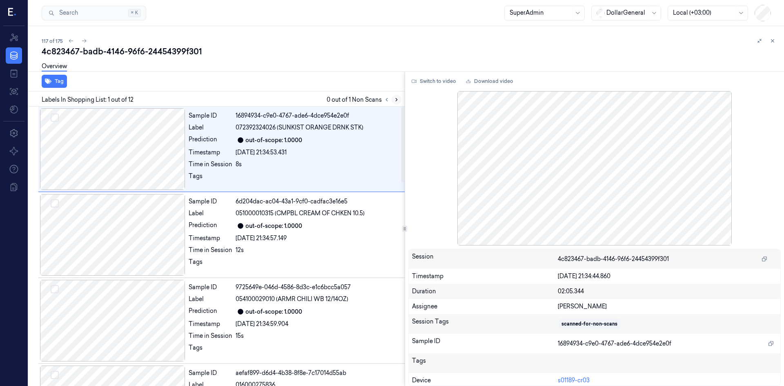
click at [396, 99] on icon at bounding box center [397, 99] width 2 height 3
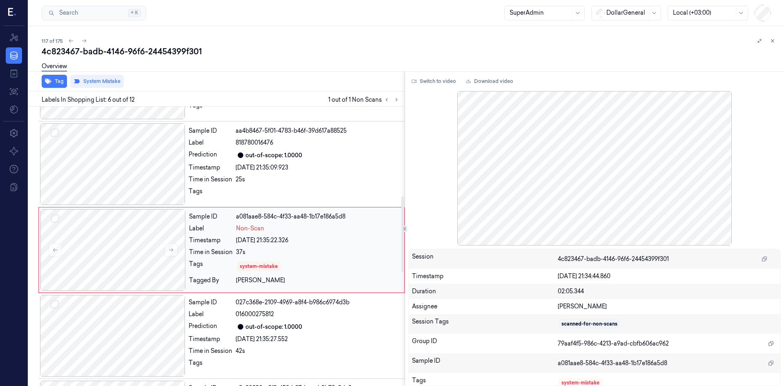
scroll to position [332, 0]
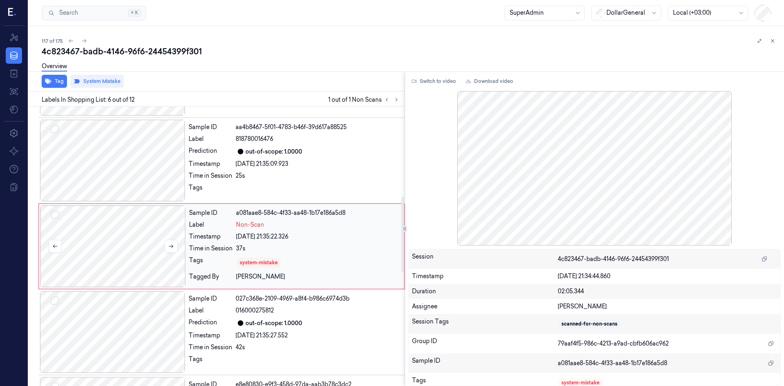
click at [167, 253] on div at bounding box center [112, 246] width 145 height 82
click at [169, 249] on button at bounding box center [171, 246] width 13 height 13
click at [168, 245] on icon at bounding box center [171, 246] width 6 height 6
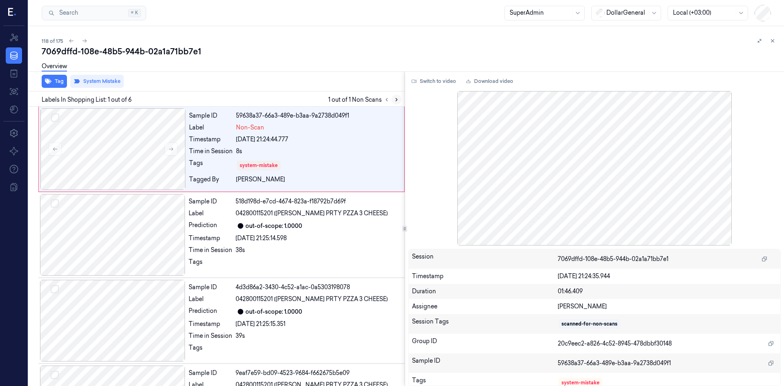
click at [396, 101] on icon at bounding box center [397, 99] width 2 height 3
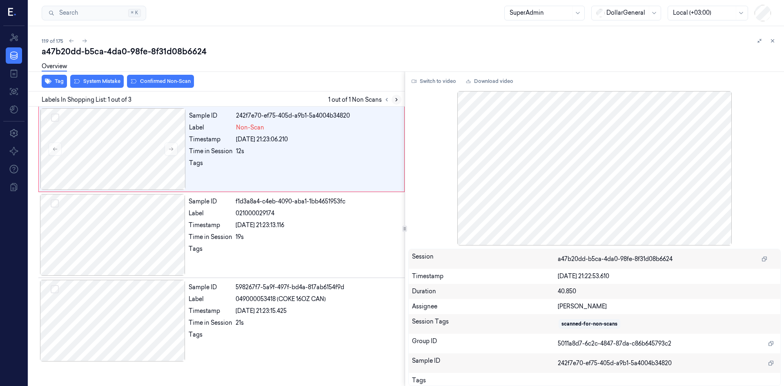
click at [395, 102] on icon at bounding box center [397, 100] width 6 height 6
click at [168, 151] on icon at bounding box center [171, 149] width 6 height 6
click at [95, 79] on button "System Mistake" at bounding box center [96, 81] width 53 height 13
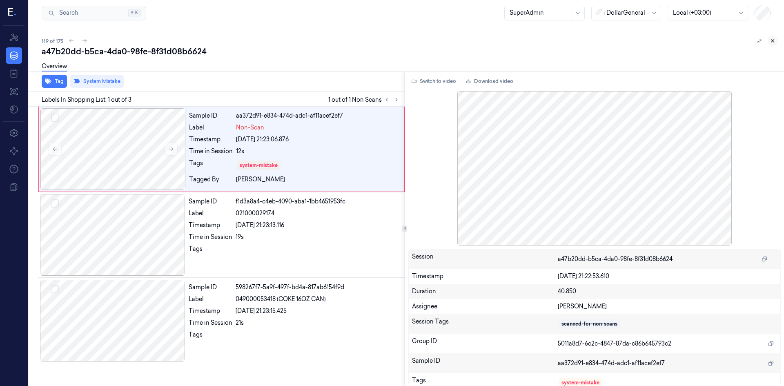
click at [774, 41] on icon at bounding box center [773, 41] width 6 height 6
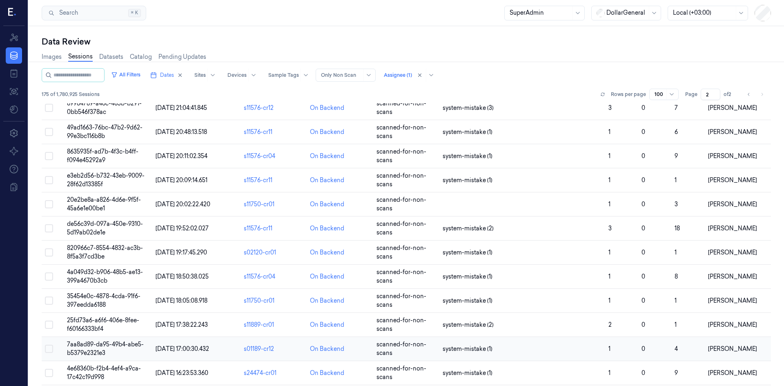
scroll to position [492, 0]
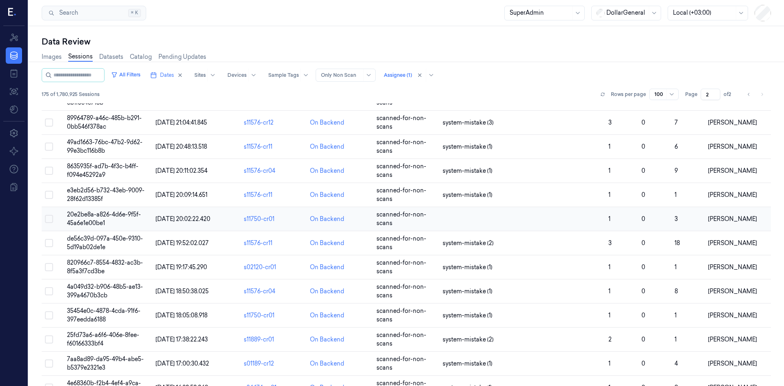
click at [96, 215] on span "20e2be8a-a826-4d6e-9f5f-45a6e1e00be1" at bounding box center [104, 219] width 74 height 16
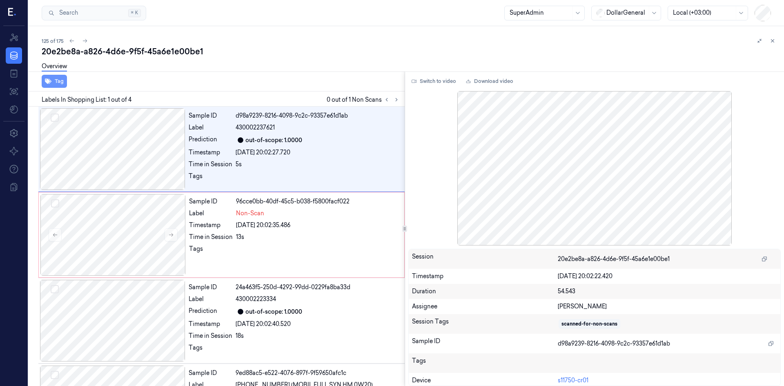
click at [57, 85] on button "Tag" at bounding box center [54, 81] width 25 height 13
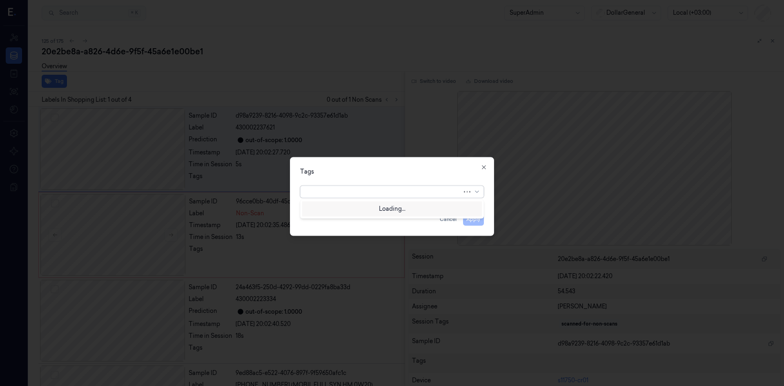
click at [402, 192] on div at bounding box center [383, 191] width 157 height 9
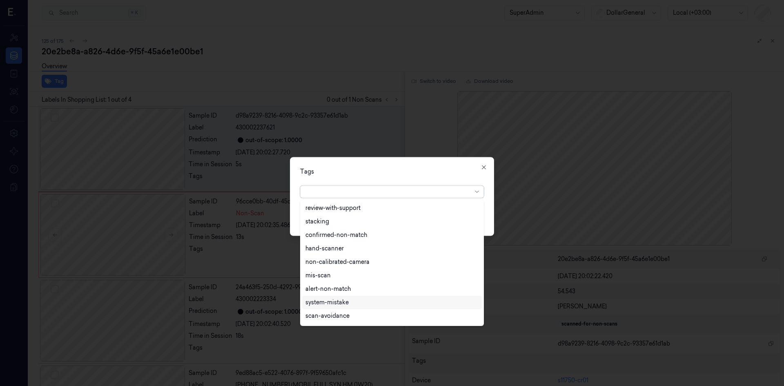
click at [350, 302] on div "system-mistake" at bounding box center [391, 302] width 173 height 9
click at [432, 172] on div "Tags" at bounding box center [392, 171] width 184 height 9
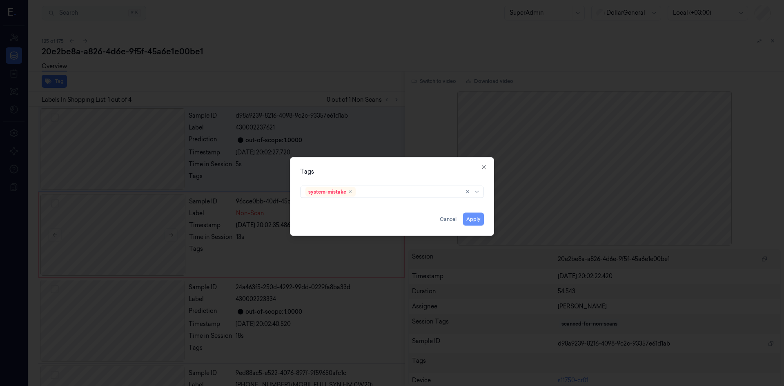
click at [473, 224] on button "Apply" at bounding box center [473, 218] width 21 height 13
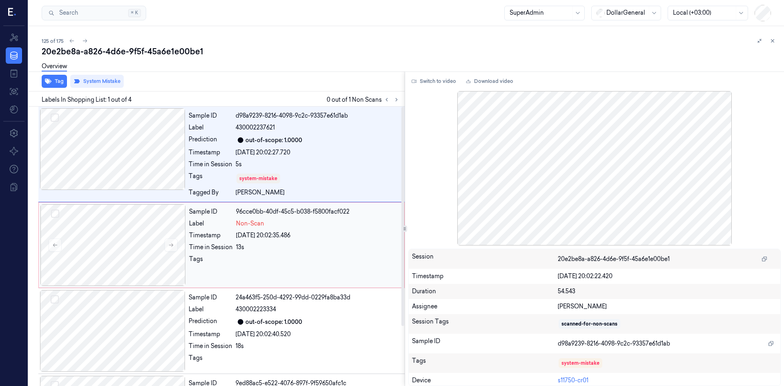
click at [307, 234] on div "[DATE] 20:02:35.486" at bounding box center [317, 235] width 163 height 9
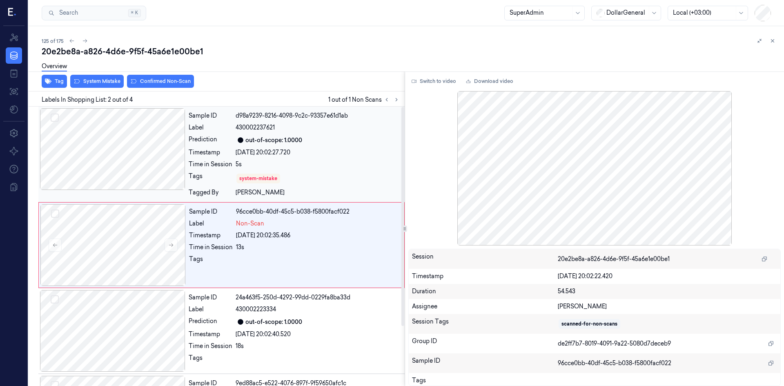
click at [254, 162] on div "5s" at bounding box center [318, 164] width 164 height 9
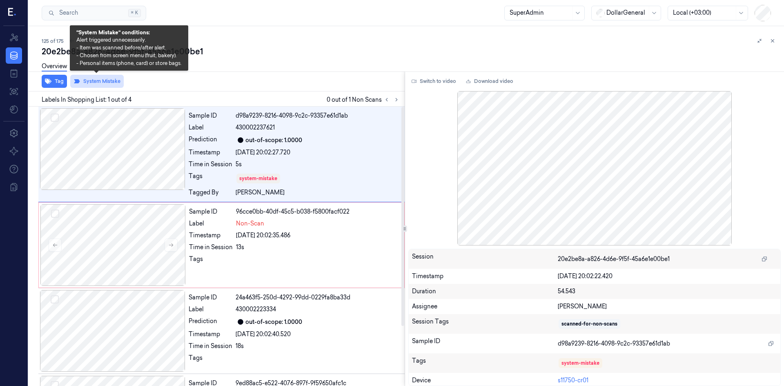
click at [85, 84] on button "System Mistake" at bounding box center [96, 81] width 53 height 13
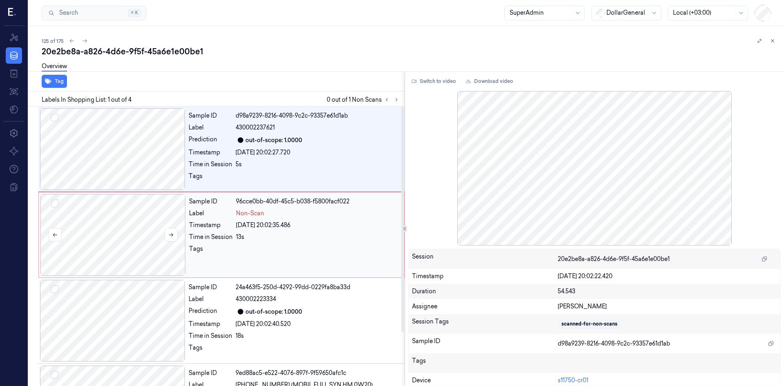
click at [174, 228] on div at bounding box center [112, 235] width 145 height 82
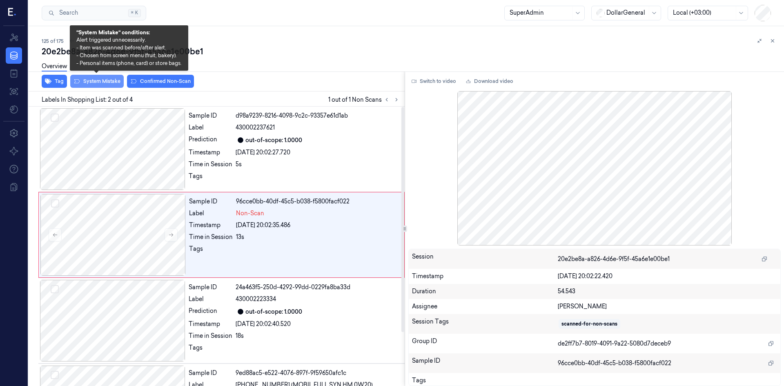
click at [88, 78] on button "System Mistake" at bounding box center [96, 81] width 53 height 13
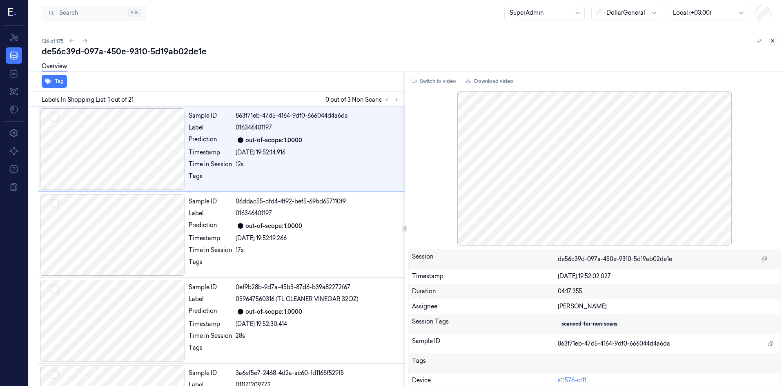
click at [775, 43] on icon at bounding box center [773, 41] width 6 height 6
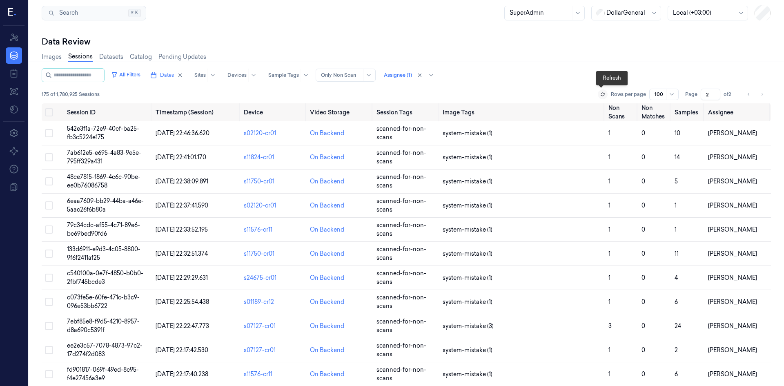
click at [602, 96] on icon at bounding box center [602, 95] width 3 height 1
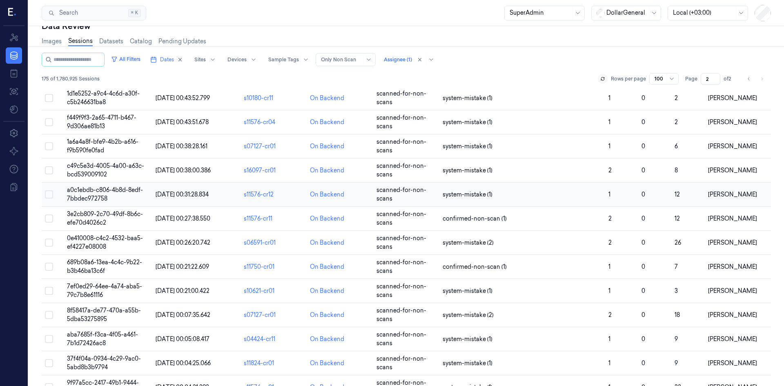
scroll to position [35, 0]
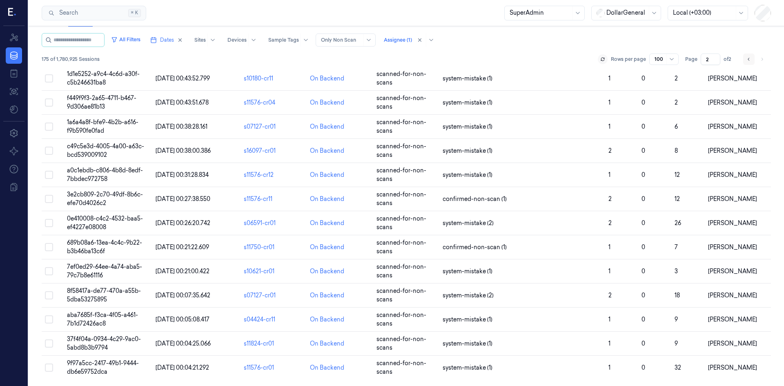
click at [746, 58] on icon "Go to previous page" at bounding box center [748, 59] width 5 height 7
type input "1"
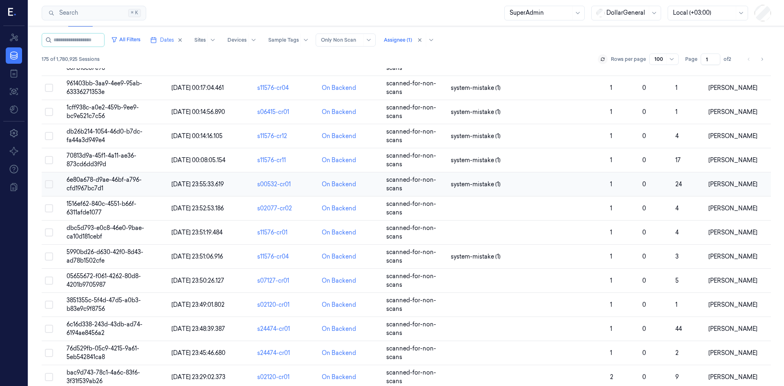
scroll to position [1952, 0]
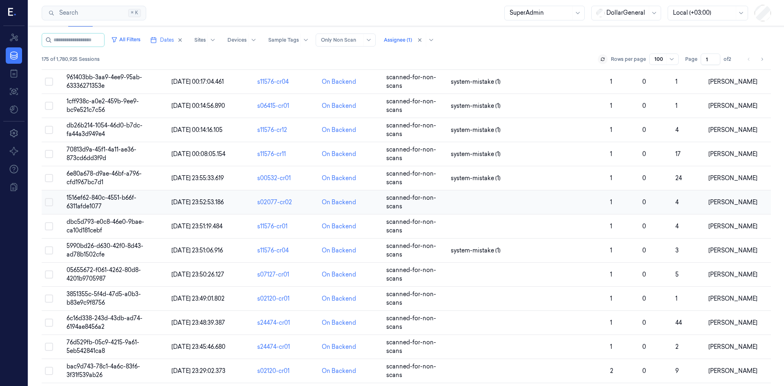
click at [105, 194] on span "1516ef62-840c-4551-b66f-6311afde1077" at bounding box center [102, 202] width 70 height 16
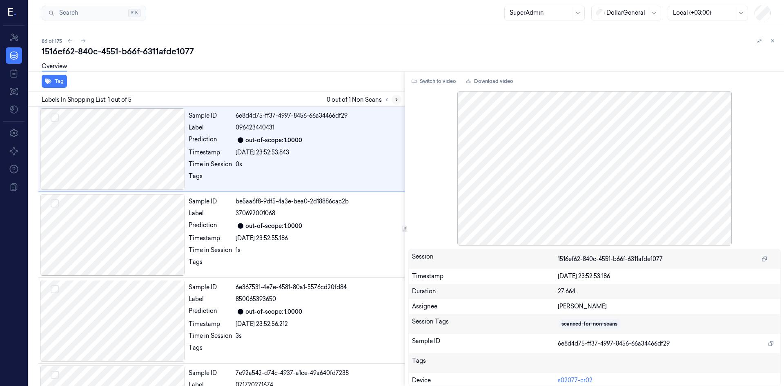
click at [399, 100] on button at bounding box center [397, 100] width 10 height 10
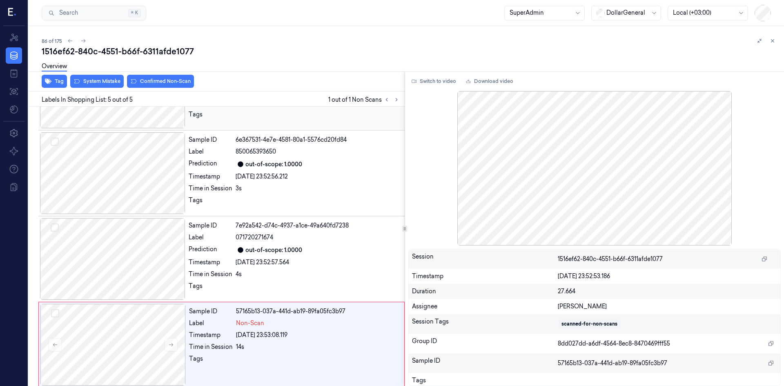
scroll to position [152, 0]
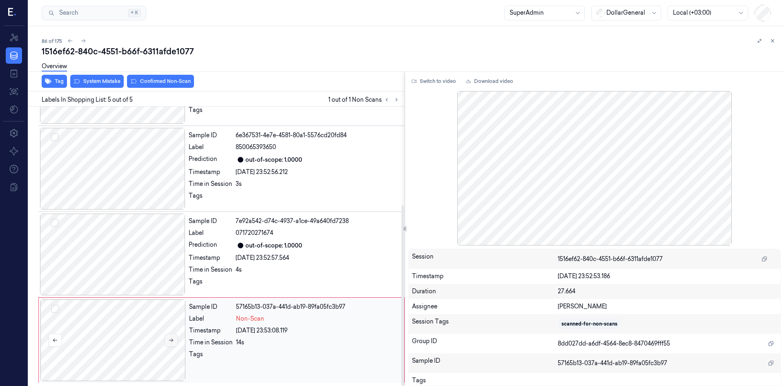
click at [167, 344] on button at bounding box center [171, 340] width 13 height 13
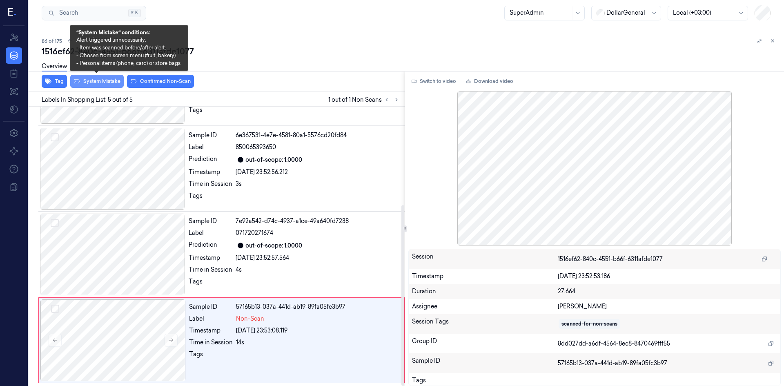
click at [119, 81] on button "System Mistake" at bounding box center [96, 81] width 53 height 13
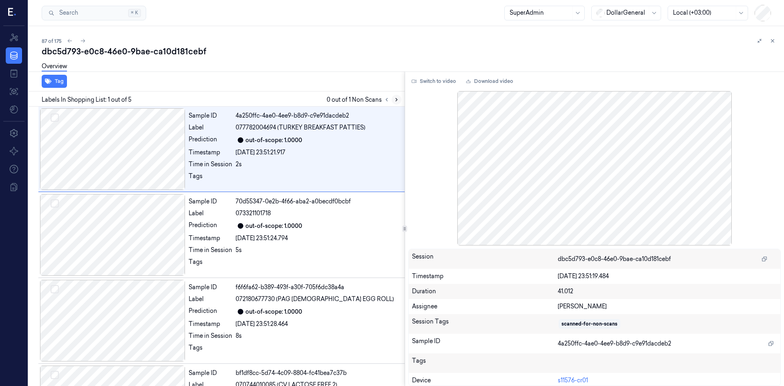
click at [397, 100] on icon at bounding box center [397, 100] width 6 height 6
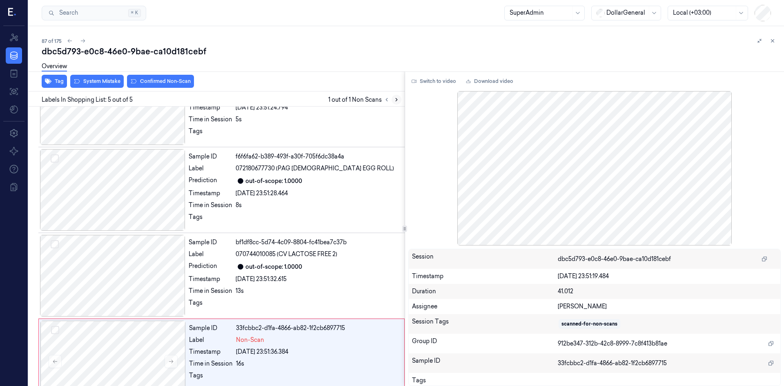
scroll to position [152, 0]
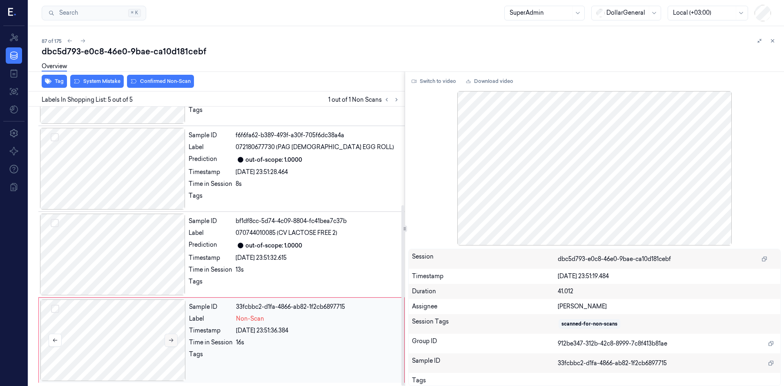
click at [175, 340] on button at bounding box center [171, 340] width 13 height 13
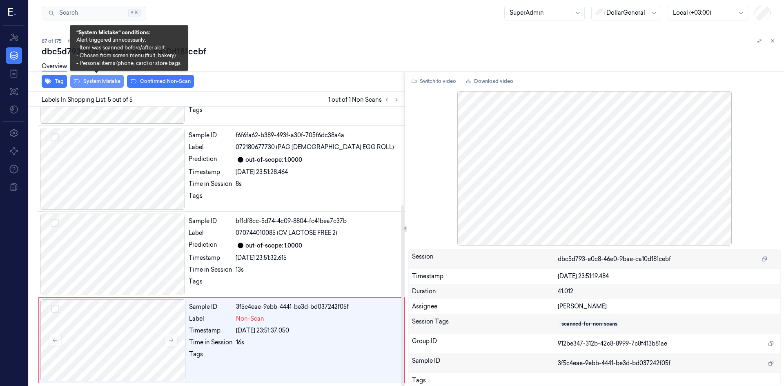
click at [104, 87] on button "System Mistake" at bounding box center [96, 81] width 53 height 13
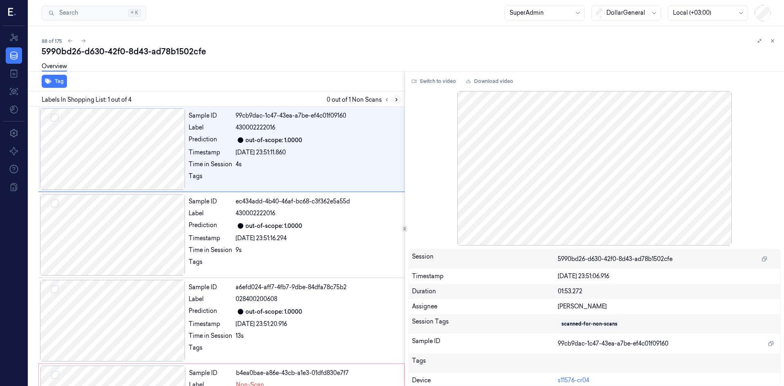
click at [396, 102] on icon at bounding box center [397, 100] width 6 height 6
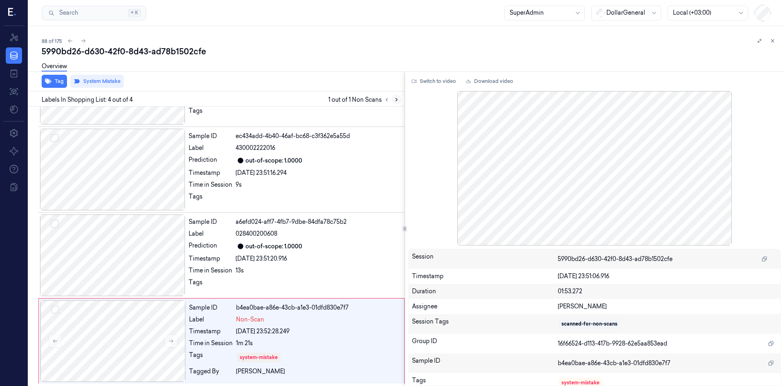
scroll to position [66, 0]
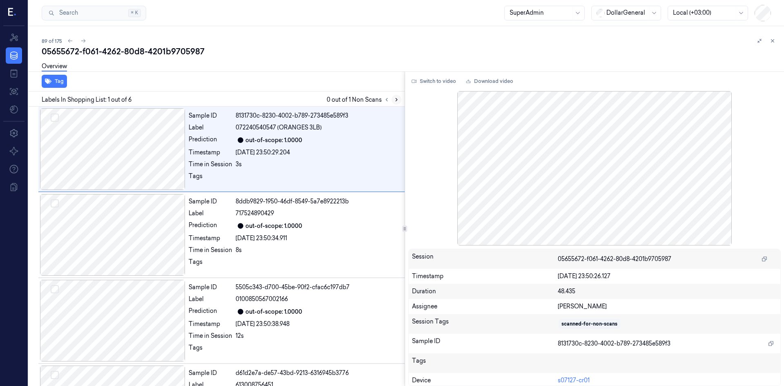
click at [399, 98] on icon at bounding box center [397, 100] width 6 height 6
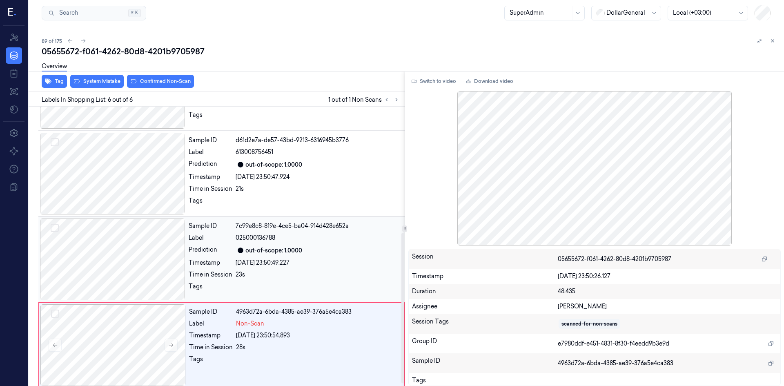
scroll to position [238, 0]
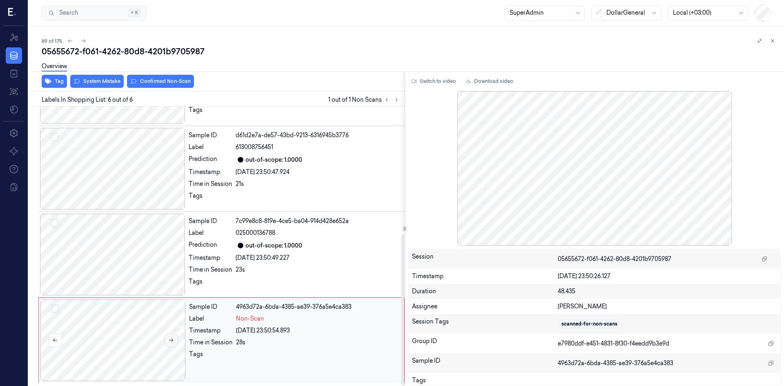
click at [169, 343] on icon at bounding box center [171, 340] width 6 height 6
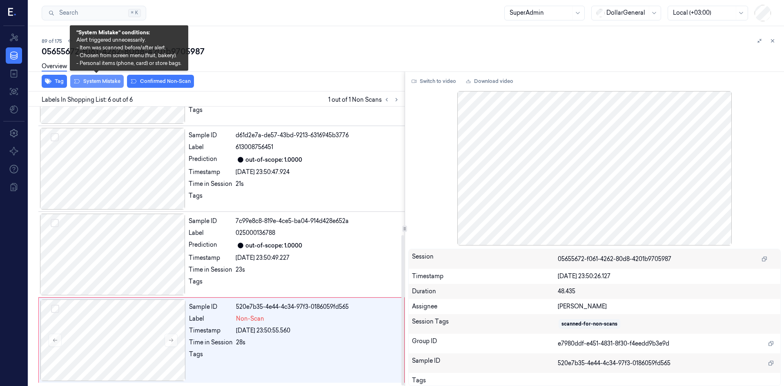
click at [103, 85] on button "System Mistake" at bounding box center [96, 81] width 53 height 13
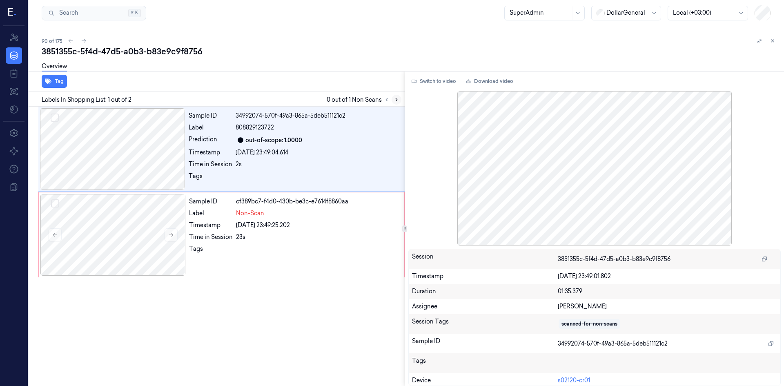
click at [399, 100] on icon at bounding box center [397, 100] width 6 height 6
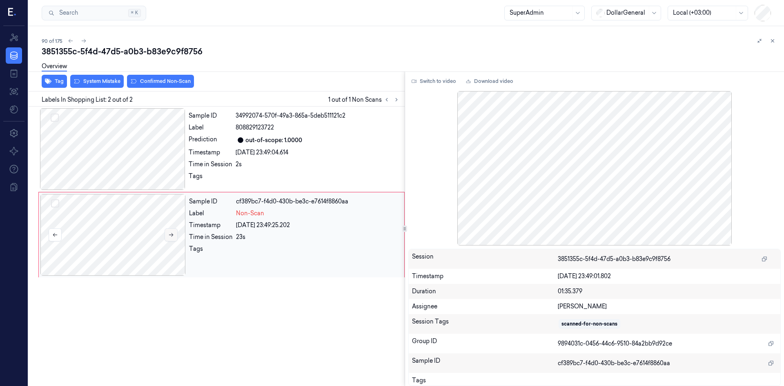
click at [166, 236] on button at bounding box center [171, 234] width 13 height 13
click at [104, 80] on button "System Mistake" at bounding box center [96, 81] width 53 height 13
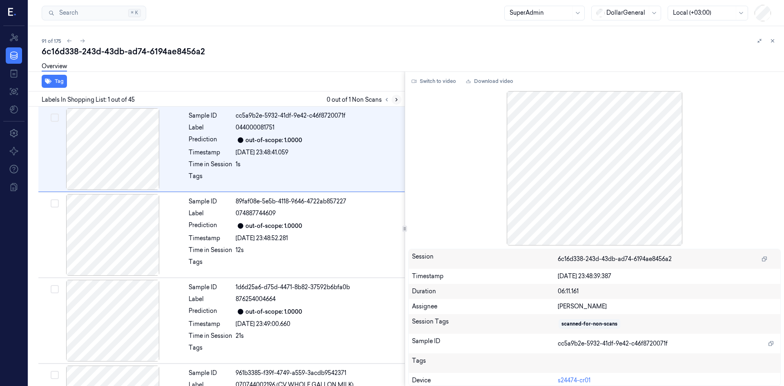
click at [398, 99] on icon at bounding box center [397, 100] width 6 height 6
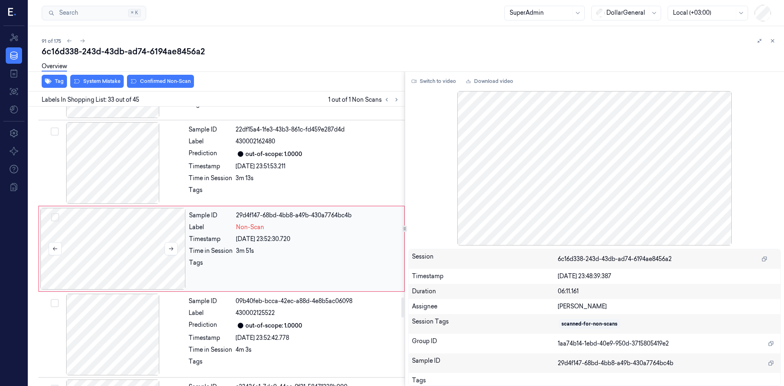
scroll to position [2647, 0]
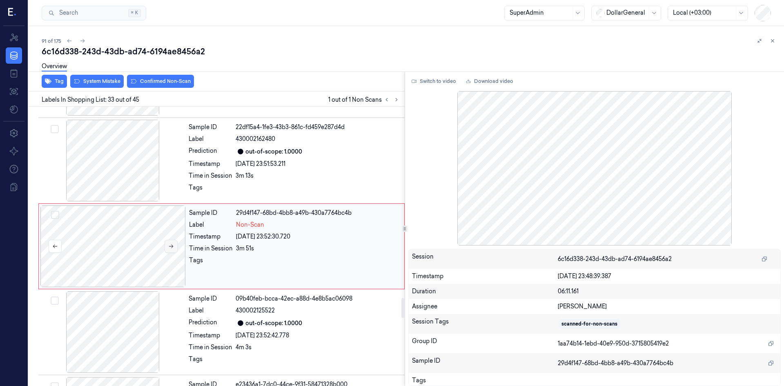
click at [174, 249] on button at bounding box center [171, 246] width 13 height 13
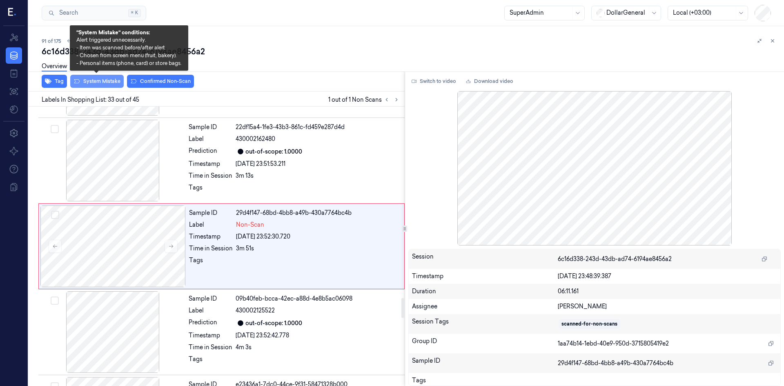
click at [102, 82] on button "System Mistake" at bounding box center [96, 81] width 53 height 13
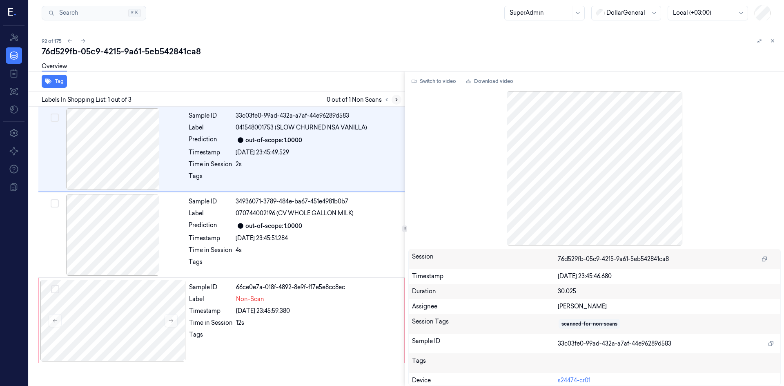
click at [394, 100] on icon at bounding box center [397, 100] width 6 height 6
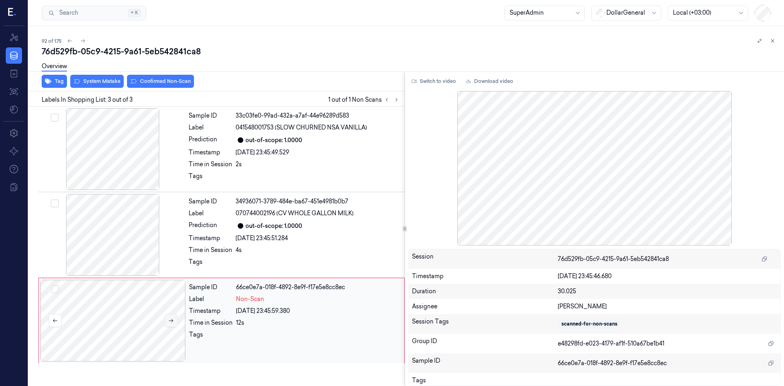
click at [176, 324] on button at bounding box center [171, 320] width 13 height 13
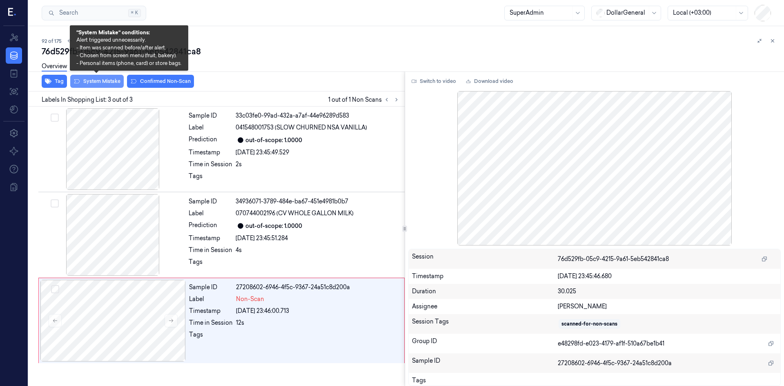
drag, startPoint x: 102, startPoint y: 80, endPoint x: 107, endPoint y: 82, distance: 4.3
click at [103, 80] on button "System Mistake" at bounding box center [96, 81] width 53 height 13
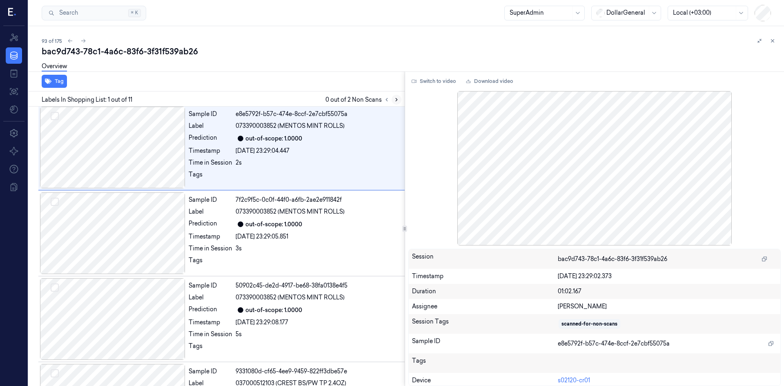
click at [400, 98] on button at bounding box center [397, 100] width 10 height 10
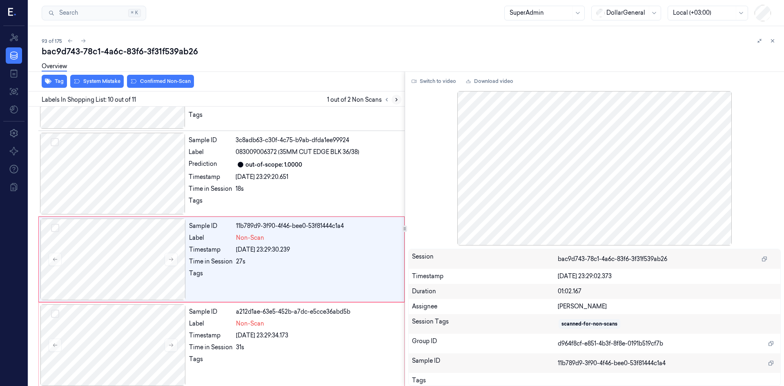
scroll to position [666, 0]
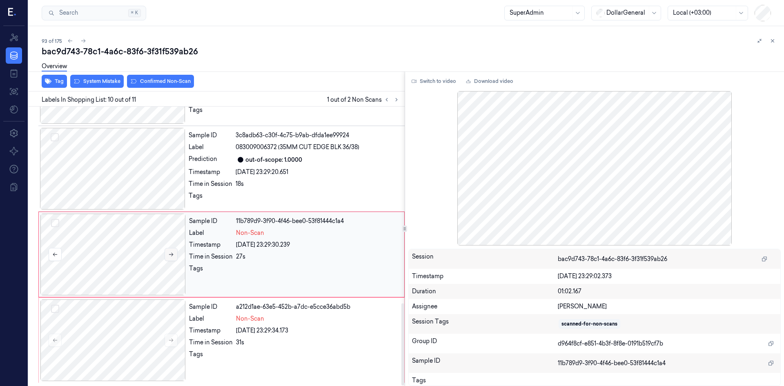
click at [170, 254] on icon at bounding box center [171, 255] width 4 height 4
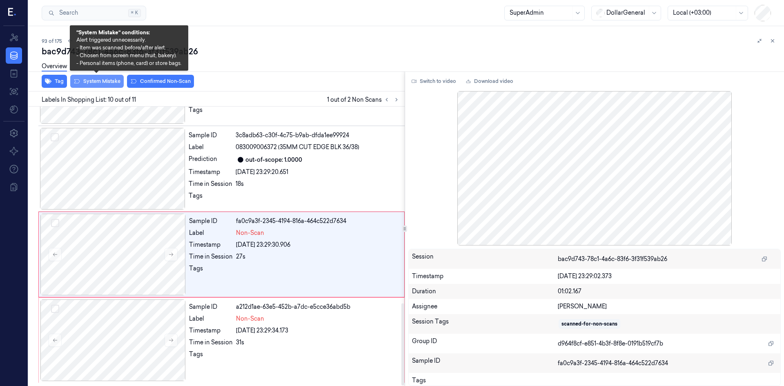
click at [119, 82] on button "System Mistake" at bounding box center [96, 81] width 53 height 13
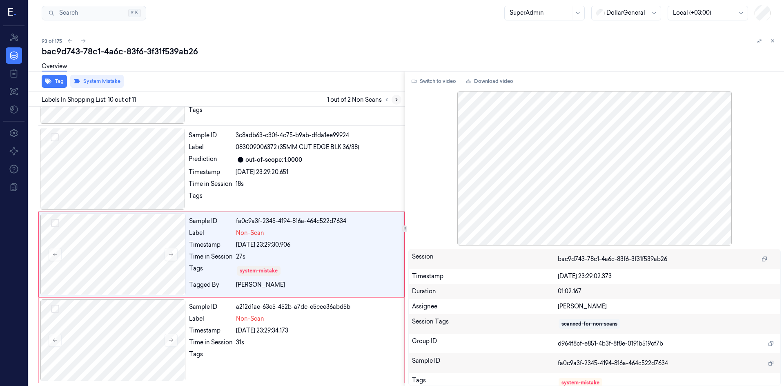
click at [395, 102] on button at bounding box center [397, 100] width 10 height 10
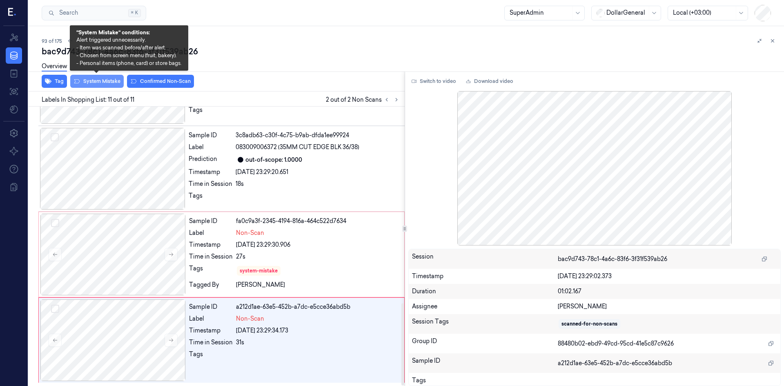
click at [98, 82] on button "System Mistake" at bounding box center [96, 81] width 53 height 13
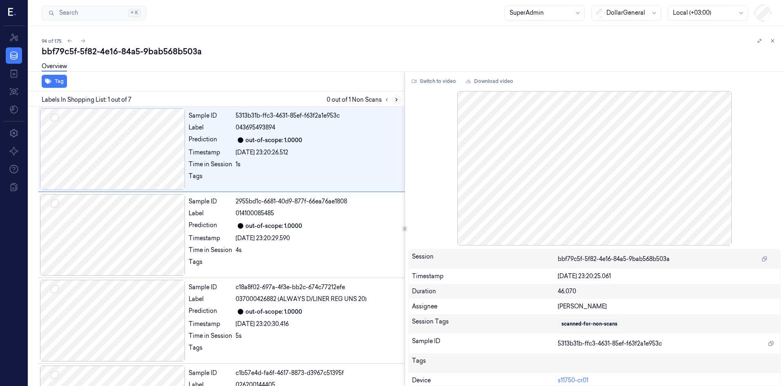
click at [394, 100] on icon at bounding box center [397, 100] width 6 height 6
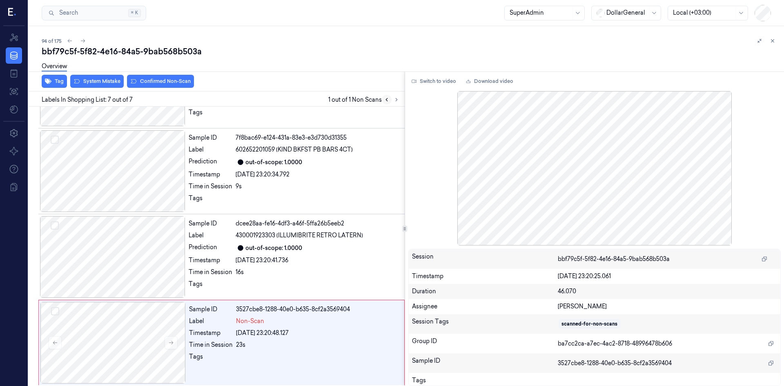
scroll to position [323, 0]
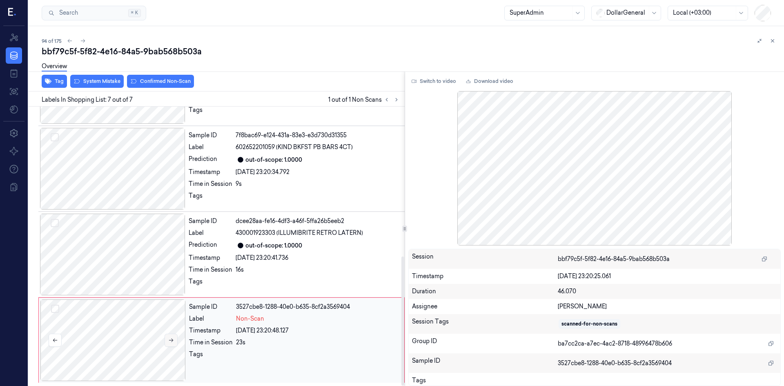
click at [170, 341] on icon at bounding box center [171, 340] width 6 height 6
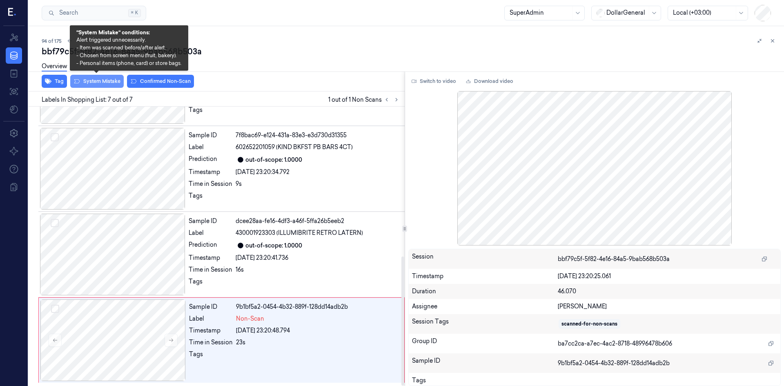
click at [105, 80] on button "System Mistake" at bounding box center [96, 81] width 53 height 13
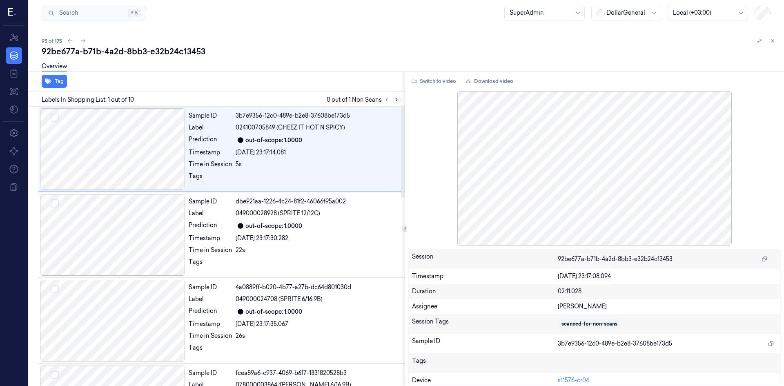
click at [397, 98] on icon at bounding box center [397, 100] width 6 height 6
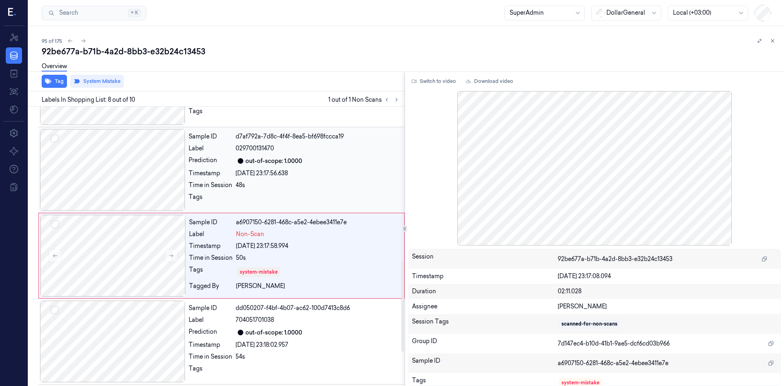
scroll to position [503, 0]
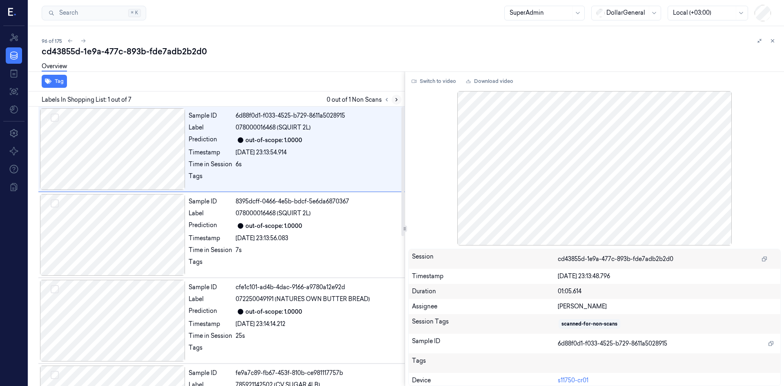
click at [392, 100] on button at bounding box center [397, 100] width 10 height 10
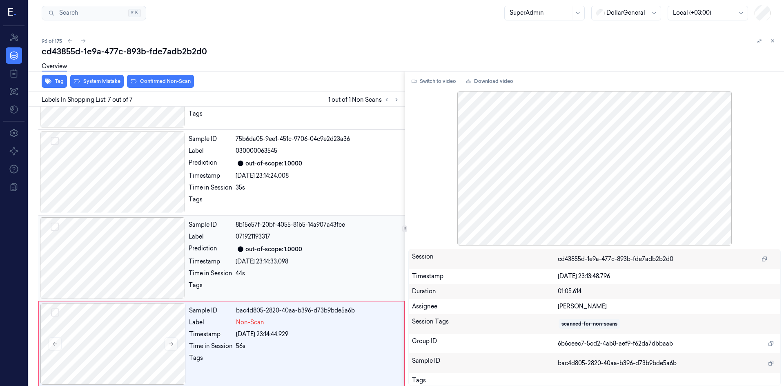
scroll to position [323, 0]
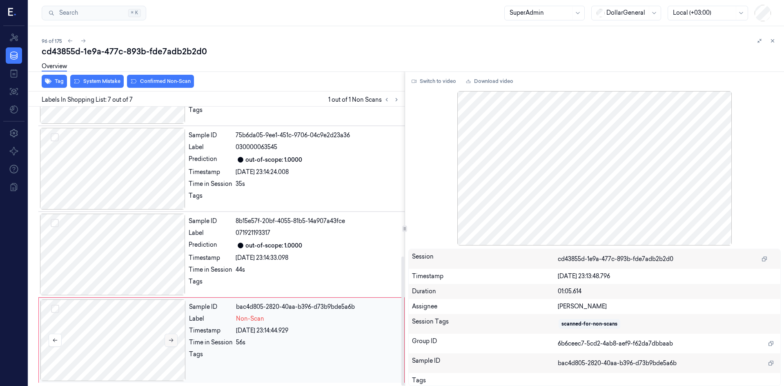
click at [167, 343] on button at bounding box center [171, 340] width 13 height 13
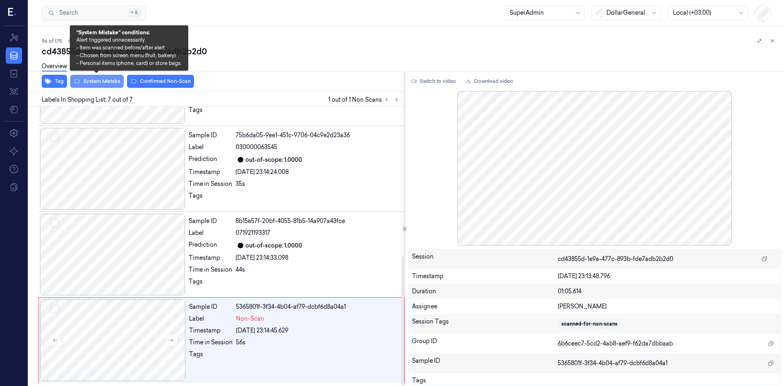
click at [109, 84] on button "System Mistake" at bounding box center [96, 81] width 53 height 13
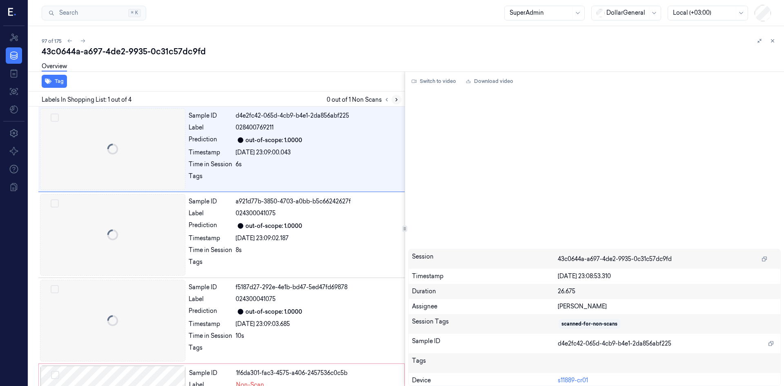
click at [395, 101] on icon at bounding box center [397, 100] width 6 height 6
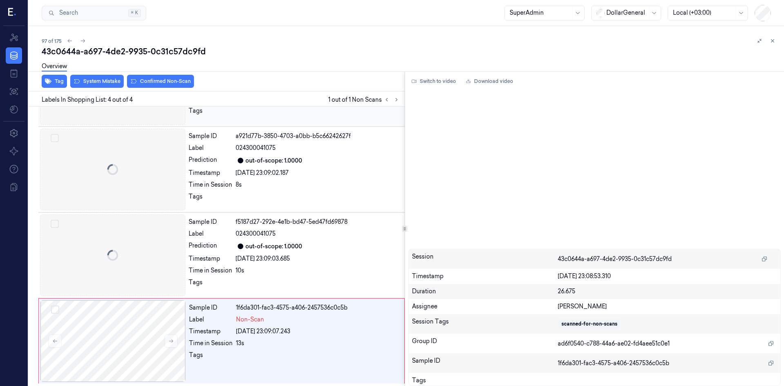
scroll to position [66, 0]
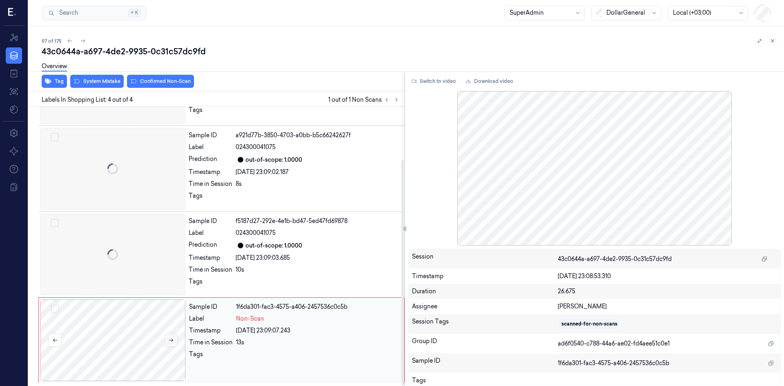
click at [174, 341] on button at bounding box center [171, 340] width 13 height 13
click at [175, 341] on button at bounding box center [171, 340] width 13 height 13
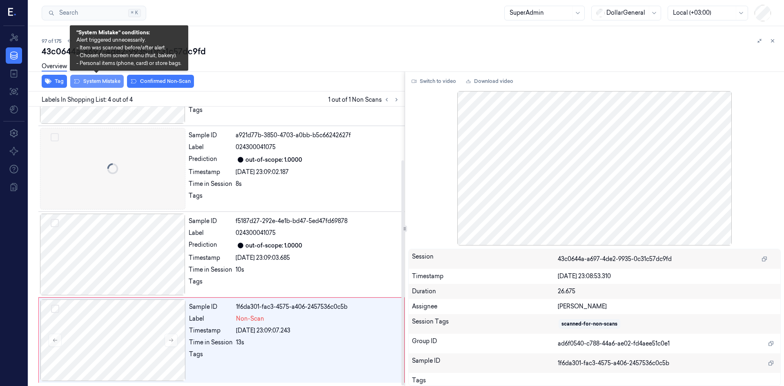
click at [111, 84] on button "System Mistake" at bounding box center [96, 81] width 53 height 13
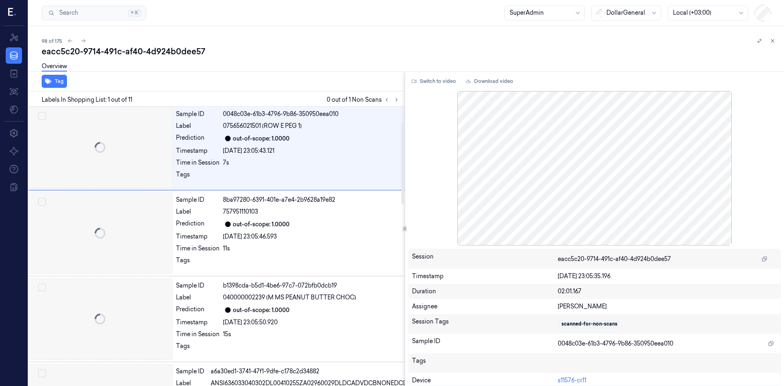
scroll to position [0, 13]
click at [394, 102] on icon at bounding box center [397, 100] width 6 height 6
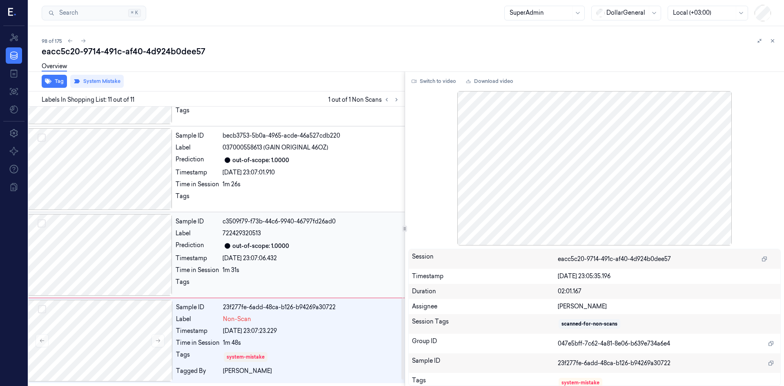
scroll to position [673, 13]
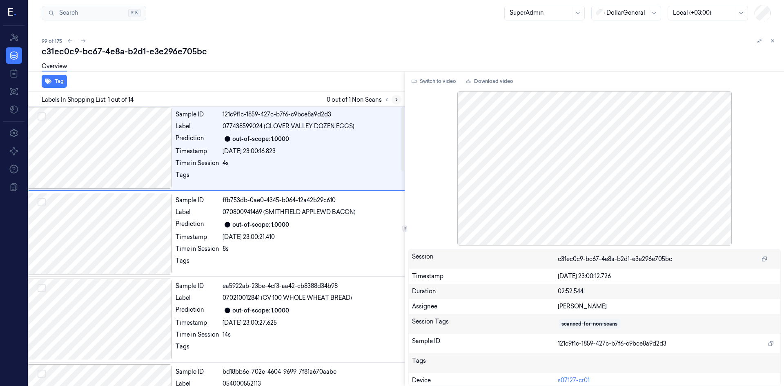
click at [399, 97] on icon at bounding box center [397, 100] width 6 height 6
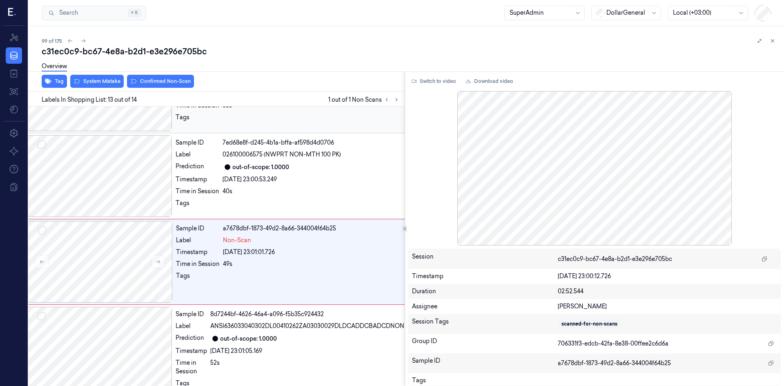
scroll to position [931, 13]
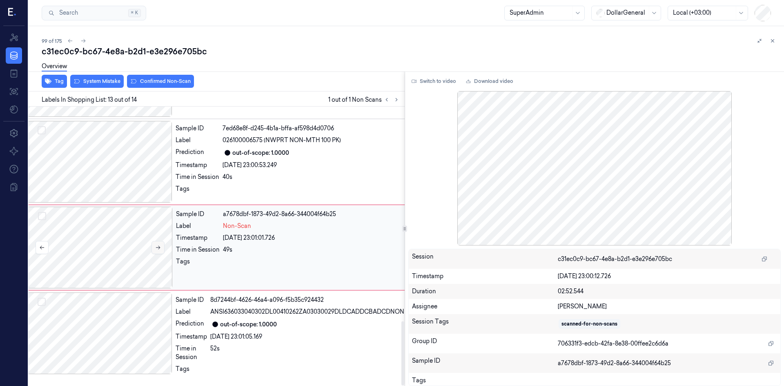
click at [154, 249] on button at bounding box center [157, 247] width 13 height 13
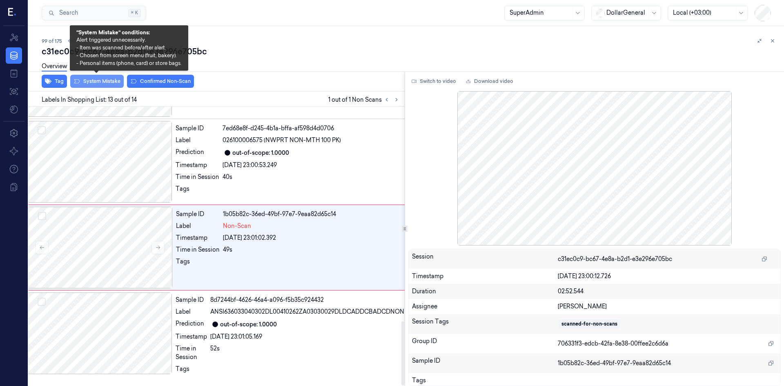
click at [98, 86] on button "System Mistake" at bounding box center [96, 81] width 53 height 13
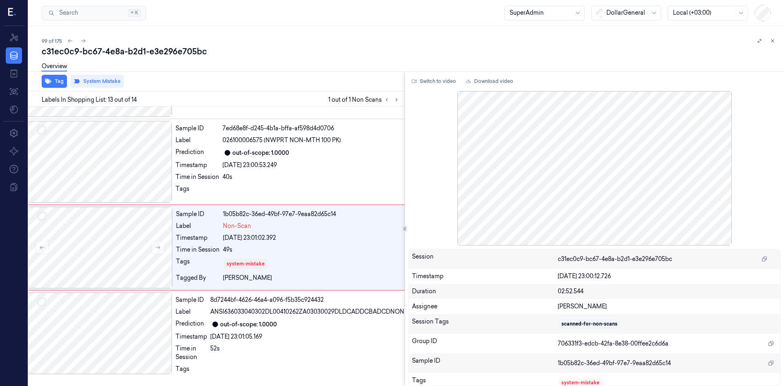
click at [772, 42] on icon at bounding box center [773, 41] width 6 height 6
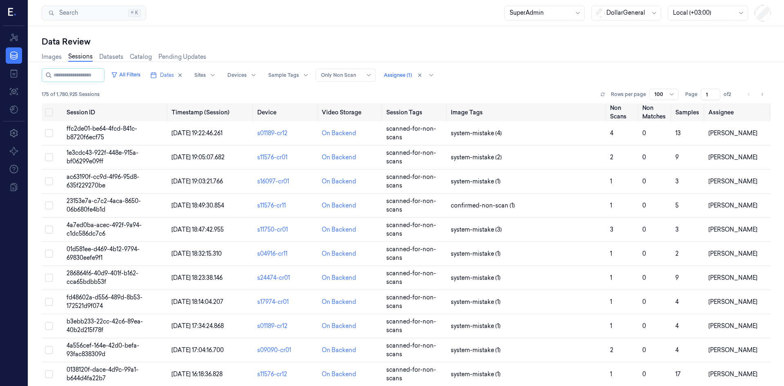
click at [743, 98] on li "pagination" at bounding box center [748, 94] width 11 height 11
click at [744, 96] on li "pagination" at bounding box center [748, 94] width 11 height 11
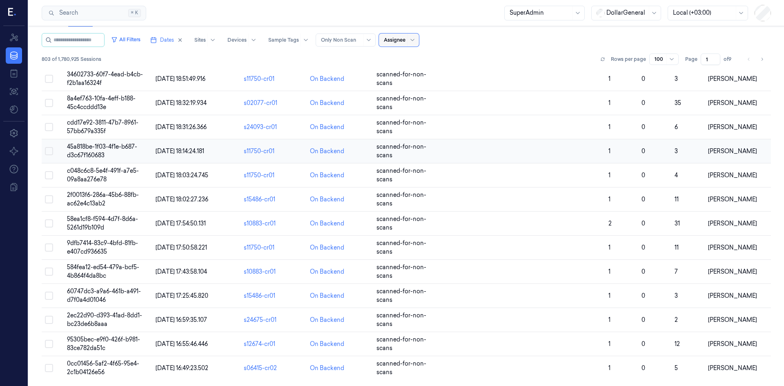
scroll to position [2116, 0]
click at [761, 62] on icon "Go to next page" at bounding box center [761, 59] width 5 height 7
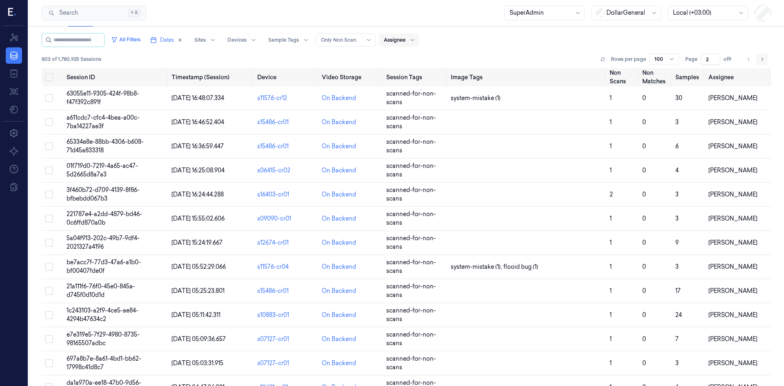
click at [761, 62] on icon "Go to next page" at bounding box center [761, 59] width 5 height 7
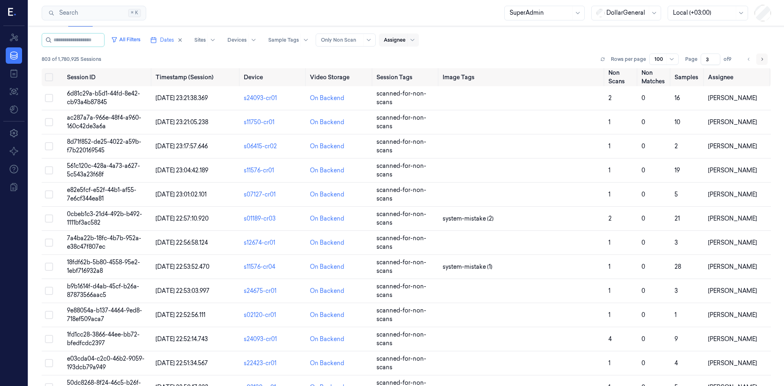
click at [761, 62] on icon "Go to next page" at bounding box center [761, 59] width 5 height 7
click at [761, 58] on icon "Go to next page" at bounding box center [761, 59] width 5 height 7
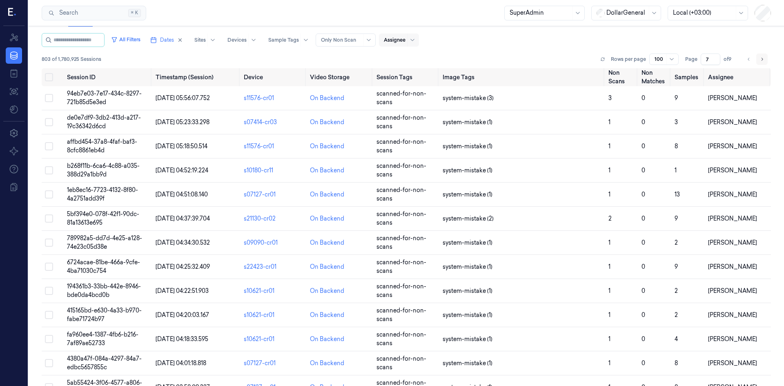
click at [761, 58] on icon "Go to next page" at bounding box center [761, 59] width 5 height 7
click at [762, 58] on button "Go to next page" at bounding box center [761, 58] width 11 height 11
type input "9"
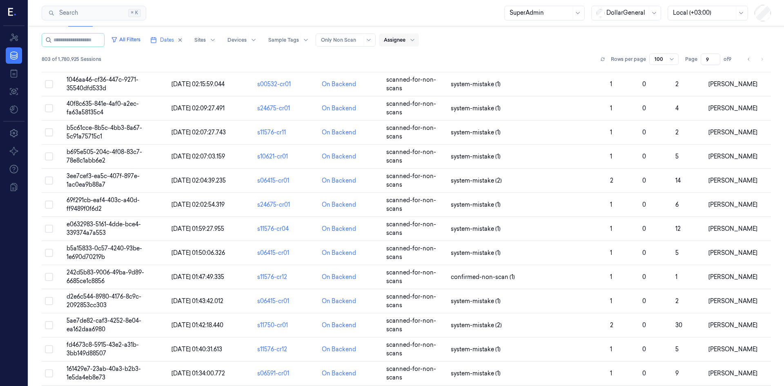
scroll to position [1095, 0]
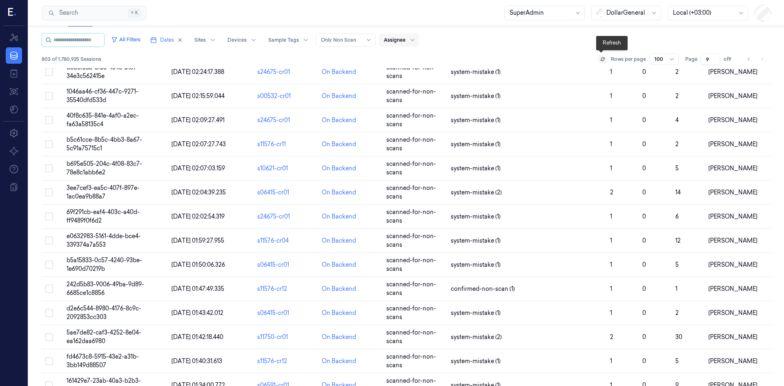
click at [603, 55] on button at bounding box center [603, 59] width 10 height 10
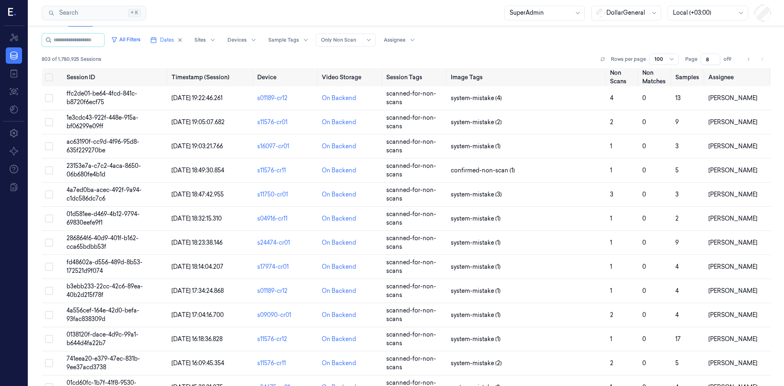
click at [712, 62] on input "8" at bounding box center [711, 58] width 20 height 11
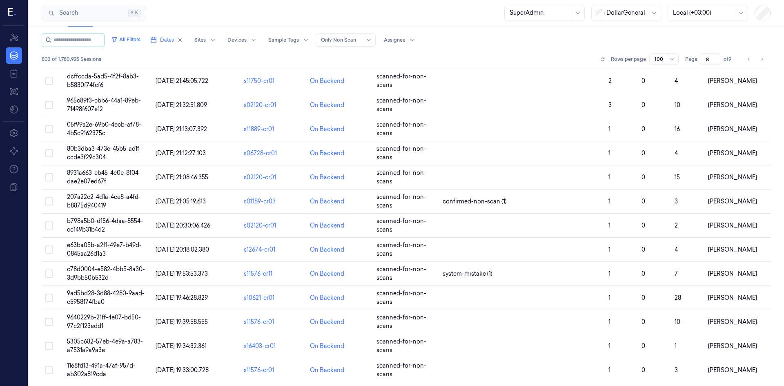
scroll to position [2116, 0]
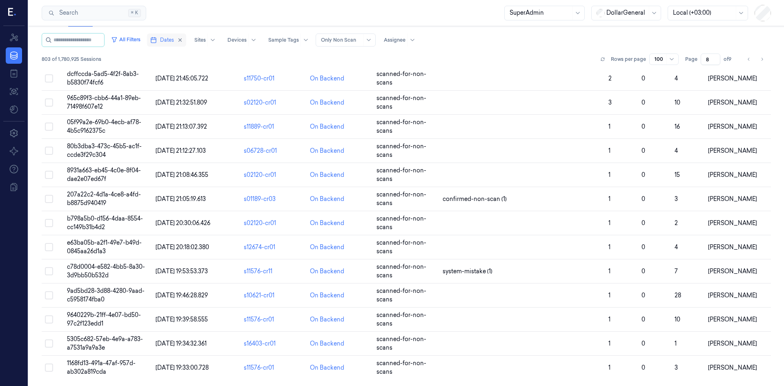
click at [157, 39] on icon "button" at bounding box center [153, 40] width 7 height 7
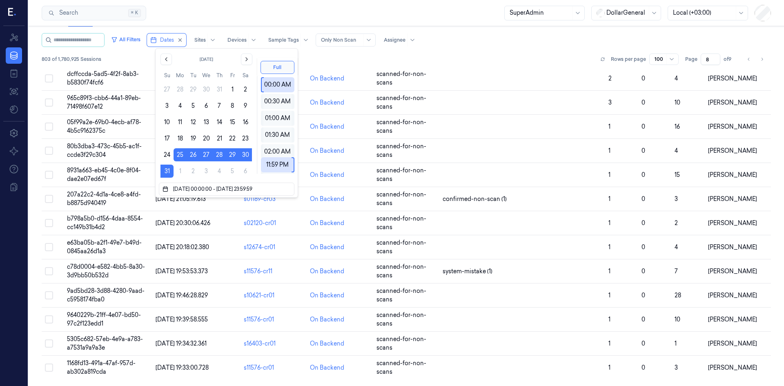
click at [526, 41] on div "All Filters Dates Sites Devices Sample Tags Alert Type Only Non Scan Assignee" at bounding box center [406, 40] width 729 height 14
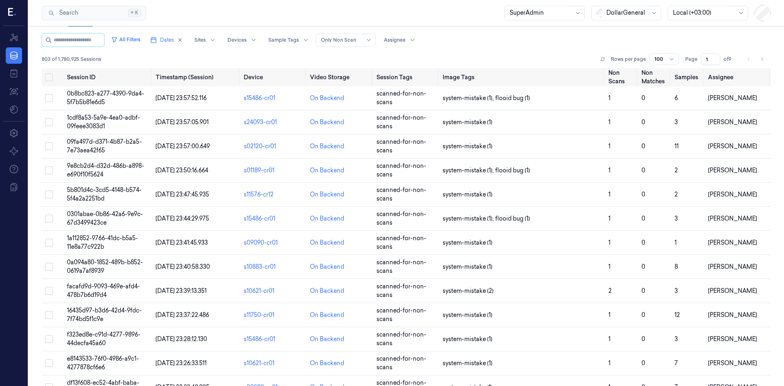
click at [748, 60] on li "pagination" at bounding box center [748, 58] width 11 height 11
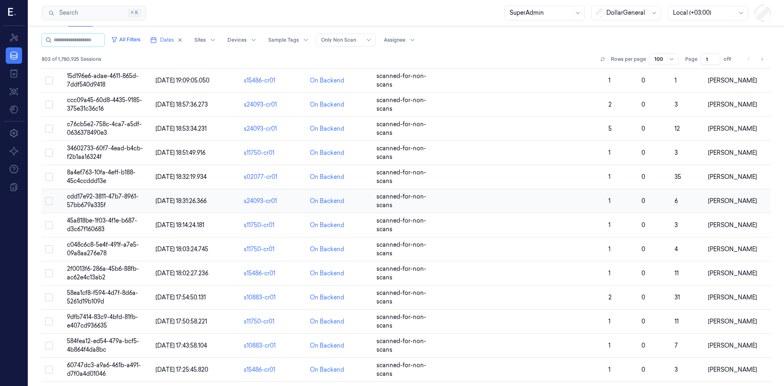
scroll to position [2116, 0]
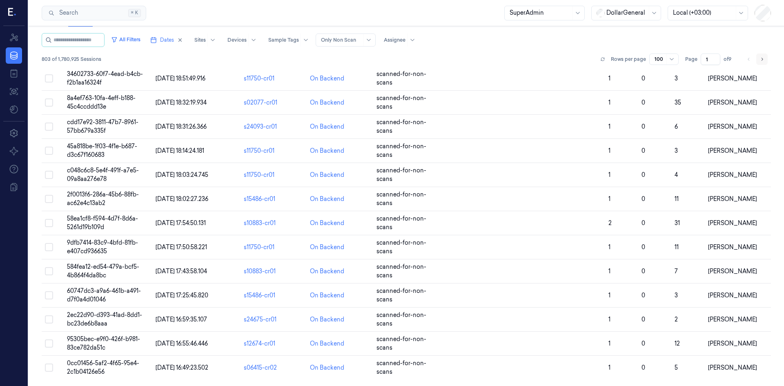
click at [762, 58] on button "Go to next page" at bounding box center [761, 58] width 11 height 11
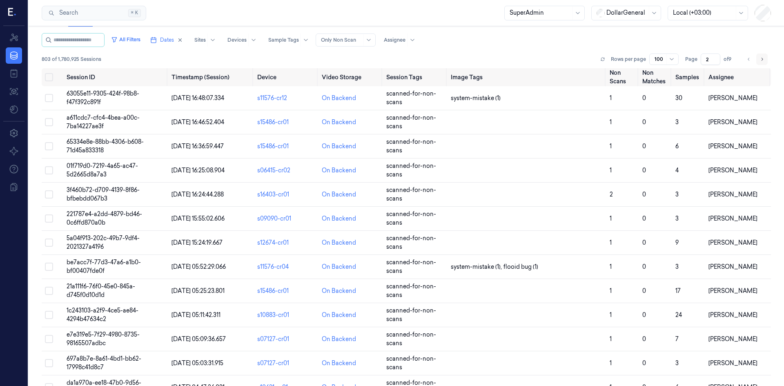
click at [759, 59] on icon "Go to next page" at bounding box center [761, 59] width 5 height 7
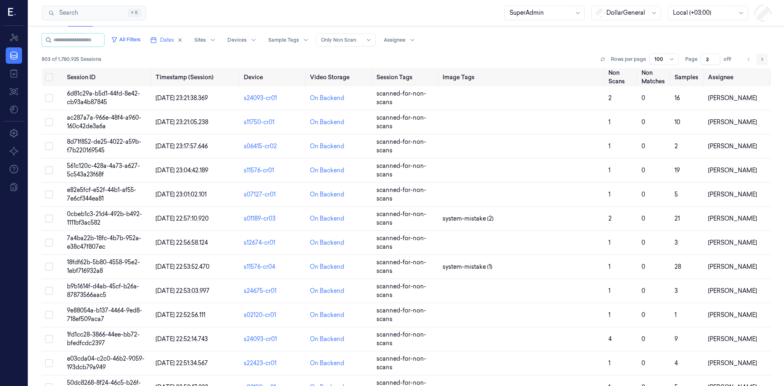
click at [759, 60] on icon "Go to next page" at bounding box center [761, 59] width 5 height 7
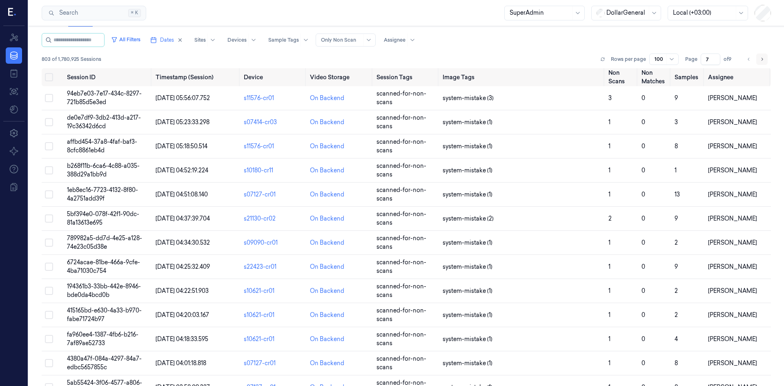
click at [759, 60] on icon "Go to next page" at bounding box center [761, 59] width 5 height 7
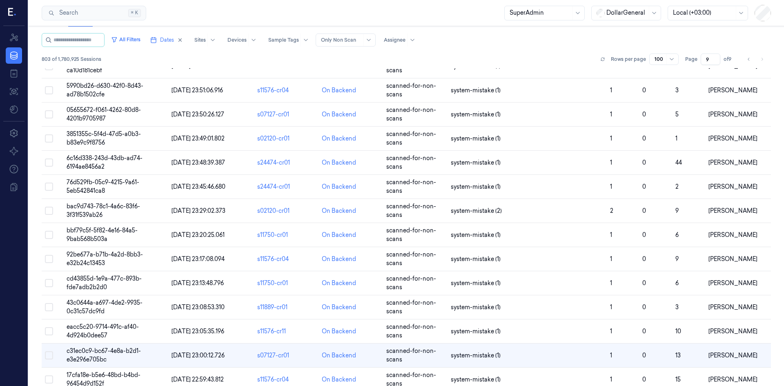
scroll to position [2116, 0]
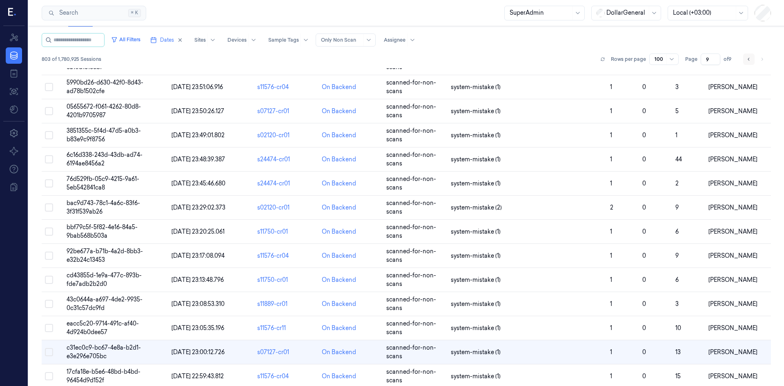
click at [746, 62] on button "Go to previous page" at bounding box center [748, 58] width 11 height 11
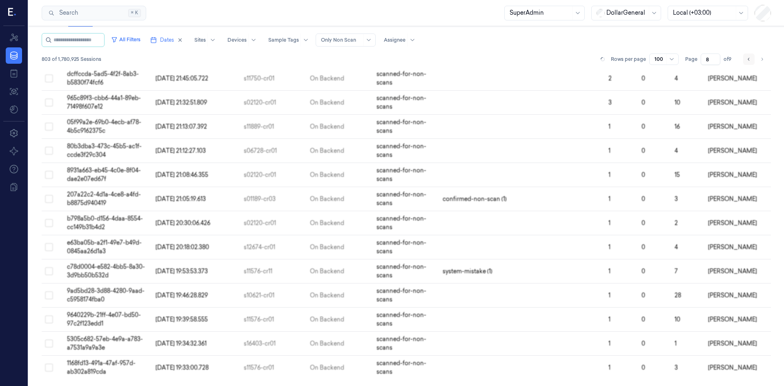
click at [746, 63] on button "Go to previous page" at bounding box center [748, 58] width 11 height 11
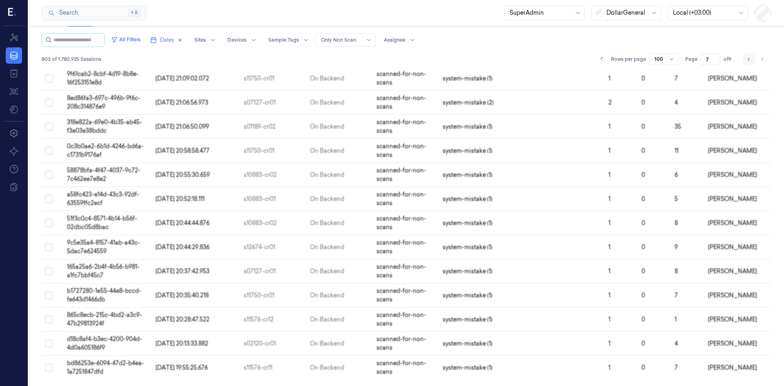
click at [746, 63] on button "Go to previous page" at bounding box center [748, 58] width 11 height 11
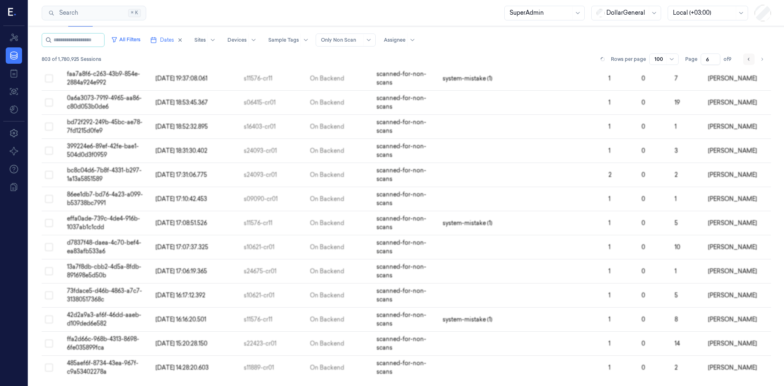
click at [746, 63] on button "Go to previous page" at bounding box center [748, 58] width 11 height 11
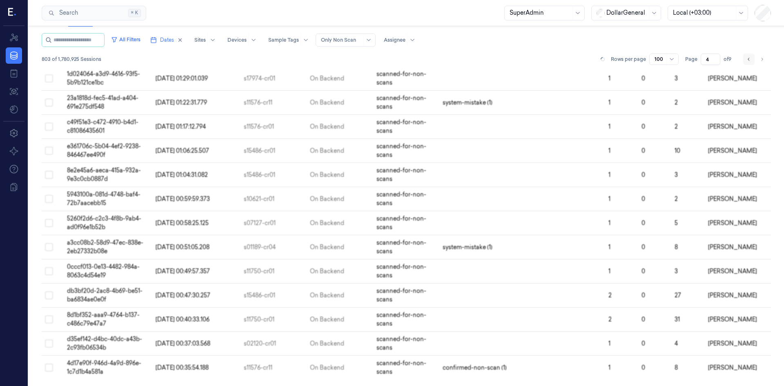
click at [746, 63] on button "Go to previous page" at bounding box center [748, 58] width 11 height 11
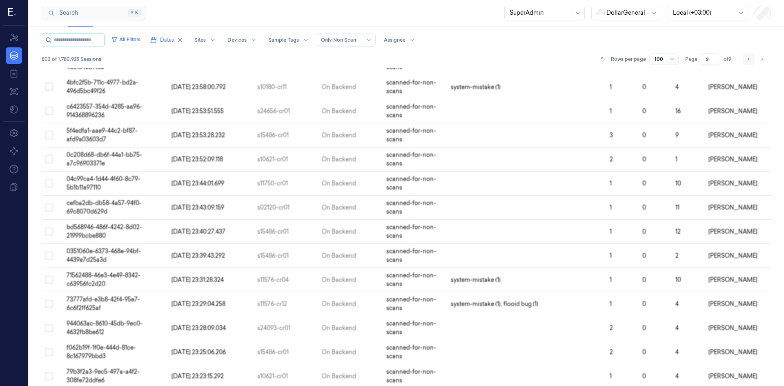
click at [746, 63] on button "Go to previous page" at bounding box center [748, 58] width 11 height 11
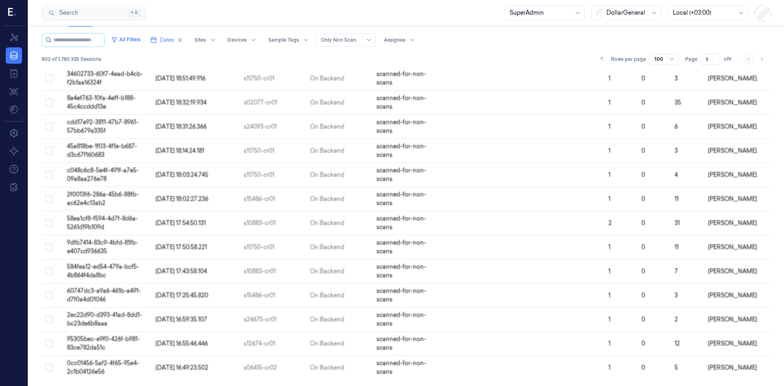
click at [746, 63] on li "pagination" at bounding box center [748, 58] width 11 height 11
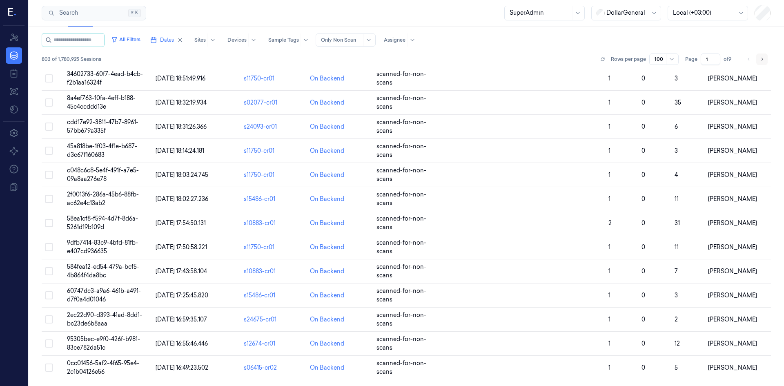
click at [759, 58] on icon "Go to next page" at bounding box center [761, 59] width 5 height 7
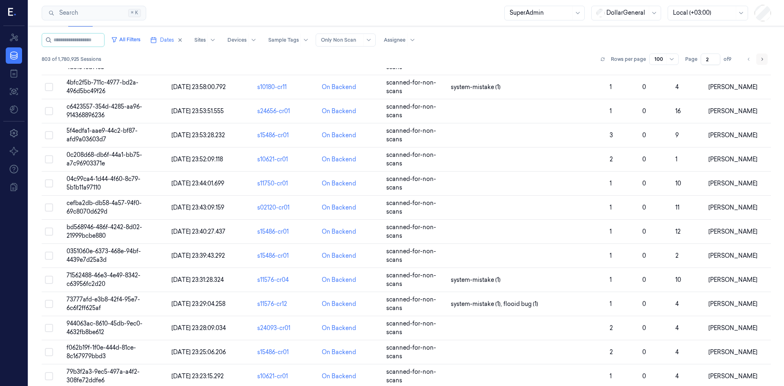
click at [761, 58] on icon "Go to next page" at bounding box center [761, 59] width 5 height 7
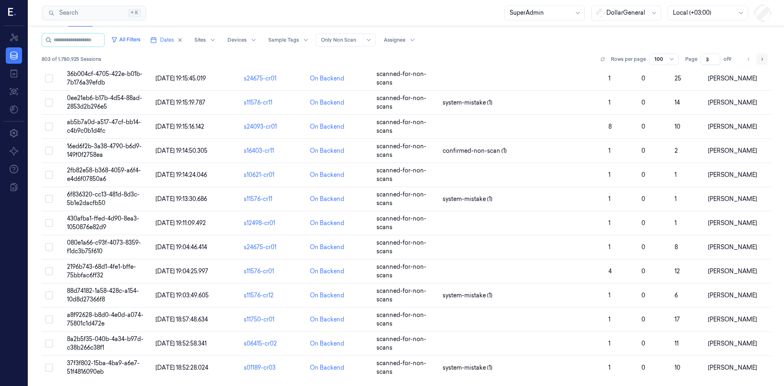
click at [761, 58] on icon "Go to next page" at bounding box center [761, 59] width 5 height 7
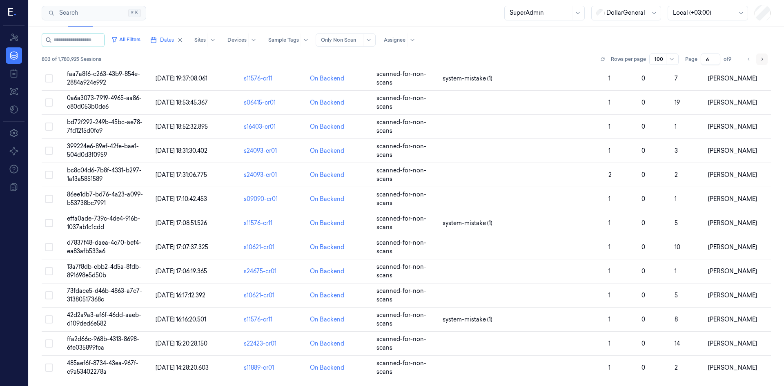
click at [761, 59] on icon "Go to next page" at bounding box center [761, 59] width 5 height 7
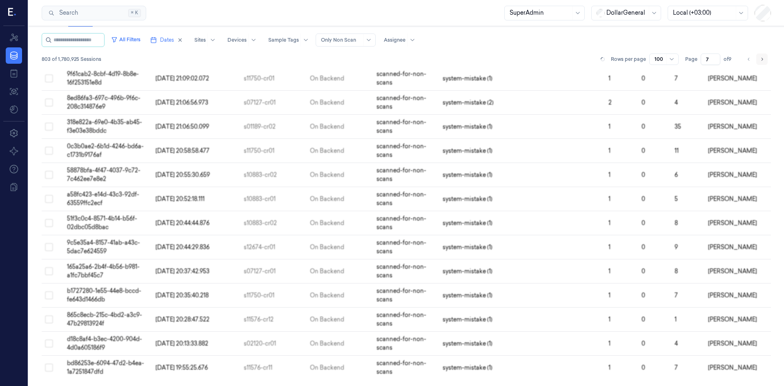
click at [762, 60] on button "Go to next page" at bounding box center [761, 58] width 11 height 11
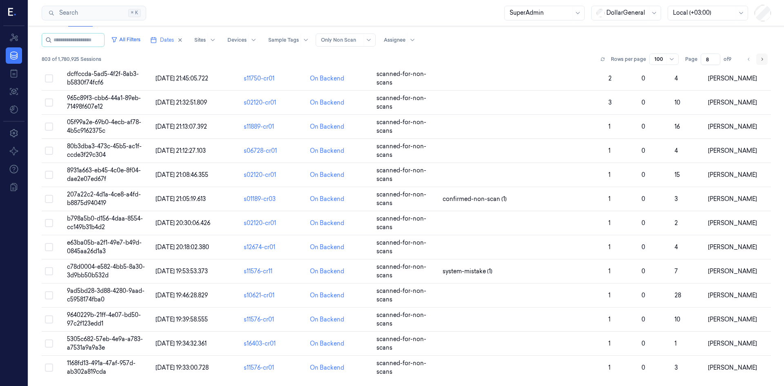
click at [759, 63] on button "Go to next page" at bounding box center [761, 58] width 11 height 11
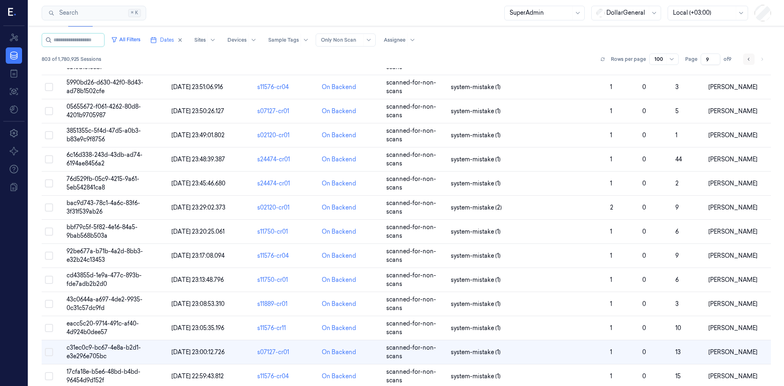
click at [747, 60] on icon "Go to previous page" at bounding box center [748, 59] width 5 height 7
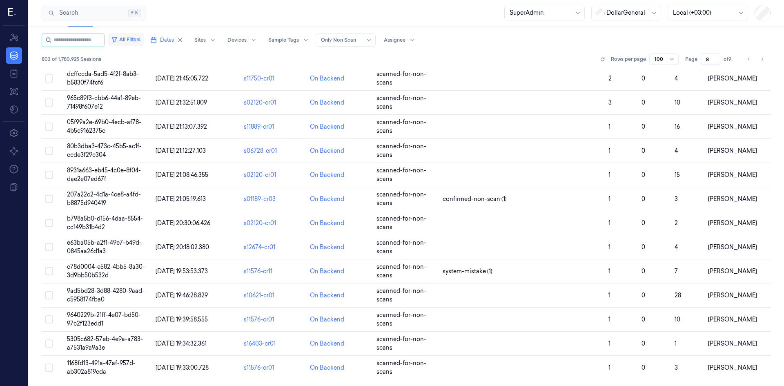
click at [138, 42] on button "All Filters" at bounding box center [126, 39] width 36 height 13
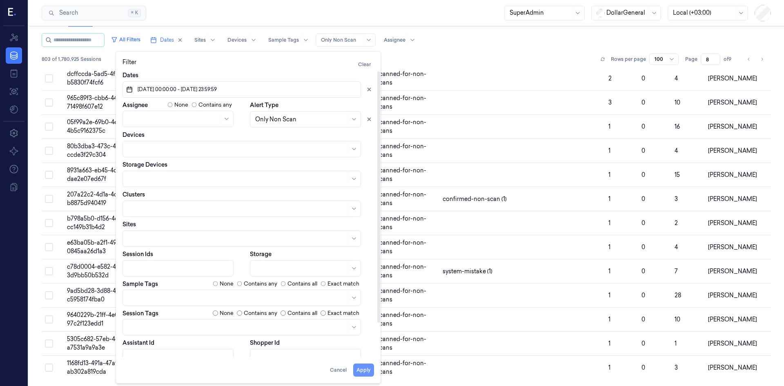
click at [368, 372] on button "Apply" at bounding box center [363, 369] width 21 height 13
type input "1"
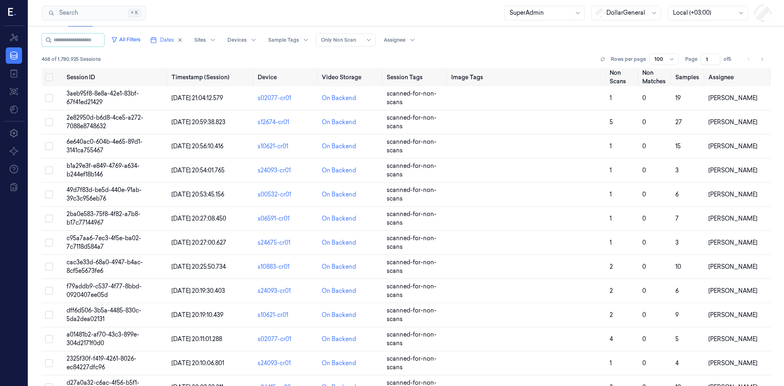
click at [454, 61] on div "468 of 1,780,925 Sessions Rows per page 100 Page 1 of 5" at bounding box center [406, 58] width 729 height 11
click at [759, 62] on icon "Go to next page" at bounding box center [761, 59] width 5 height 7
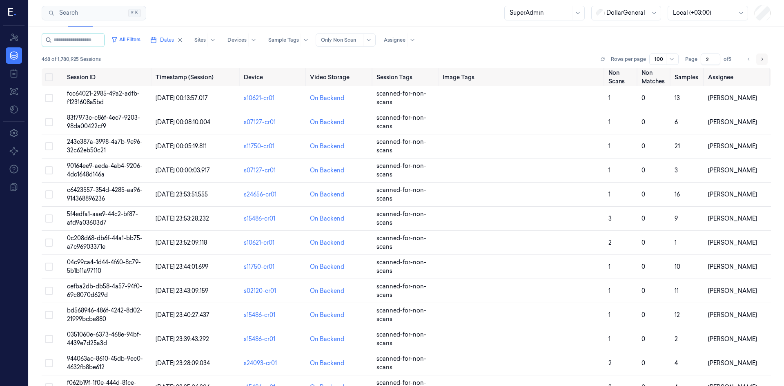
click at [759, 62] on icon "Go to next page" at bounding box center [761, 59] width 5 height 7
click at [746, 61] on icon "Go to previous page" at bounding box center [748, 59] width 5 height 7
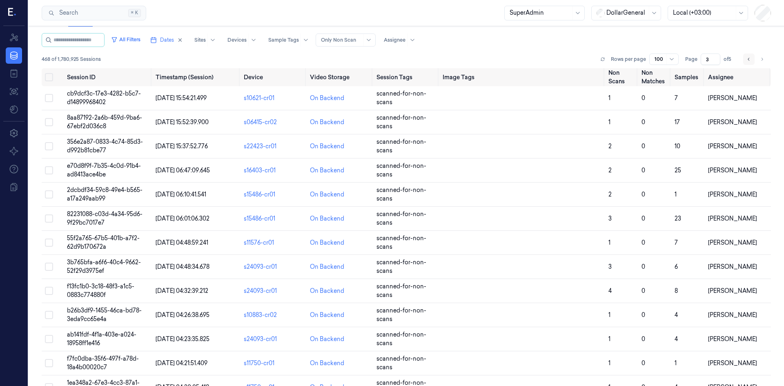
click at [746, 61] on icon "Go to previous page" at bounding box center [748, 59] width 5 height 7
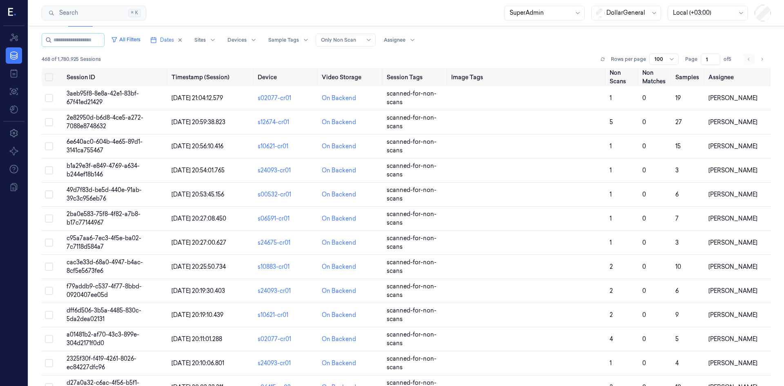
click at [746, 61] on li "pagination" at bounding box center [748, 58] width 11 height 11
click at [46, 77] on button "Select all" at bounding box center [49, 77] width 8 height 8
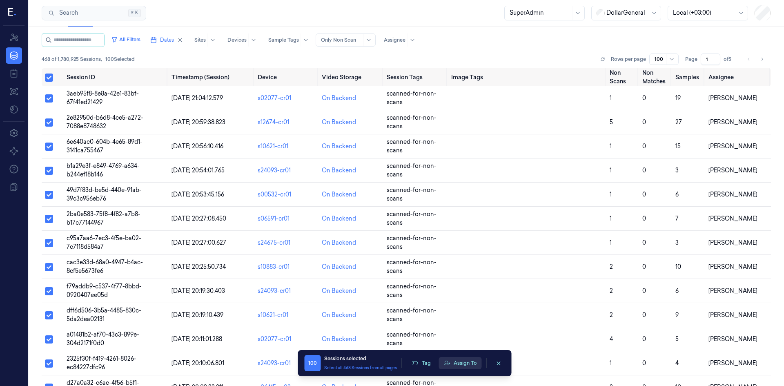
click at [463, 364] on button "Assign To" at bounding box center [460, 363] width 43 height 12
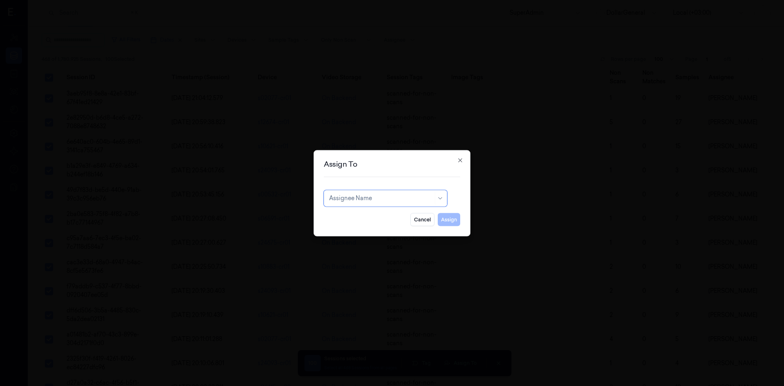
click at [458, 164] on h2 "Assign To" at bounding box center [392, 163] width 136 height 7
click at [461, 161] on icon "button" at bounding box center [460, 160] width 7 height 7
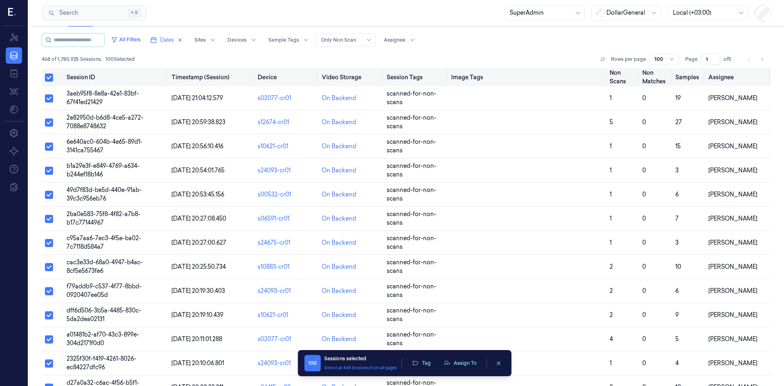
click at [51, 77] on button "Select all" at bounding box center [49, 77] width 8 height 8
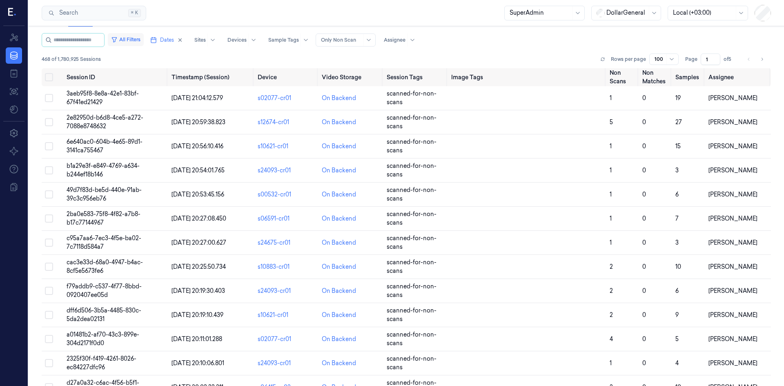
click at [144, 42] on button "All Filters" at bounding box center [126, 39] width 36 height 13
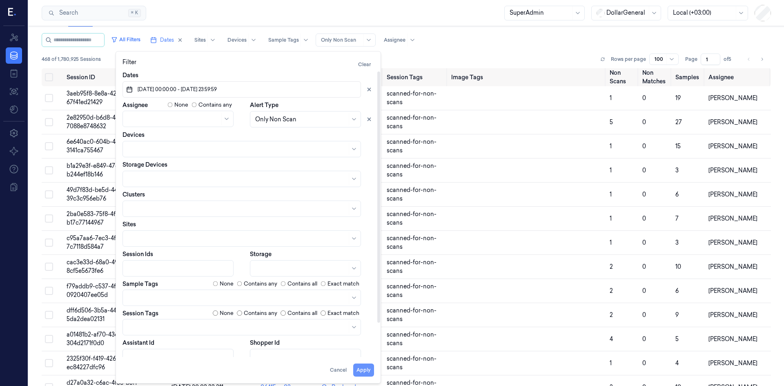
click at [370, 373] on button "Apply" at bounding box center [363, 369] width 21 height 13
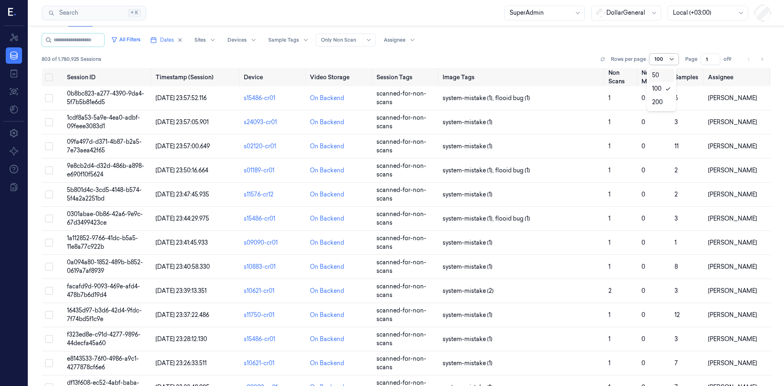
click at [670, 60] on icon at bounding box center [671, 59] width 7 height 7
click at [658, 100] on div "200" at bounding box center [657, 102] width 11 height 9
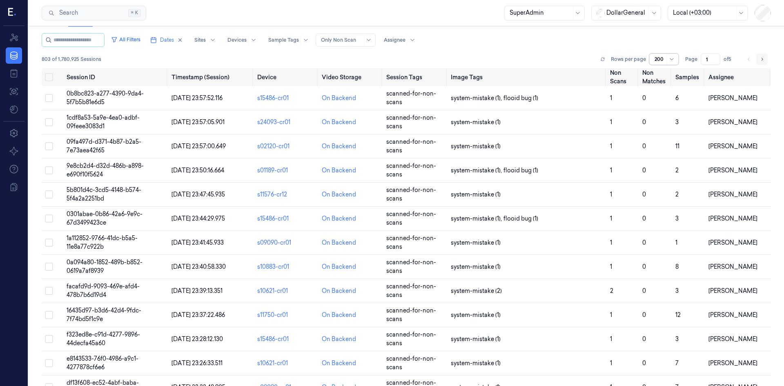
click at [761, 61] on icon "Go to next page" at bounding box center [761, 59] width 5 height 7
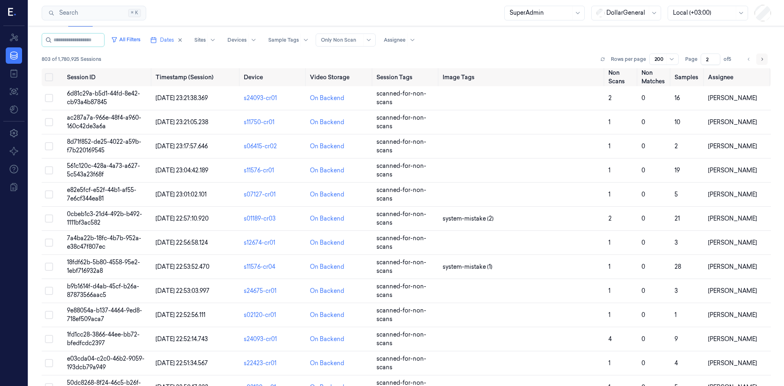
click at [761, 60] on icon "Go to next page" at bounding box center [761, 59] width 5 height 7
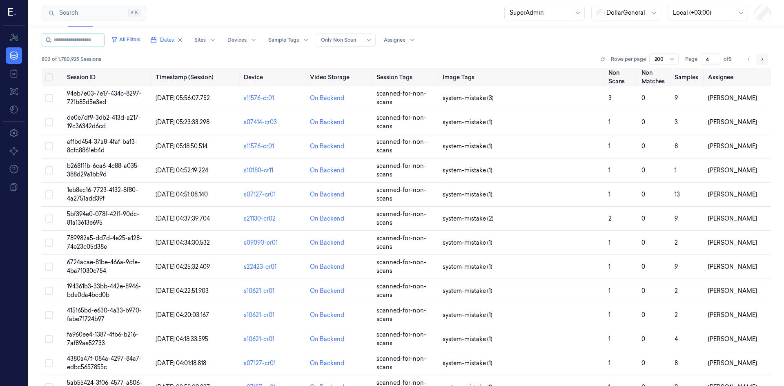
click at [761, 60] on icon "Go to next page" at bounding box center [761, 59] width 5 height 7
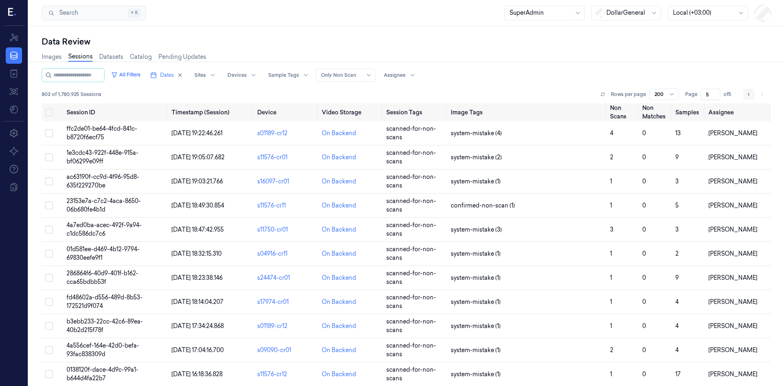
click at [743, 94] on button "Go to previous page" at bounding box center [748, 94] width 11 height 11
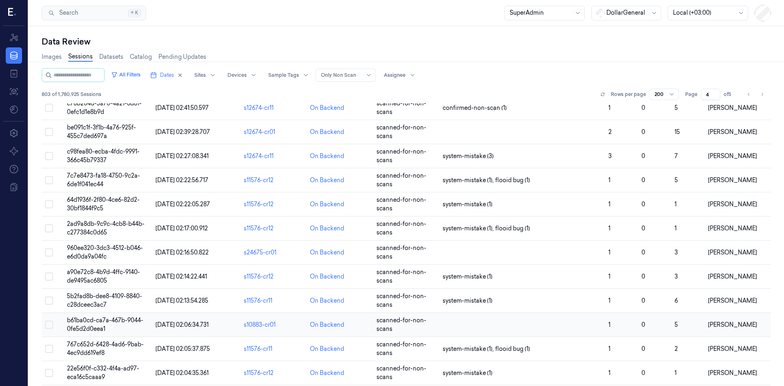
scroll to position [3716, 0]
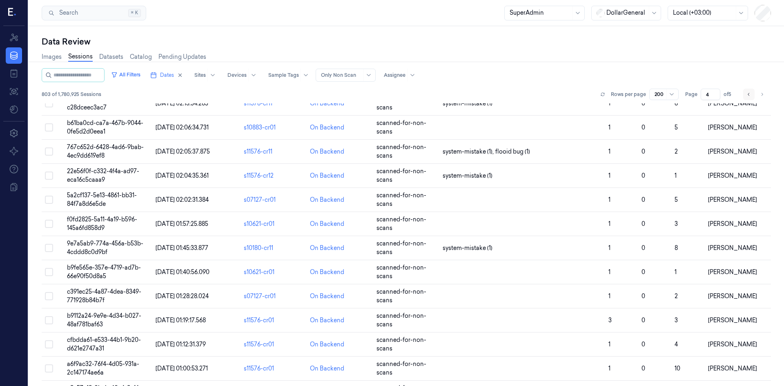
click at [748, 94] on icon "Go to previous page" at bounding box center [749, 94] width 2 height 3
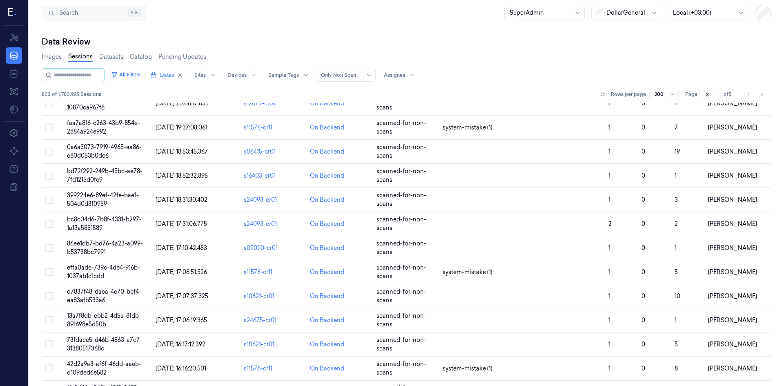
scroll to position [4525, 0]
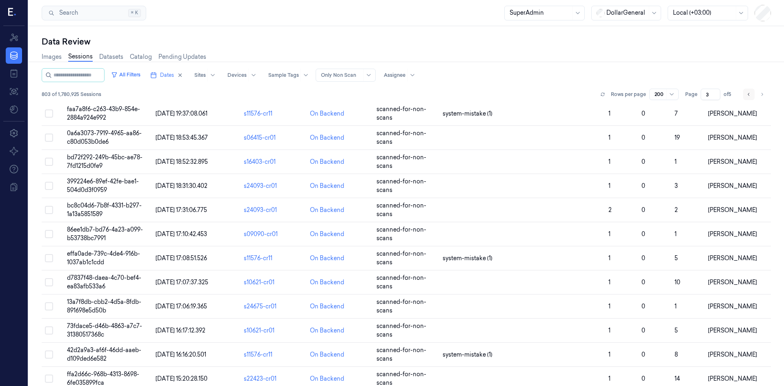
click at [746, 94] on icon "Go to previous page" at bounding box center [748, 94] width 5 height 7
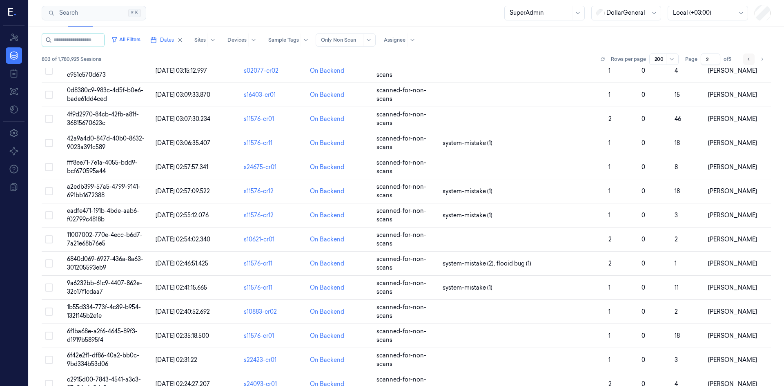
scroll to position [3831, 0]
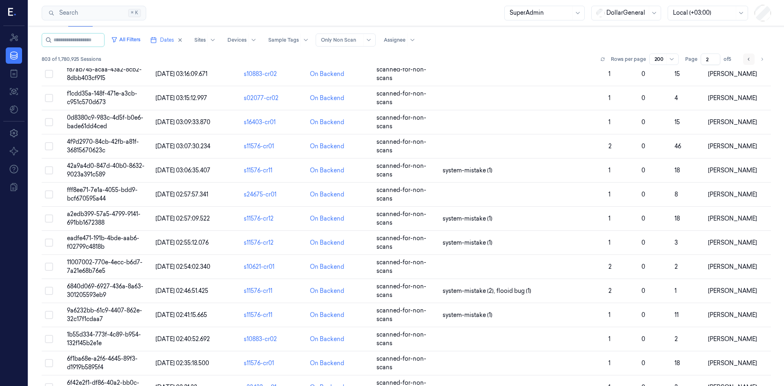
click at [749, 58] on button "Go to previous page" at bounding box center [748, 58] width 11 height 11
type input "1"
